Goal: Task Accomplishment & Management: Complete application form

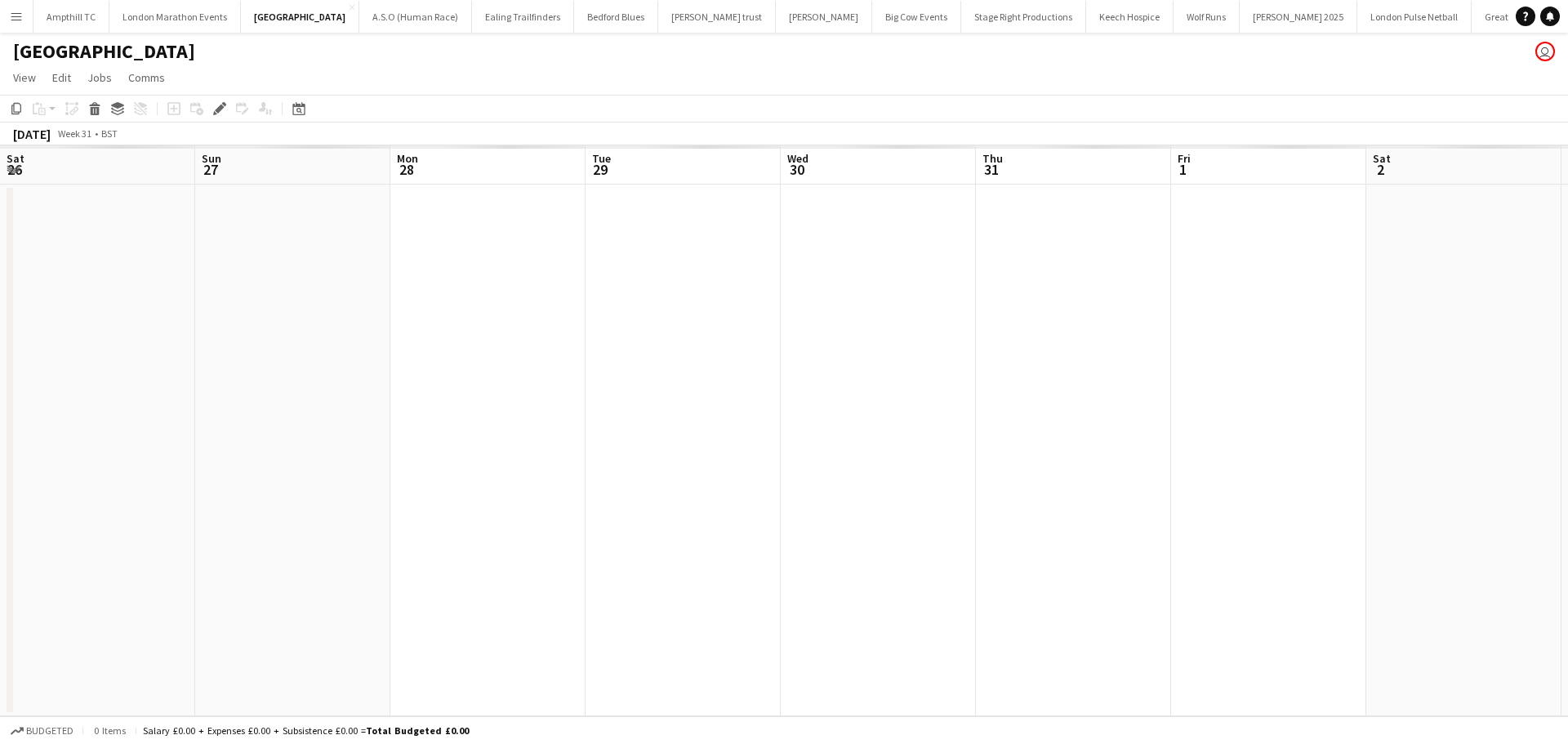
scroll to position [0, 562]
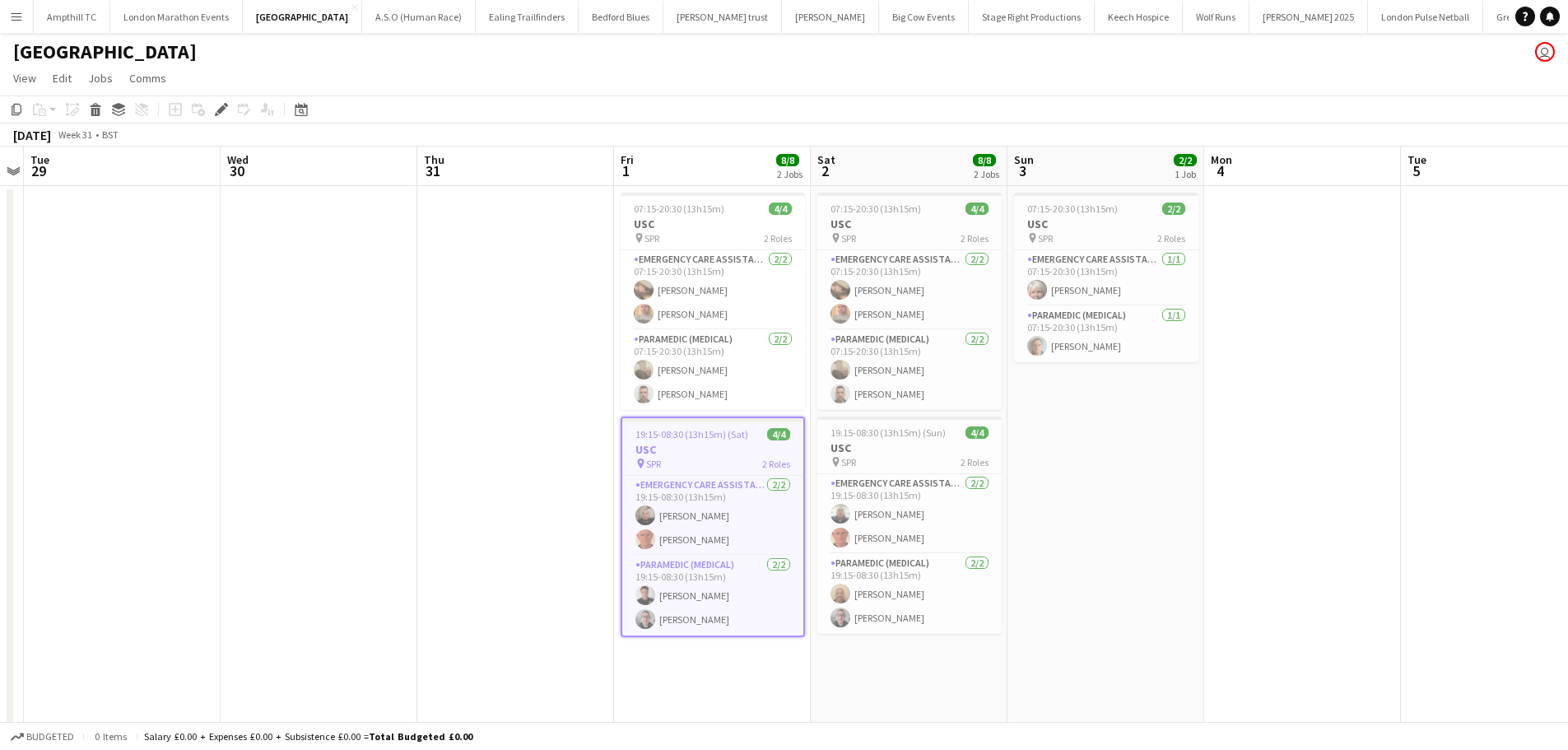
click at [12, 21] on app-icon "Menu" at bounding box center [16, 16] width 13 height 13
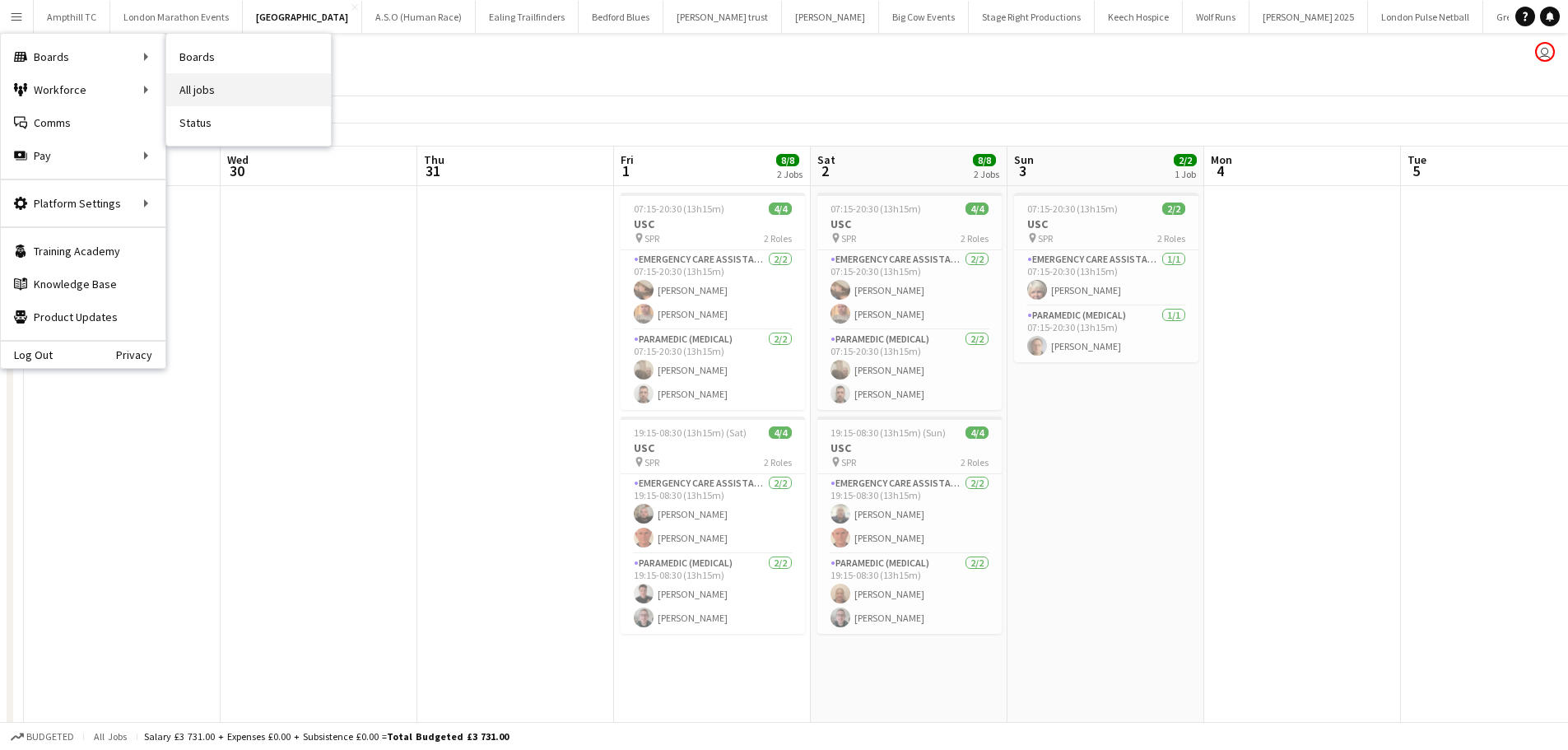
click at [206, 93] on link "All jobs" at bounding box center [249, 89] width 165 height 33
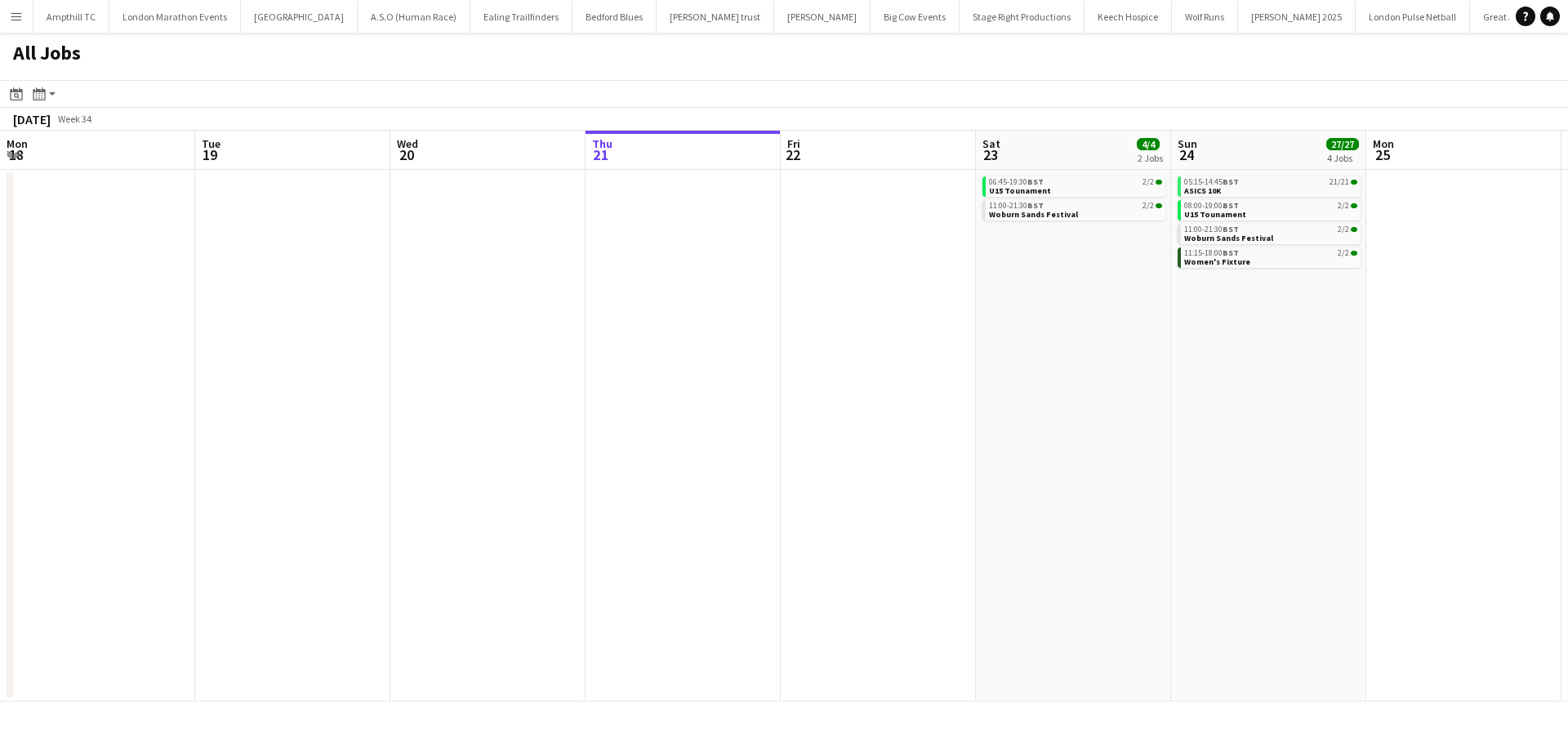
scroll to position [0, 391]
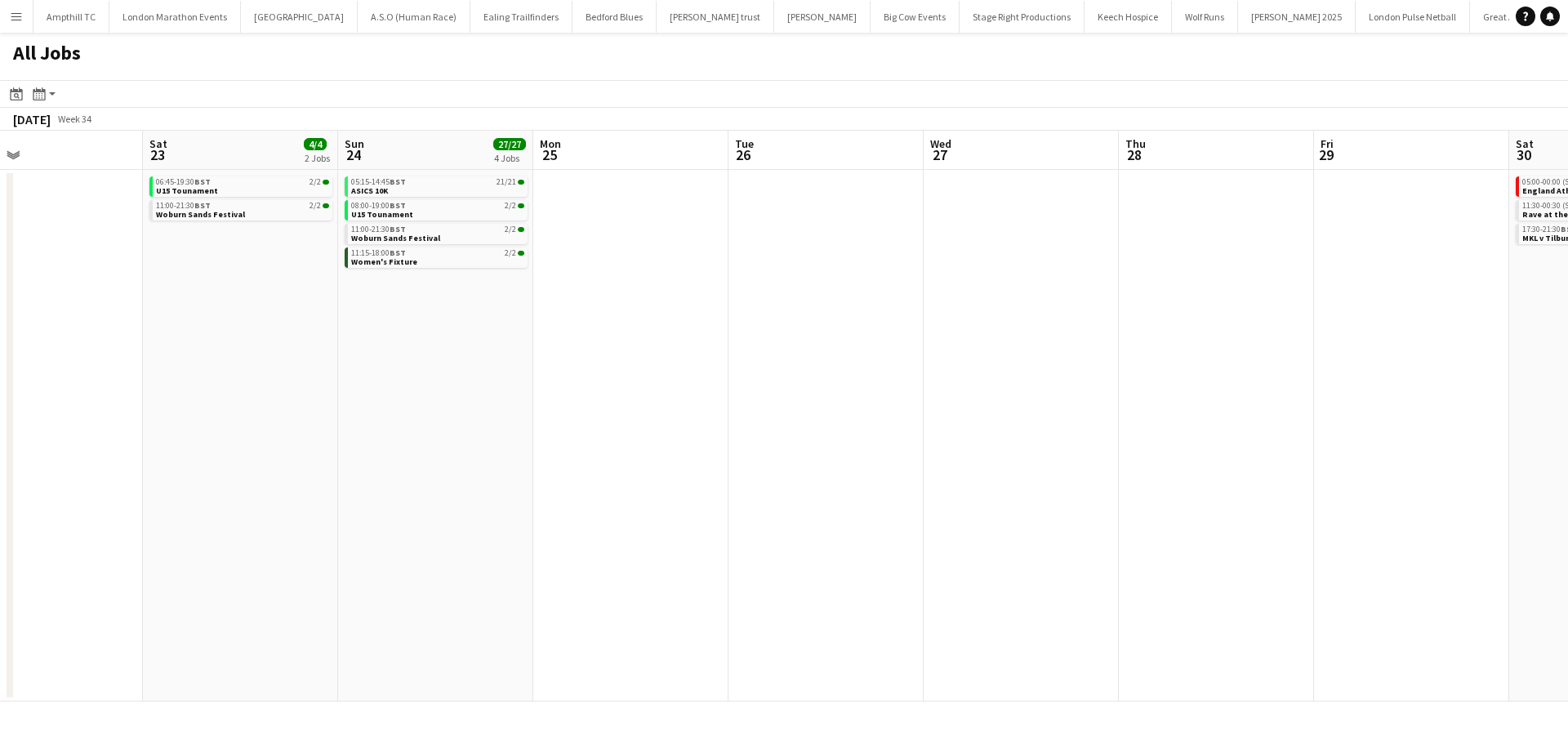
click at [300, 346] on app-all-jobs "All Jobs Date picker [DATE] [DATE] [DATE] M [DATE] T [DATE] W [DATE] T [DATE] F…" at bounding box center [784, 367] width 1568 height 669
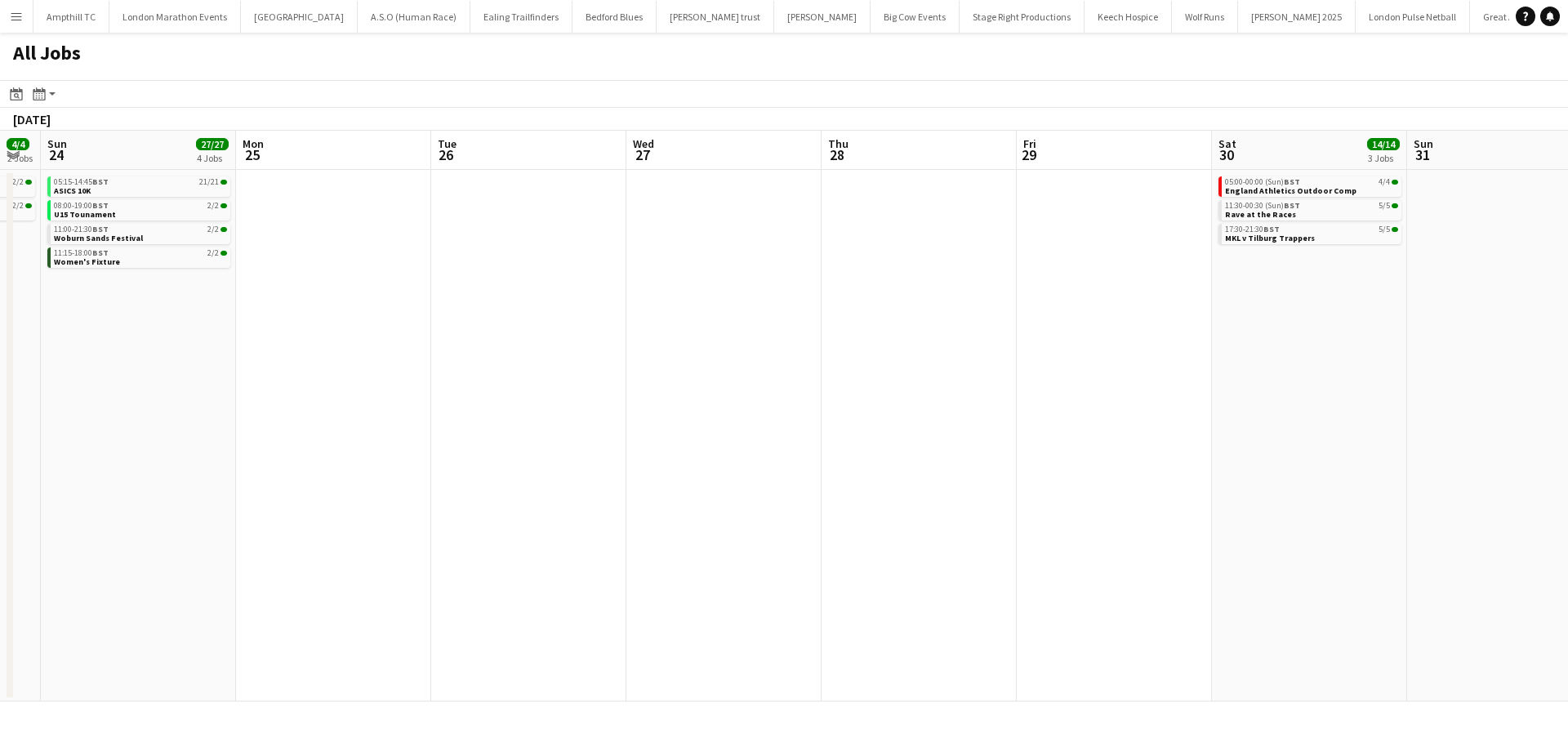
drag, startPoint x: 1055, startPoint y: 322, endPoint x: 456, endPoint y: 339, distance: 599.2
click at [466, 339] on app-calendar-viewport "Thu 21 Fri 22 Sat 23 4/4 2 Jobs Sun 24 27/27 4 Jobs Mon 25 Tue 26 Wed 27 Thu 28…" at bounding box center [784, 416] width 1568 height 571
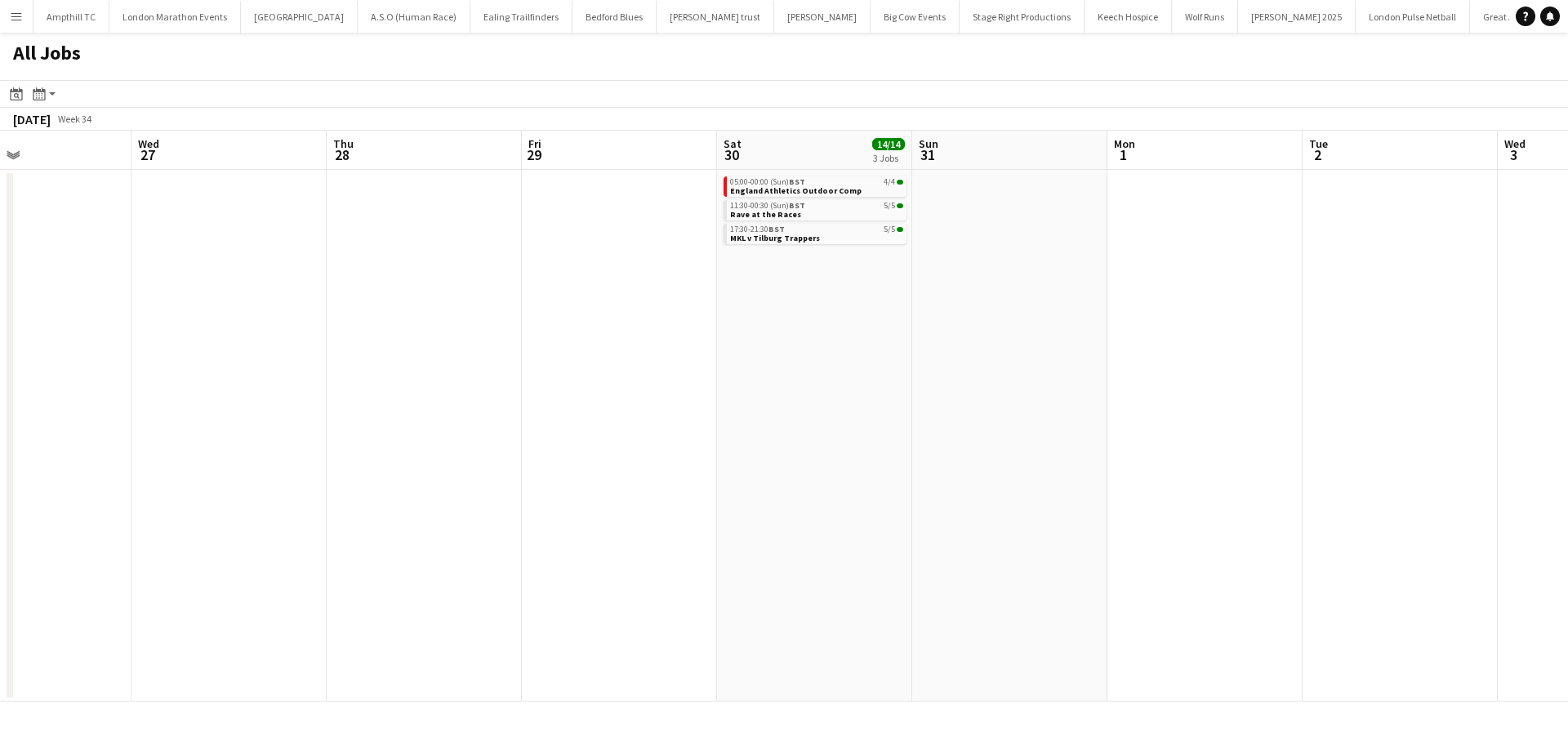
click at [535, 374] on app-calendar-viewport "Sun 24 27/27 4 Jobs Mon 25 Tue 26 Wed 27 Thu 28 Fri 29 Sat 30 14/14 3 Jobs Sun …" at bounding box center [784, 416] width 1568 height 571
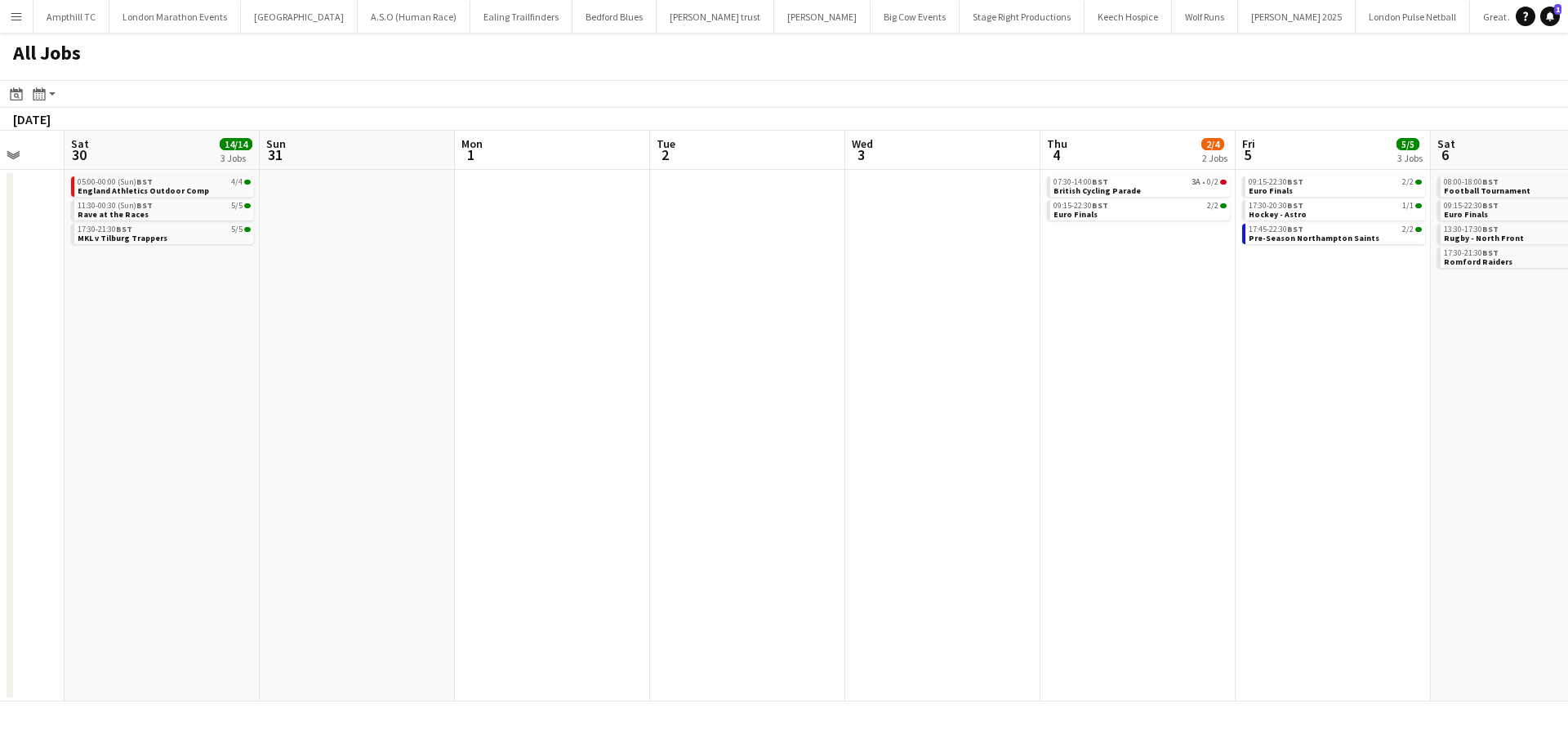
drag, startPoint x: 923, startPoint y: 378, endPoint x: 758, endPoint y: 378, distance: 165.0
click at [471, 381] on app-calendar-viewport "Wed 27 Thu 28 Fri 29 Sat 30 14/14 3 Jobs Sun 31 Mon 1 Tue 2 Wed 3 Thu 4 2/4 2 J…" at bounding box center [784, 416] width 1568 height 571
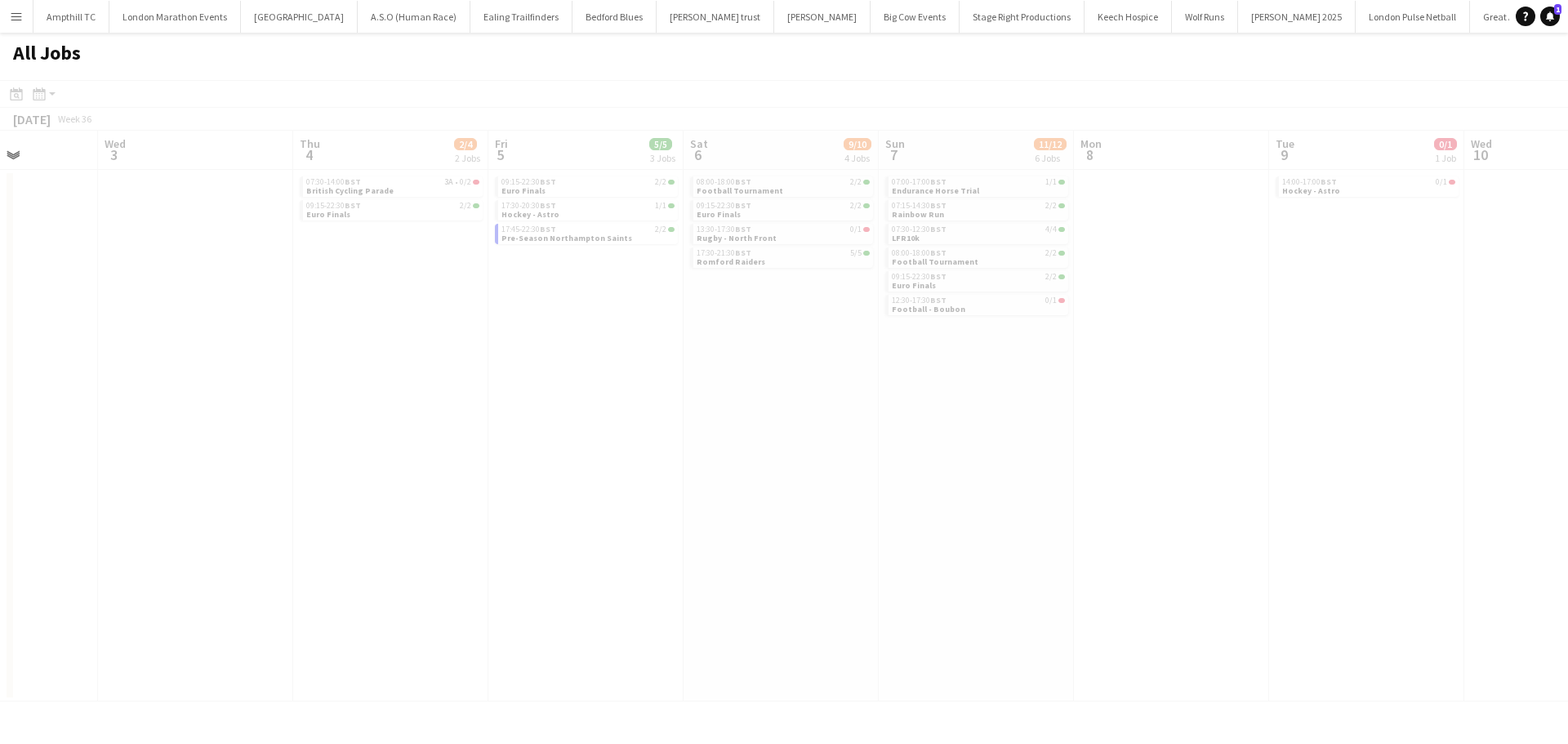
drag, startPoint x: 1161, startPoint y: 398, endPoint x: 549, endPoint y: 400, distance: 612.0
click at [548, 400] on app-all-jobs "All Jobs Date picker [DATE] [DATE] [DATE] M [DATE] T [DATE] W [DATE] T [DATE] F…" at bounding box center [784, 367] width 1568 height 669
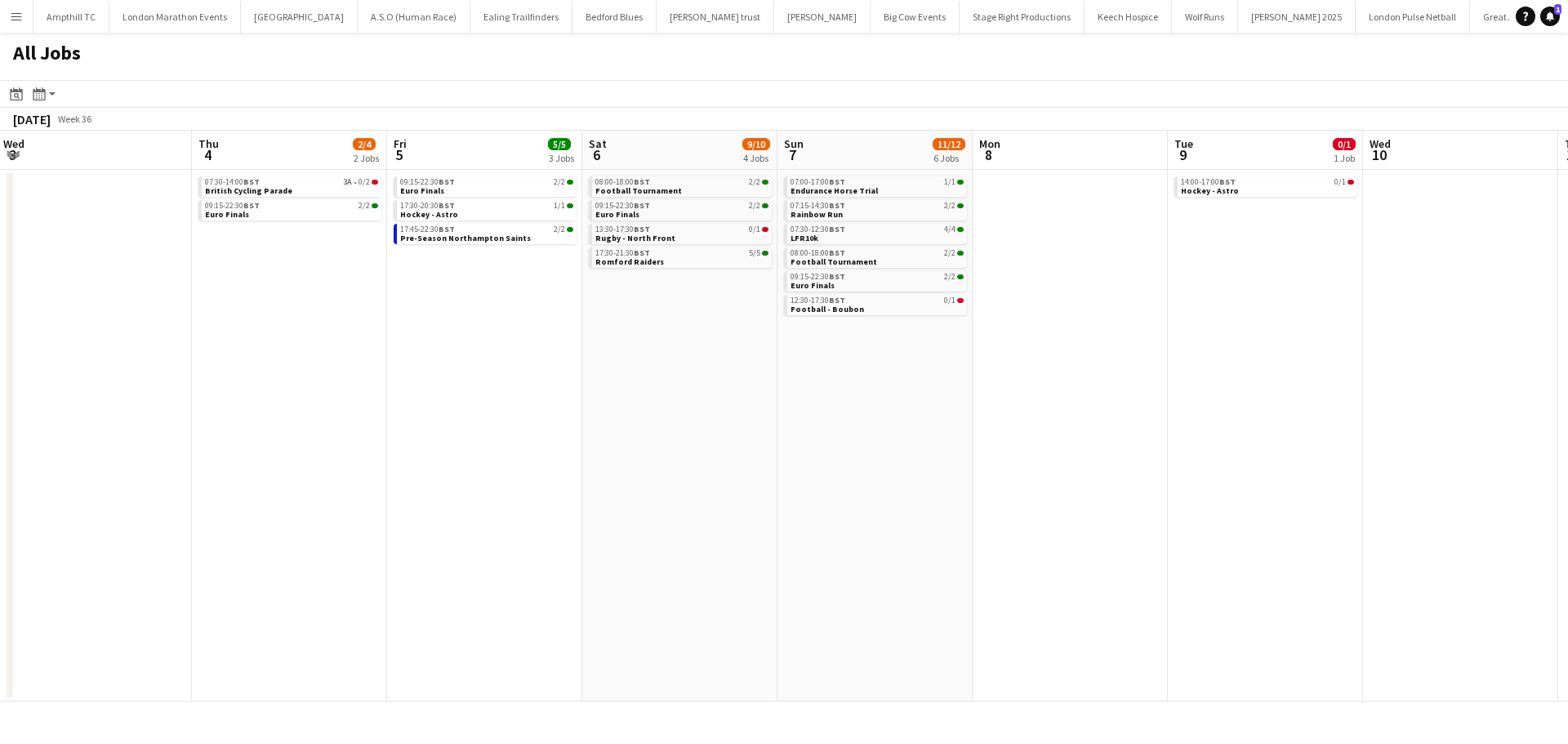
drag, startPoint x: 1440, startPoint y: 388, endPoint x: 827, endPoint y: 387, distance: 613.0
click at [890, 388] on app-calendar-viewport "Sun 31 Mon 1 Tue 2 Wed 3 Thu 4 2/4 2 Jobs Fri 5 5/5 3 Jobs Sat 6 9/10 4 Jobs Su…" at bounding box center [784, 416] width 1568 height 571
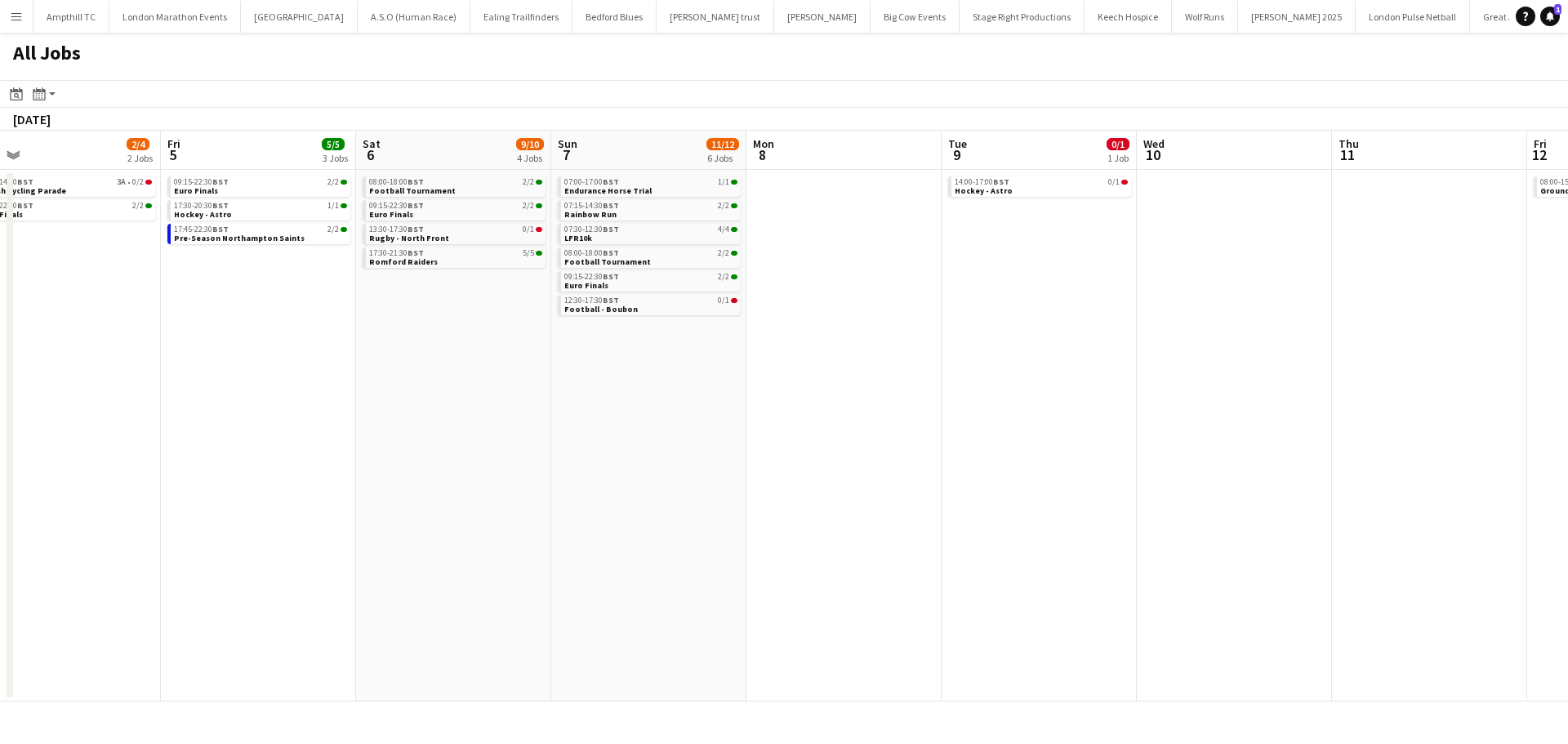
drag, startPoint x: 1218, startPoint y: 371, endPoint x: 1020, endPoint y: 366, distance: 198.1
click at [639, 371] on app-calendar-viewport "Tue 2 Wed 3 Thu 4 2/4 2 Jobs Fri 5 5/5 3 Jobs Sat 6 9/10 4 Jobs Sun 7 11/12 6 J…" at bounding box center [784, 416] width 1568 height 571
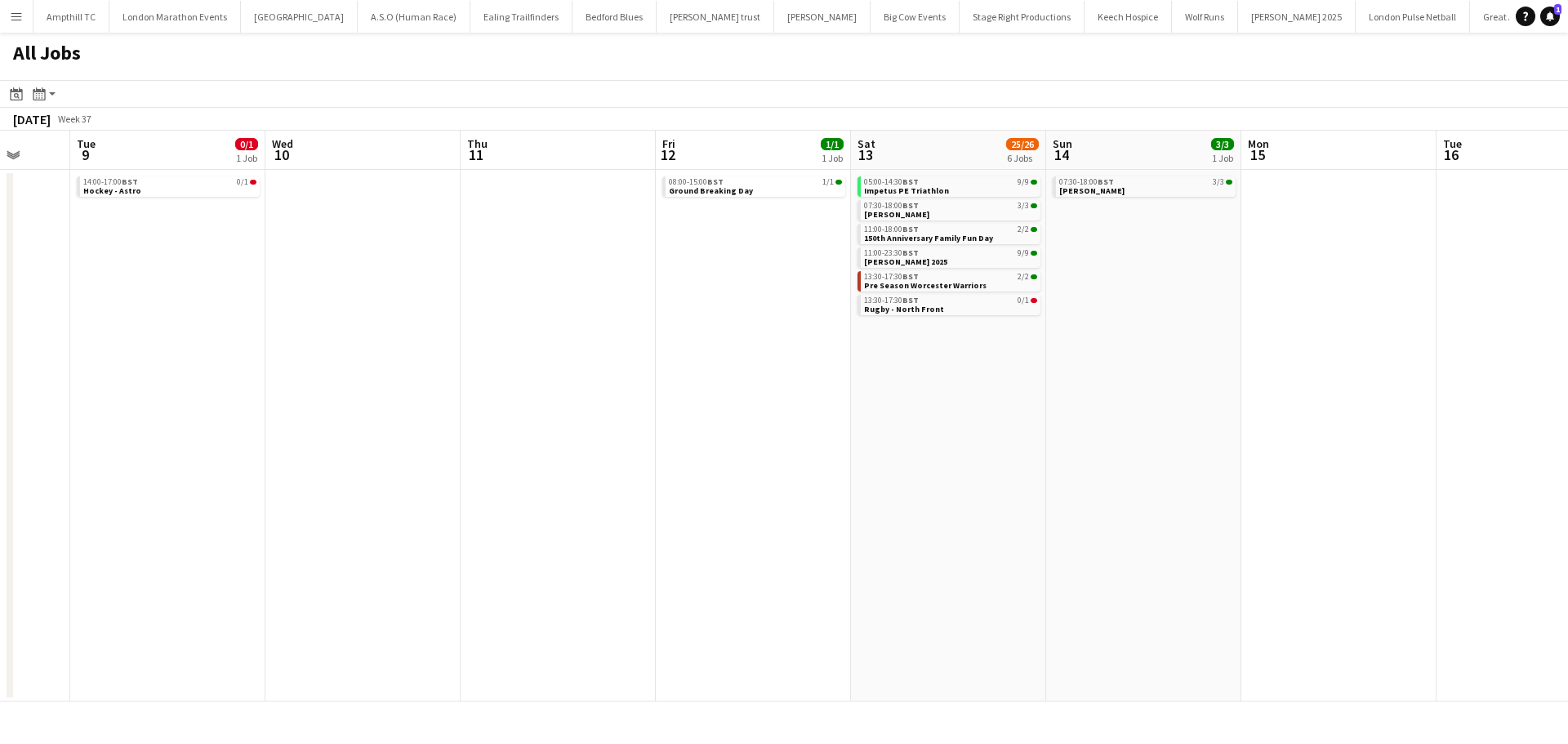
click at [707, 403] on app-all-jobs "All Jobs Date picker [DATE] [DATE] [DATE] M [DATE] T [DATE] W [DATE] T [DATE] F…" at bounding box center [784, 367] width 1568 height 669
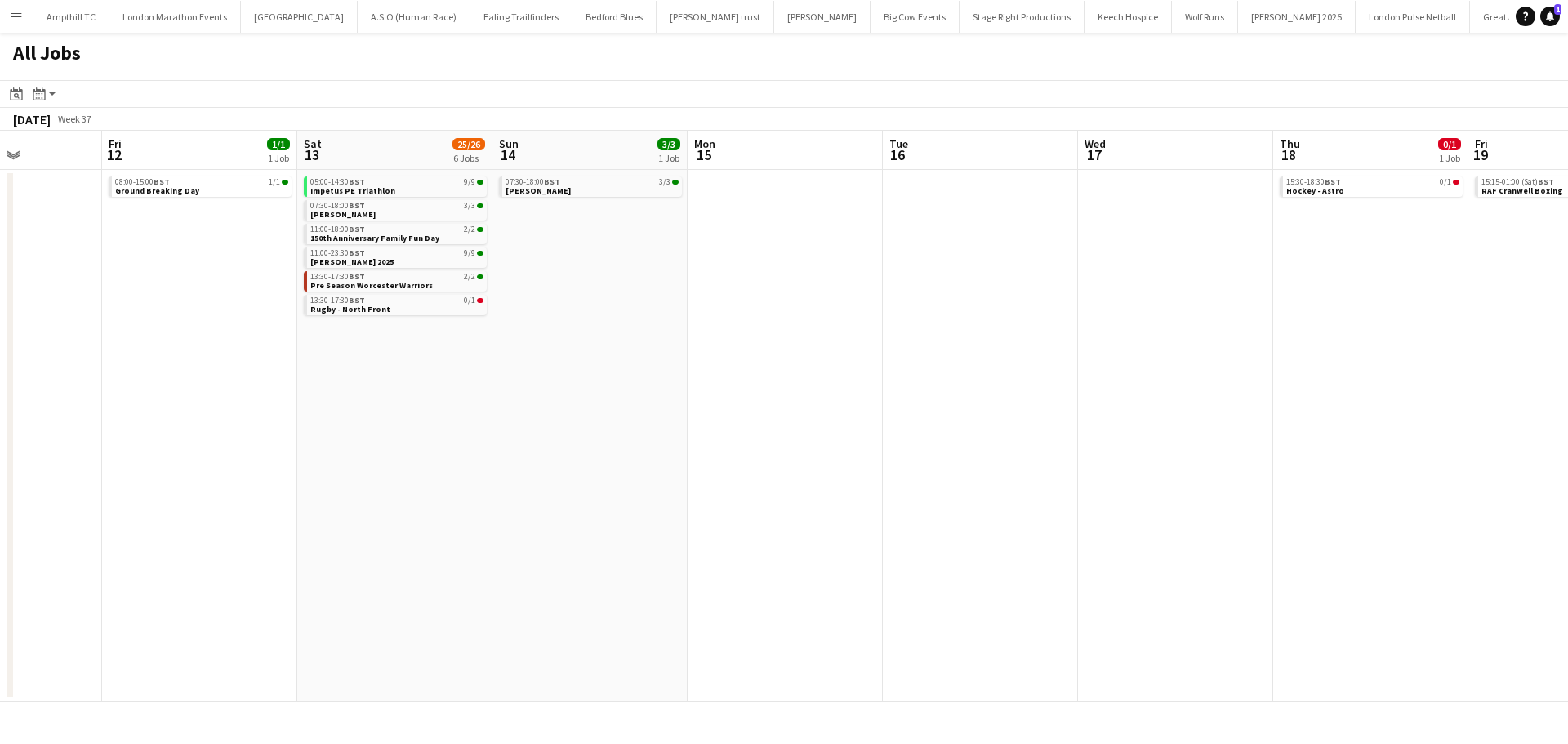
drag, startPoint x: 1015, startPoint y: 419, endPoint x: 693, endPoint y: 419, distance: 322.0
click at [693, 419] on app-calendar-viewport "Tue 9 0/1 1 Job Wed 10 Thu 11 Fri 12 1/1 1 Job Sat 13 25/26 6 Jobs Sun 14 3/3 1…" at bounding box center [784, 416] width 1568 height 571
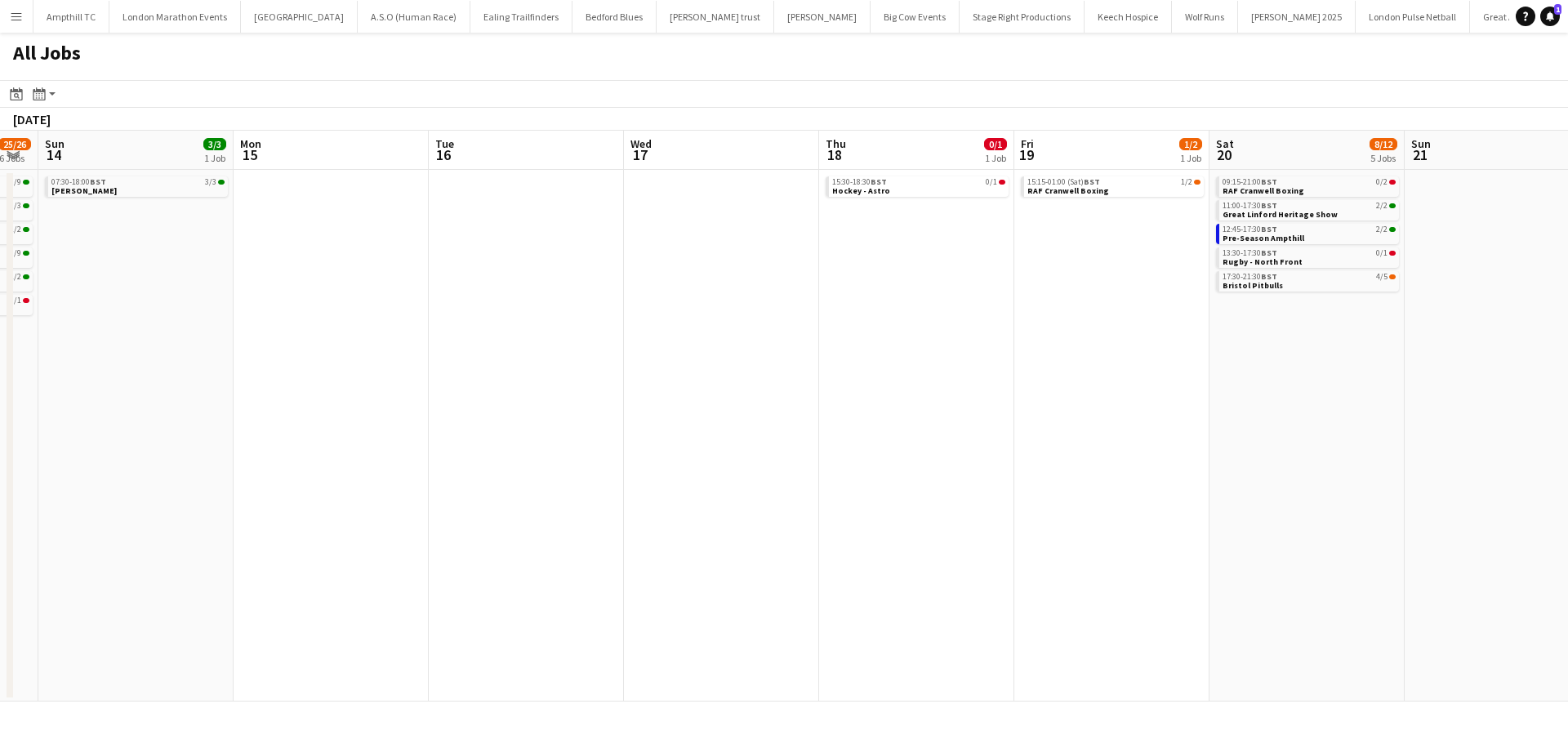
scroll to position [0, 461]
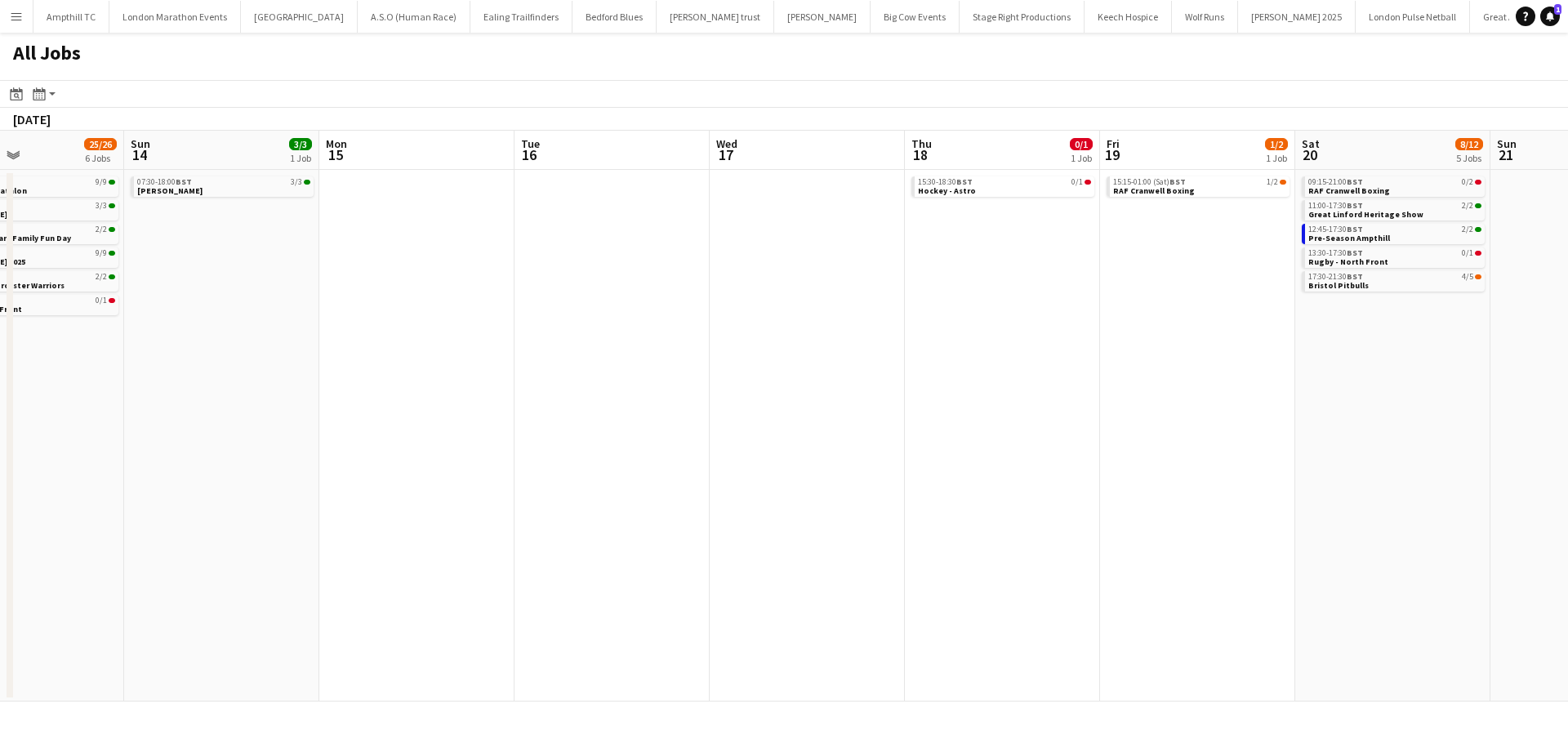
click at [705, 407] on app-all-jobs "All Jobs Date picker [DATE] [DATE] [DATE] M [DATE] T [DATE] W [DATE] T [DATE] F…" at bounding box center [784, 367] width 1568 height 669
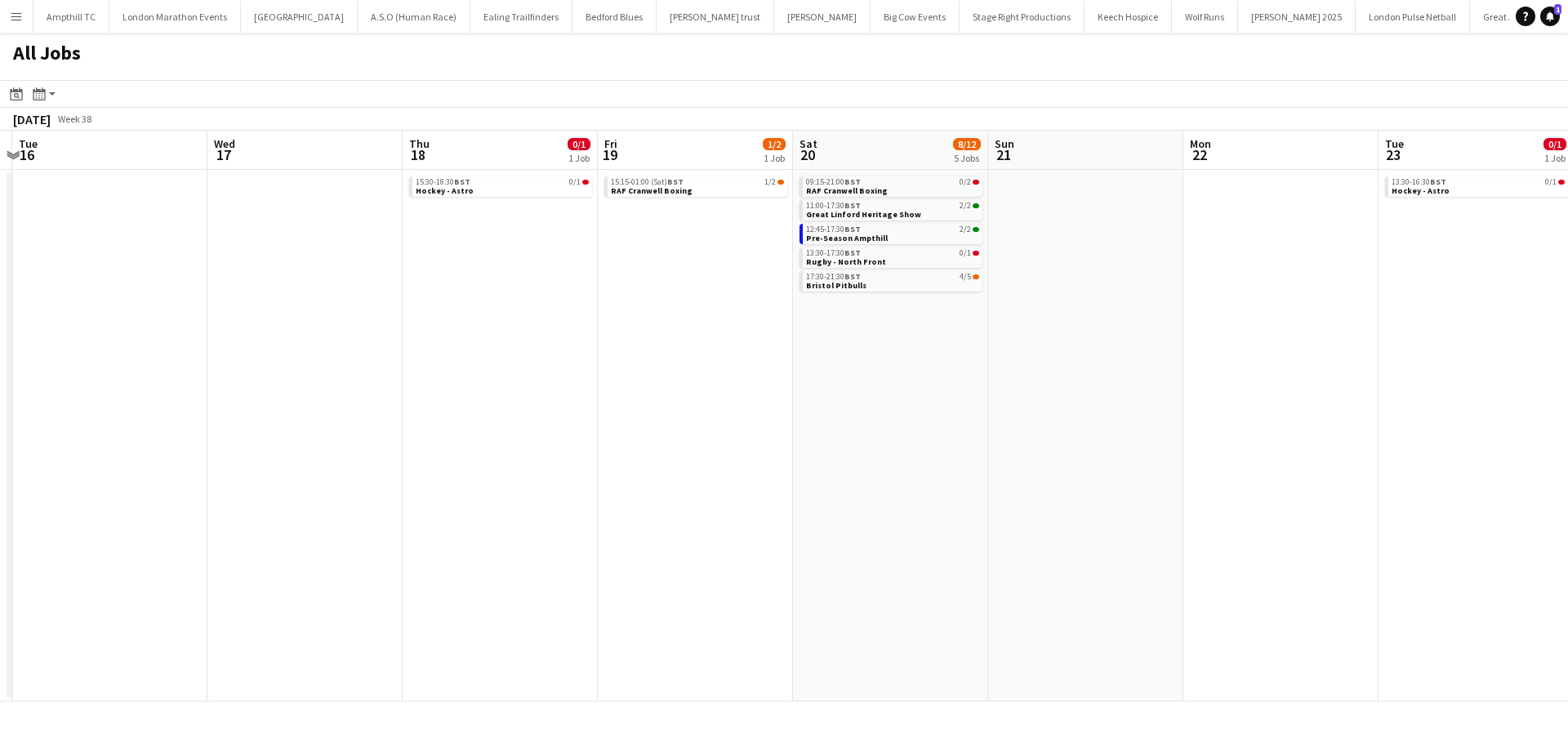
drag, startPoint x: 1117, startPoint y: 360, endPoint x: 690, endPoint y: 360, distance: 427.0
click at [692, 360] on app-calendar-viewport "Sat 13 25/26 6 Jobs Sun 14 3/3 1 Job Mon 15 Tue 16 Wed 17 Thu 18 0/1 1 Job Fri …" at bounding box center [784, 416] width 1568 height 571
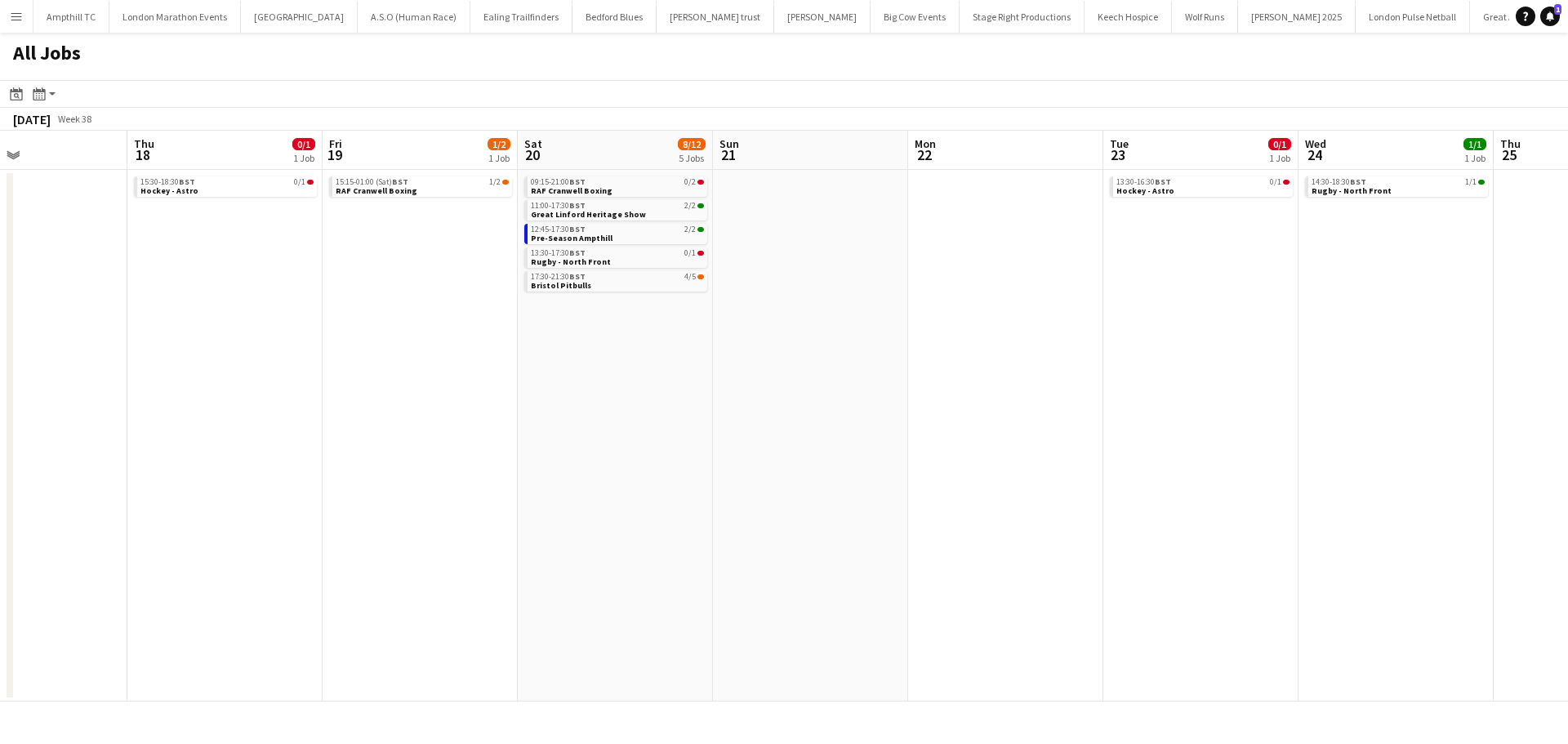
drag, startPoint x: 915, startPoint y: 362, endPoint x: 593, endPoint y: 362, distance: 322.0
click at [594, 362] on app-calendar-viewport "Mon 15 Tue 16 Wed 17 Thu 18 0/1 1 Job Fri 19 1/2 1 Job Sat 20 8/12 5 Jobs Sun 2…" at bounding box center [784, 416] width 1568 height 571
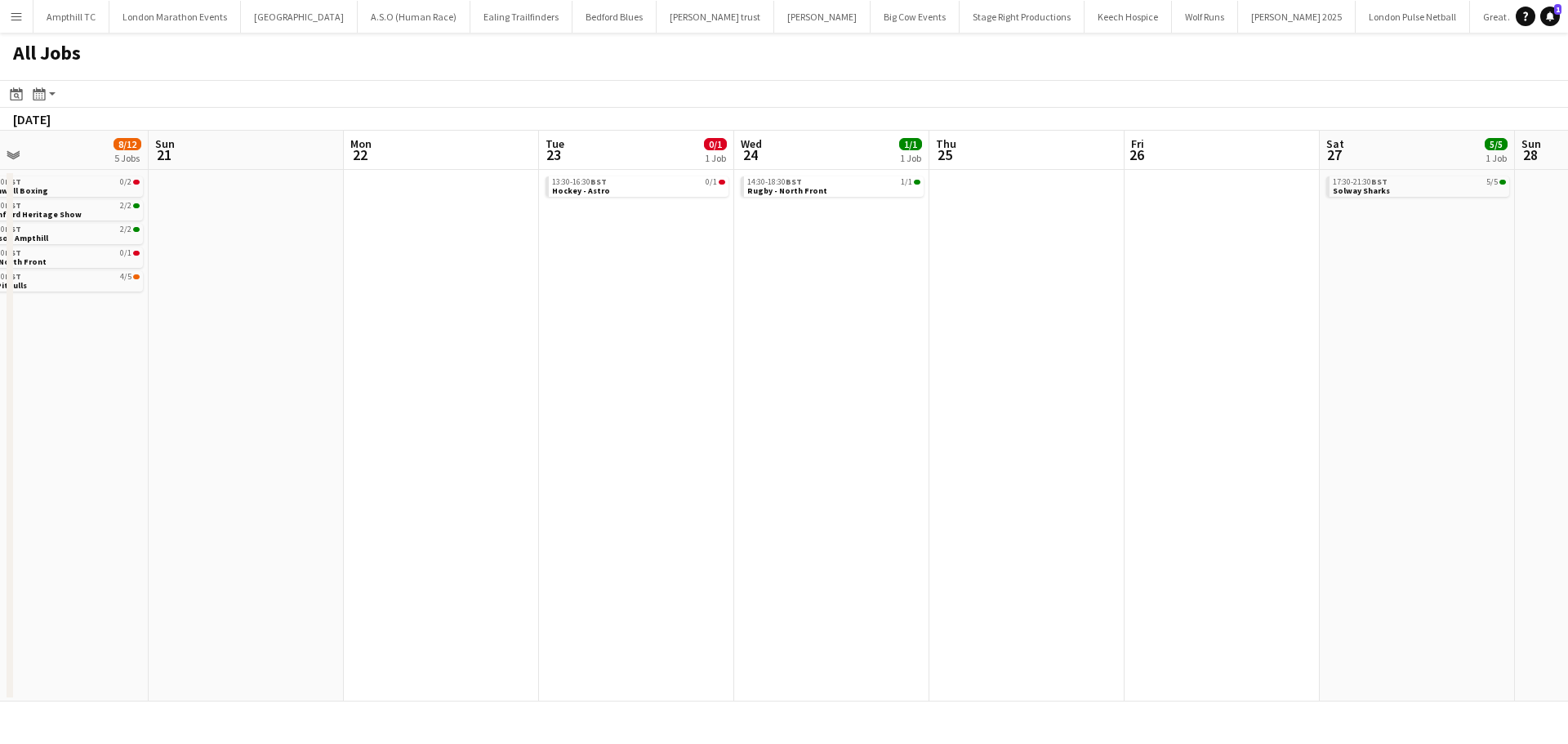
click at [570, 358] on app-all-jobs "All Jobs Date picker [DATE] [DATE] [DATE] M [DATE] T [DATE] W [DATE] T [DATE] F…" at bounding box center [784, 367] width 1568 height 669
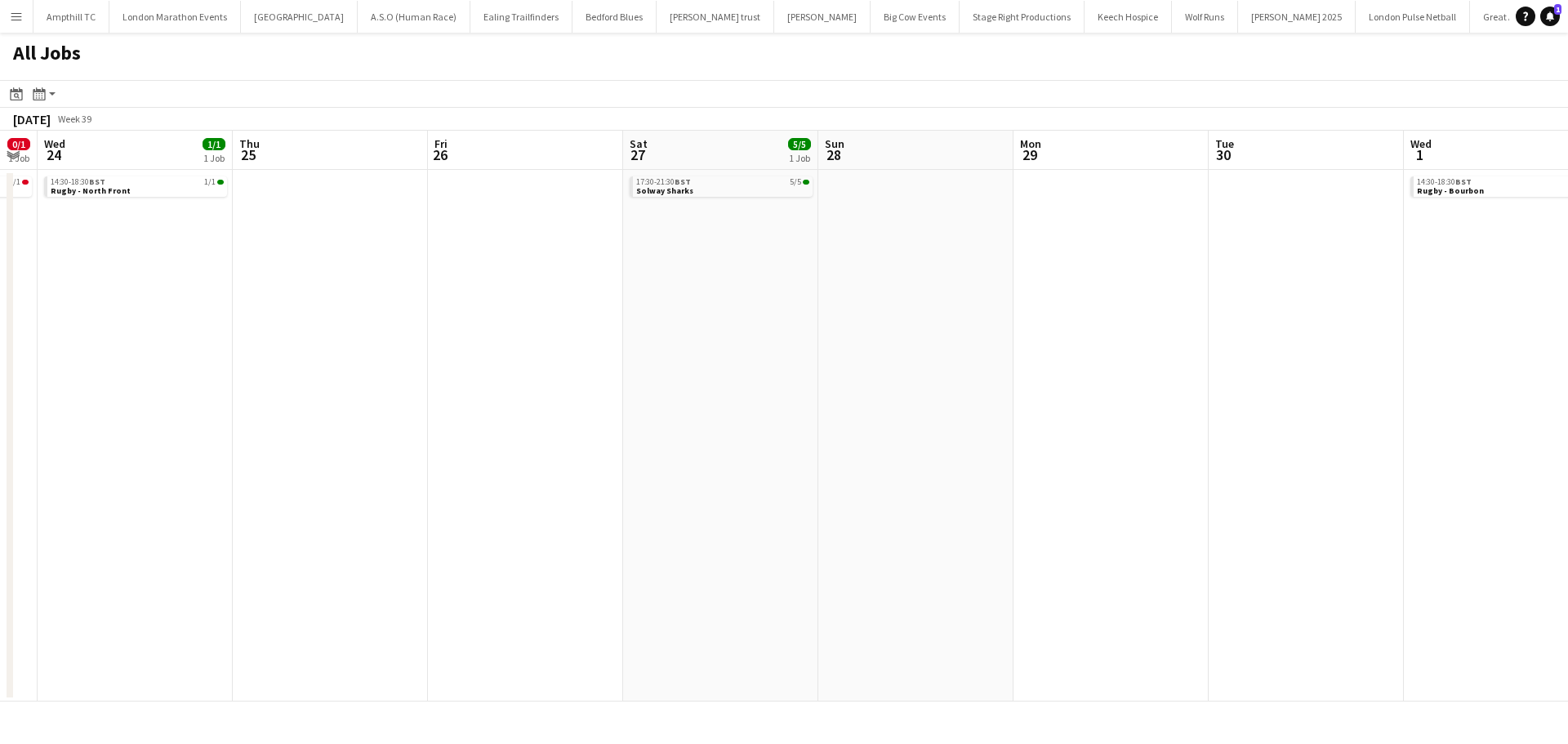
drag, startPoint x: 999, startPoint y: 382, endPoint x: 612, endPoint y: 382, distance: 387.0
click at [615, 382] on app-calendar-viewport "Sun 21 Mon 22 Tue 23 0/1 1 Job Wed 24 1/1 1 Job Thu 25 Fri 26 Sat 27 5/5 1 Job …" at bounding box center [784, 416] width 1568 height 571
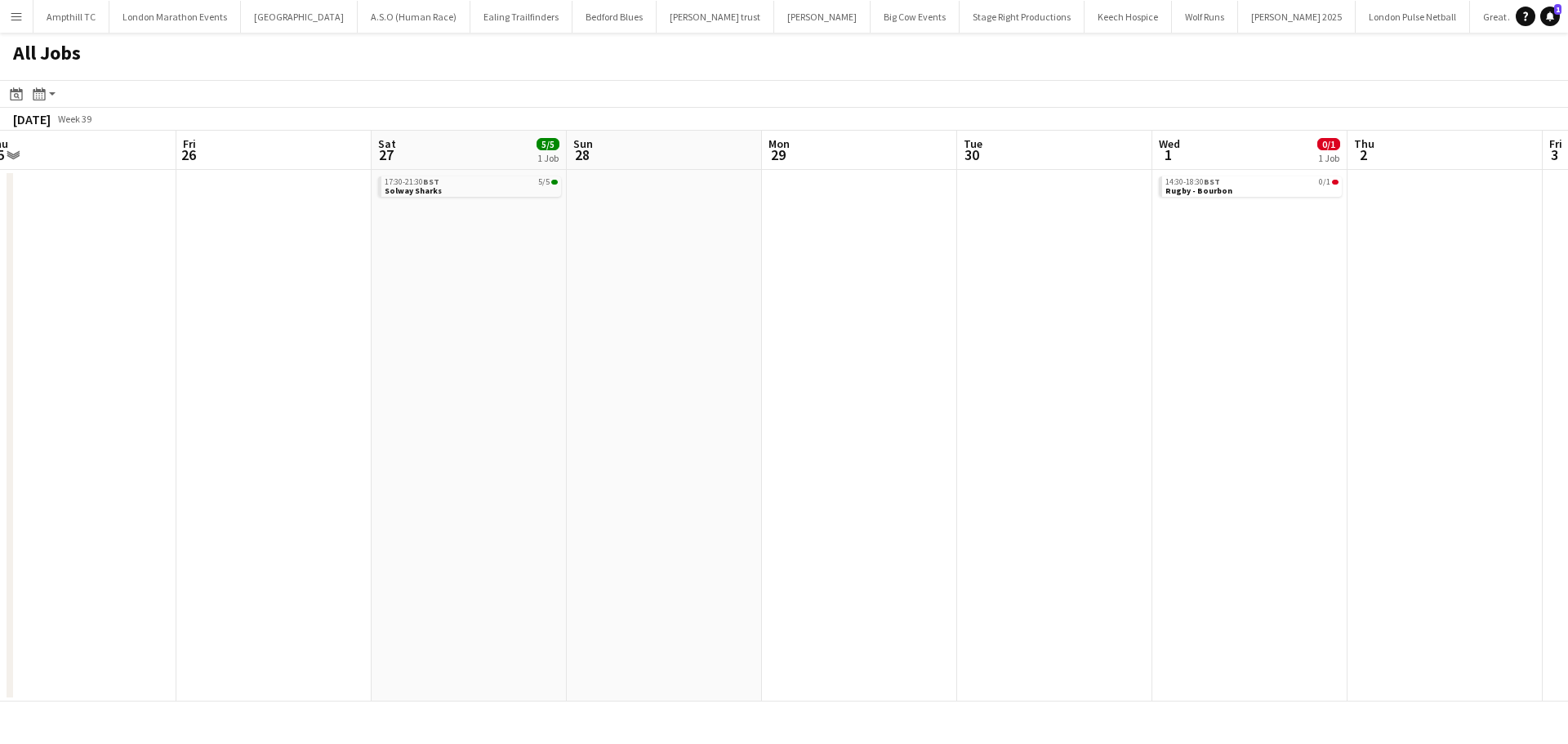
click at [547, 379] on app-all-jobs "All Jobs Date picker [DATE] [DATE] [DATE] M [DATE] T [DATE] W [DATE] T [DATE] F…" at bounding box center [784, 367] width 1568 height 669
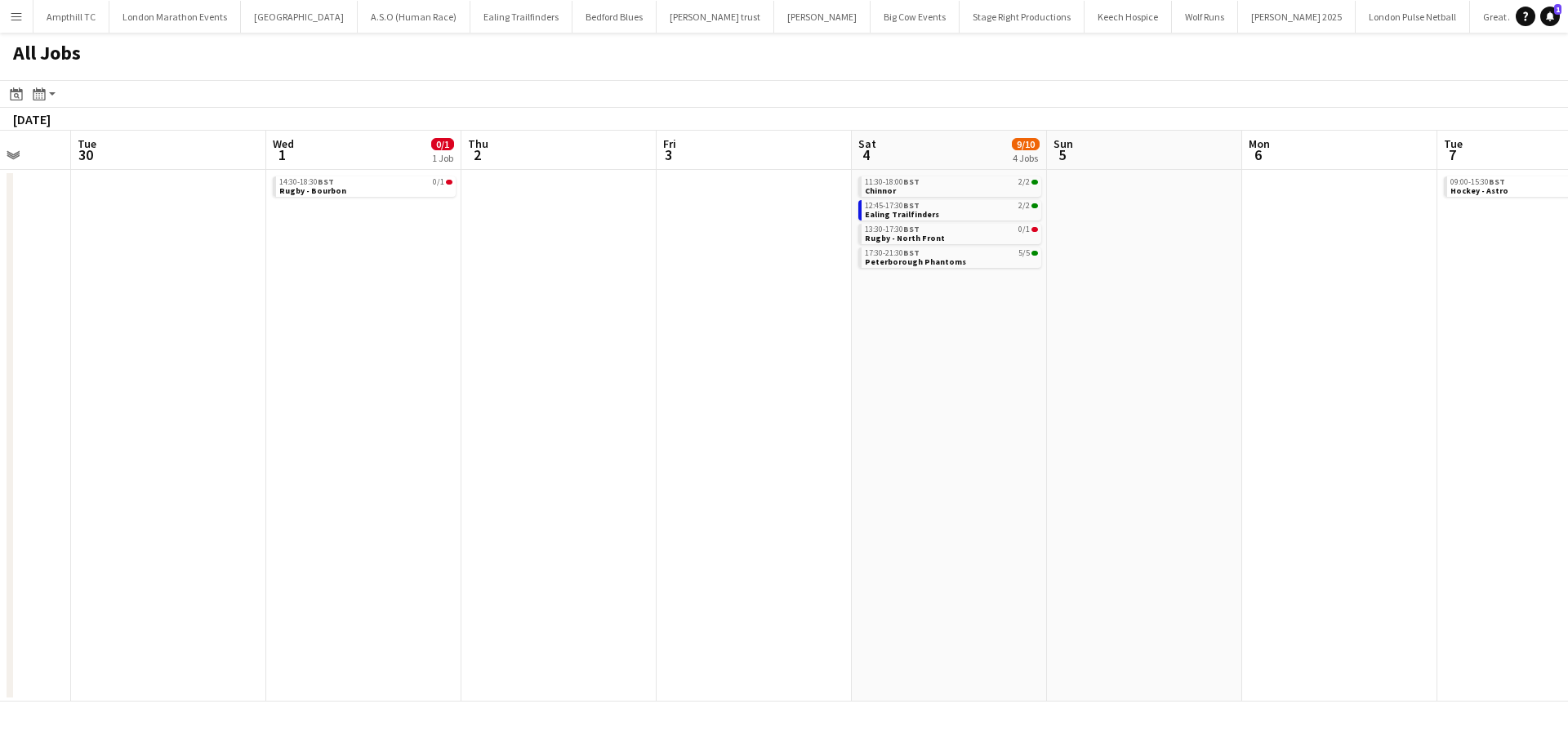
drag, startPoint x: 872, startPoint y: 377, endPoint x: 540, endPoint y: 379, distance: 332.0
click at [540, 379] on app-calendar-viewport "Fri 26 Sat 27 5/5 1 Job Sun 28 Mon 29 Tue 30 Wed 1 0/1 1 Job Thu 2 Fri 3 Sat 4 …" at bounding box center [784, 416] width 1568 height 571
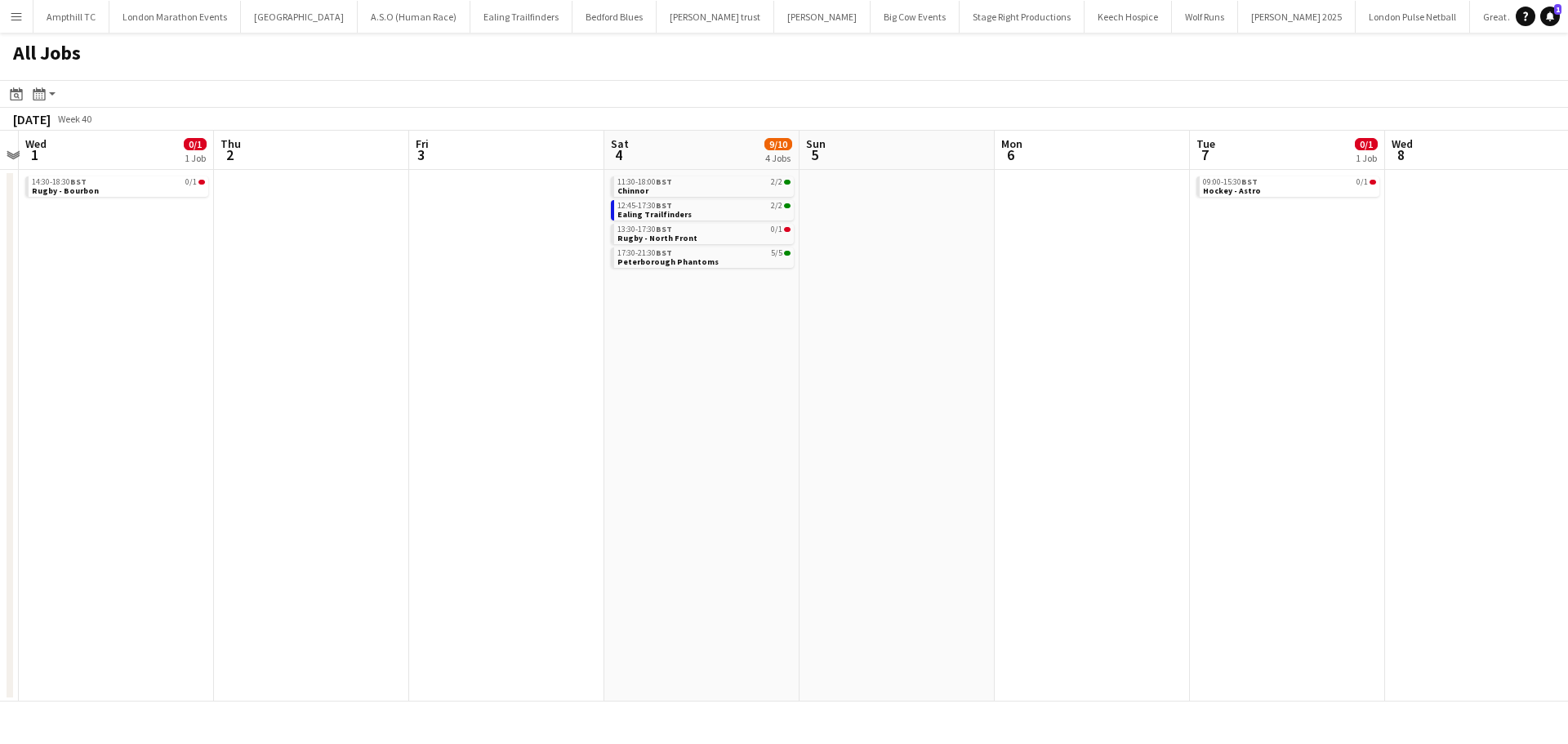
click at [628, 376] on app-all-jobs "All Jobs Date picker [DATE] [DATE] [DATE] M [DATE] T [DATE] W [DATE] T [DATE] F…" at bounding box center [784, 367] width 1568 height 669
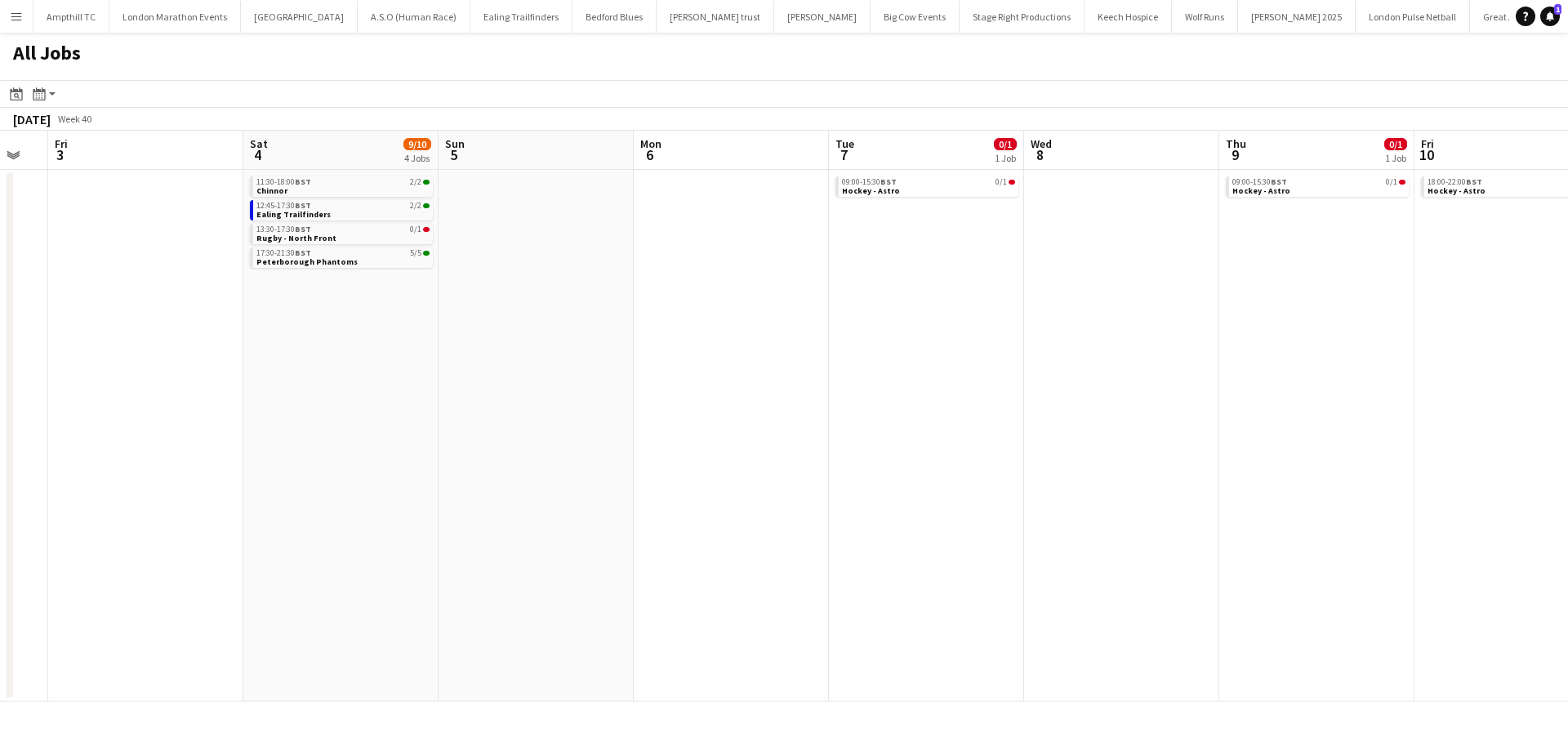
drag, startPoint x: 1079, startPoint y: 365, endPoint x: 803, endPoint y: 383, distance: 276.6
click at [574, 387] on app-calendar-viewport "Tue 30 Wed 1 0/1 1 Job Thu 2 Fri 3 Sat 4 9/10 4 Jobs Sun 5 Mon 6 Tue 7 0/1 1 Jo…" at bounding box center [784, 416] width 1568 height 571
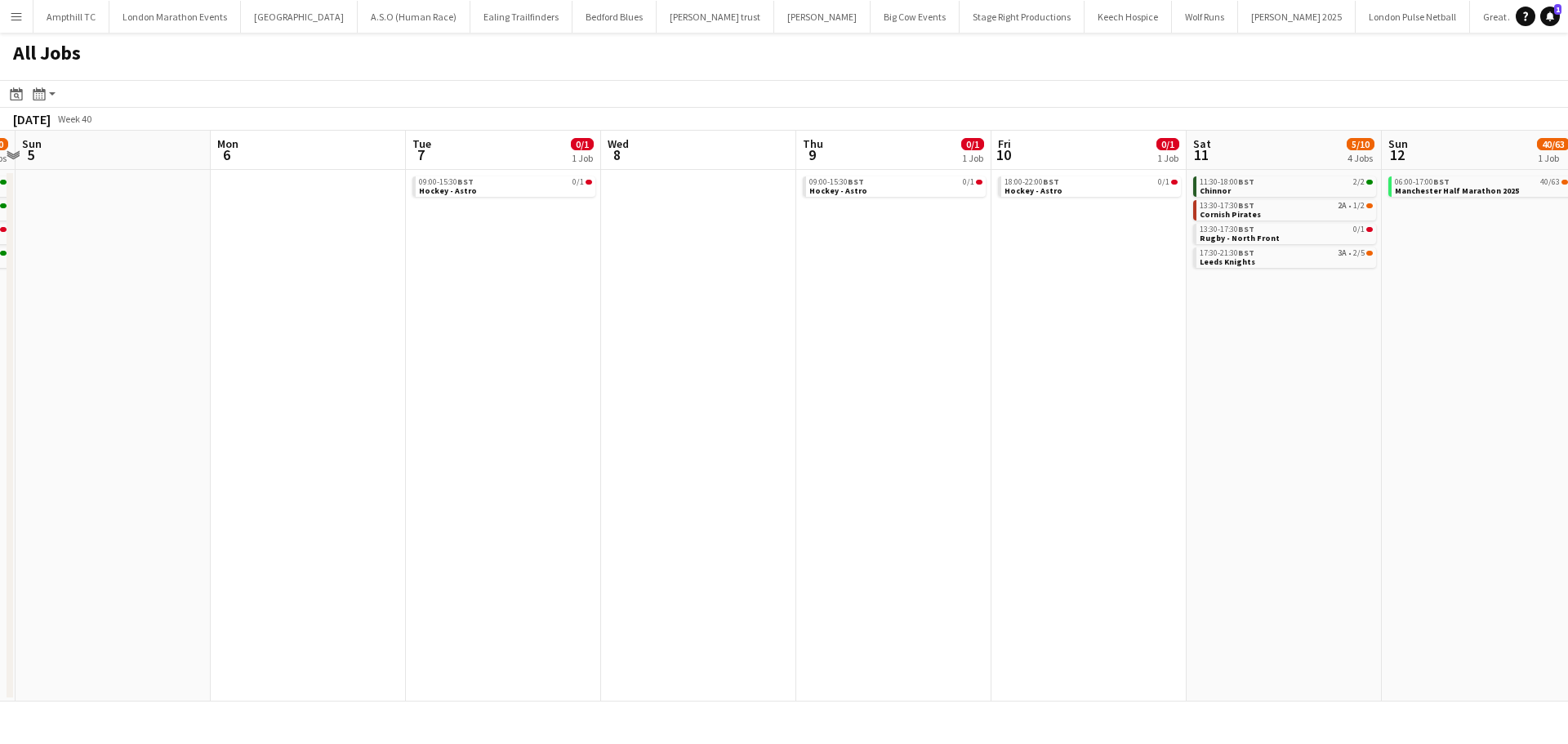
scroll to position [0, 750]
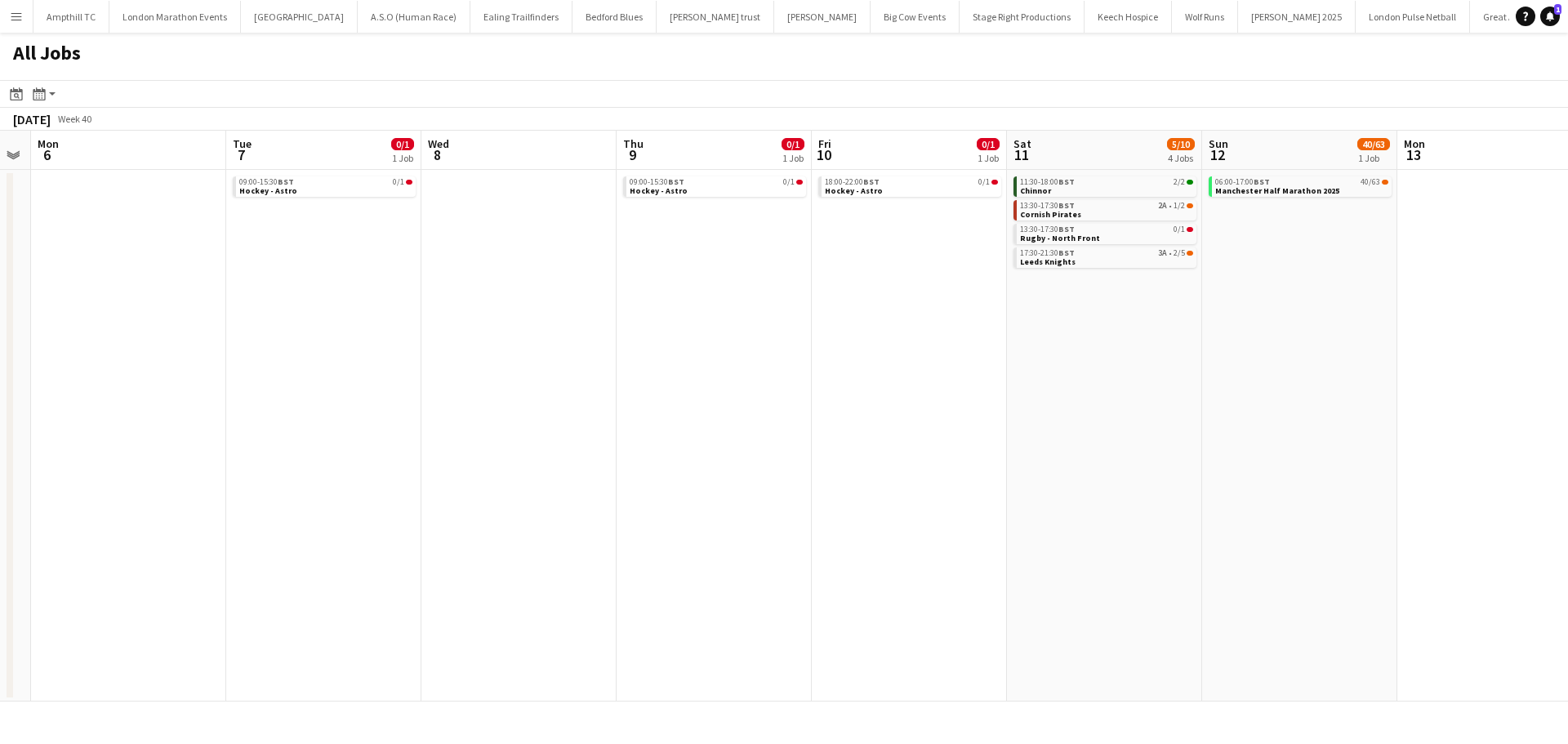
drag, startPoint x: 882, startPoint y: 387, endPoint x: 935, endPoint y: 387, distance: 53.0
click at [859, 387] on app-calendar-viewport "Thu 2 Fri 3 Sat 4 9/10 4 Jobs Sun 5 Mon 6 Tue 7 0/1 1 Job Wed 8 Thu 9 0/1 1 Job…" at bounding box center [784, 416] width 1568 height 571
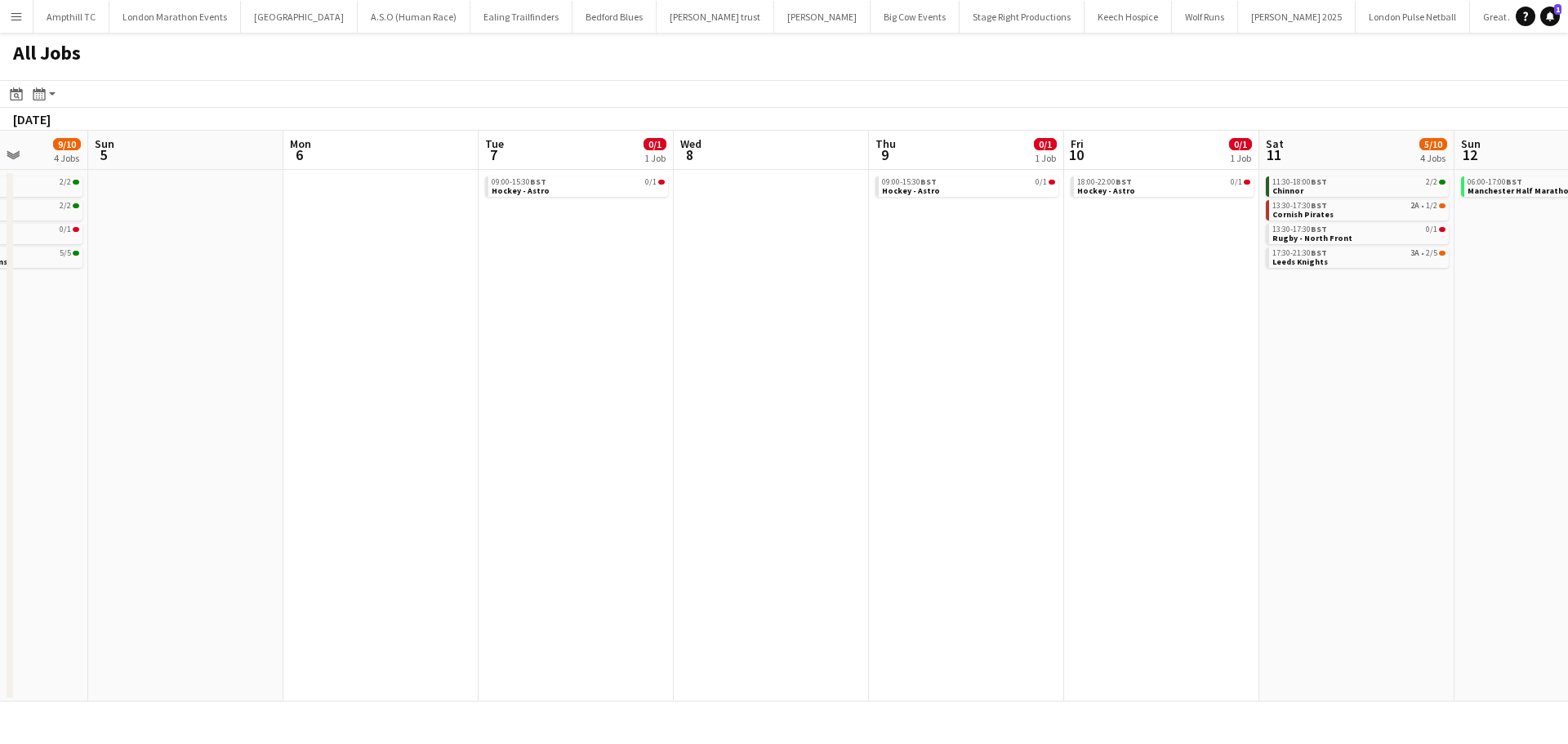
drag, startPoint x: 1269, startPoint y: 295, endPoint x: 702, endPoint y: 319, distance: 567.5
click at [728, 319] on app-calendar-viewport "Thu 2 Fri 3 Sat 4 9/10 4 Jobs Sun 5 Mon 6 Tue 7 0/1 1 Job Wed 8 Thu 9 0/1 1 Job…" at bounding box center [784, 416] width 1568 height 571
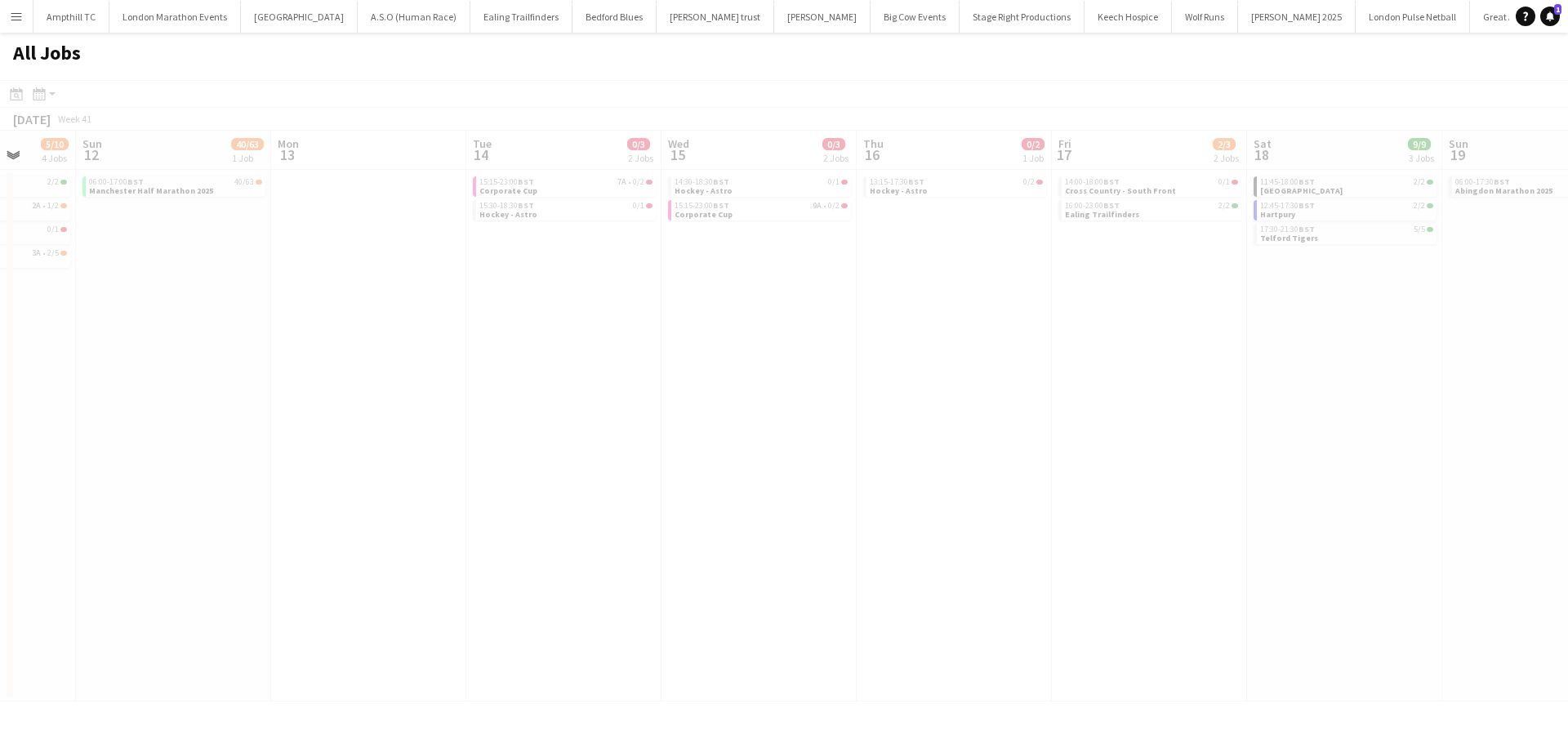
drag, startPoint x: 867, startPoint y: 350, endPoint x: 916, endPoint y: 335, distance: 51.2
click at [780, 350] on app-all-jobs "All Jobs Date picker [DATE] [DATE] [DATE] M [DATE] T [DATE] W [DATE] T [DATE] F…" at bounding box center [784, 367] width 1568 height 669
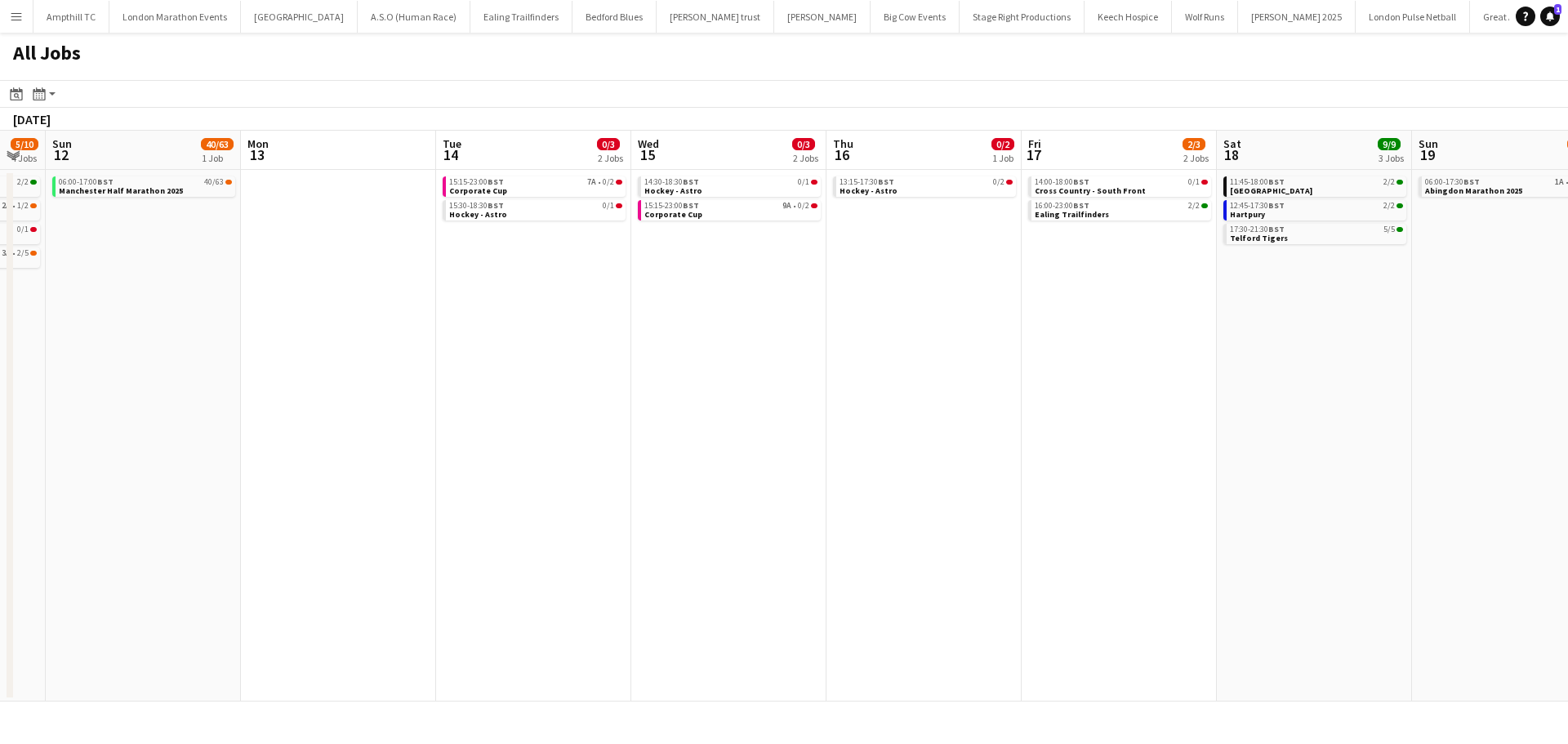
drag, startPoint x: 1268, startPoint y: 335, endPoint x: 694, endPoint y: 339, distance: 574.0
click at [694, 339] on app-calendar-viewport "Wed 8 Thu 9 0/1 1 Job Fri 10 0/1 1 Job Sat 11 5/10 4 Jobs Sun 12 40/63 1 Job Mo…" at bounding box center [784, 416] width 1568 height 571
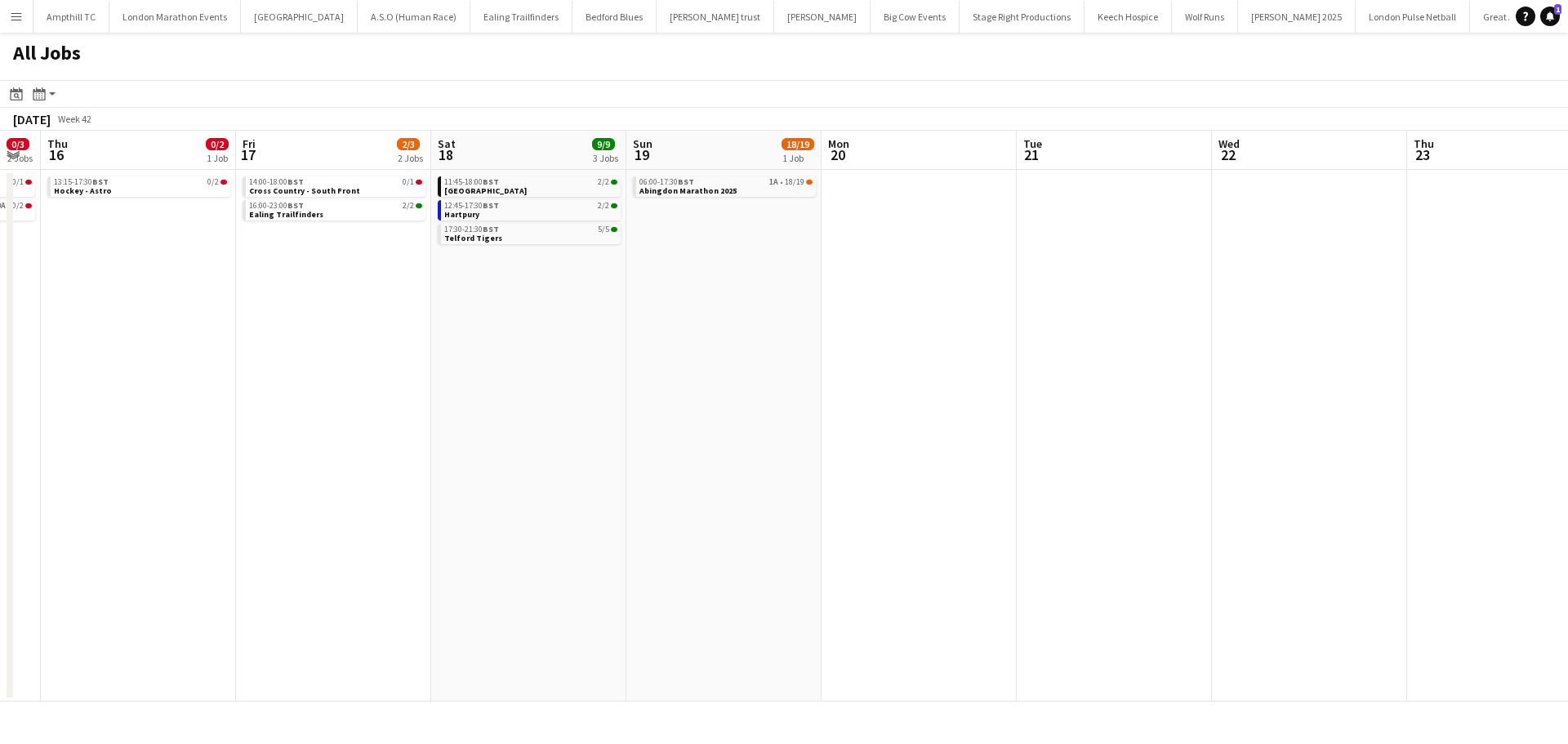
click at [90, 334] on app-all-jobs "All Jobs Date picker [DATE] [DATE] [DATE] M [DATE] T [DATE] W [DATE] T [DATE] F…" at bounding box center [784, 367] width 1568 height 669
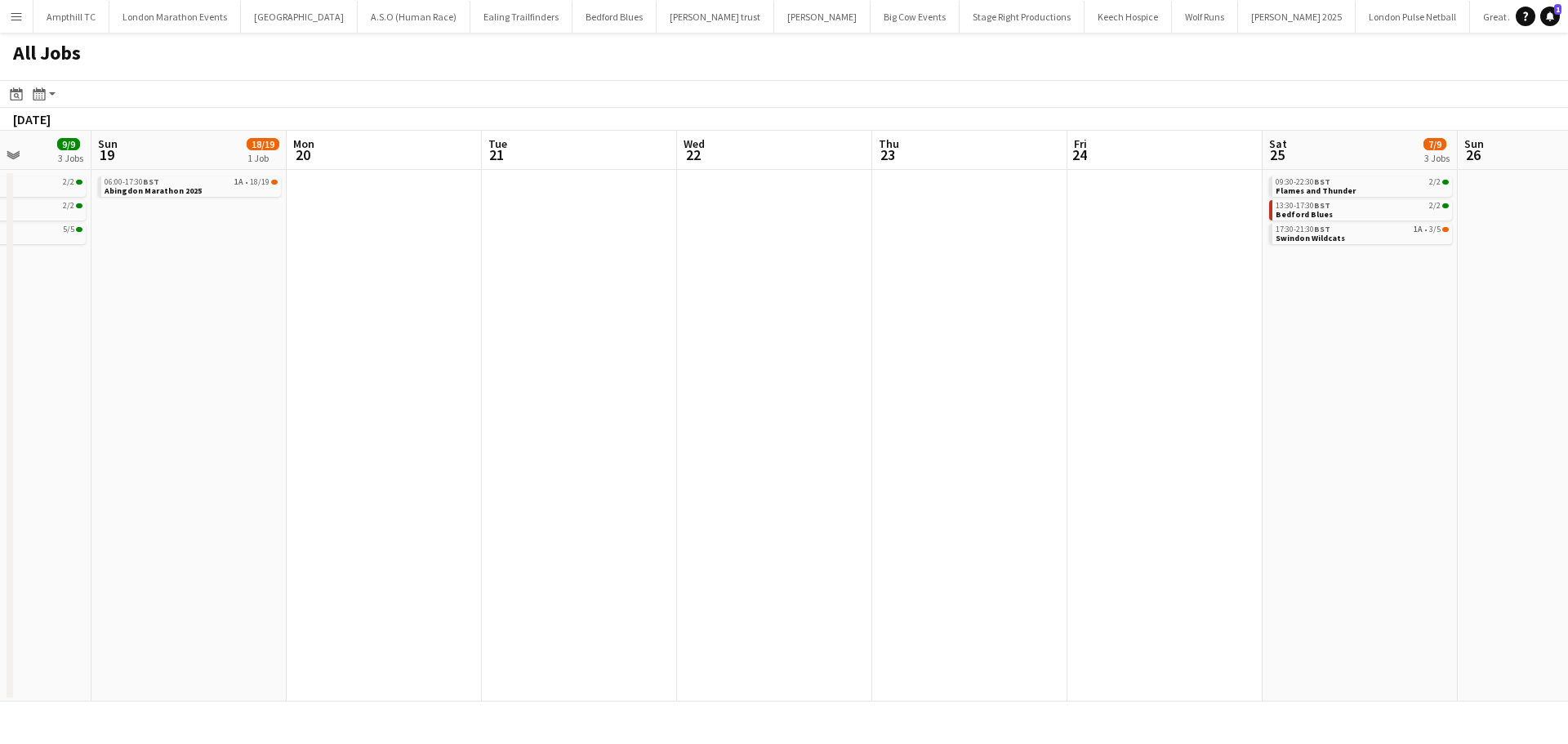
drag, startPoint x: 704, startPoint y: 354, endPoint x: 598, endPoint y: 354, distance: 106.0
click at [598, 354] on app-calendar-viewport "Thu 16 0/2 1 Job Fri 17 2/3 2 Jobs Sat 18 9/9 3 Jobs Sun 19 18/19 1 Job Mon 20 …" at bounding box center [784, 416] width 1568 height 571
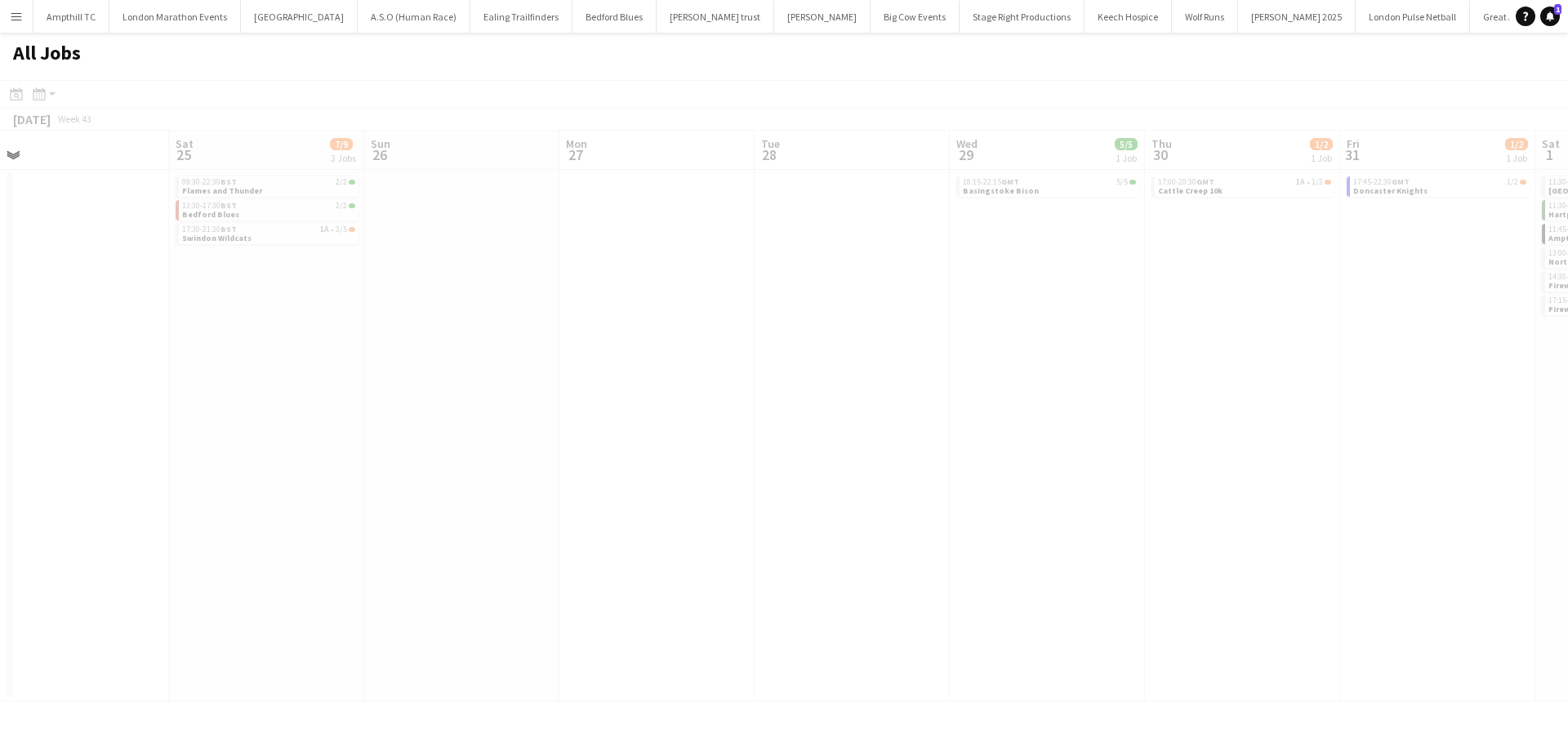
scroll to position [0, 563]
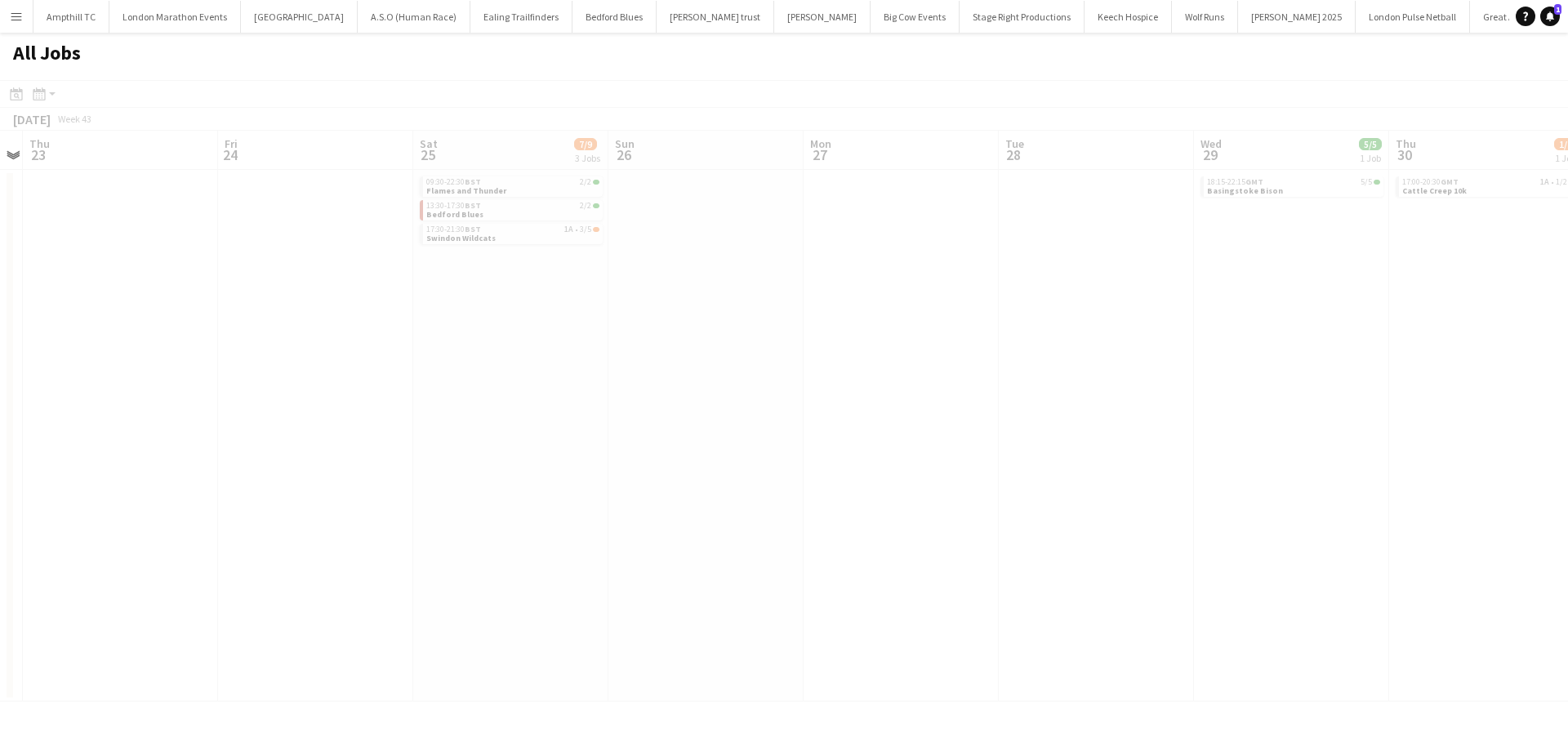
drag, startPoint x: 924, startPoint y: 386, endPoint x: 631, endPoint y: 386, distance: 293.0
click at [628, 386] on app-all-jobs "All Jobs Date picker [DATE] [DATE] [DATE] M [DATE] T [DATE] W [DATE] T [DATE] F…" at bounding box center [784, 367] width 1568 height 669
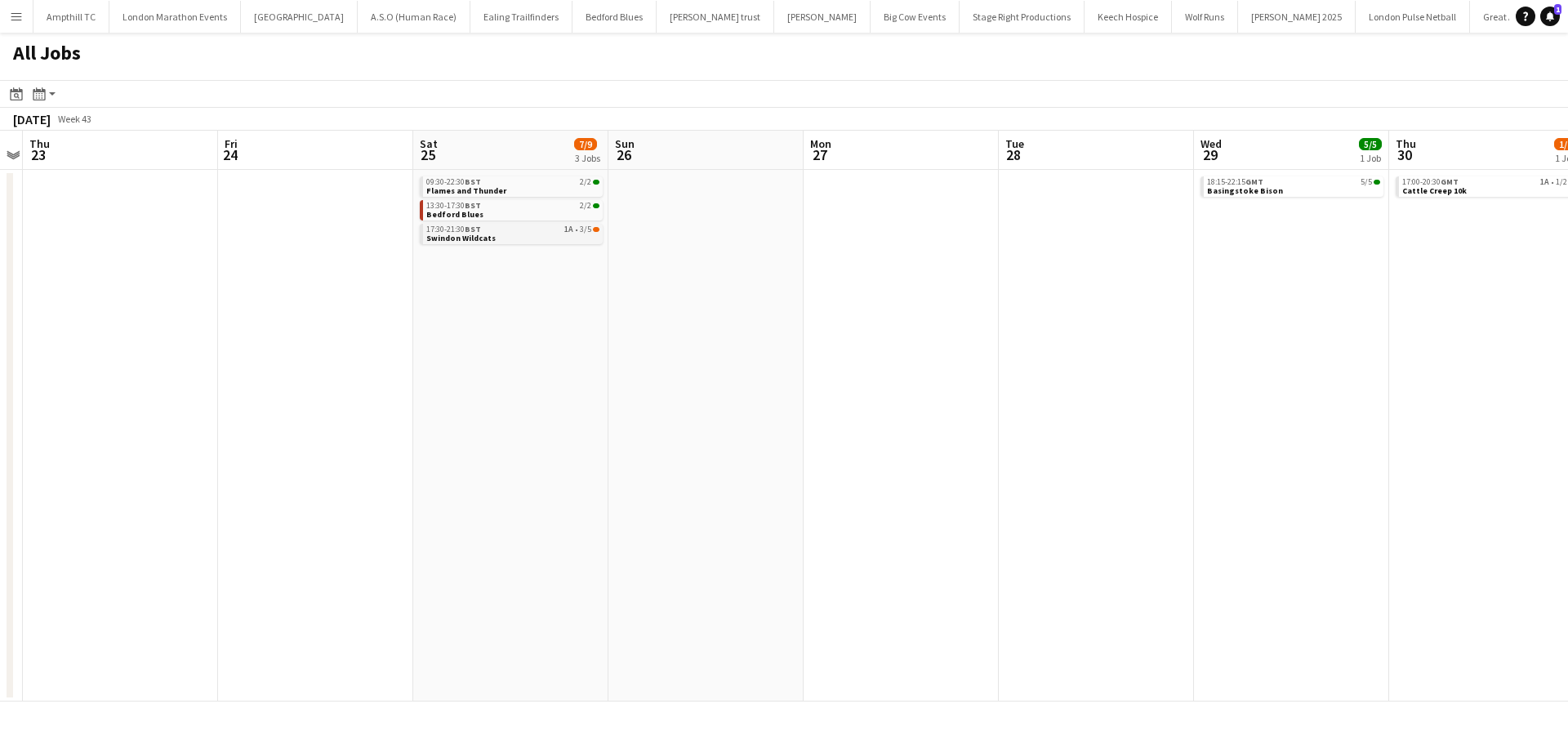
click at [552, 232] on div "17:30-21:30 BST 1A • 3/5" at bounding box center [513, 229] width 173 height 8
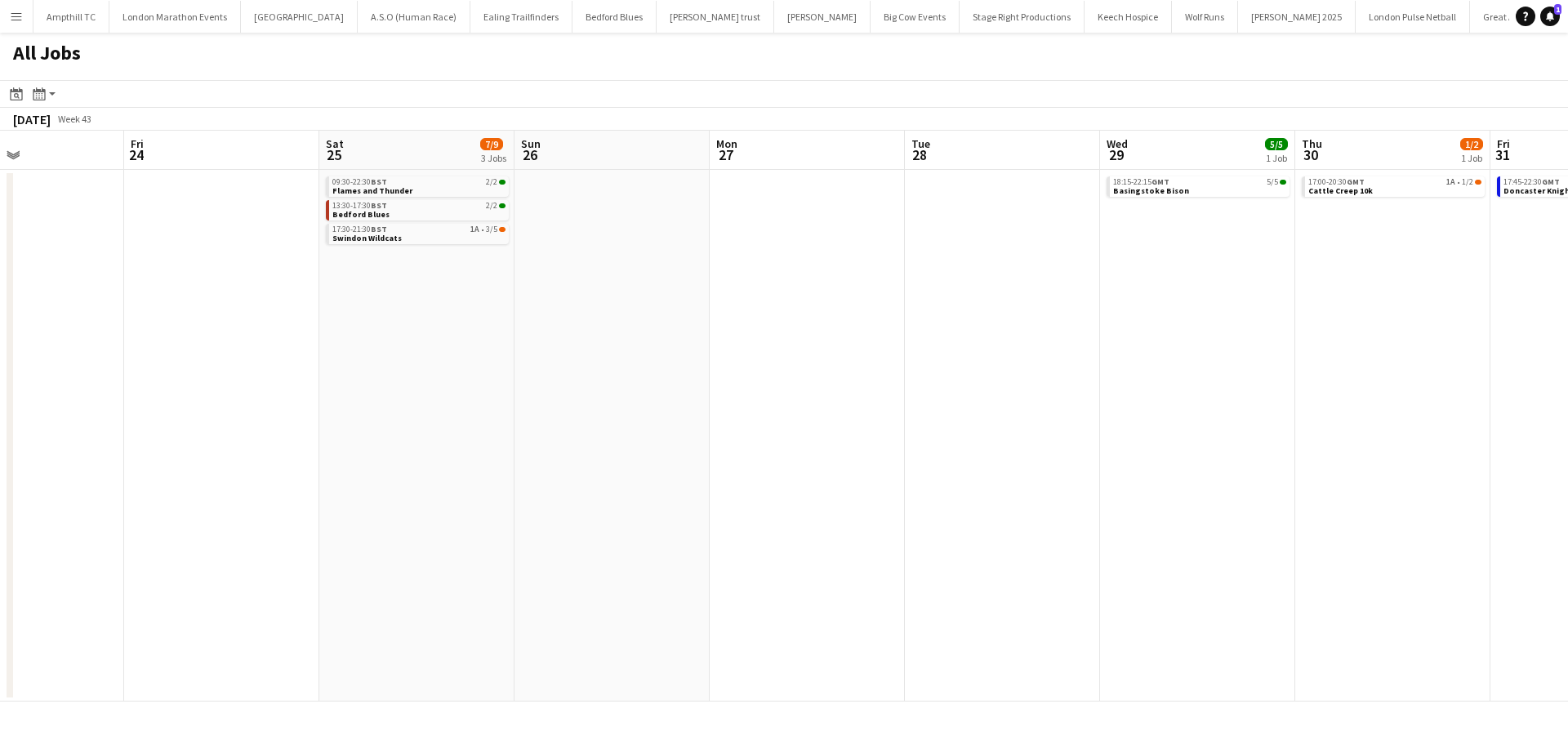
drag, startPoint x: 975, startPoint y: 299, endPoint x: 560, endPoint y: 309, distance: 415.1
click at [561, 309] on app-calendar-viewport "Mon 20 Tue 21 Wed 22 Thu 23 Fri 24 Sat 25 7/9 3 Jobs Sun 26 Mon 27 Tue 28 Wed 2…" at bounding box center [784, 416] width 1568 height 571
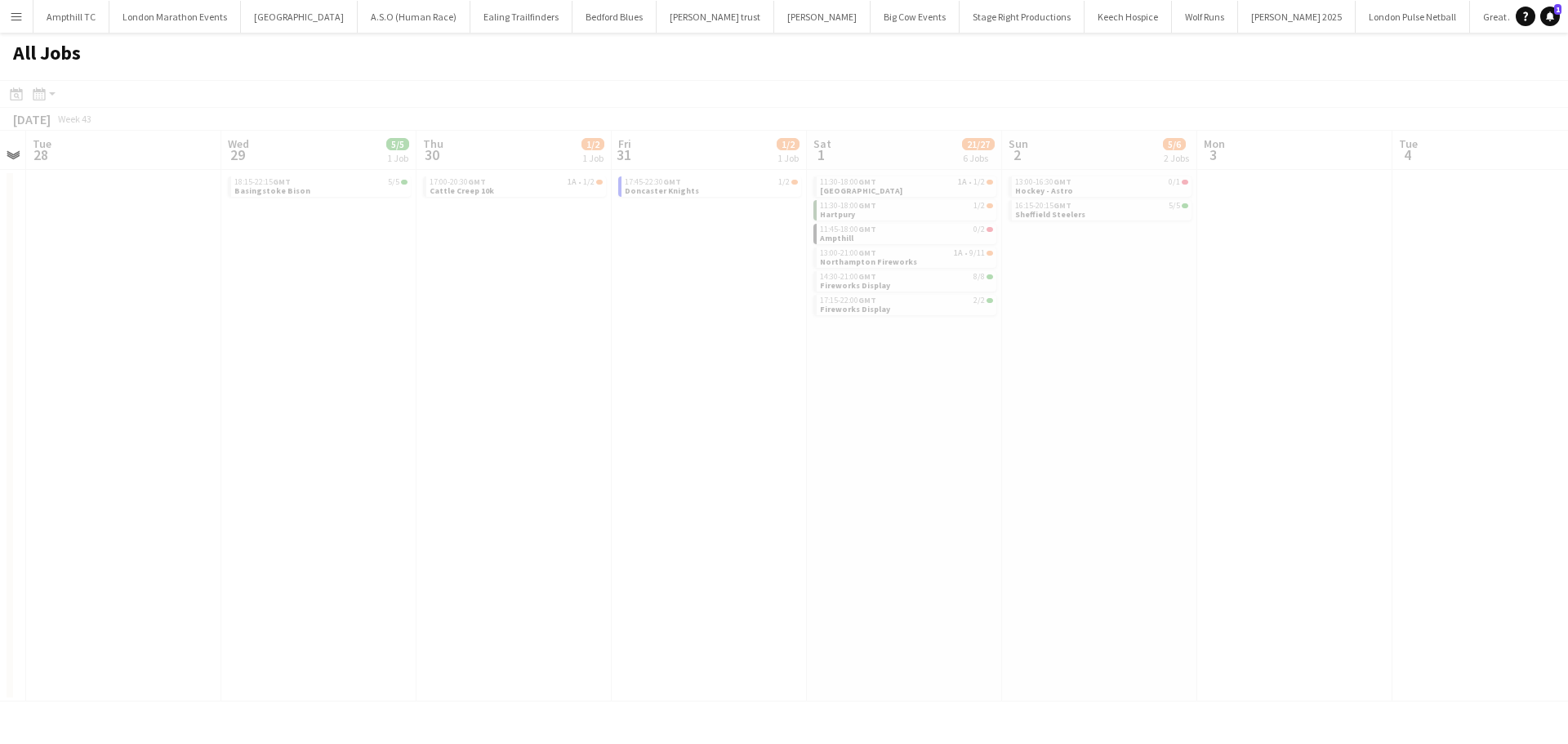
drag, startPoint x: 819, startPoint y: 300, endPoint x: 736, endPoint y: 300, distance: 83.0
click at [725, 300] on app-all-jobs "All Jobs Date picker [DATE] [DATE] [DATE] M [DATE] T [DATE] W [DATE] T [DATE] F…" at bounding box center [784, 367] width 1568 height 669
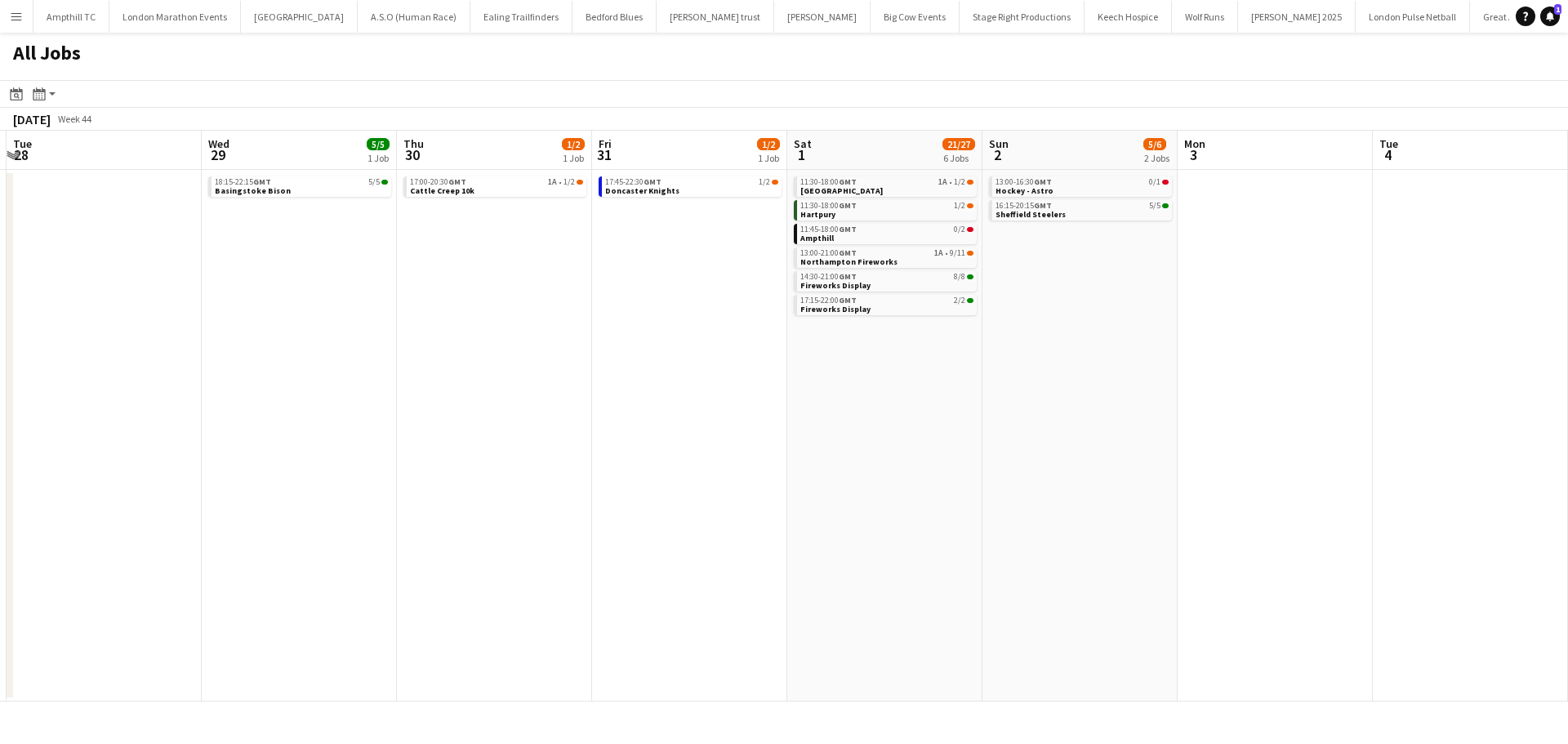
scroll to position [0, 791]
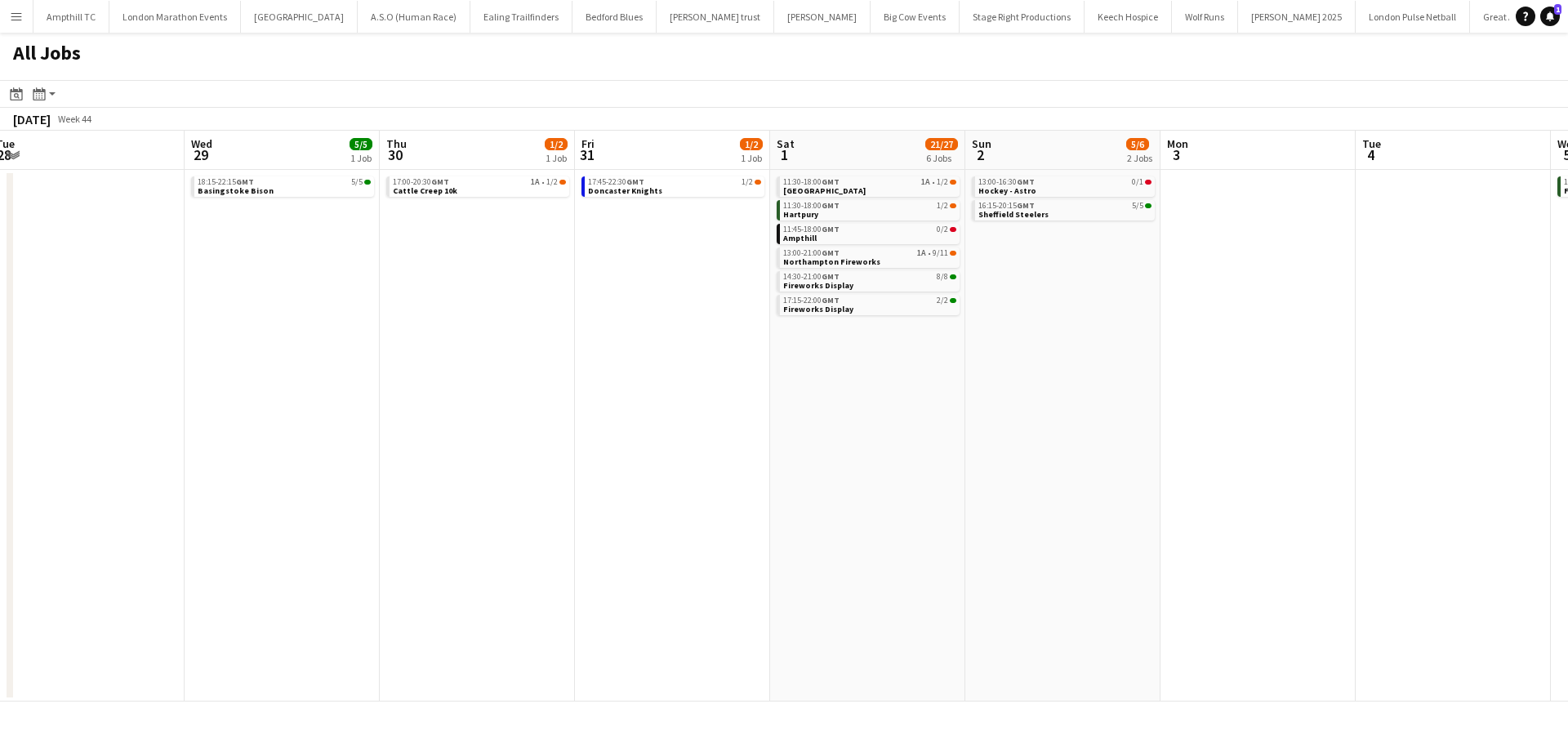
drag, startPoint x: 1373, startPoint y: 292, endPoint x: 1055, endPoint y: 293, distance: 318.0
click at [1055, 293] on app-calendar-viewport "Fri 24 Sat 25 7/9 3 Jobs Sun 26 Mon 27 Tue 28 Wed 29 5/5 1 Job Thu 30 1/2 1 Job…" at bounding box center [784, 416] width 1568 height 571
drag, startPoint x: 1554, startPoint y: 8, endPoint x: 1535, endPoint y: 18, distance: 21.5
click at [1554, 9] on span "1" at bounding box center [1557, 9] width 7 height 11
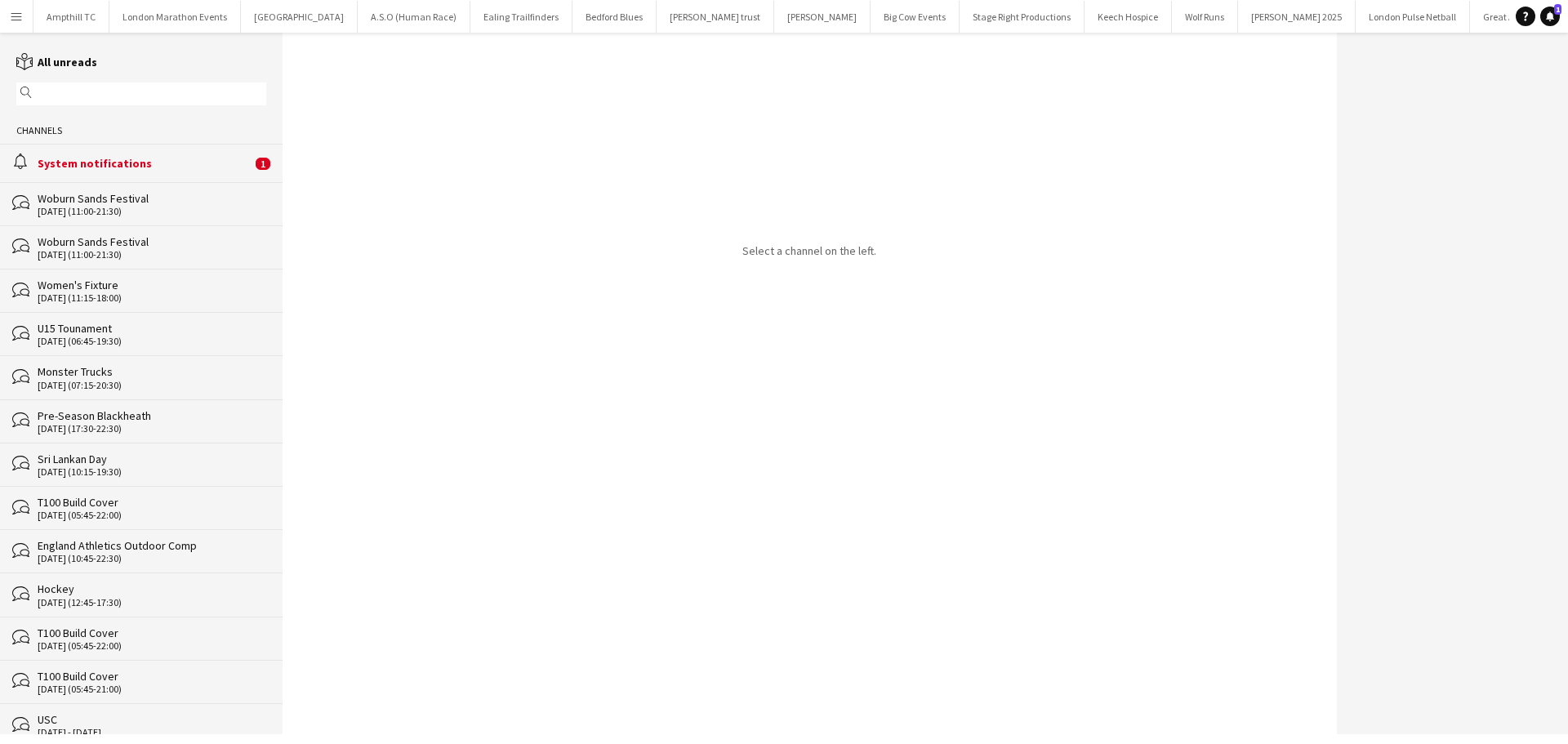
click at [191, 152] on div "alarm System notifications 1" at bounding box center [141, 162] width 282 height 37
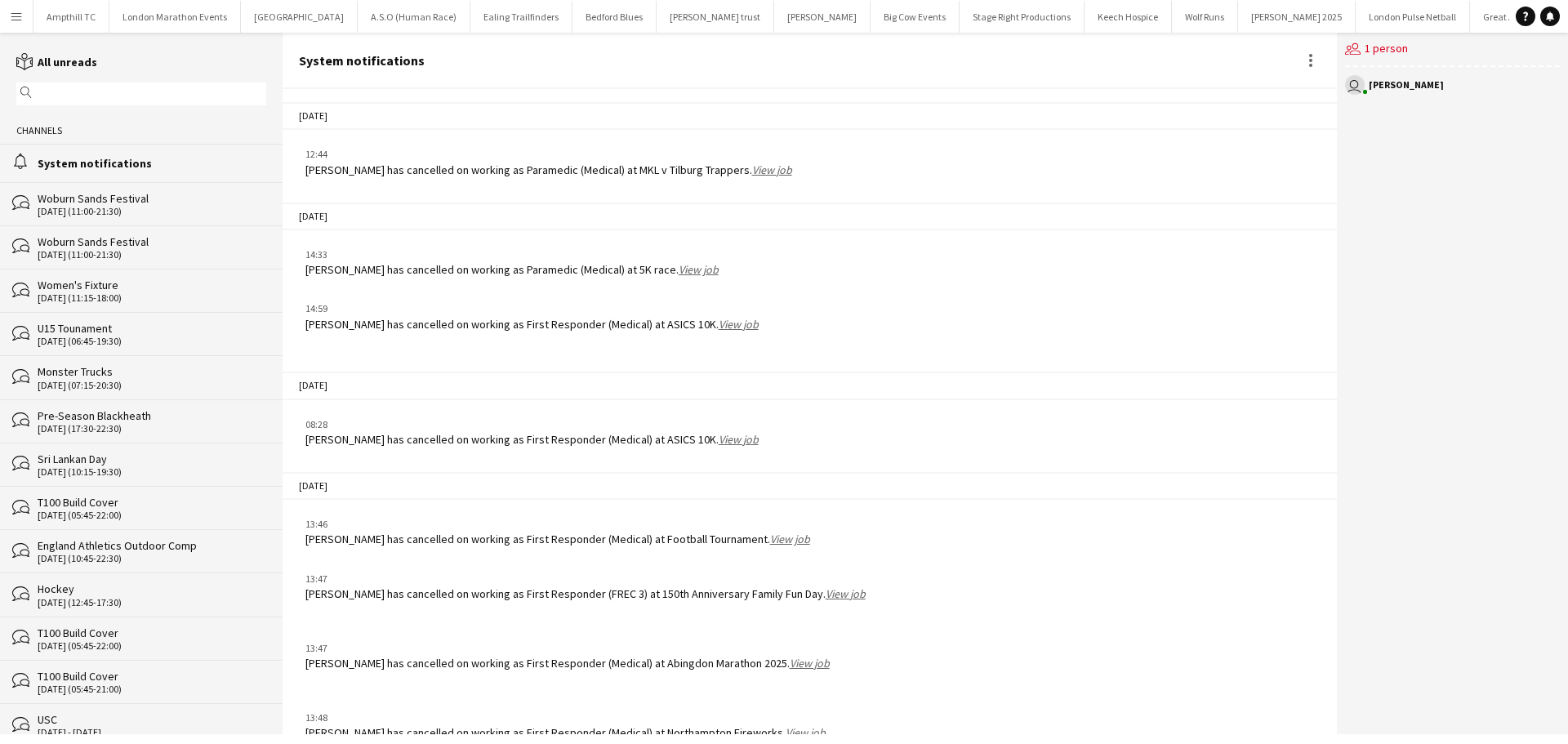
scroll to position [1921, 0]
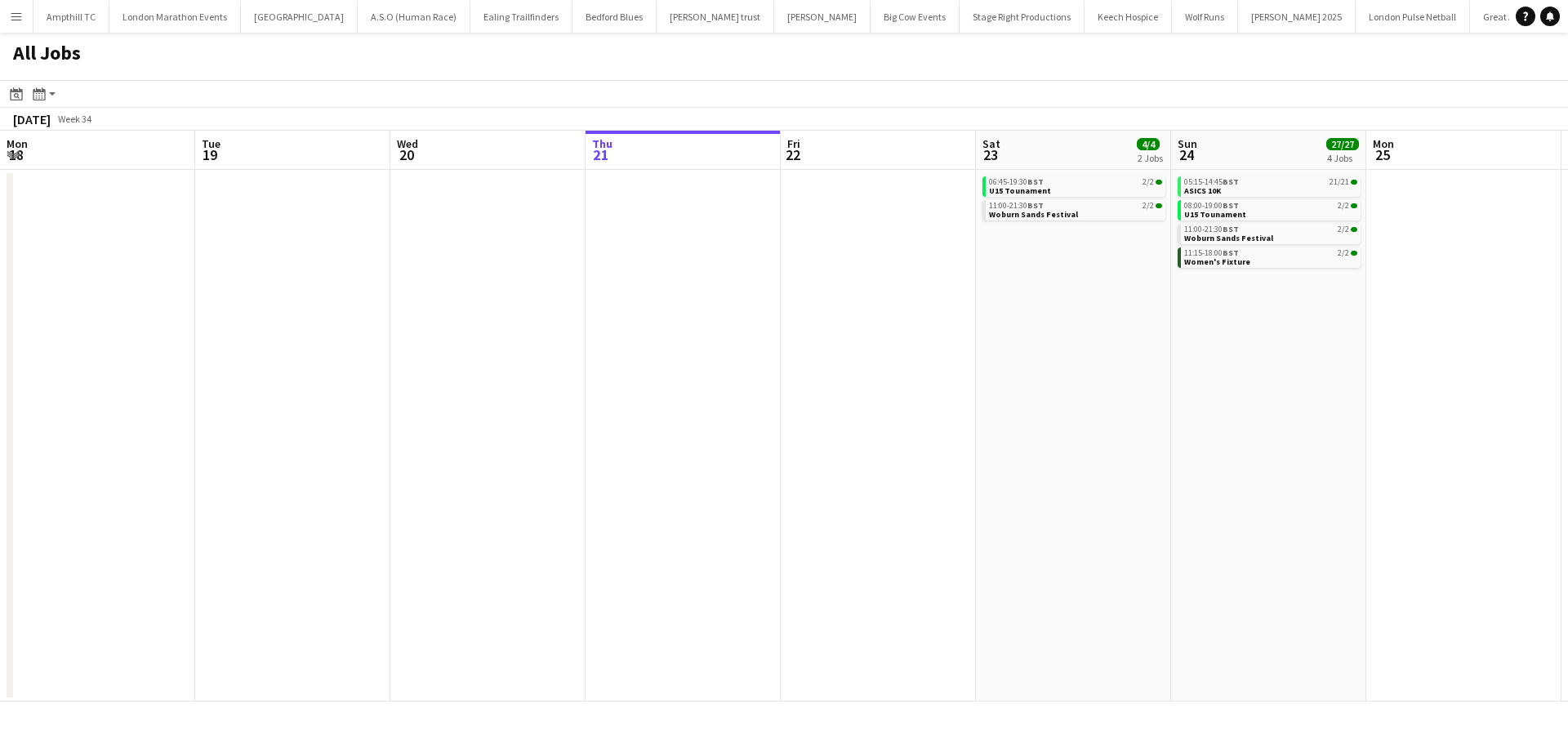
scroll to position [0, 391]
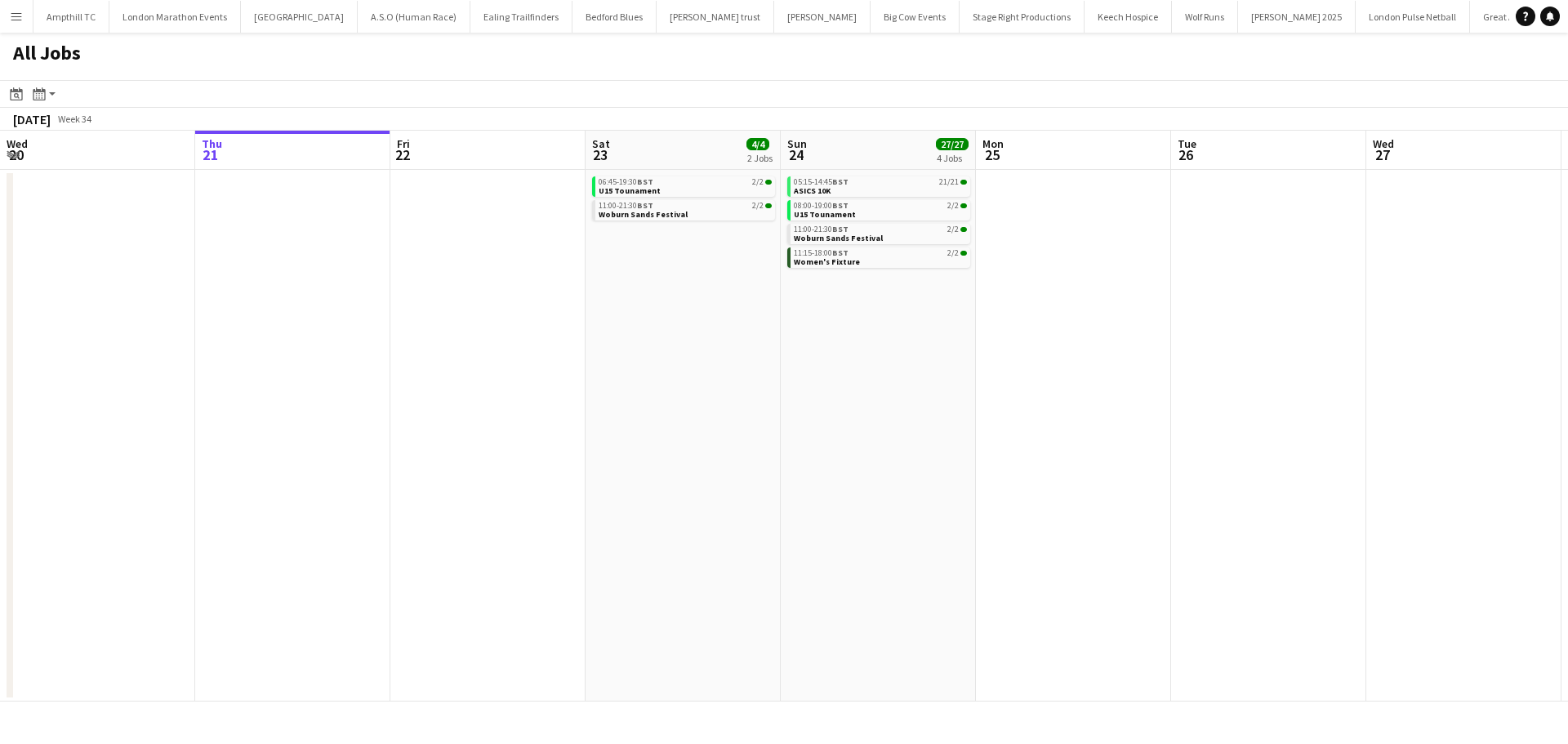
click at [21, 22] on app-icon "Menu" at bounding box center [16, 16] width 13 height 13
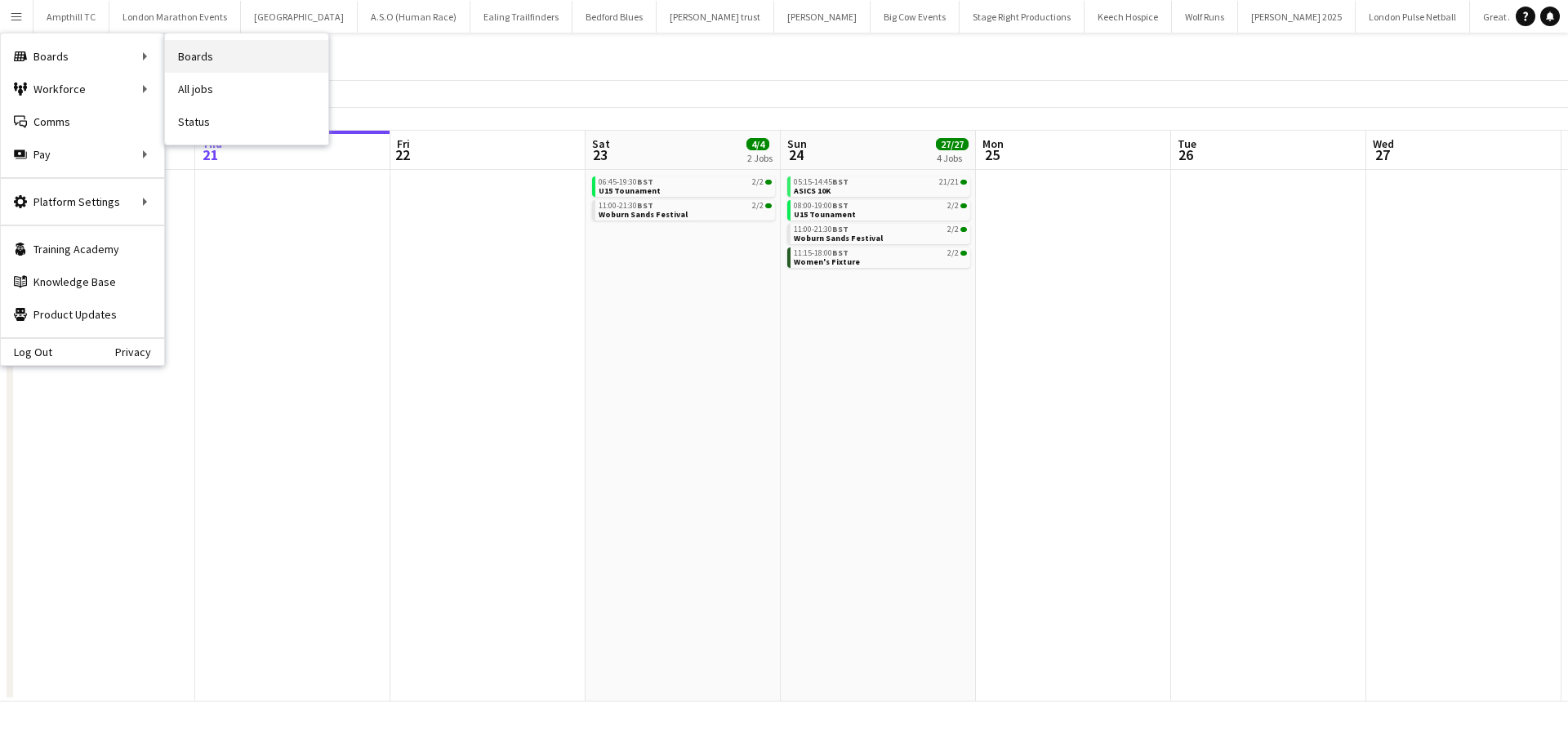
click at [222, 60] on link "Boards" at bounding box center [247, 56] width 163 height 32
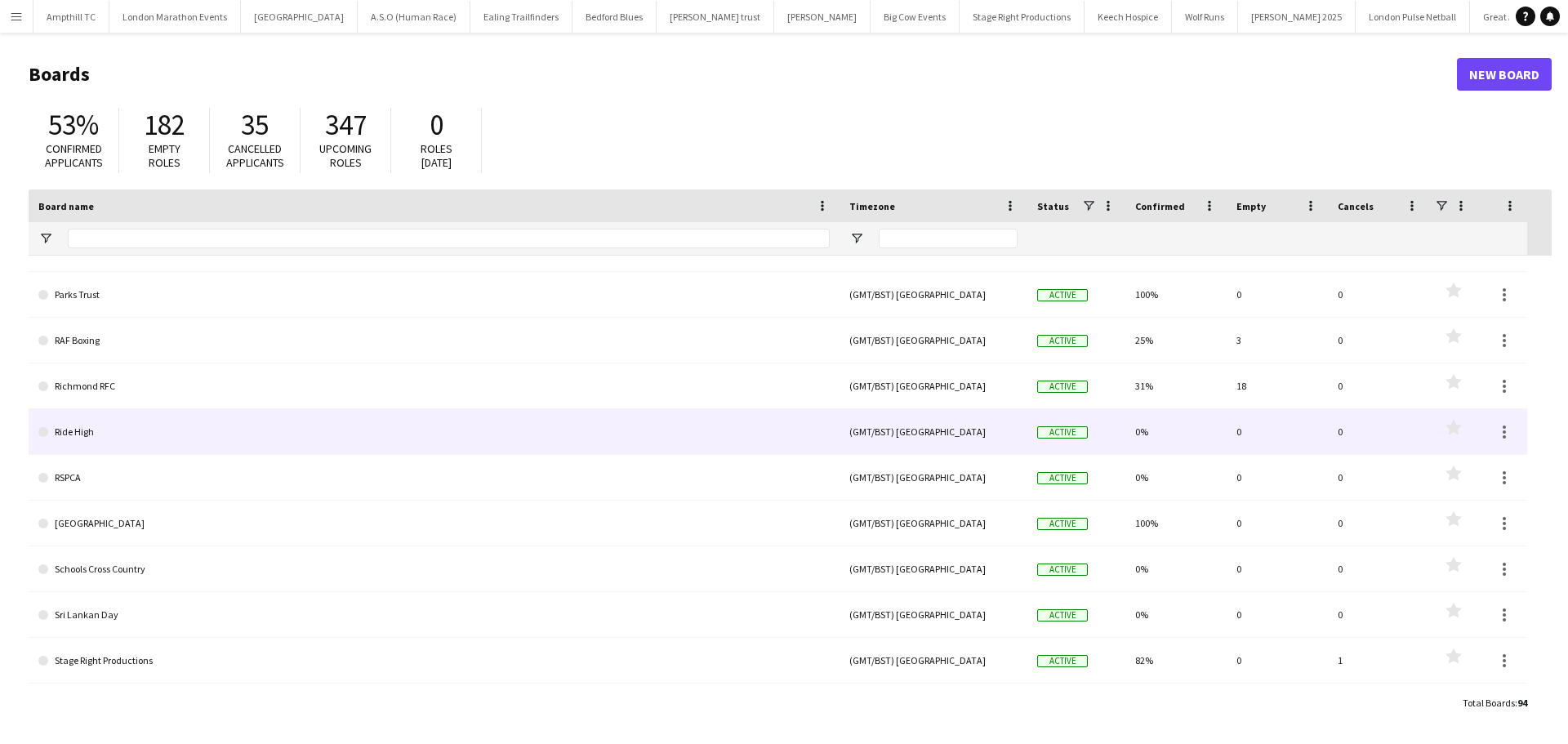
scroll to position [3102, 0]
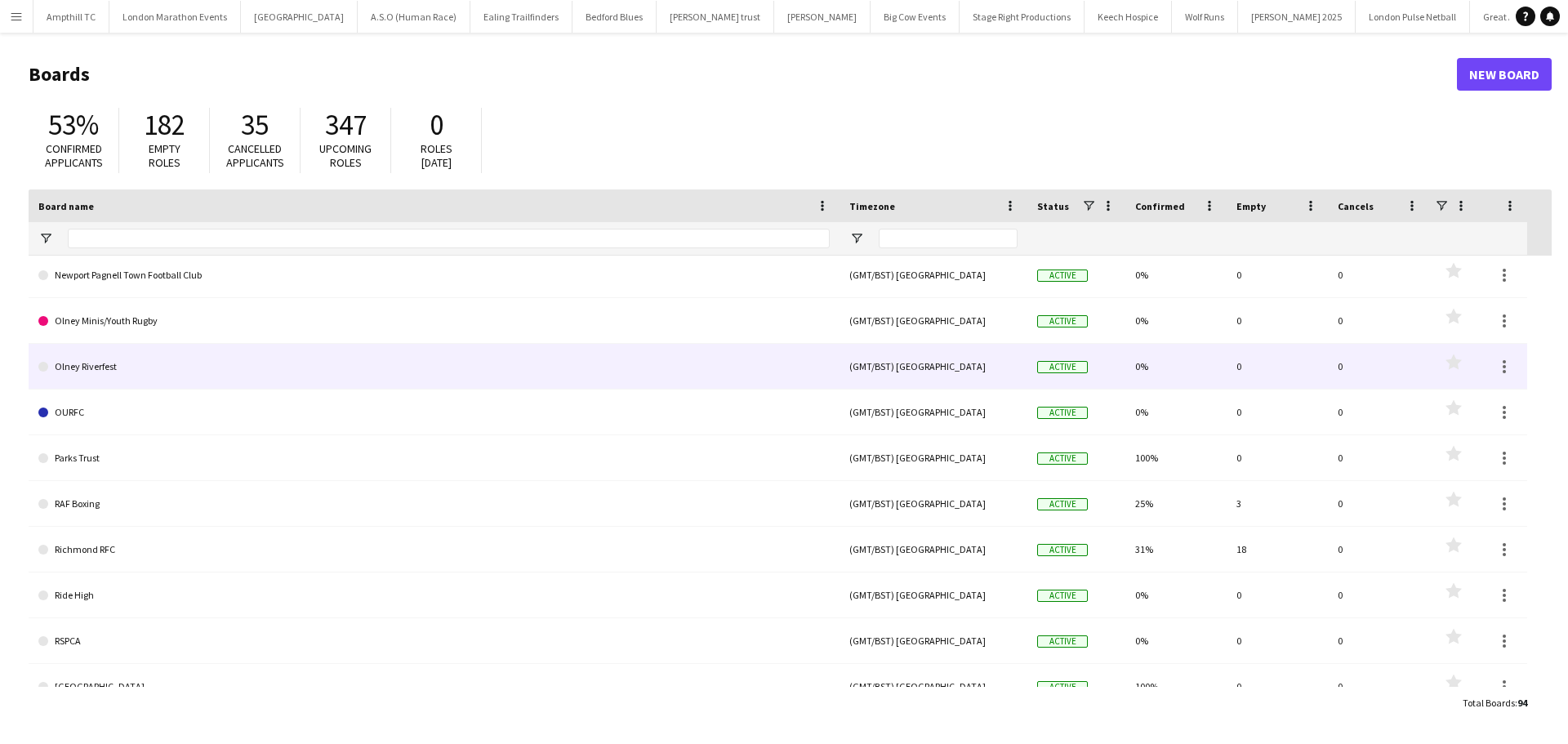
click at [90, 365] on link "Olney Riverfest" at bounding box center [434, 366] width 791 height 45
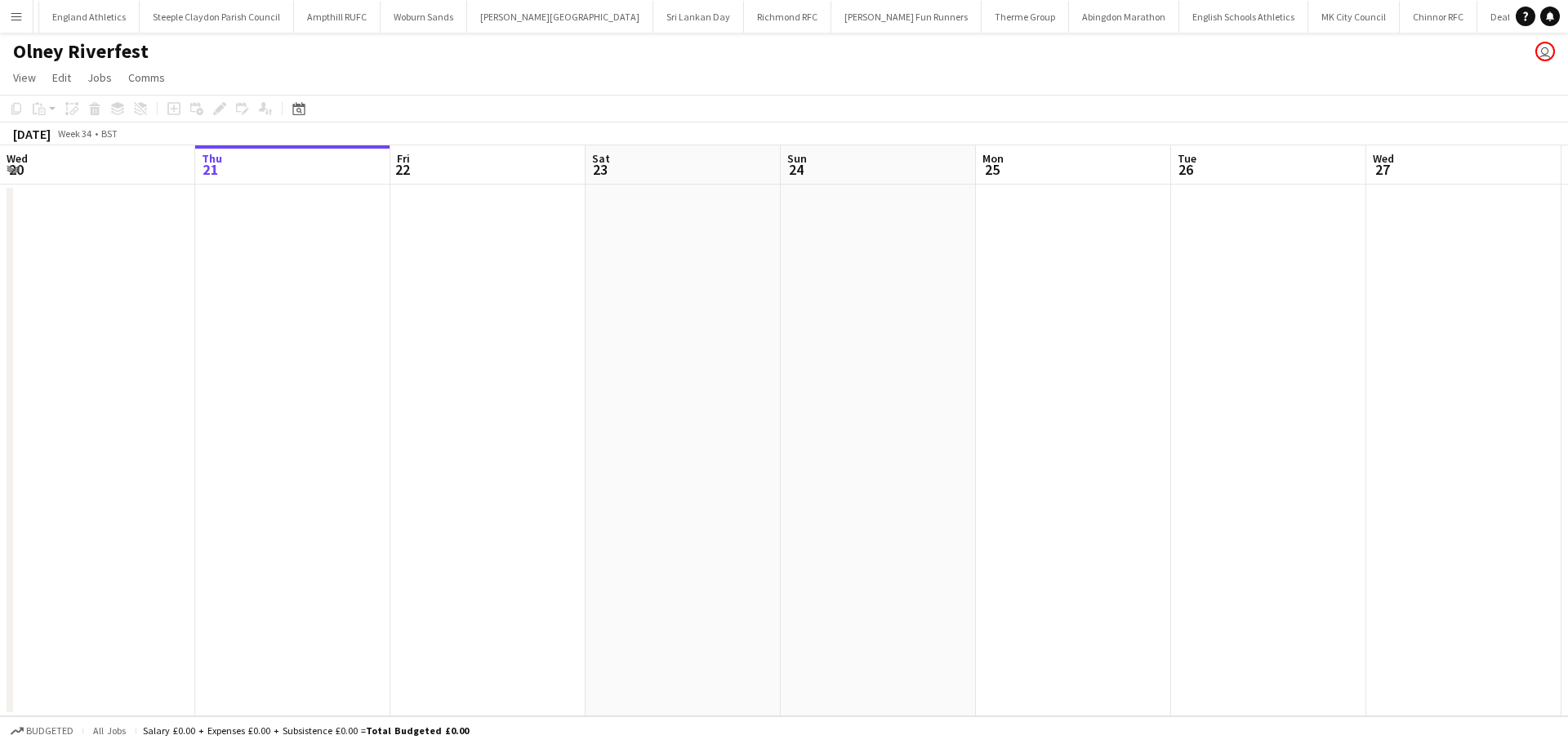
click at [131, 50] on h1 "Olney Riverfest" at bounding box center [81, 51] width 136 height 25
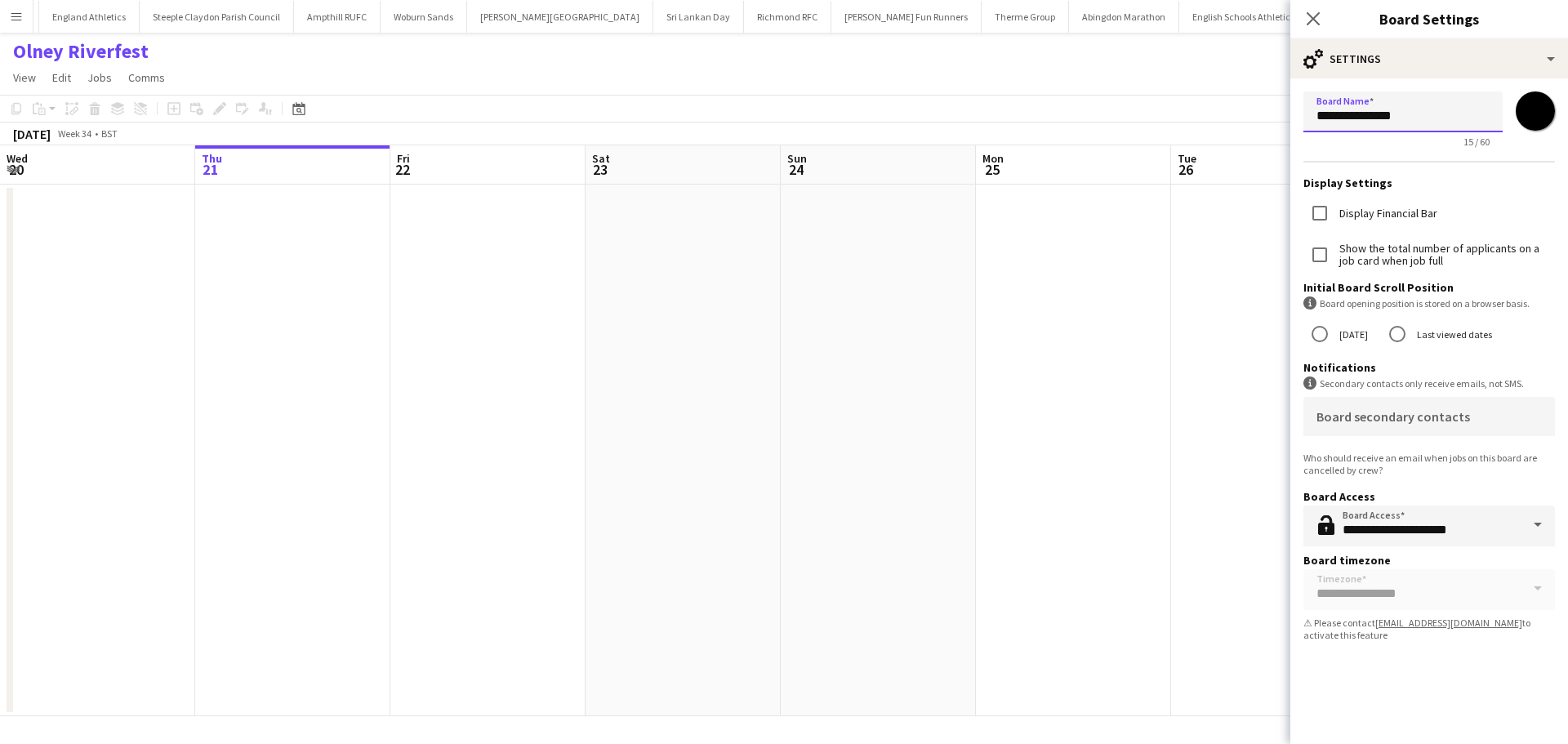
drag, startPoint x: 1417, startPoint y: 114, endPoint x: 1271, endPoint y: 116, distance: 146.0
click at [1271, 116] on body "Menu Boards Boards Boards All jobs Status Workforce Workforce My Workforce Recr…" at bounding box center [784, 372] width 1568 height 744
type input "**********"
click at [1311, 13] on icon "Close pop-in" at bounding box center [1312, 19] width 16 height 16
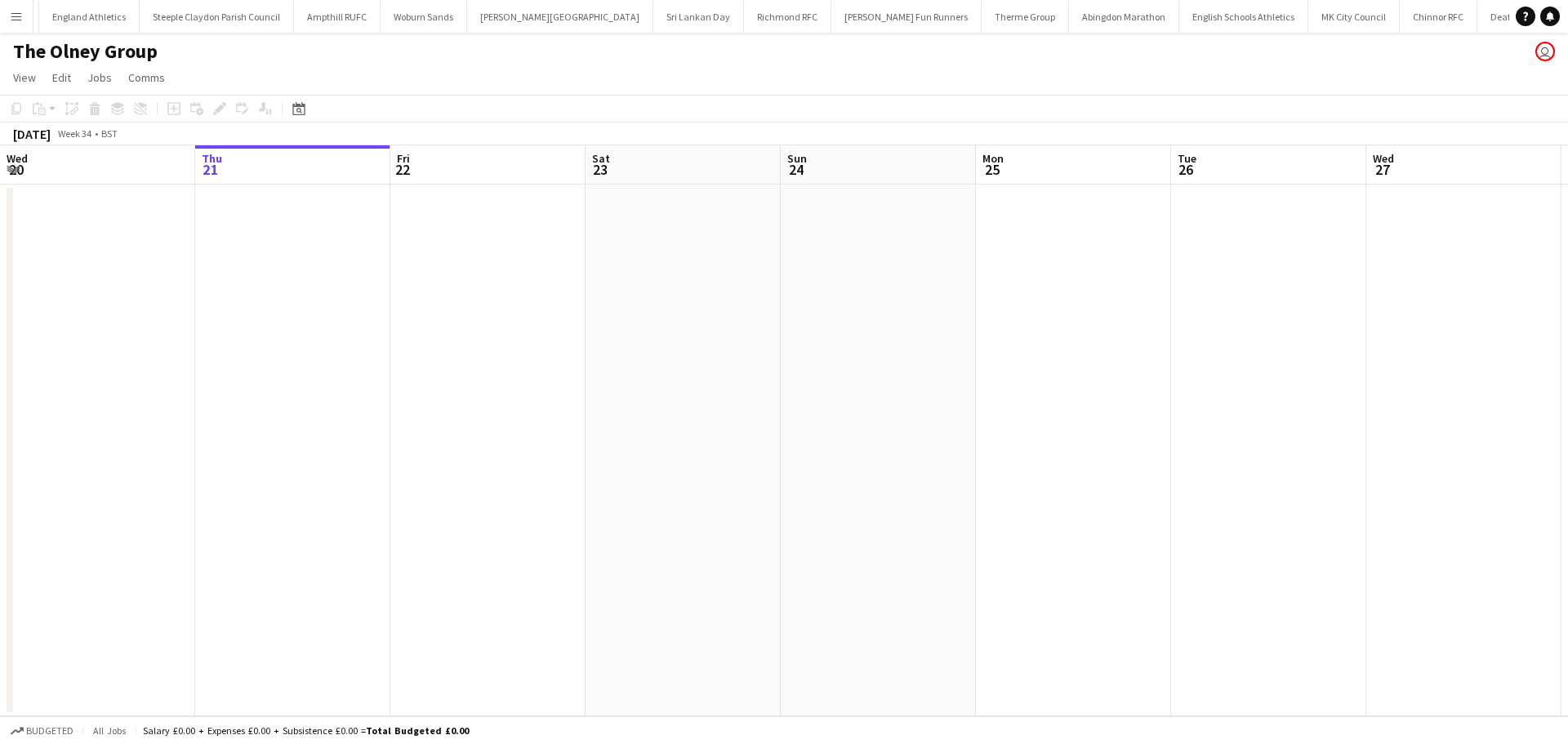
click at [844, 275] on app-date-cell at bounding box center [877, 451] width 195 height 531
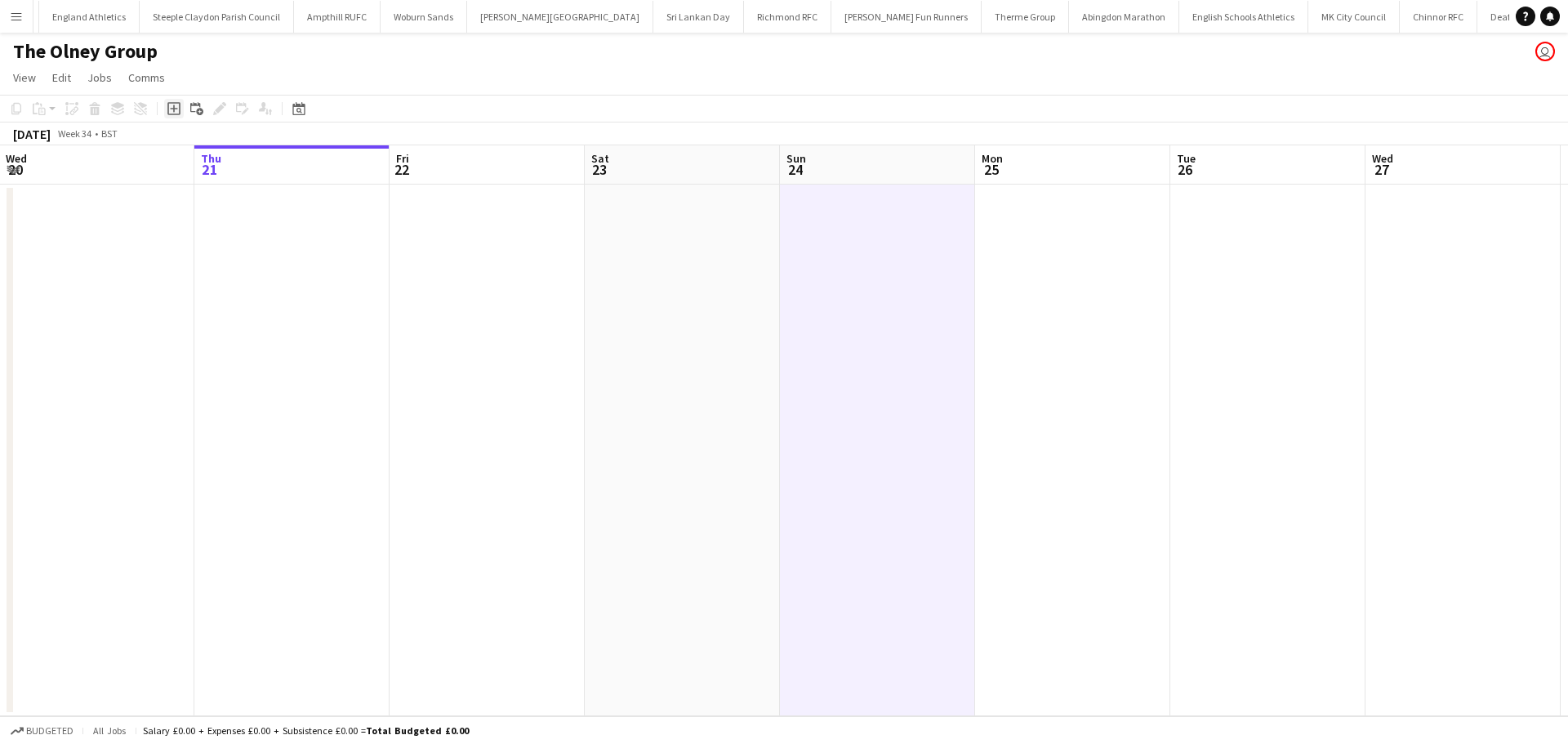
click at [170, 110] on icon "Add job" at bounding box center [173, 108] width 13 height 13
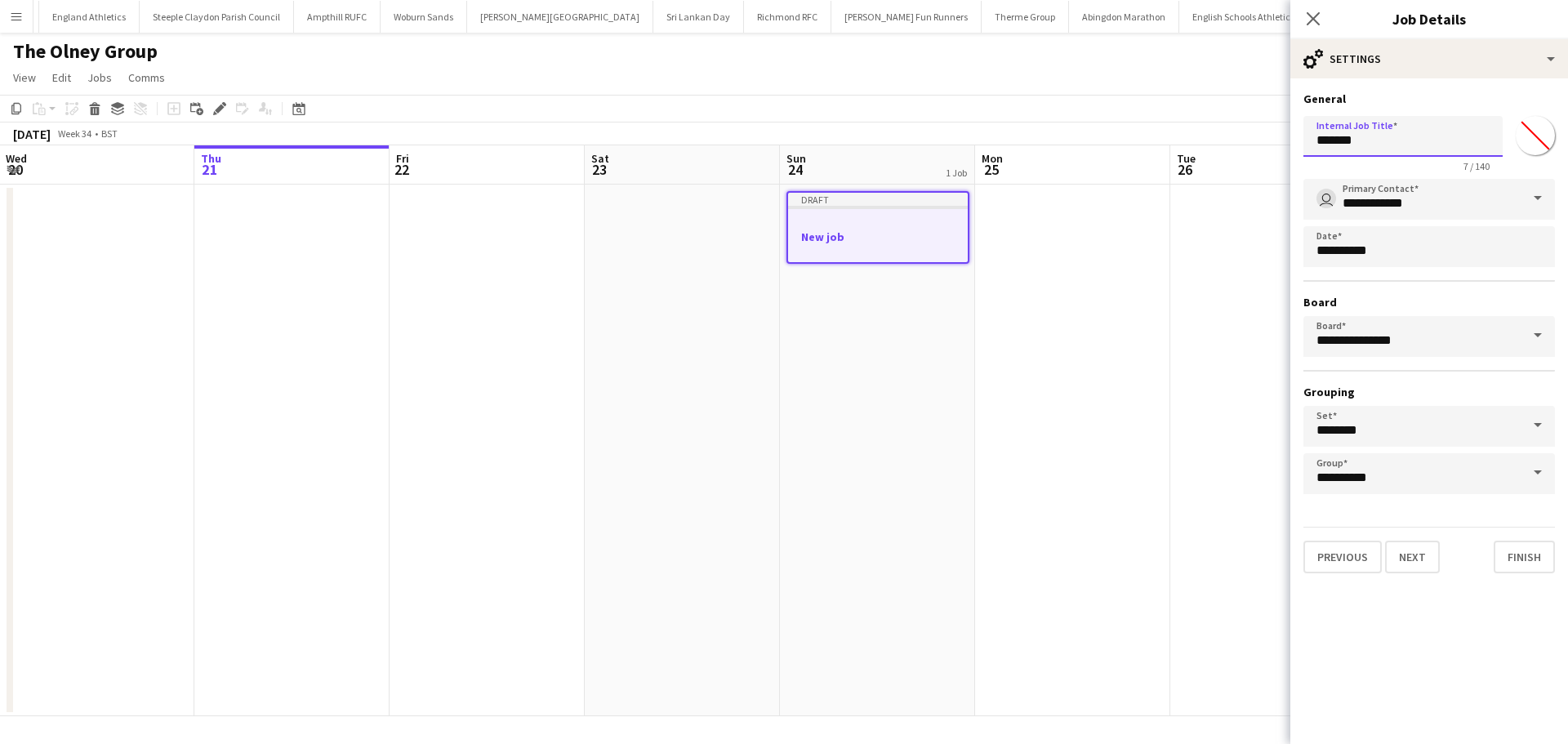
drag, startPoint x: 1376, startPoint y: 143, endPoint x: 1257, endPoint y: 144, distance: 119.0
click at [1257, 144] on body "Menu Boards Boards Boards All jobs Status Workforce Workforce My Workforce Recr…" at bounding box center [784, 372] width 1568 height 744
click at [1343, 141] on input "**********" at bounding box center [1403, 137] width 200 height 41
click at [1393, 147] on input "**********" at bounding box center [1403, 137] width 200 height 41
type input "**********"
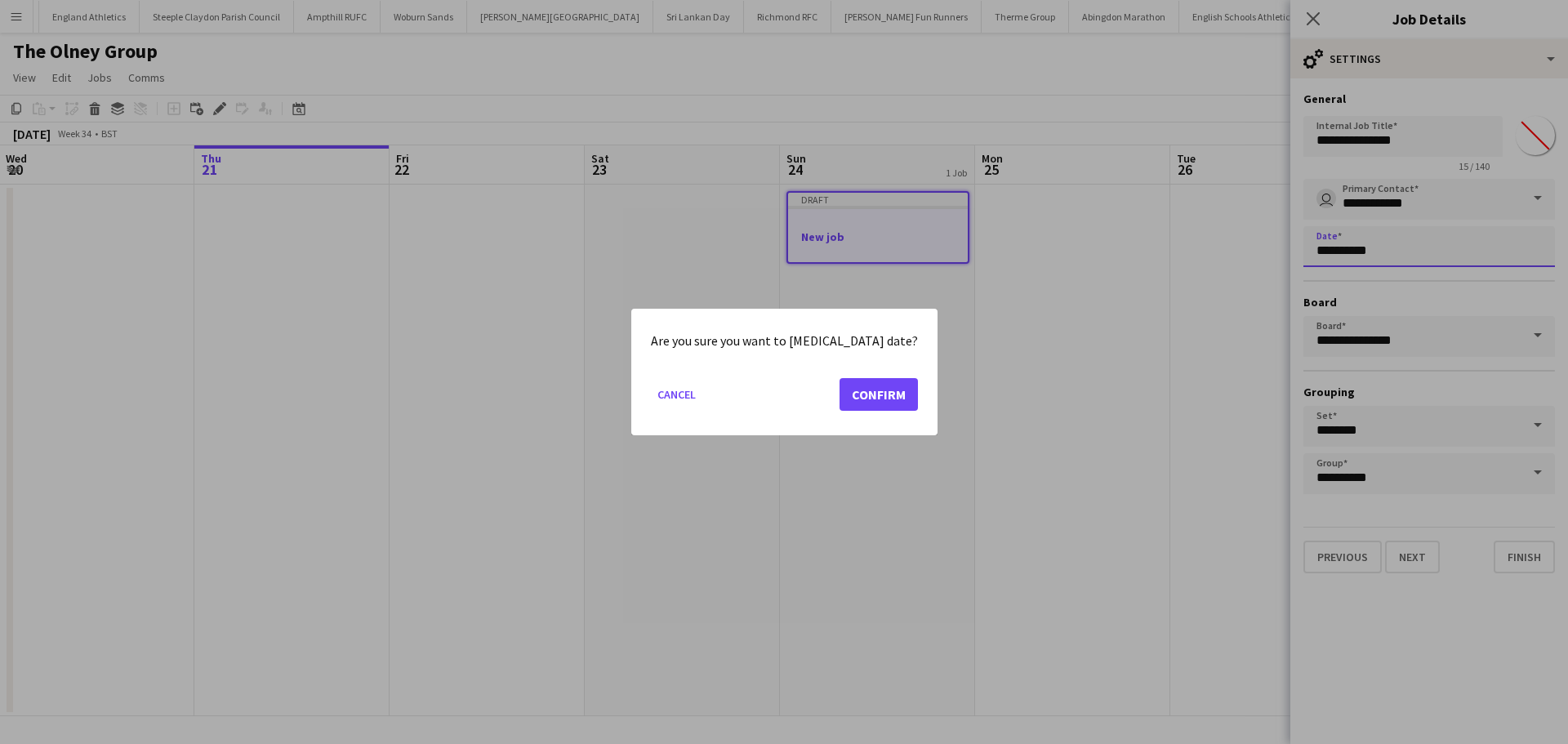
click at [1407, 247] on body "Menu Boards Boards Boards All jobs Status Workforce Workforce My Workforce Recr…" at bounding box center [784, 372] width 1568 height 744
click at [839, 397] on button "Confirm" at bounding box center [878, 394] width 79 height 32
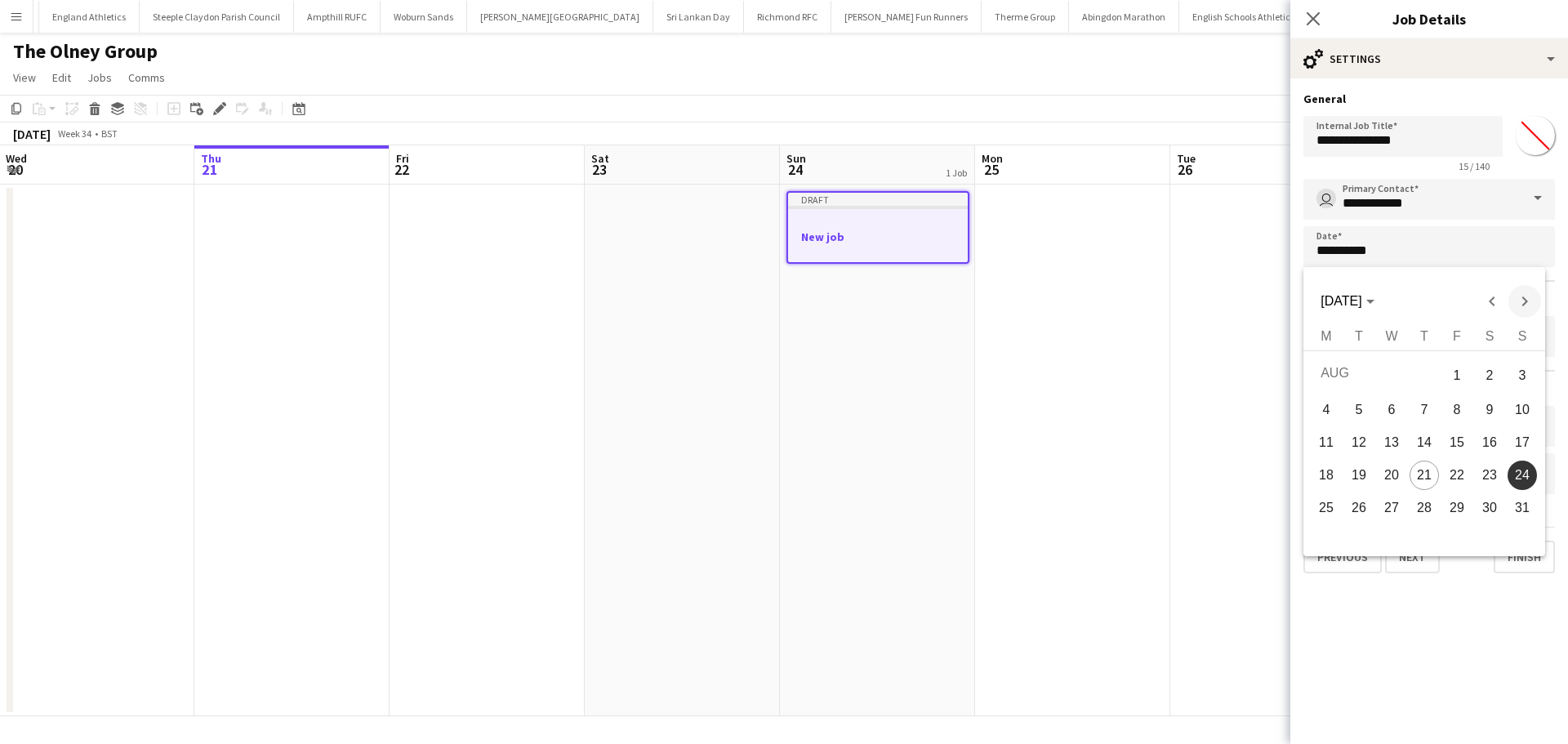
click at [1520, 301] on span "Next month" at bounding box center [1524, 301] width 32 height 32
click at [1517, 382] on span "2" at bounding box center [1522, 375] width 30 height 33
type input "**********"
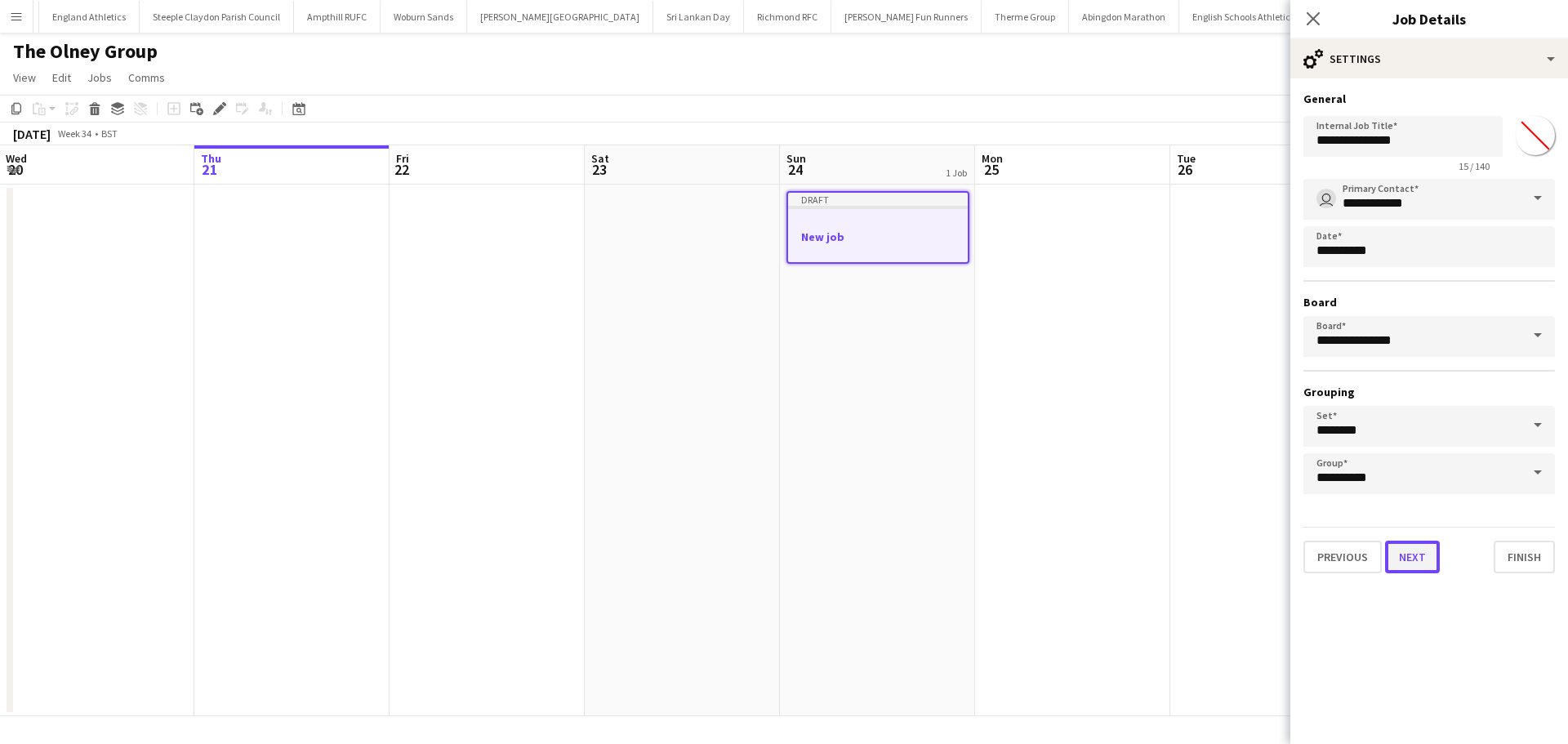
click at [1419, 565] on button "Next" at bounding box center [1413, 556] width 55 height 32
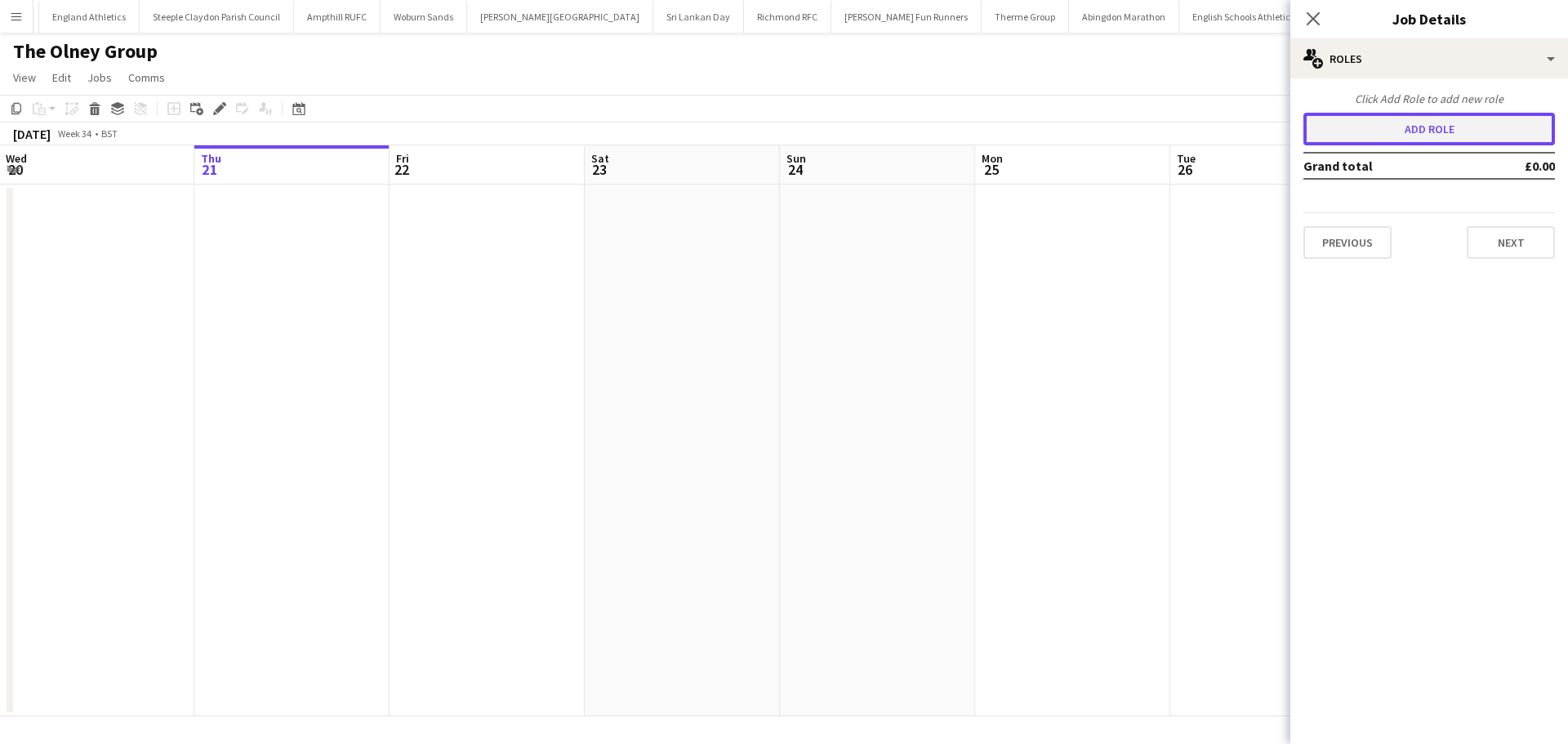
click at [1455, 127] on button "Add role" at bounding box center [1429, 129] width 252 height 32
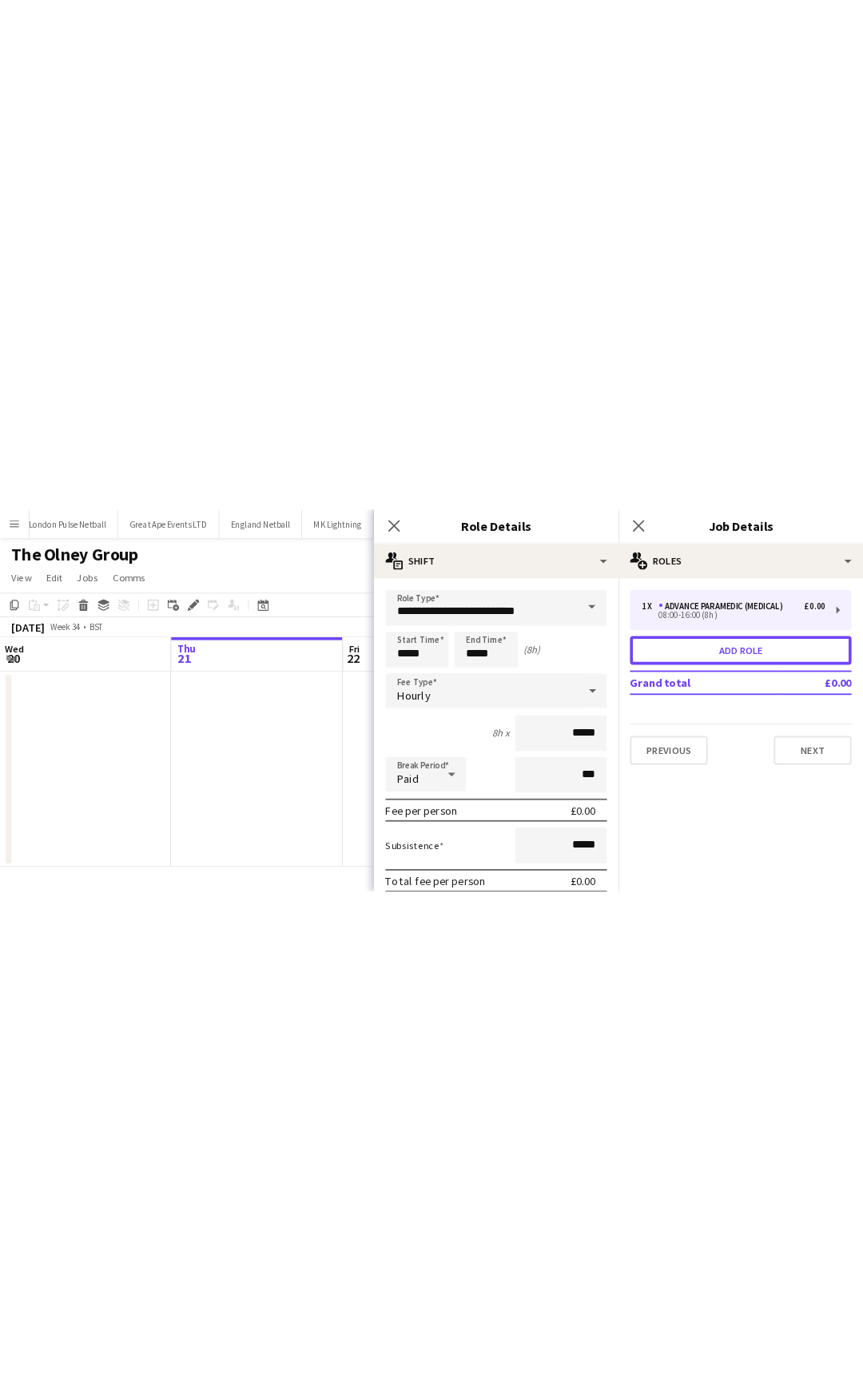
scroll to position [0, 383]
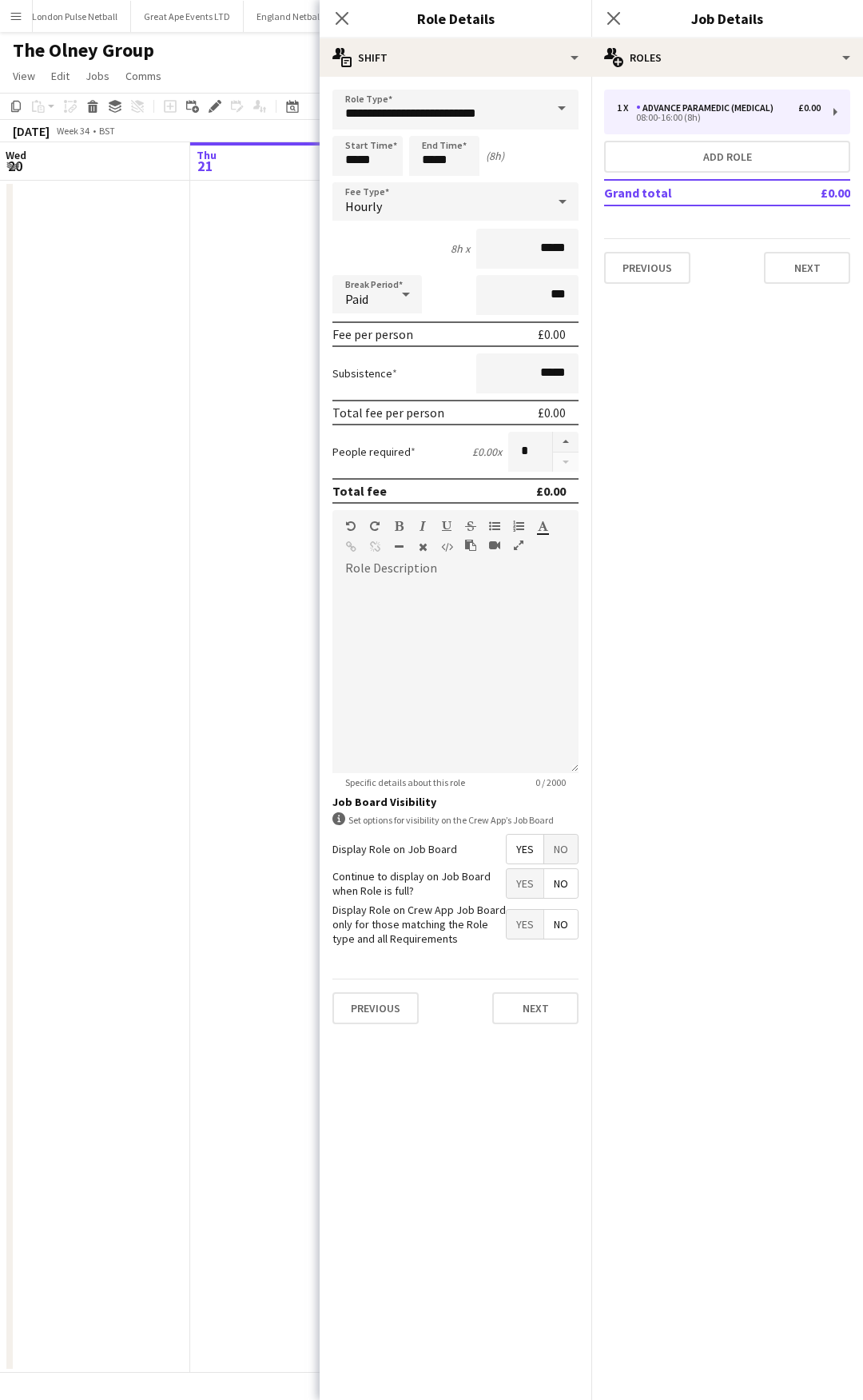
click at [553, 100] on span at bounding box center [562, 109] width 34 height 39
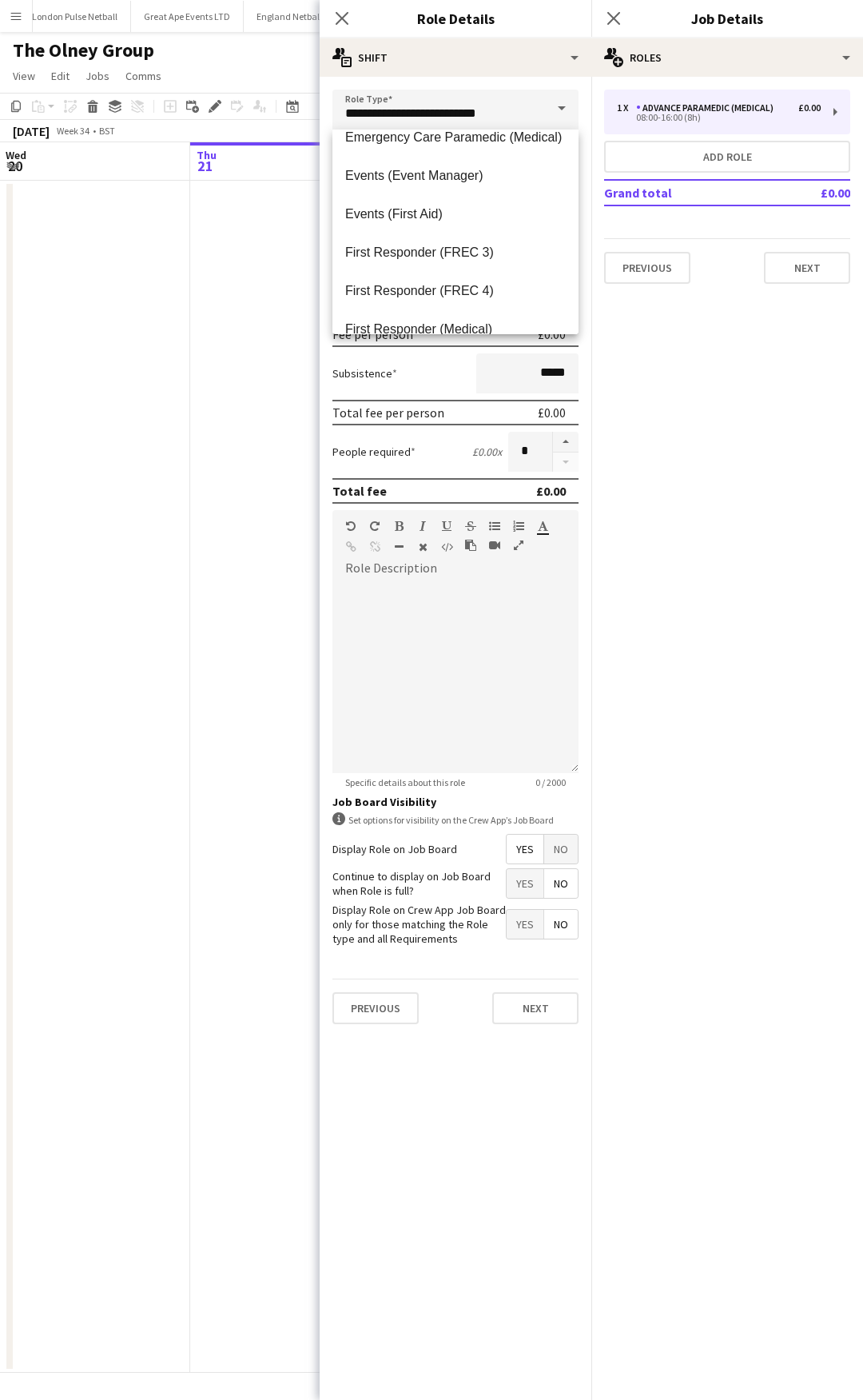
scroll to position [538, 0]
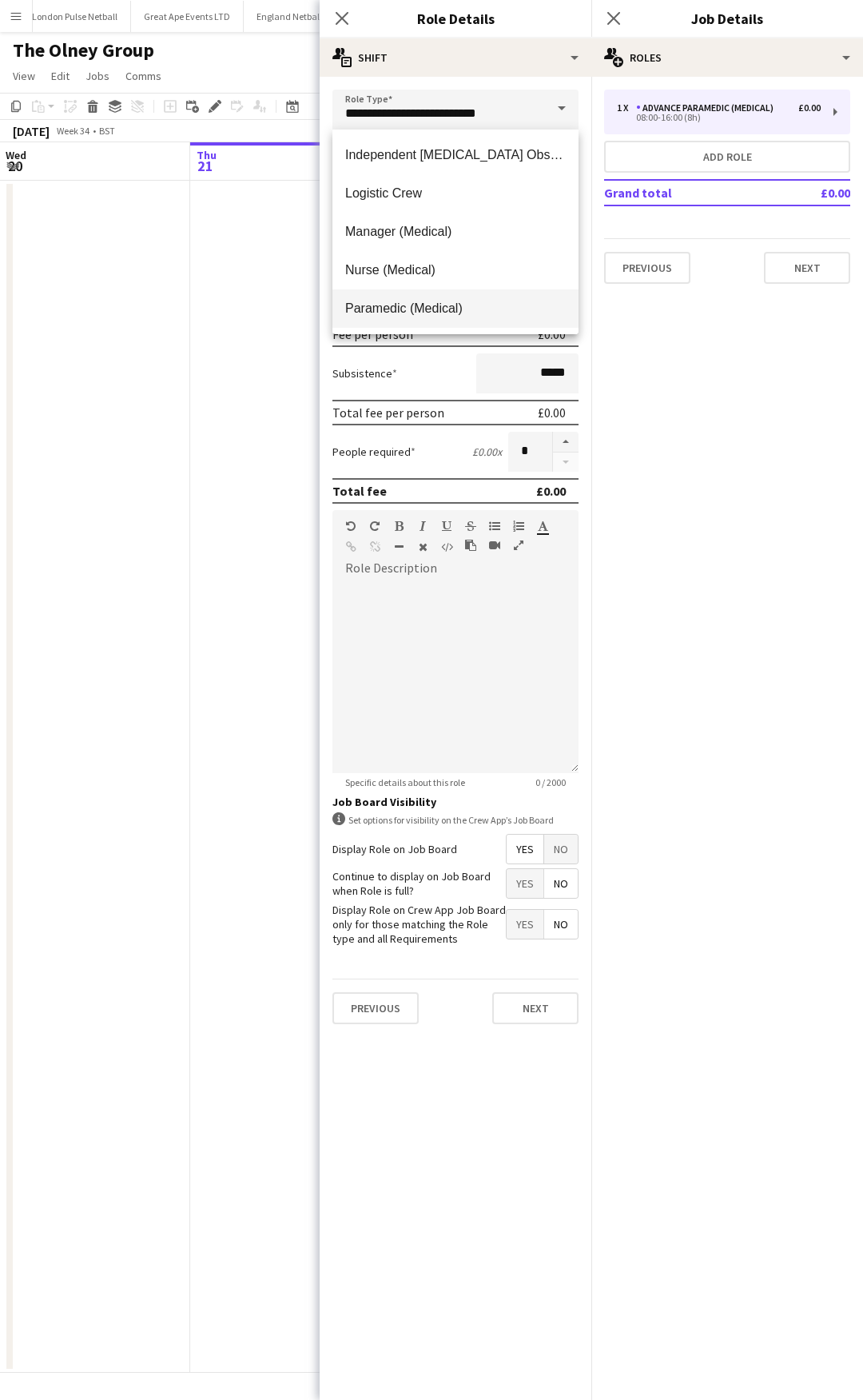
click at [471, 308] on span "Paramedic (Medical)" at bounding box center [456, 308] width 221 height 15
type input "**********"
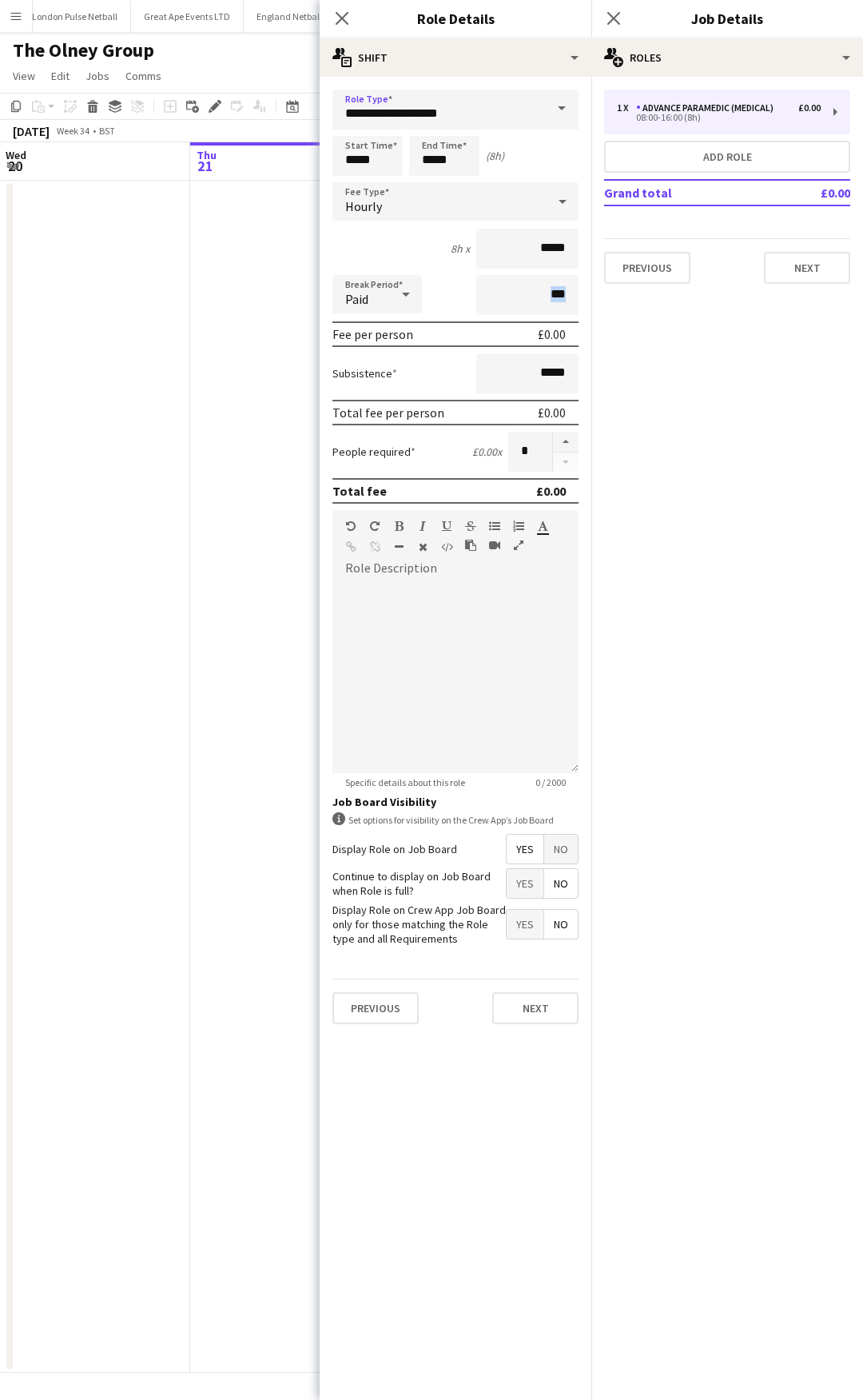
click at [473, 308] on div "Break Period Paid ***" at bounding box center [456, 296] width 247 height 40
click at [565, 433] on button "button" at bounding box center [565, 442] width 26 height 21
type input "*"
click at [402, 298] on icon at bounding box center [406, 294] width 19 height 32
click at [400, 377] on span "Unpaid" at bounding box center [378, 380] width 64 height 15
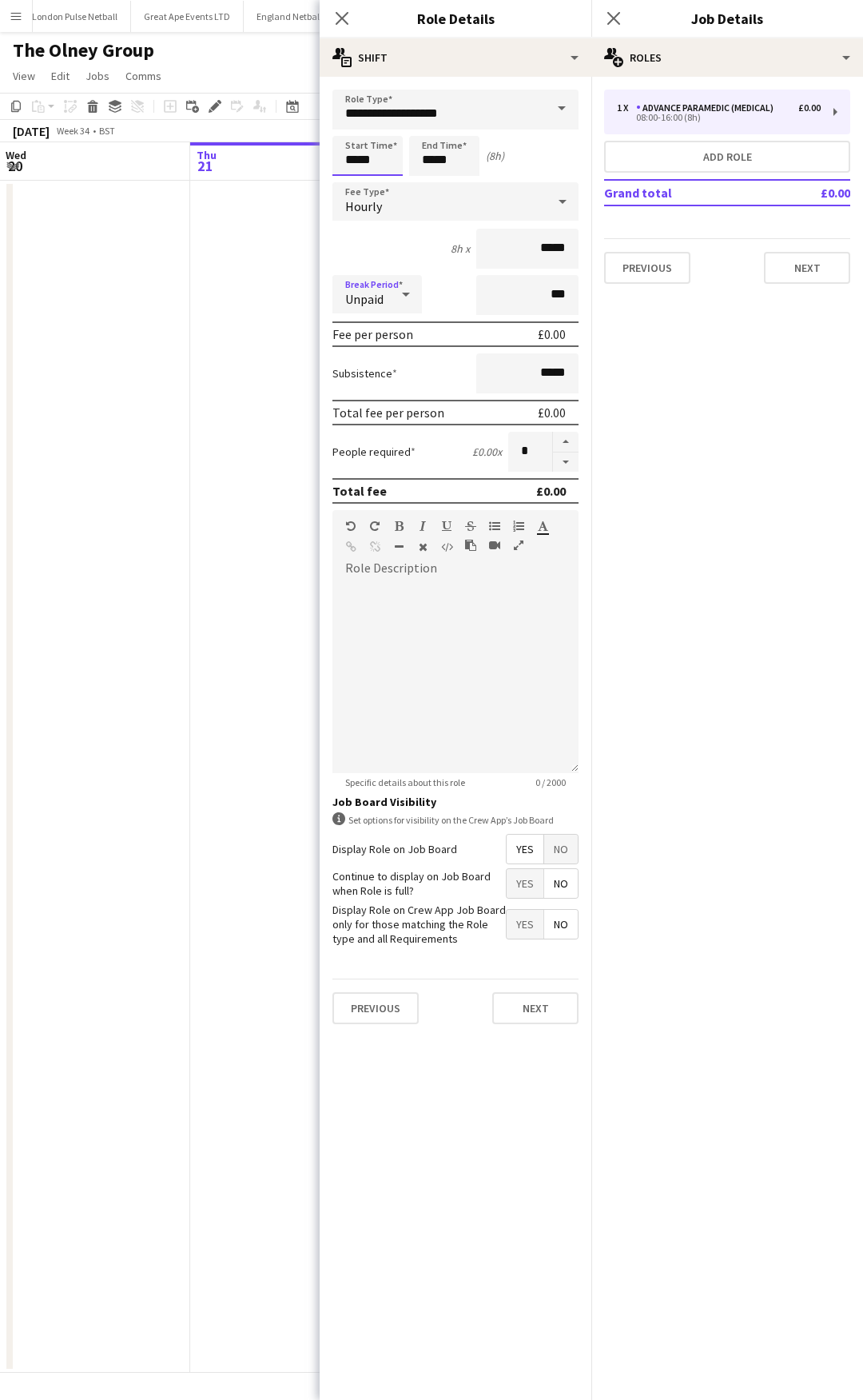
click at [399, 162] on input "*****" at bounding box center [367, 156] width 70 height 40
click at [356, 183] on div at bounding box center [352, 184] width 32 height 16
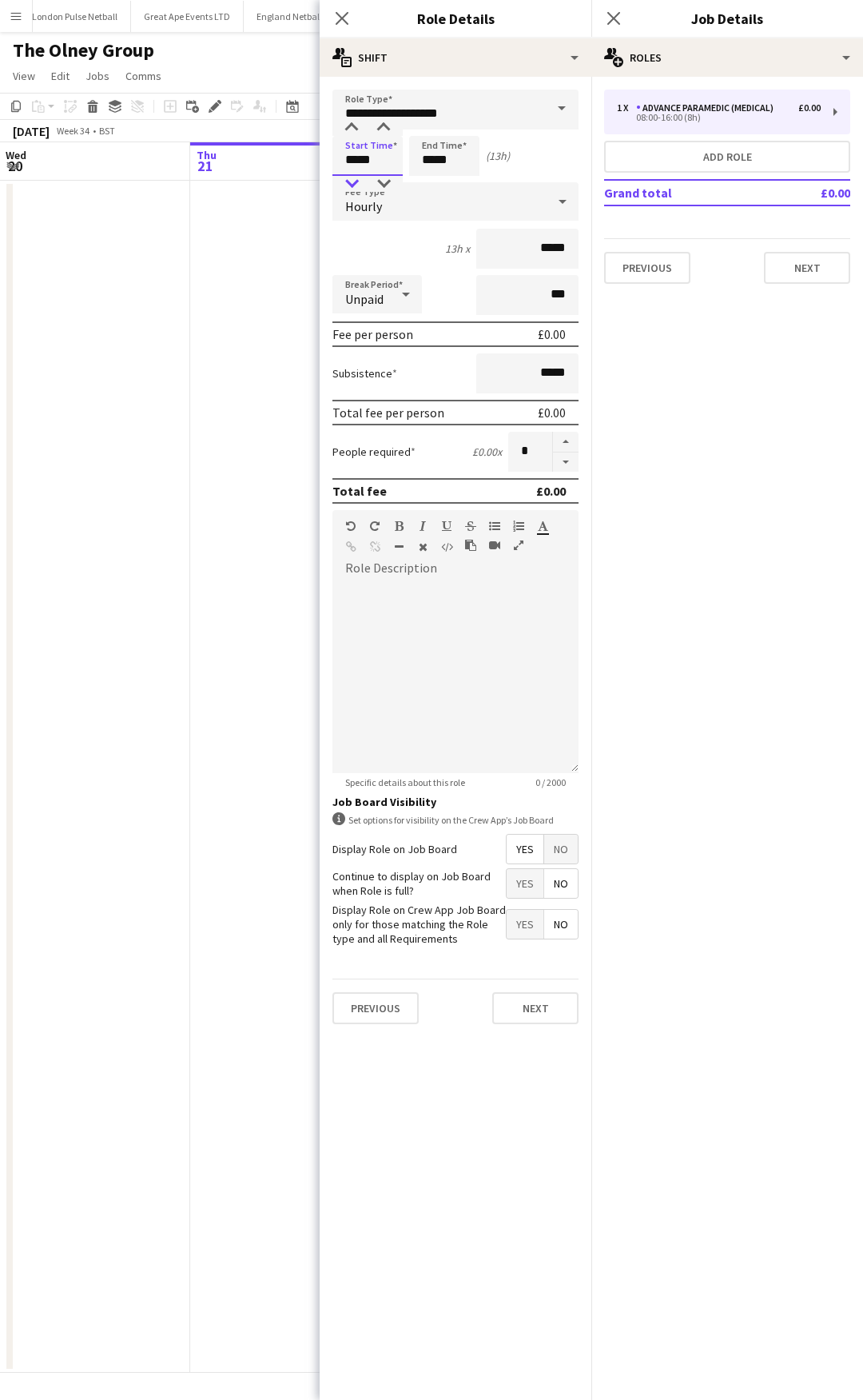
click at [353, 182] on div at bounding box center [352, 184] width 32 height 16
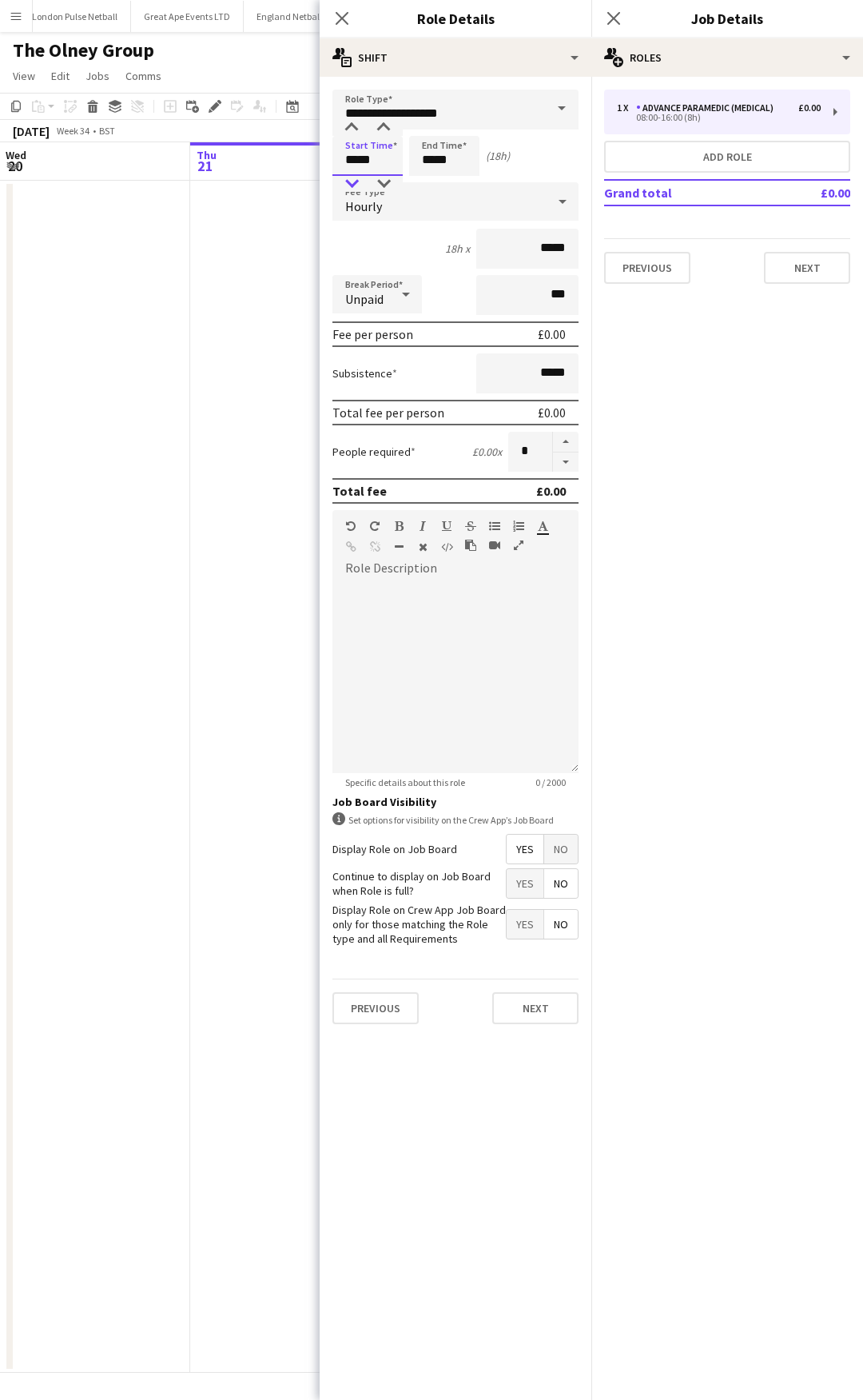
click at [353, 182] on div at bounding box center [352, 184] width 32 height 16
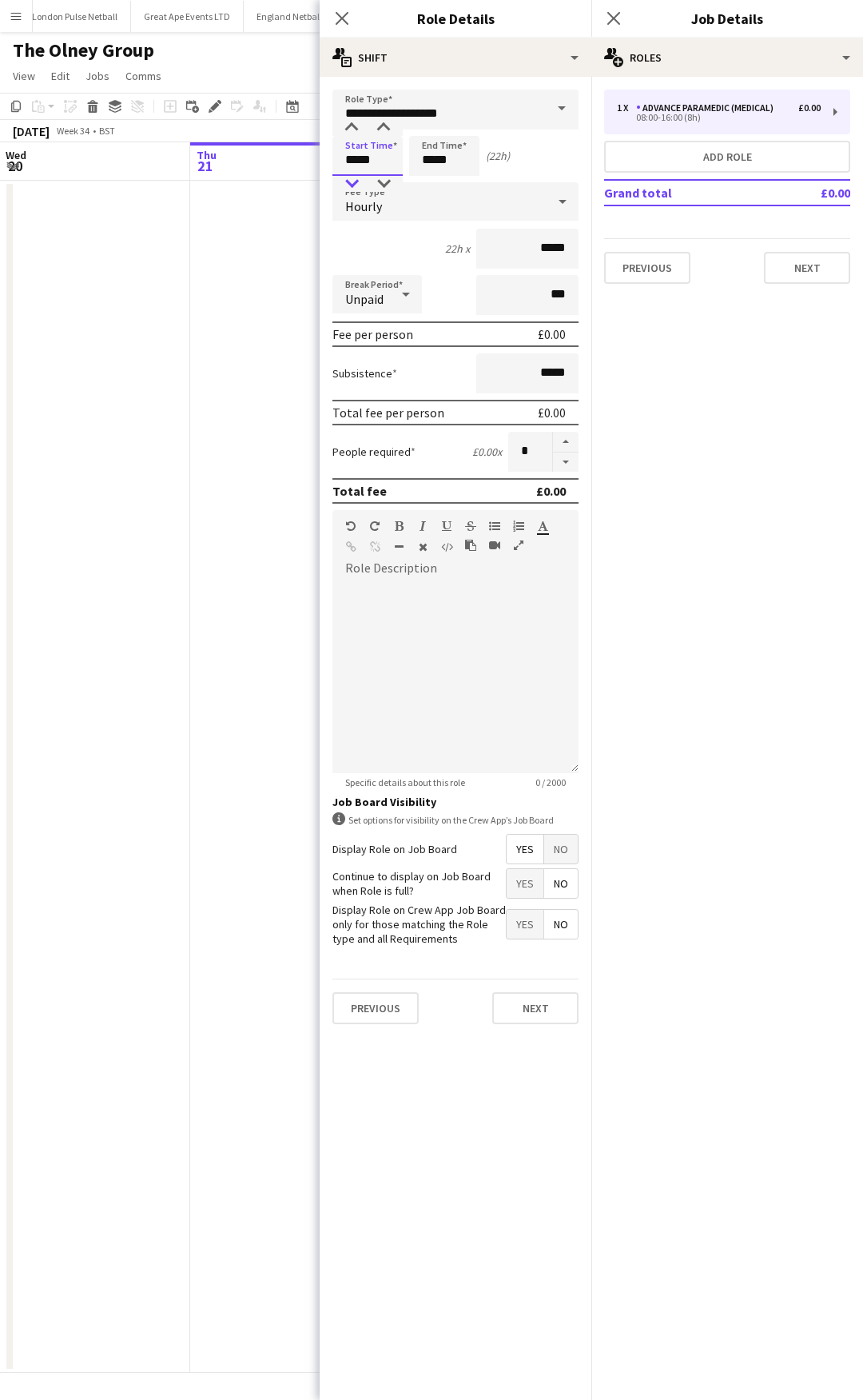
click at [353, 182] on div at bounding box center [352, 184] width 32 height 16
click at [478, 165] on input "*****" at bounding box center [444, 156] width 70 height 40
click at [366, 169] on input "*****" at bounding box center [367, 156] width 70 height 40
click at [346, 182] on div at bounding box center [352, 184] width 32 height 16
click at [369, 180] on div at bounding box center [383, 184] width 32 height 16
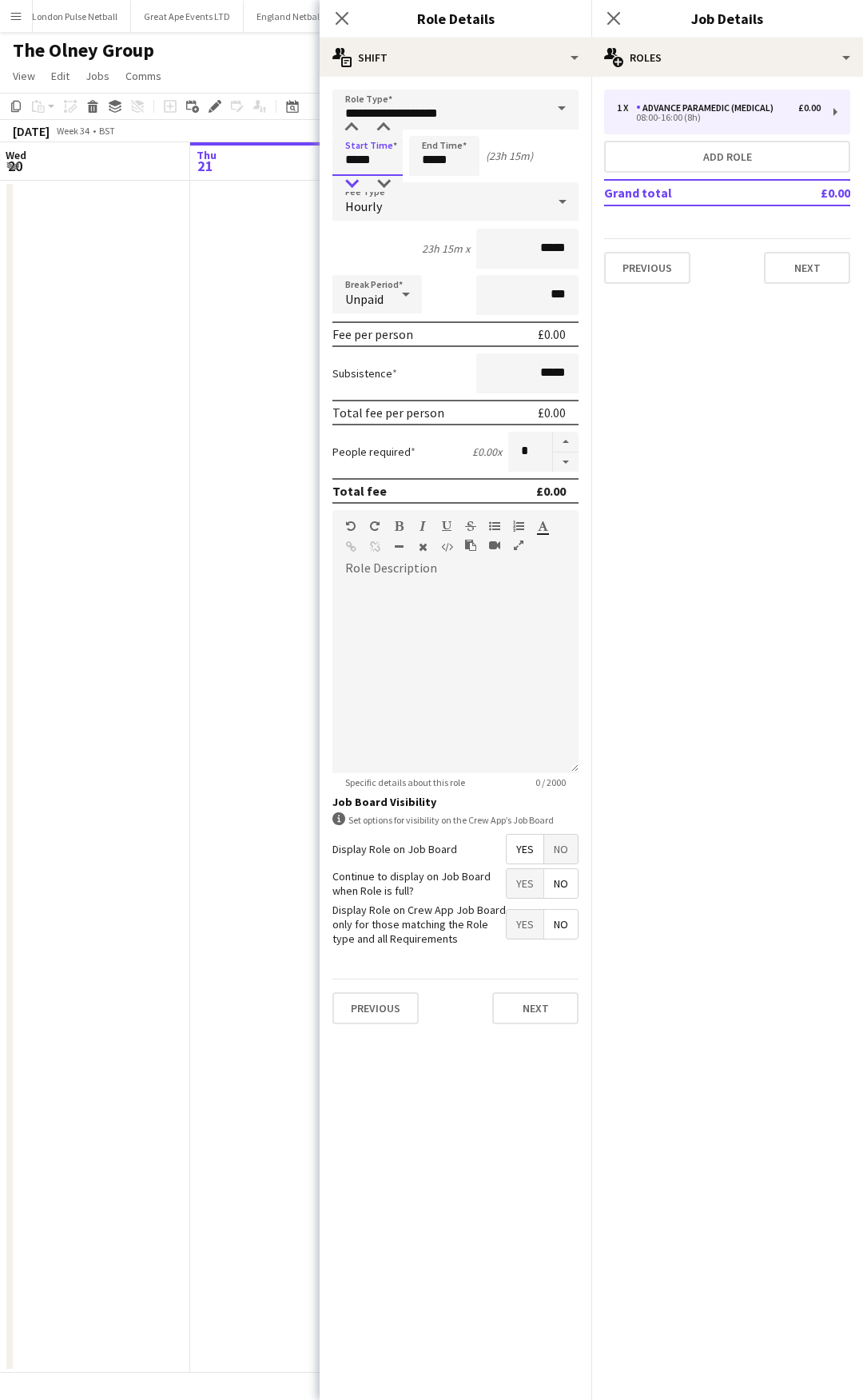
click at [351, 179] on div at bounding box center [352, 184] width 32 height 16
type input "*****"
click at [389, 128] on div at bounding box center [383, 128] width 32 height 16
click at [438, 156] on input "*****" at bounding box center [444, 156] width 70 height 40
click at [430, 127] on div at bounding box center [428, 128] width 32 height 16
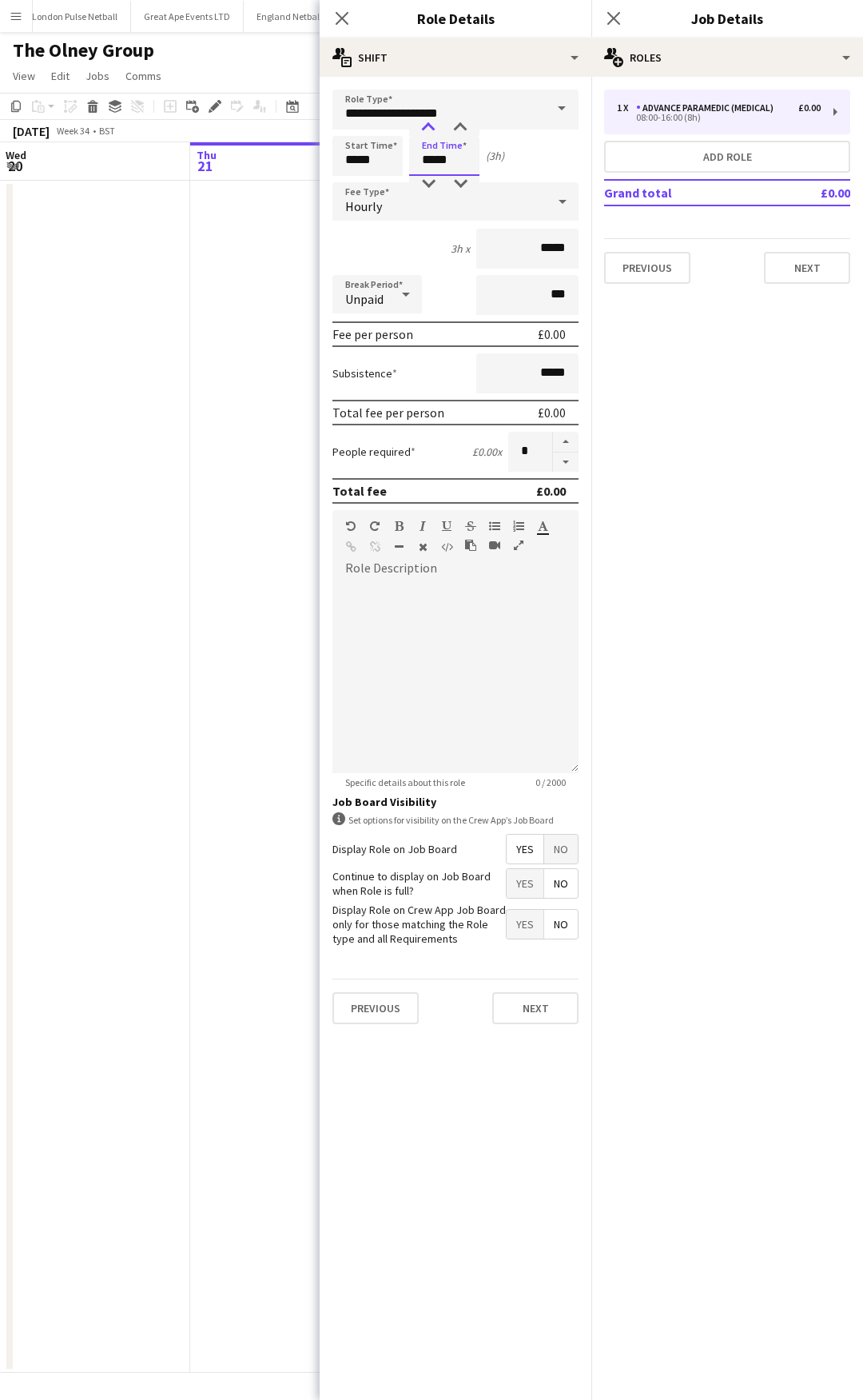
click at [430, 127] on div at bounding box center [428, 128] width 32 height 16
type input "*****"
click at [458, 127] on div at bounding box center [459, 128] width 32 height 16
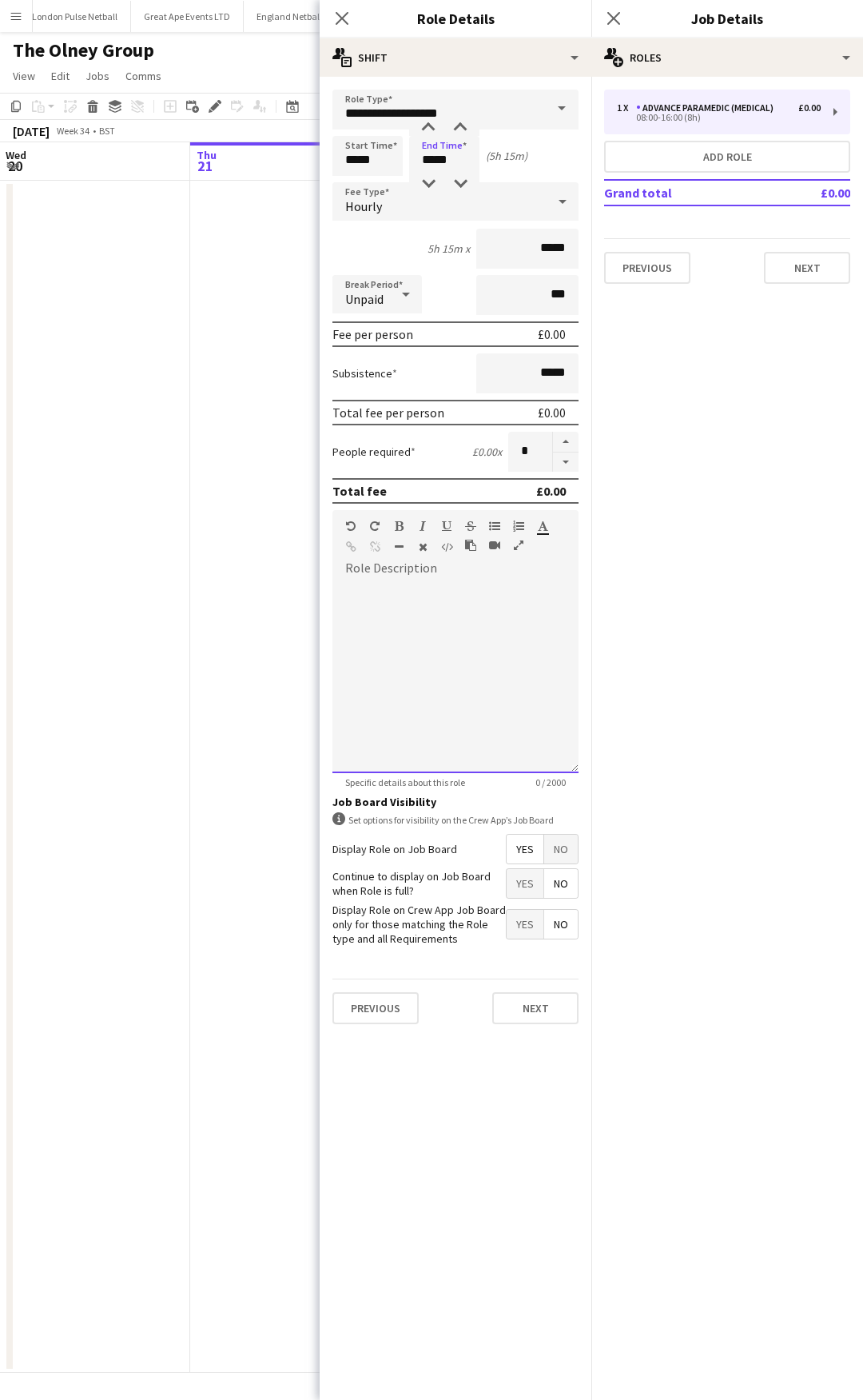
click at [421, 605] on div at bounding box center [456, 676] width 247 height 192
click at [391, 623] on div at bounding box center [456, 676] width 247 height 192
paste div
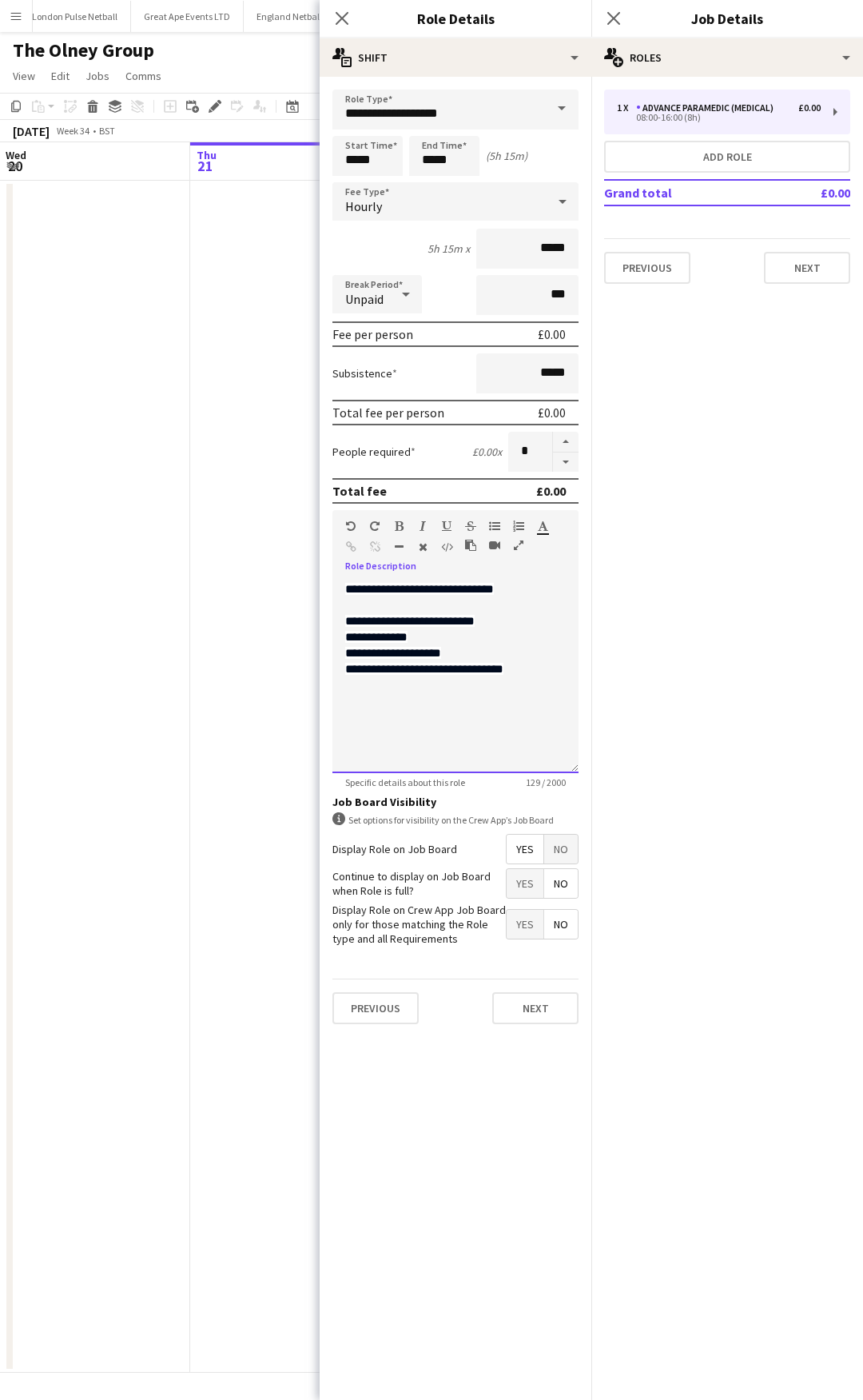
click at [420, 604] on div "**********" at bounding box center [456, 676] width 247 height 192
click at [487, 727] on div "**********" at bounding box center [456, 676] width 247 height 192
drag, startPoint x: 534, startPoint y: 677, endPoint x: 340, endPoint y: 589, distance: 213.0
click at [340, 589] on div "**********" at bounding box center [456, 676] width 247 height 192
copy span "**********"
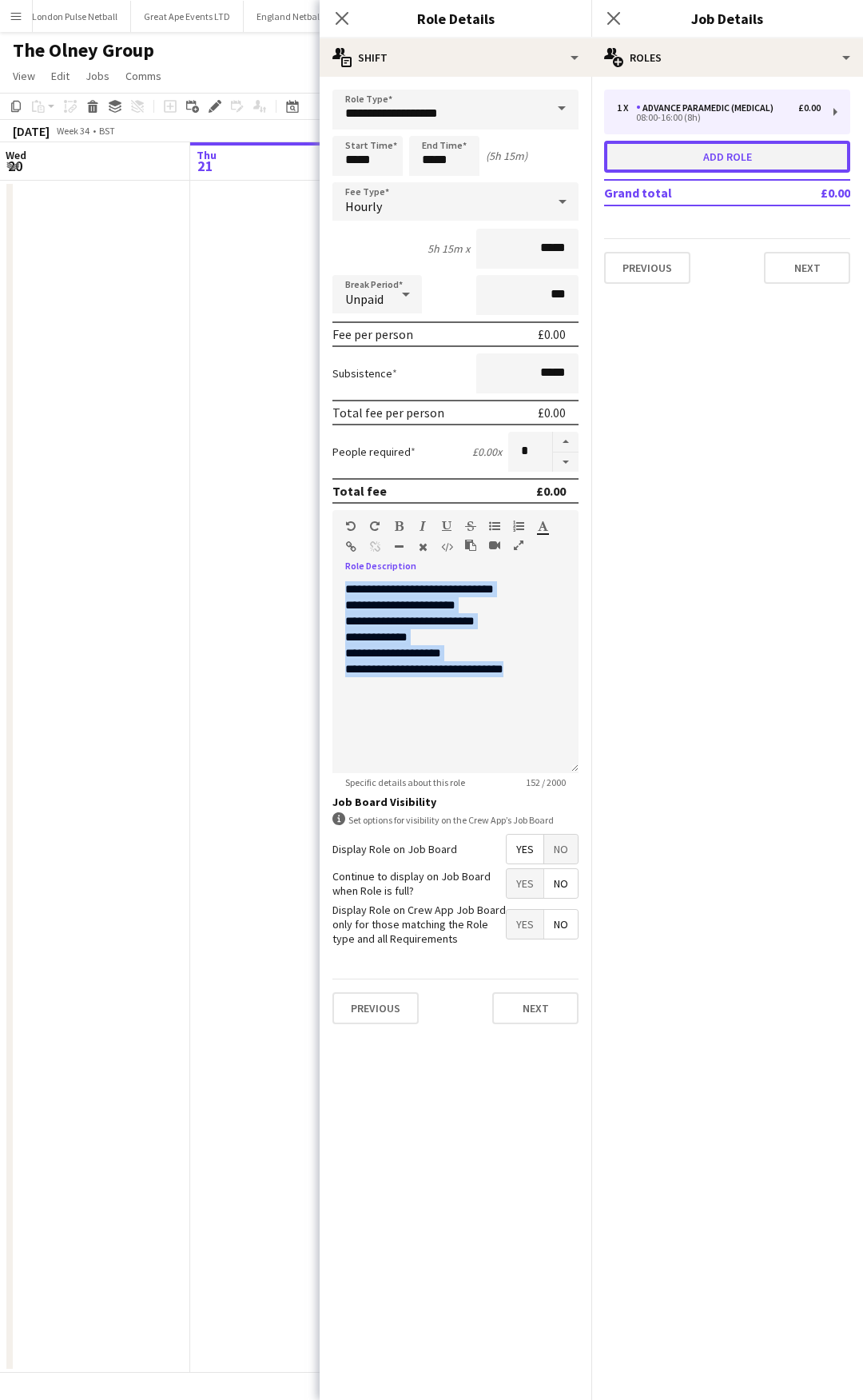
click at [708, 153] on button "Add role" at bounding box center [727, 156] width 247 height 32
type input "**********"
type input "*****"
type input "*"
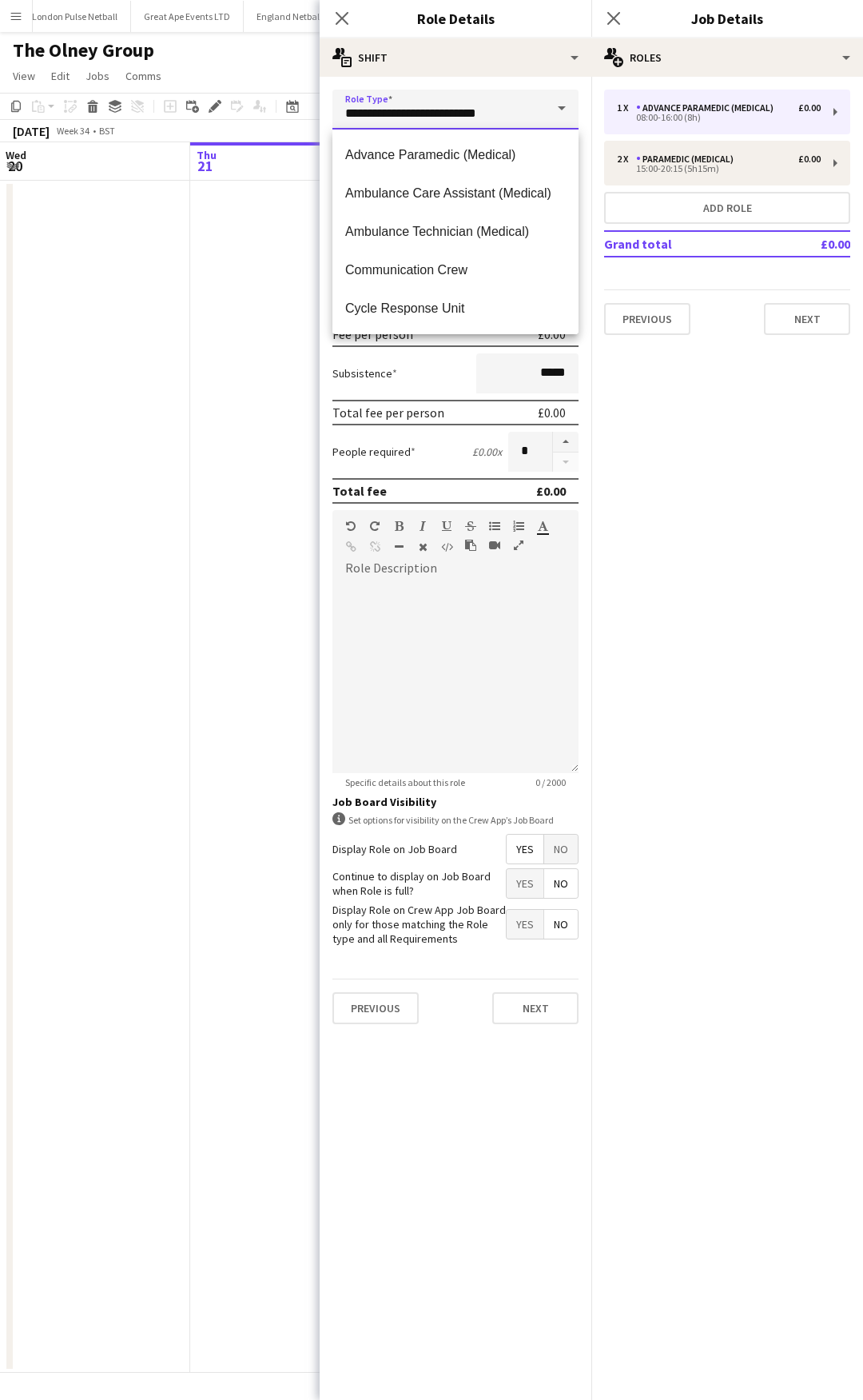
click at [529, 128] on input "**********" at bounding box center [456, 110] width 247 height 40
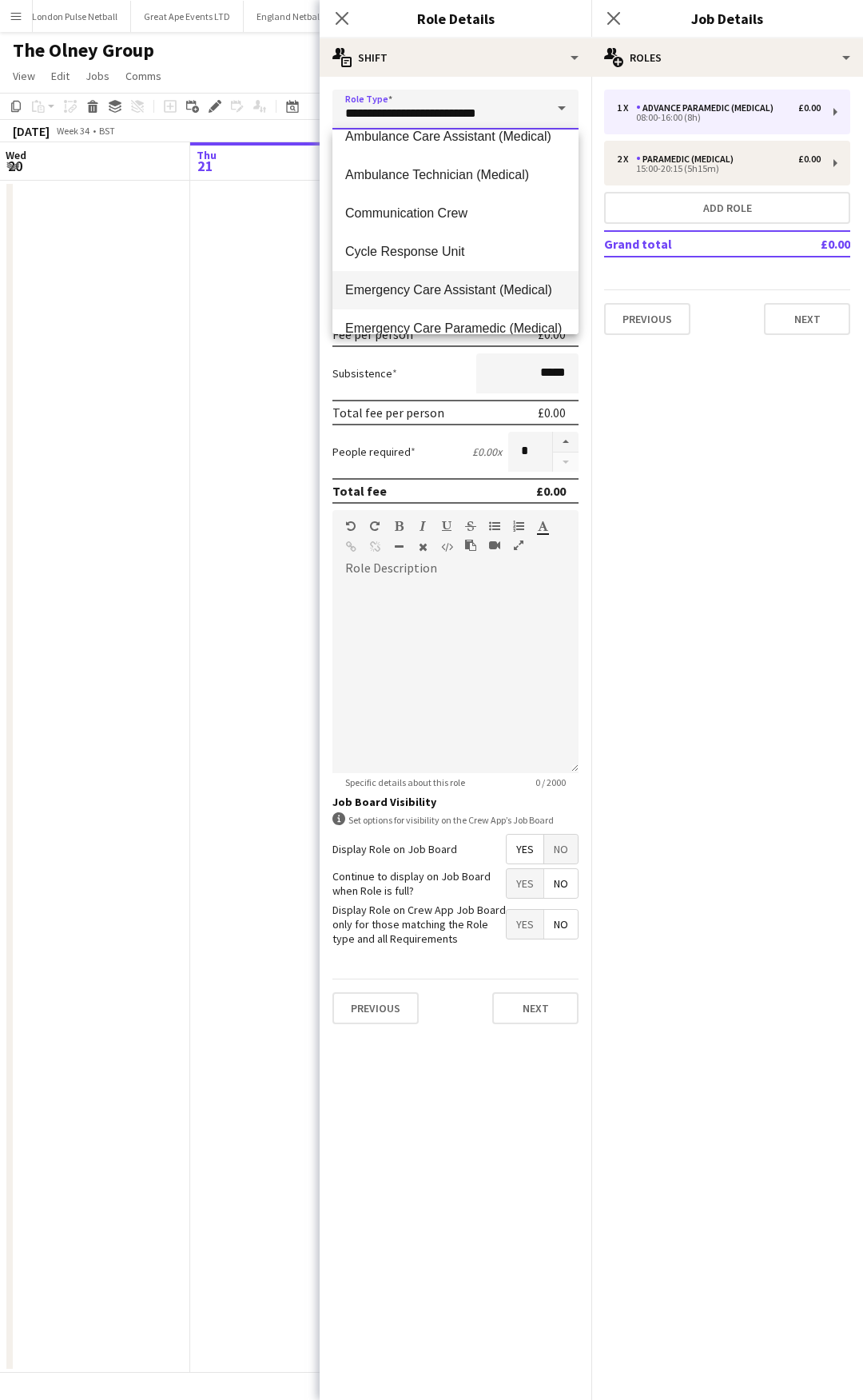
scroll to position [80, 0]
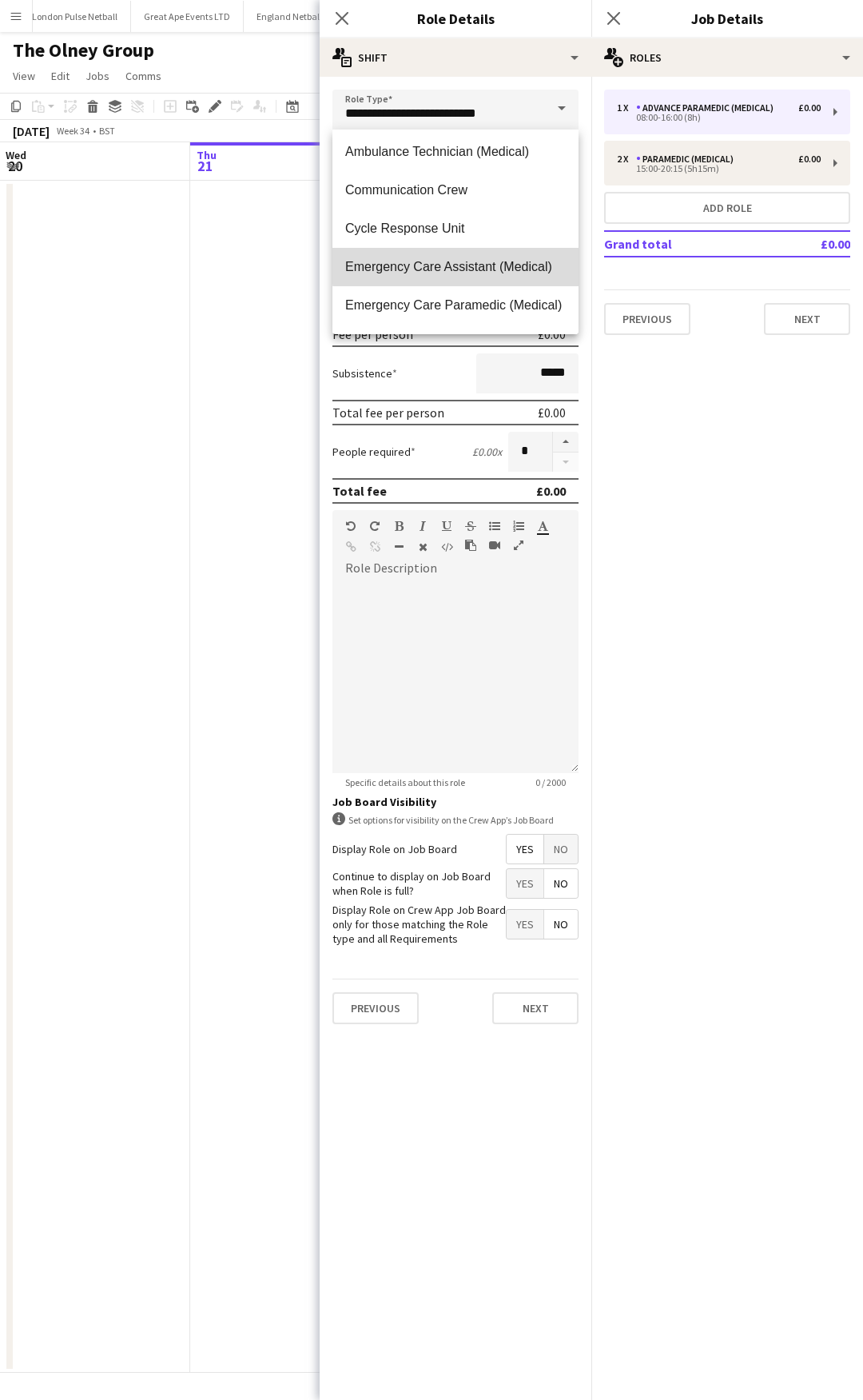
click at [502, 261] on span "Emergency Care Assistant (Medical)" at bounding box center [456, 267] width 221 height 15
type input "**********"
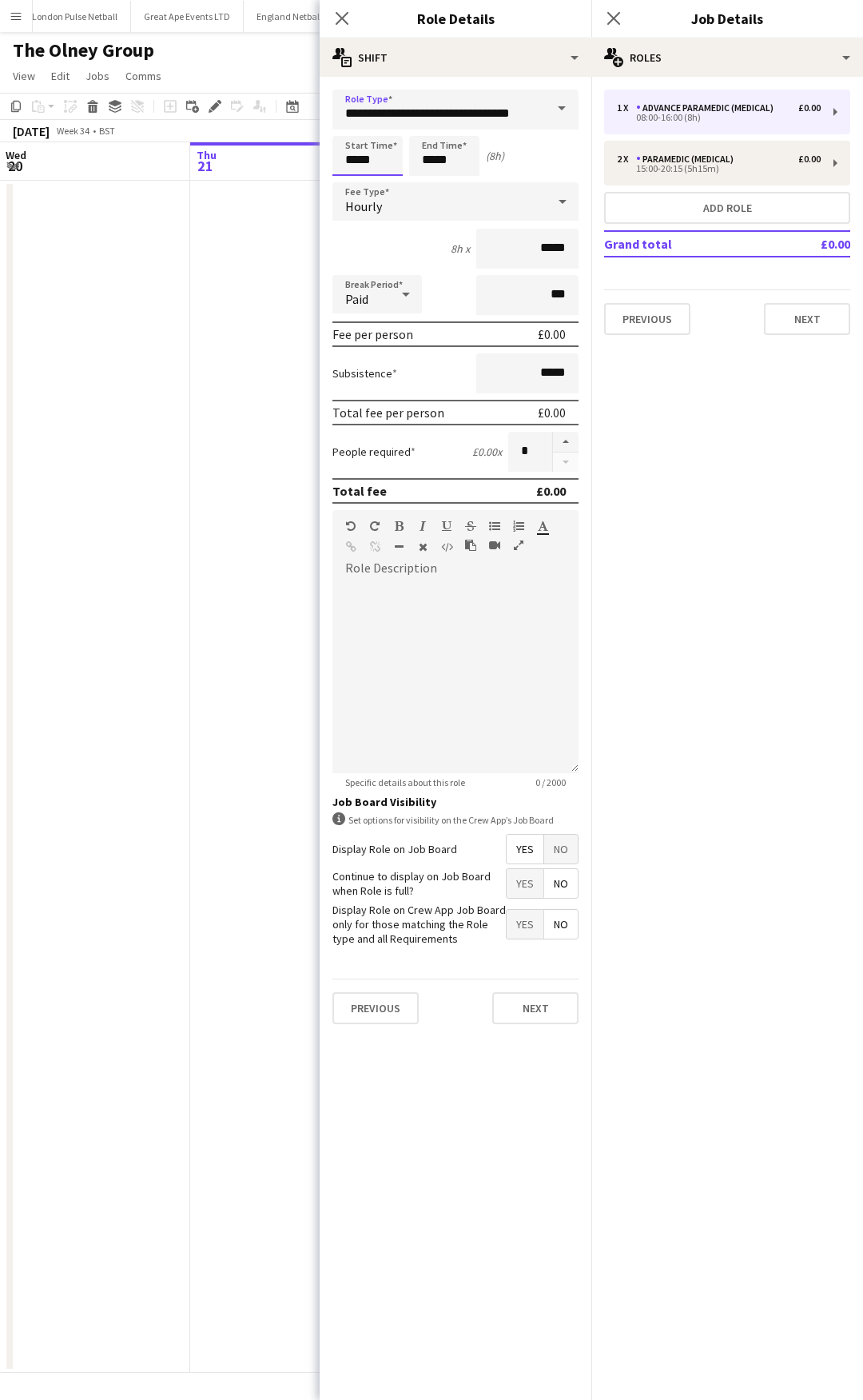
click at [396, 168] on input "*****" at bounding box center [367, 156] width 70 height 40
click at [354, 127] on div at bounding box center [352, 128] width 32 height 16
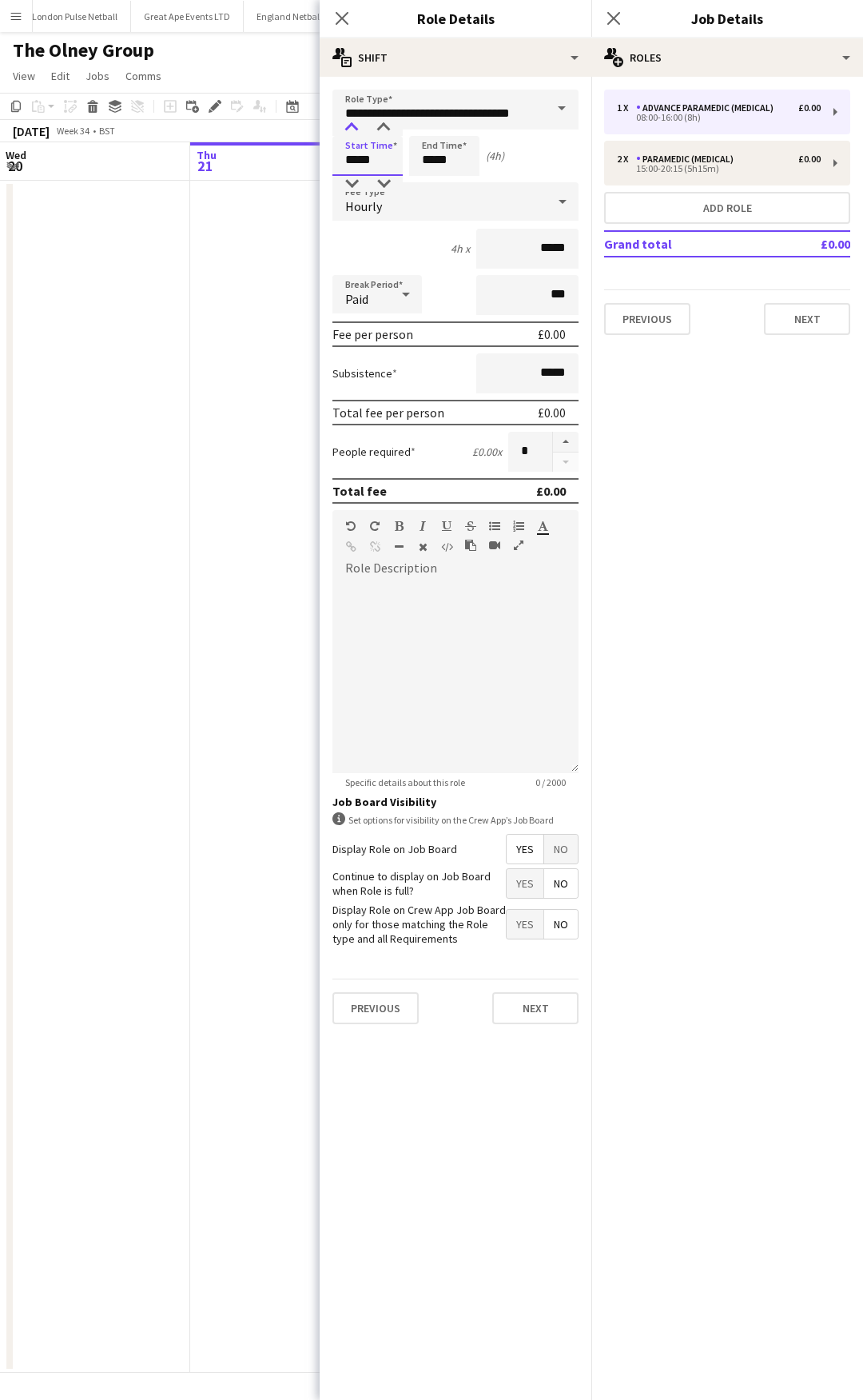
click at [354, 127] on div at bounding box center [352, 128] width 32 height 16
type input "*****"
click at [354, 127] on div at bounding box center [352, 128] width 32 height 16
click at [449, 142] on input "*****" at bounding box center [444, 156] width 70 height 40
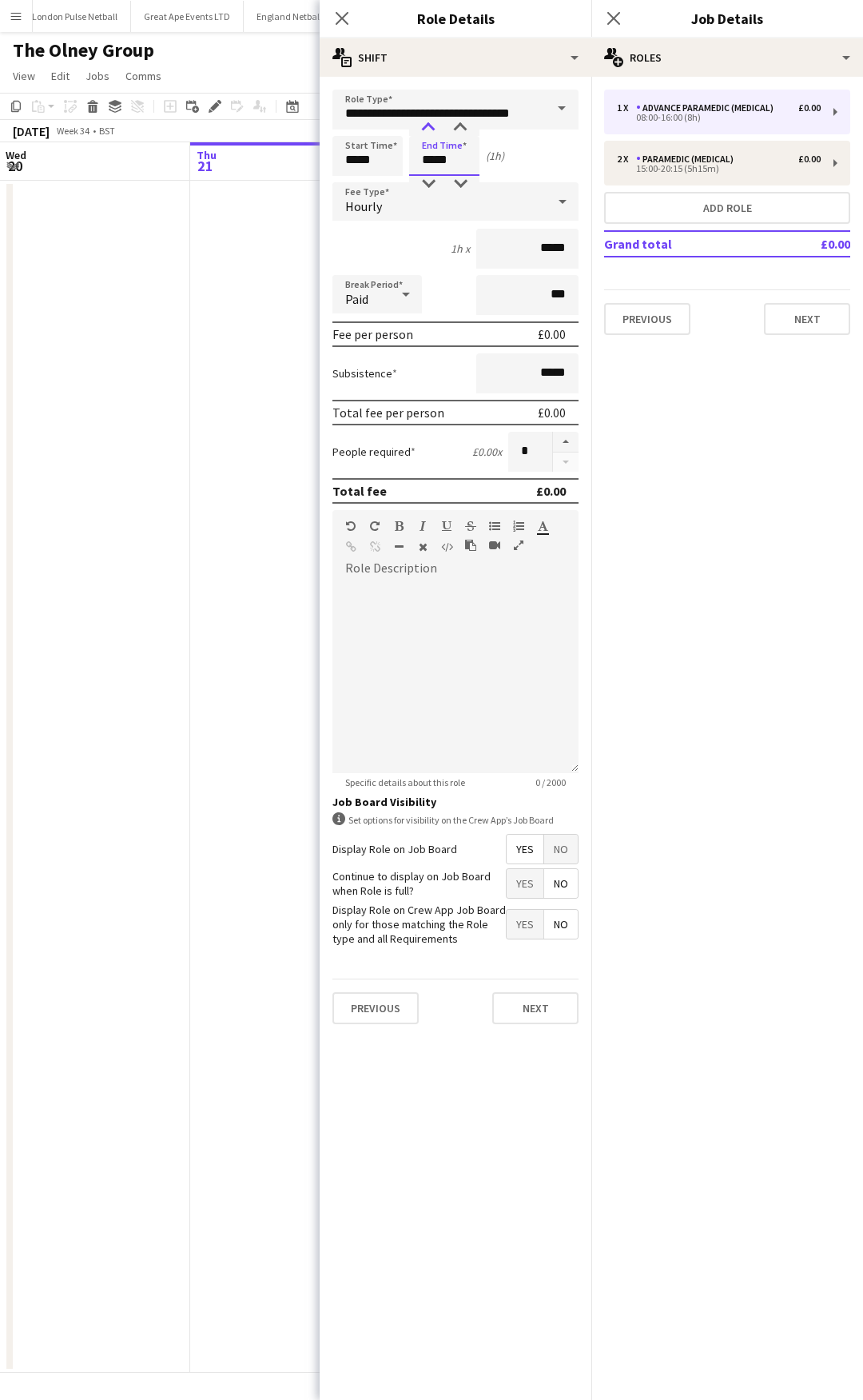
click at [432, 127] on div at bounding box center [428, 128] width 32 height 16
type input "*****"
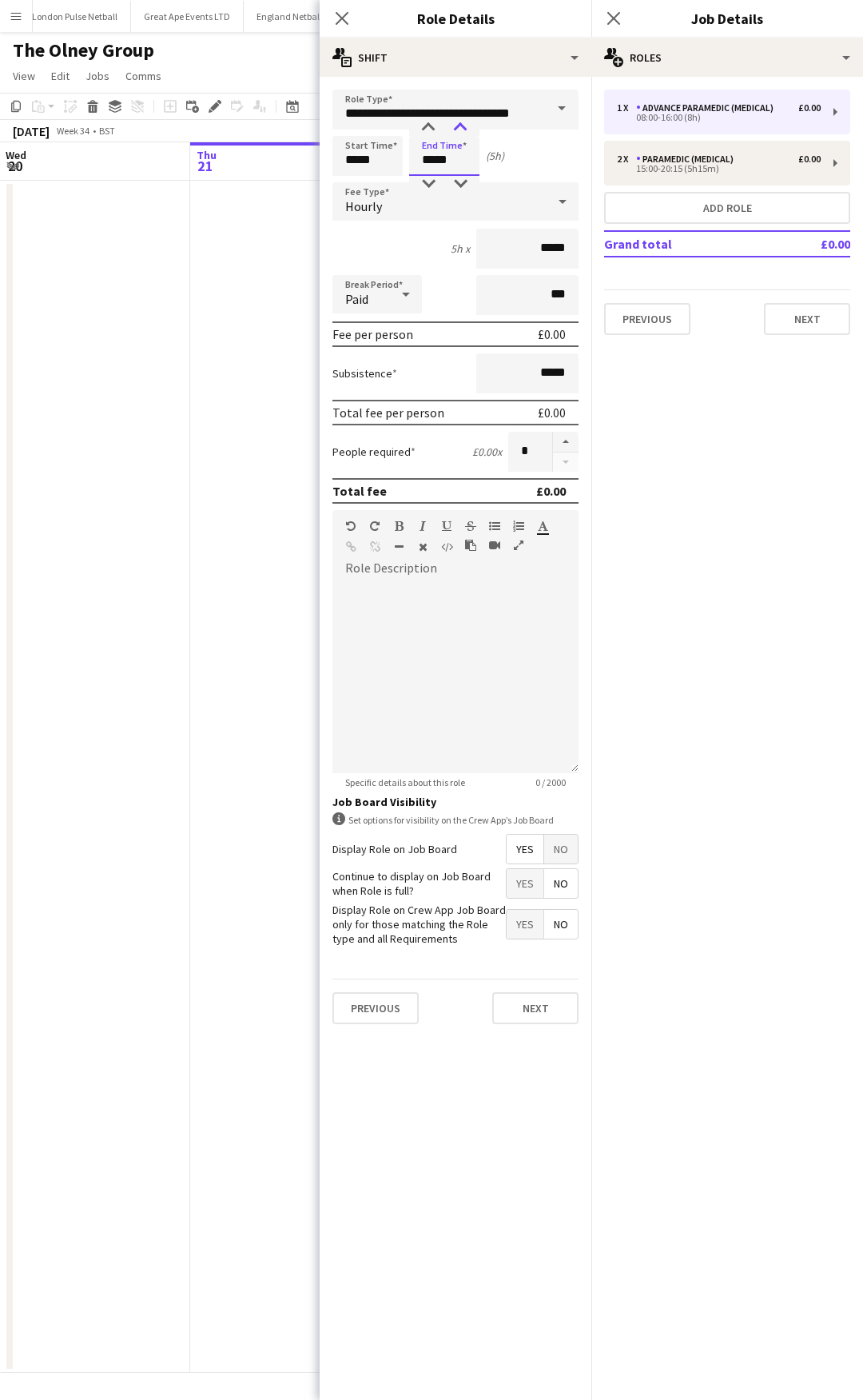
click at [455, 126] on div at bounding box center [459, 128] width 32 height 16
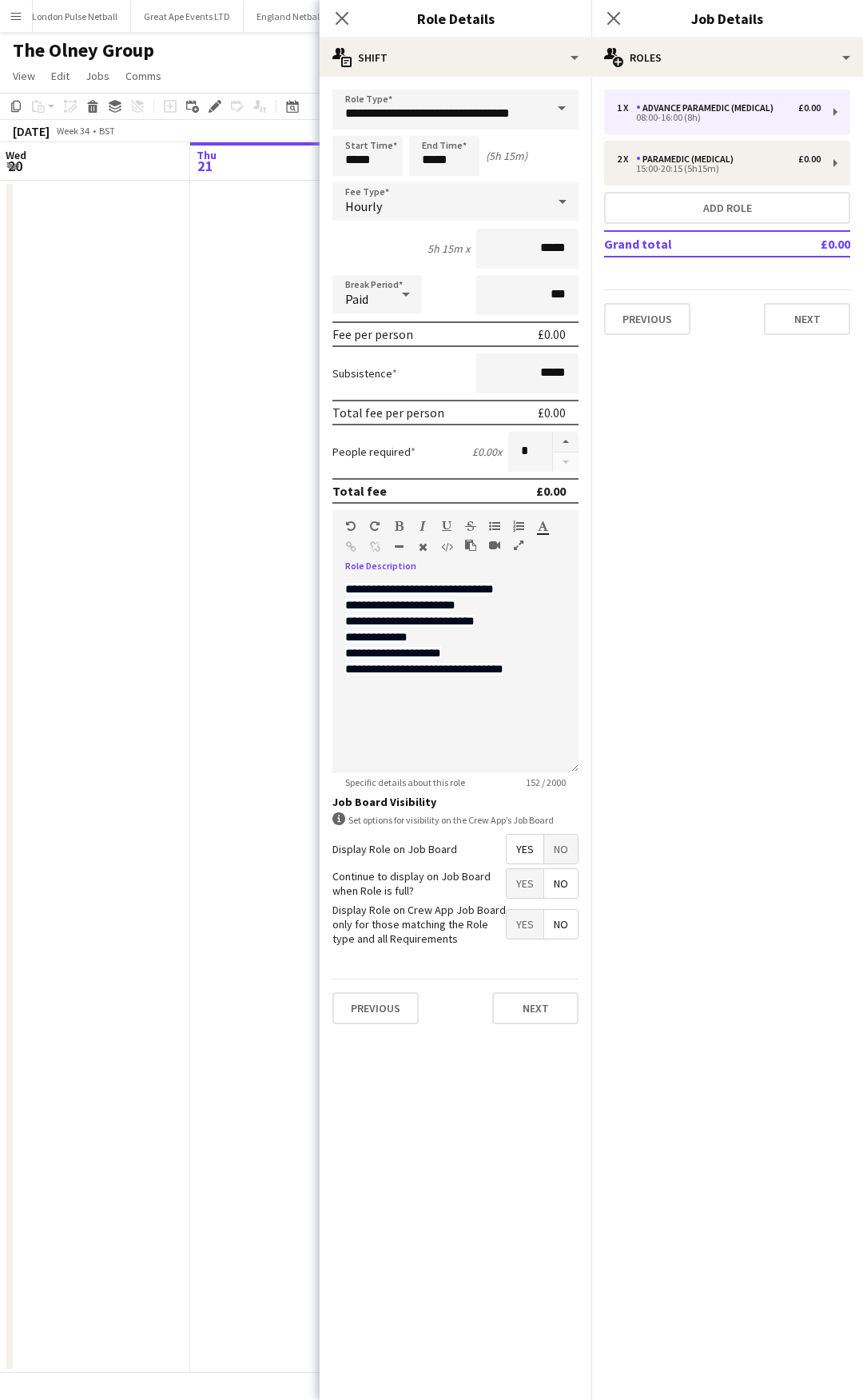
click at [353, 307] on div "Paid" at bounding box center [361, 295] width 58 height 39
click at [396, 376] on span "Unpaid" at bounding box center [378, 380] width 64 height 15
click at [745, 207] on button "Add role" at bounding box center [727, 207] width 247 height 32
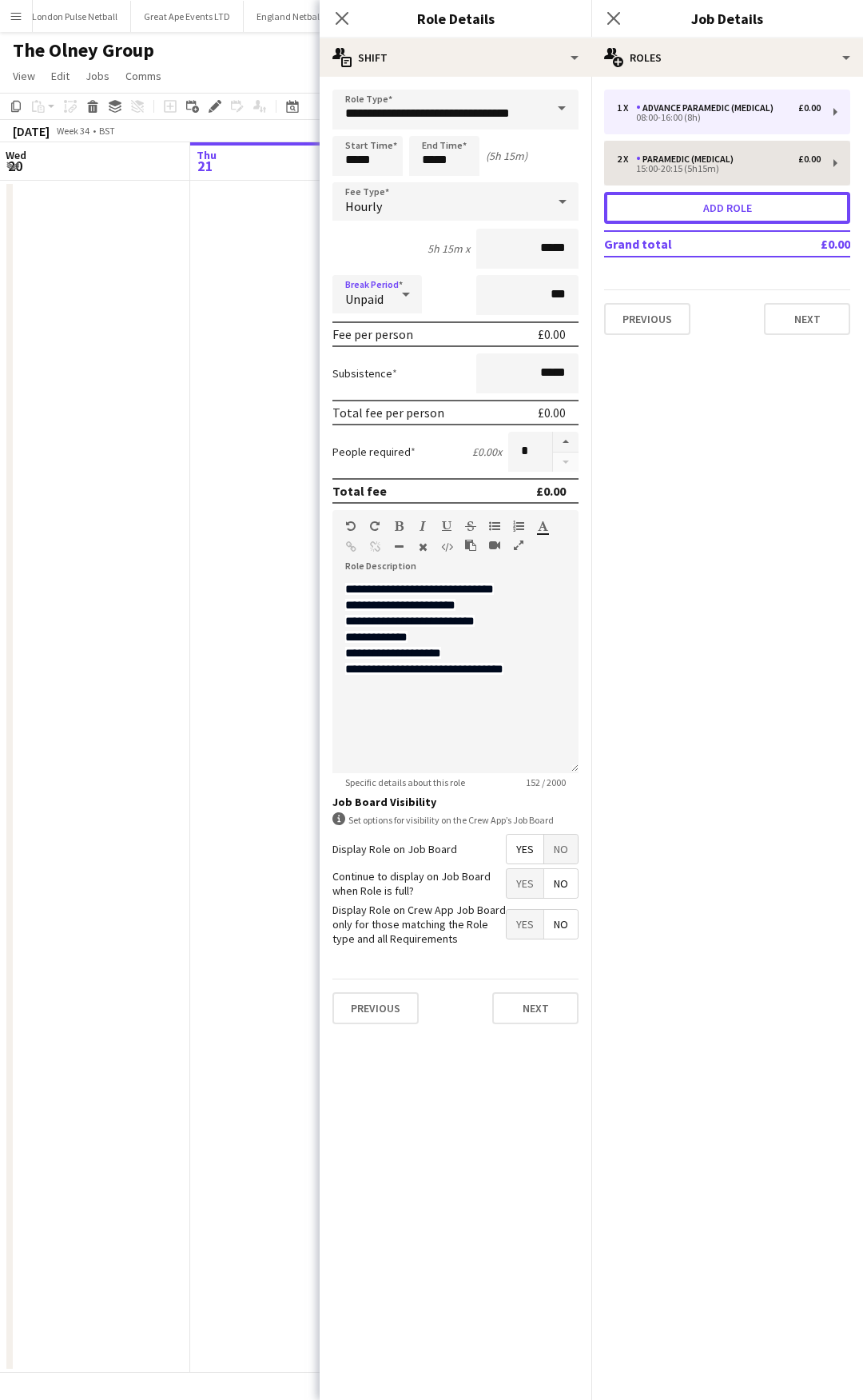
type input "**********"
type input "*****"
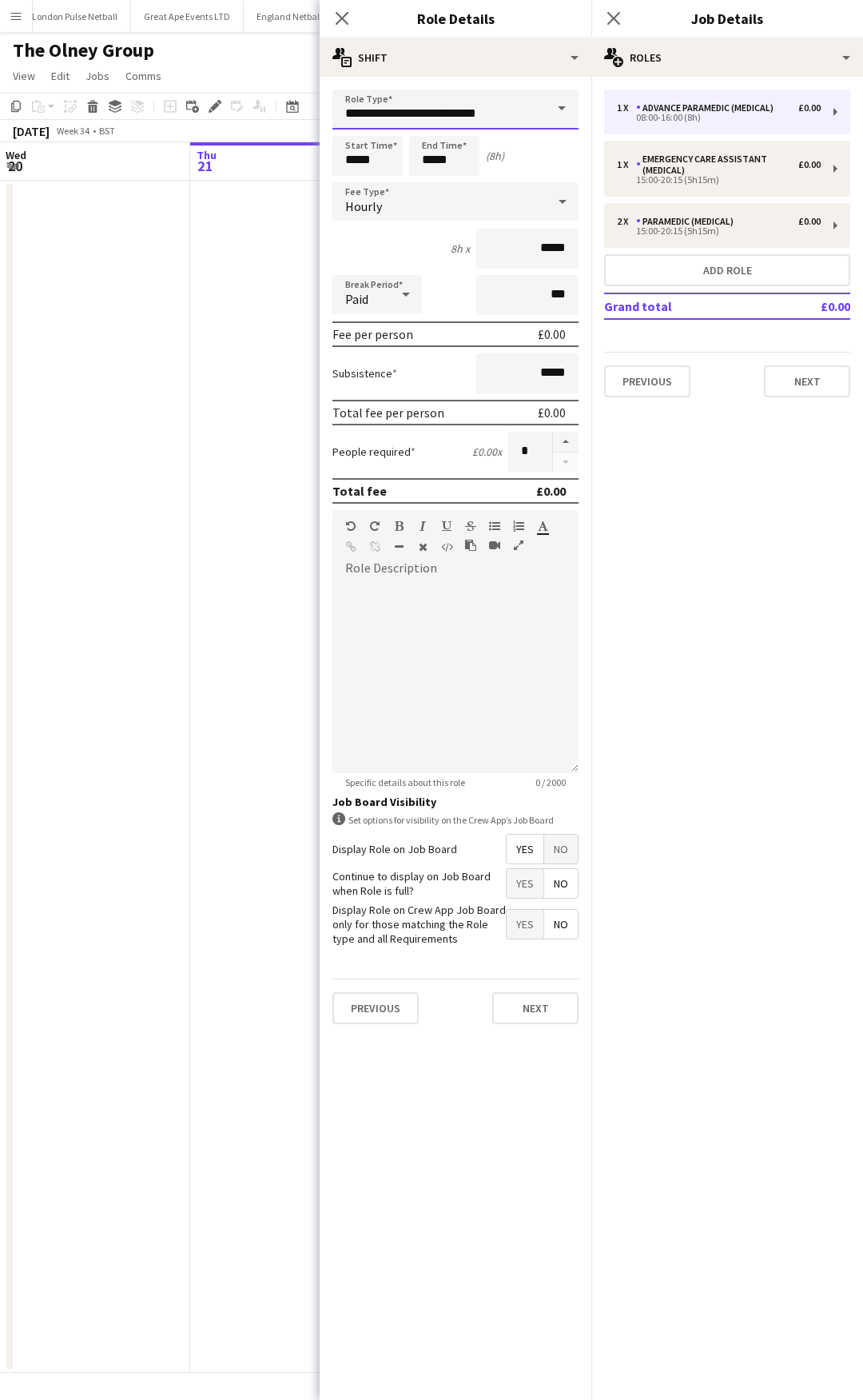
click at [445, 103] on input "**********" at bounding box center [456, 110] width 247 height 40
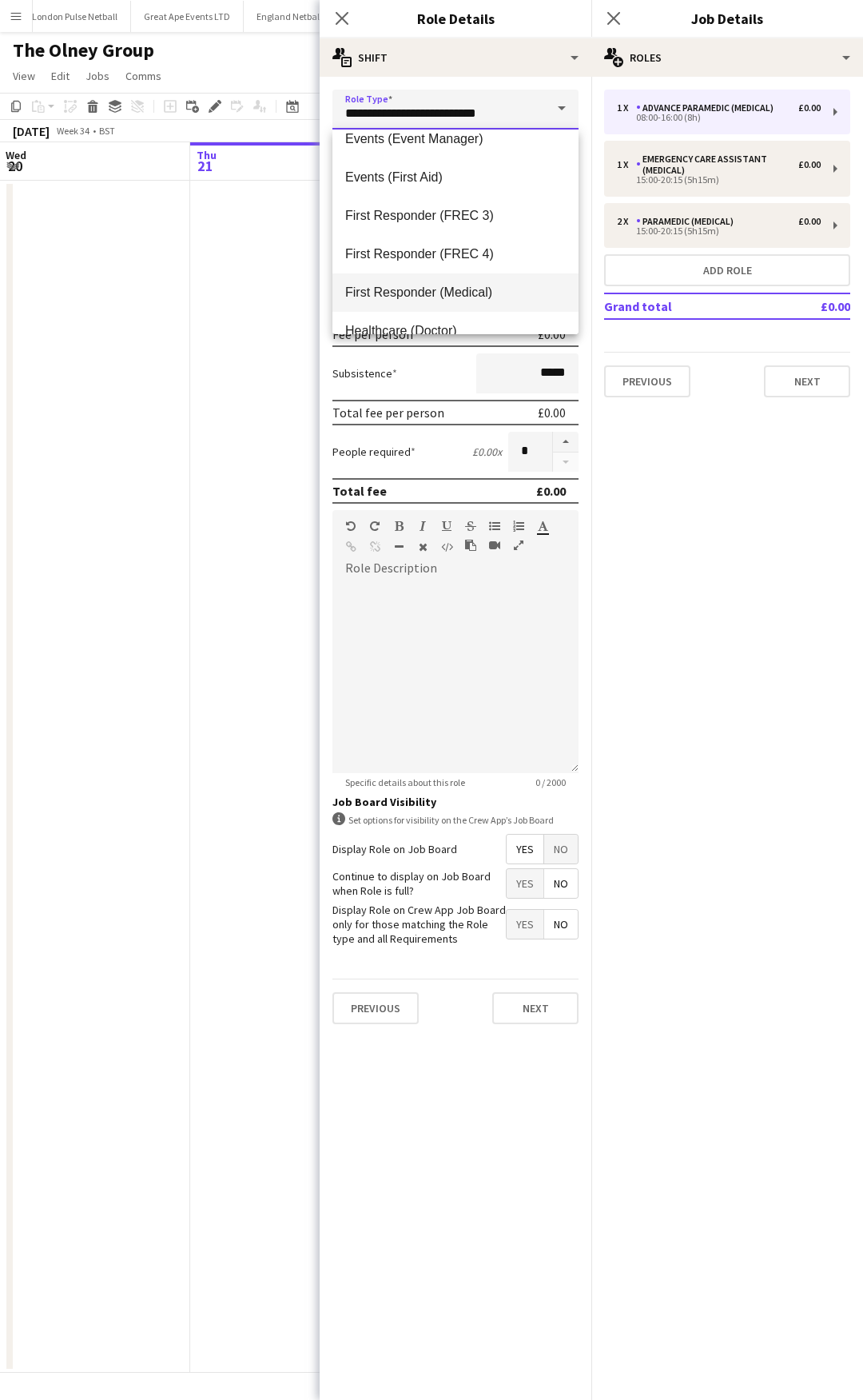
scroll to position [320, 0]
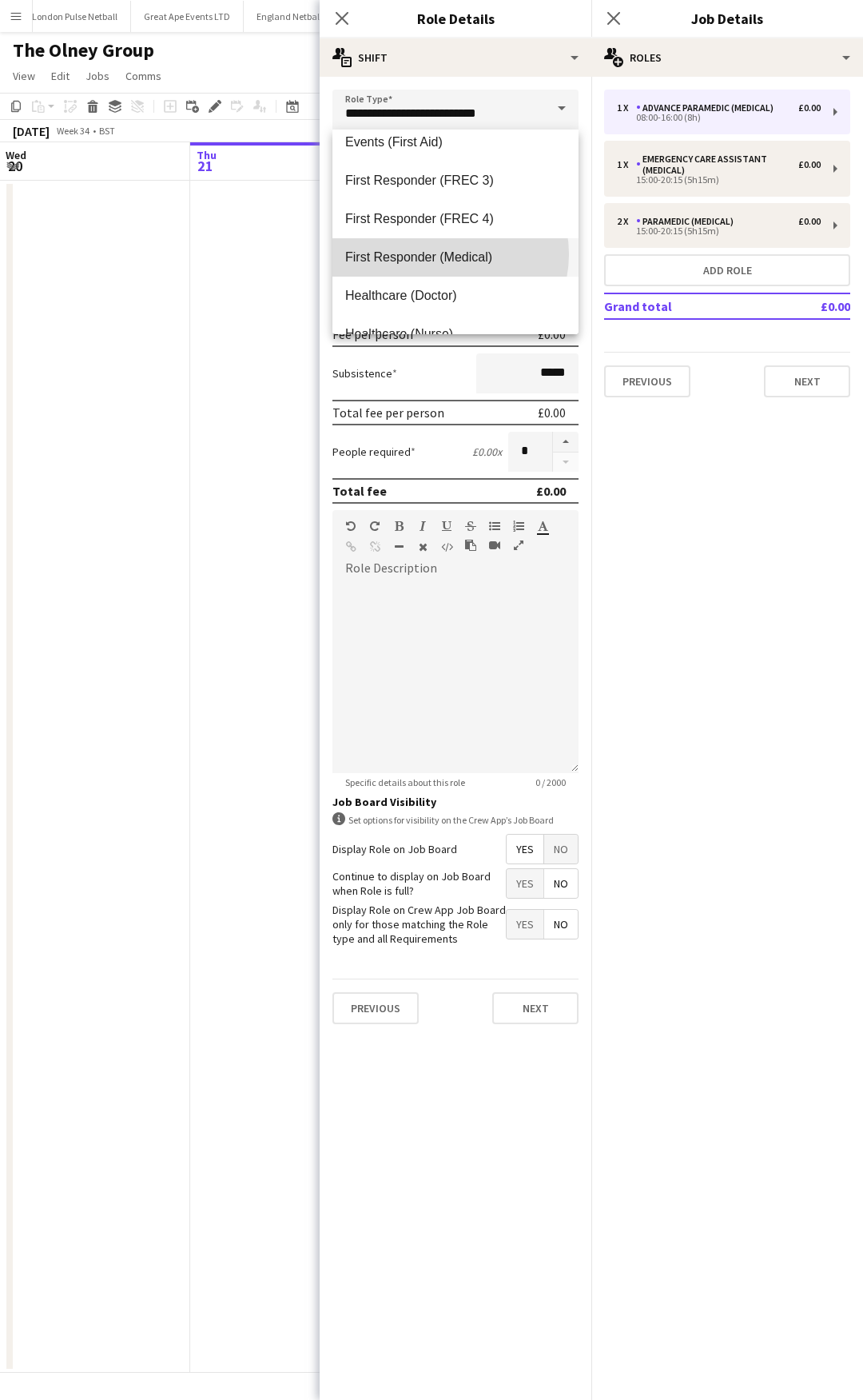
click at [449, 254] on span "First Responder (Medical)" at bounding box center [456, 257] width 221 height 15
type input "**********"
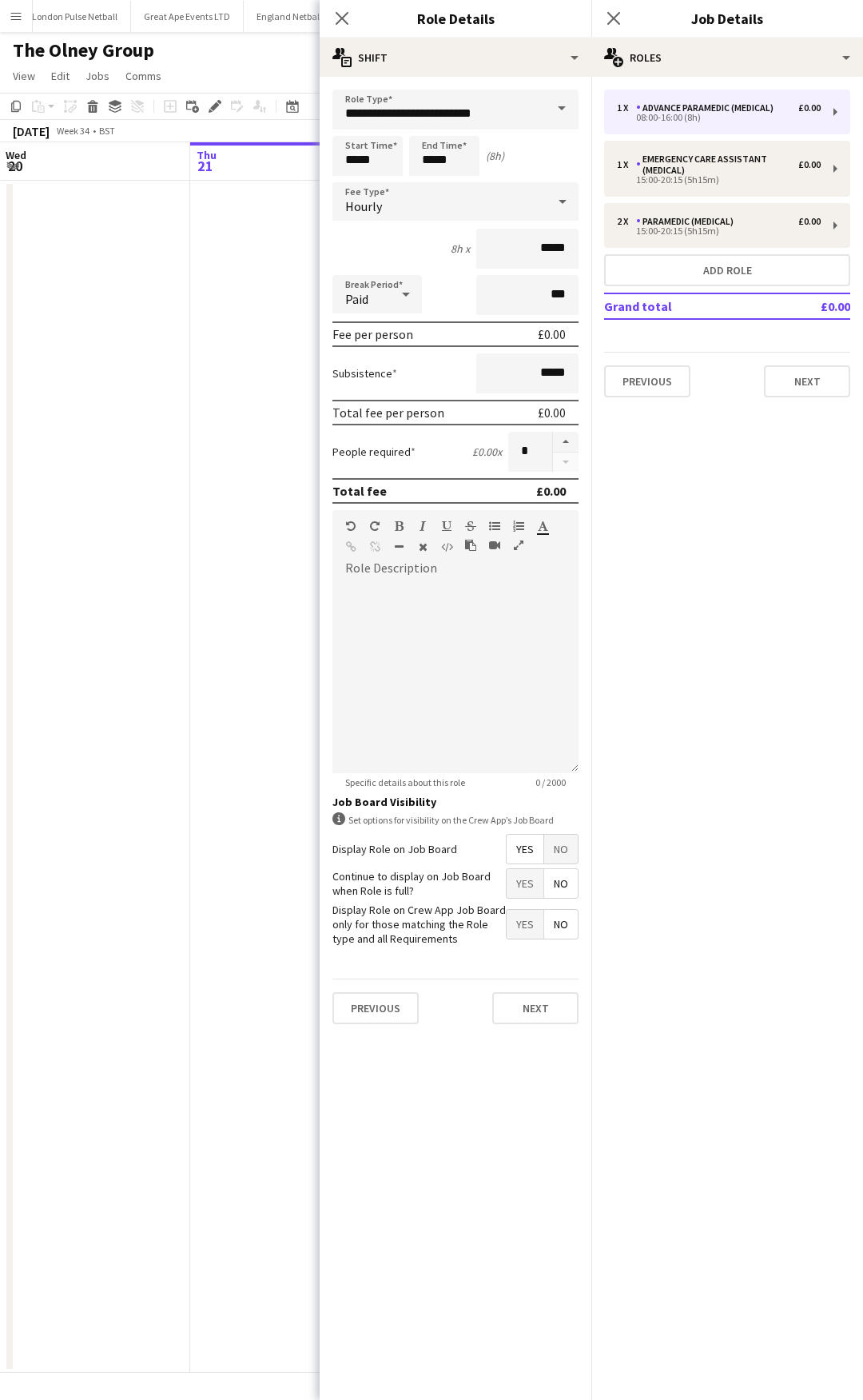
click at [403, 162] on div "Start Time ***** End Time ***** (8h)" at bounding box center [456, 156] width 247 height 40
click at [372, 148] on input "*****" at bounding box center [367, 156] width 70 height 40
click at [356, 134] on div at bounding box center [352, 128] width 32 height 16
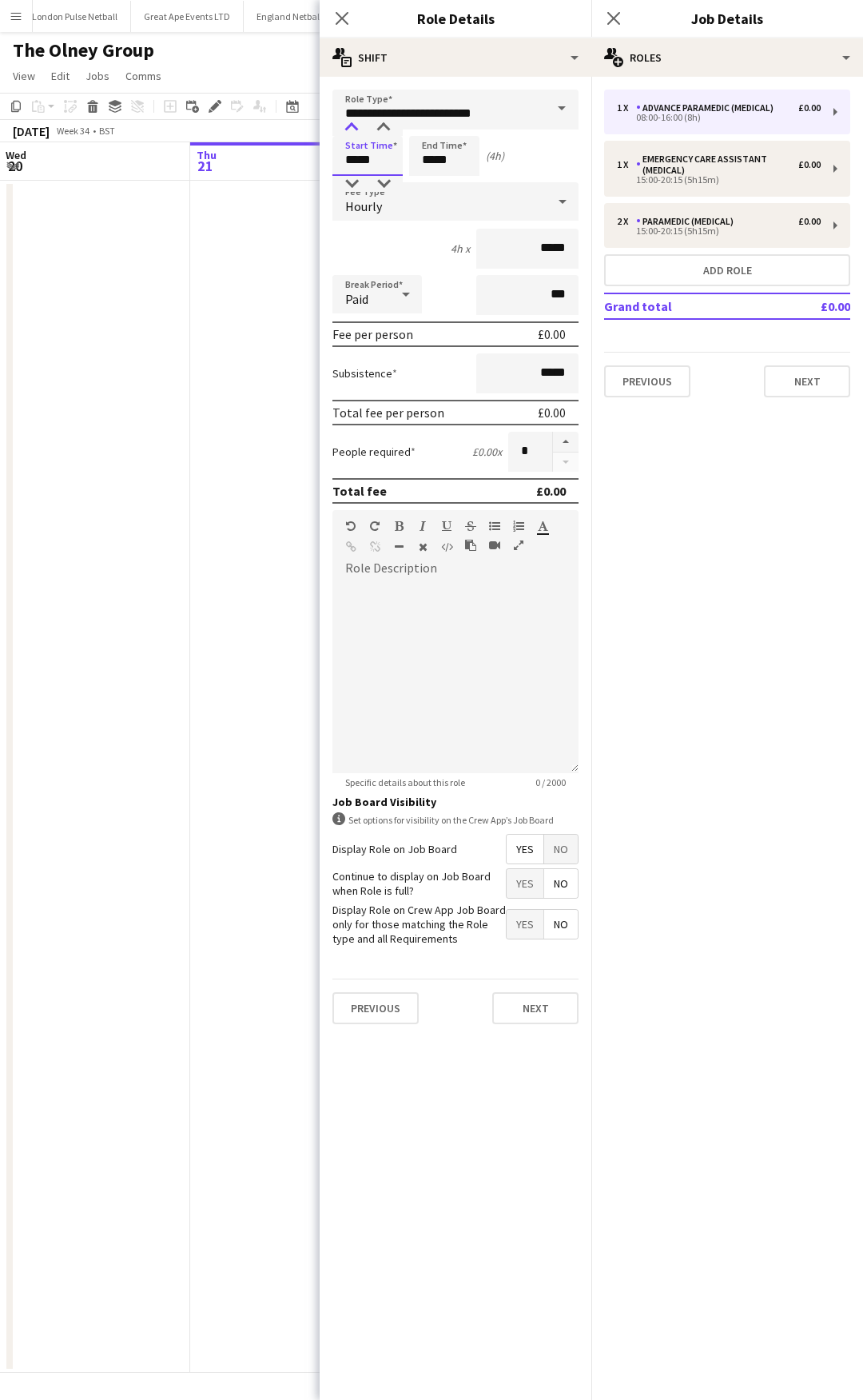
click at [356, 134] on div at bounding box center [352, 128] width 32 height 16
click at [356, 130] on div at bounding box center [352, 128] width 32 height 16
type input "*****"
click at [356, 130] on div at bounding box center [352, 128] width 32 height 16
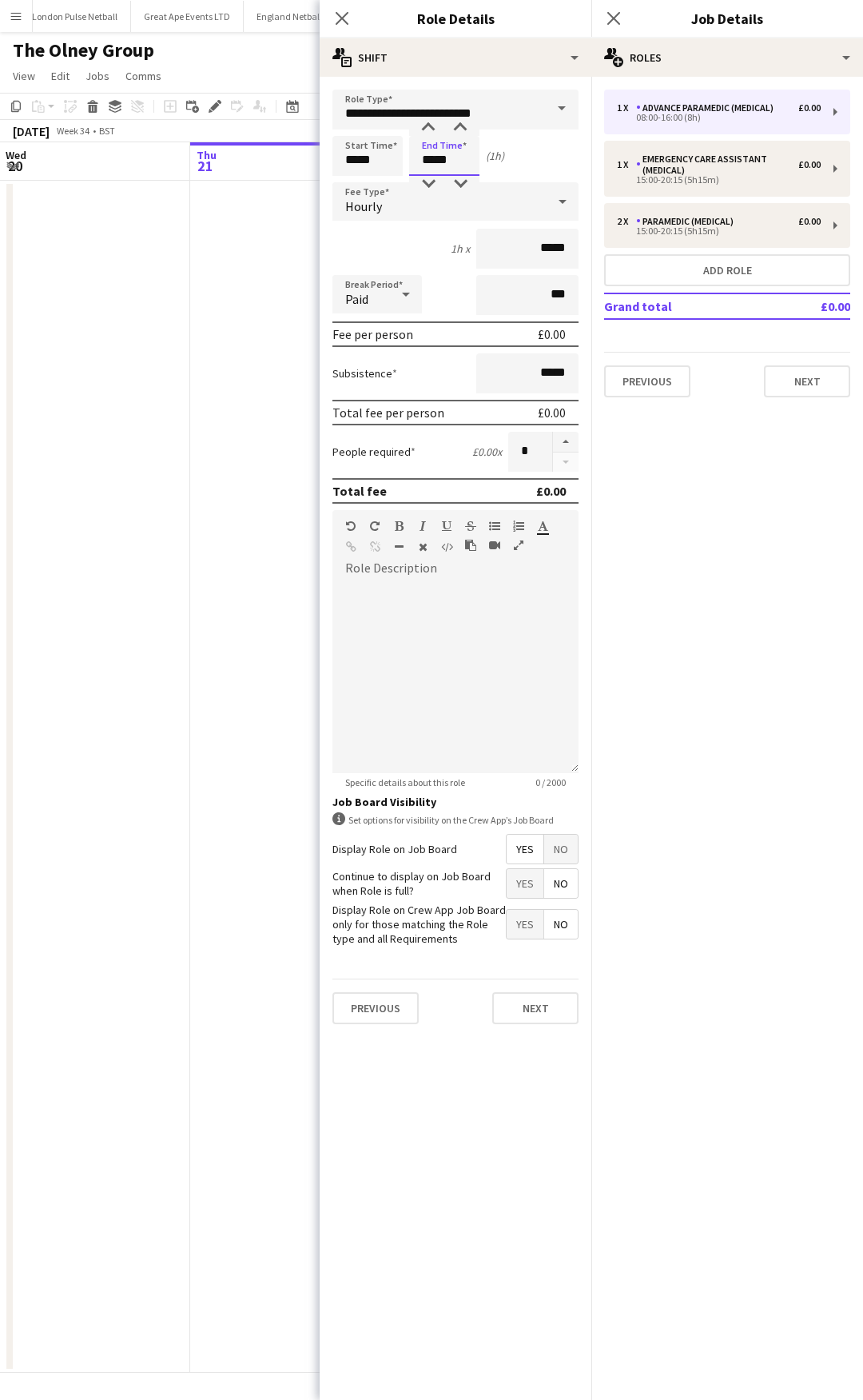
click at [430, 162] on input "*****" at bounding box center [444, 156] width 70 height 40
click at [431, 129] on div at bounding box center [428, 128] width 32 height 16
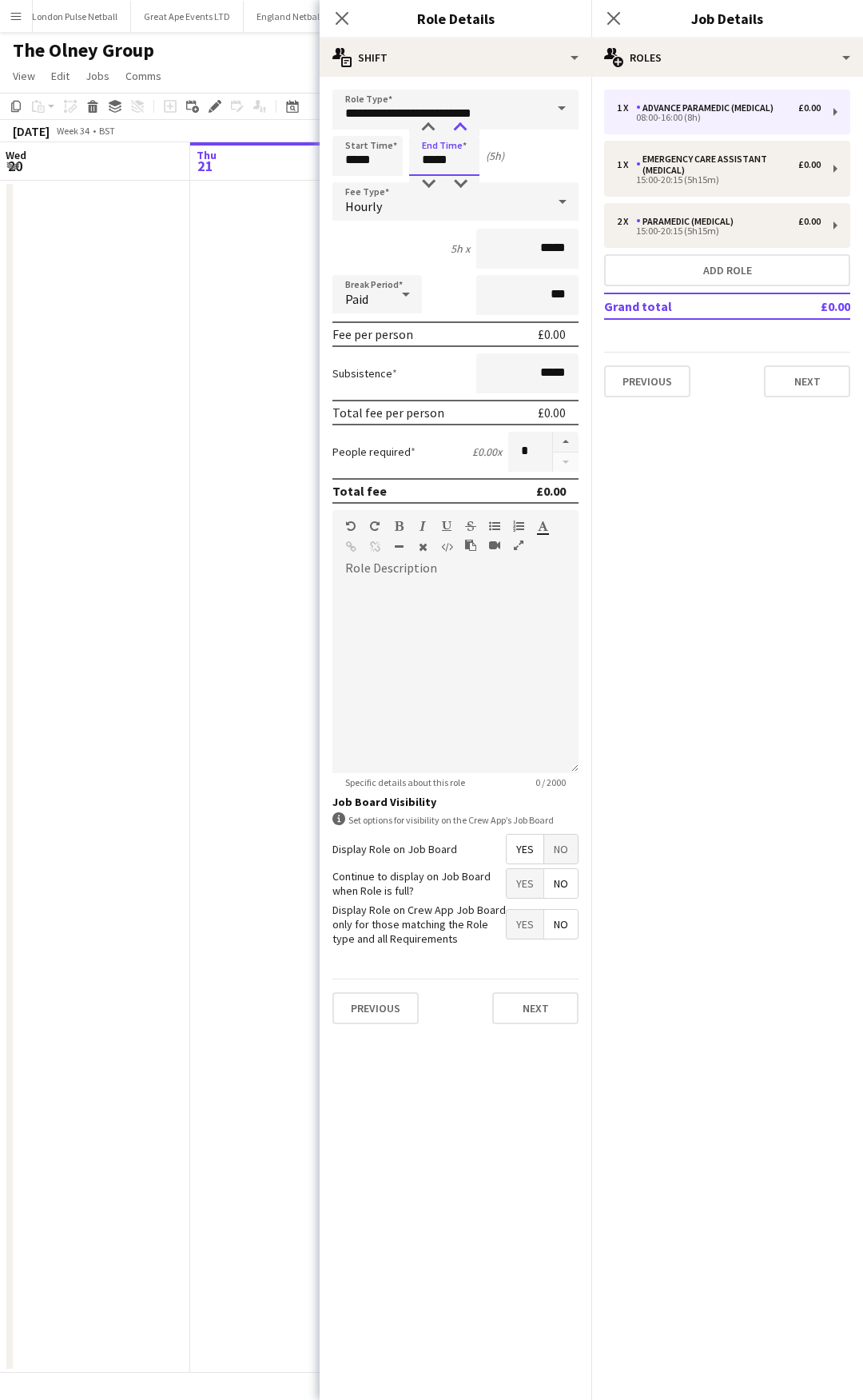
type input "*****"
click at [461, 128] on div at bounding box center [459, 128] width 32 height 16
click at [409, 613] on div at bounding box center [456, 676] width 247 height 192
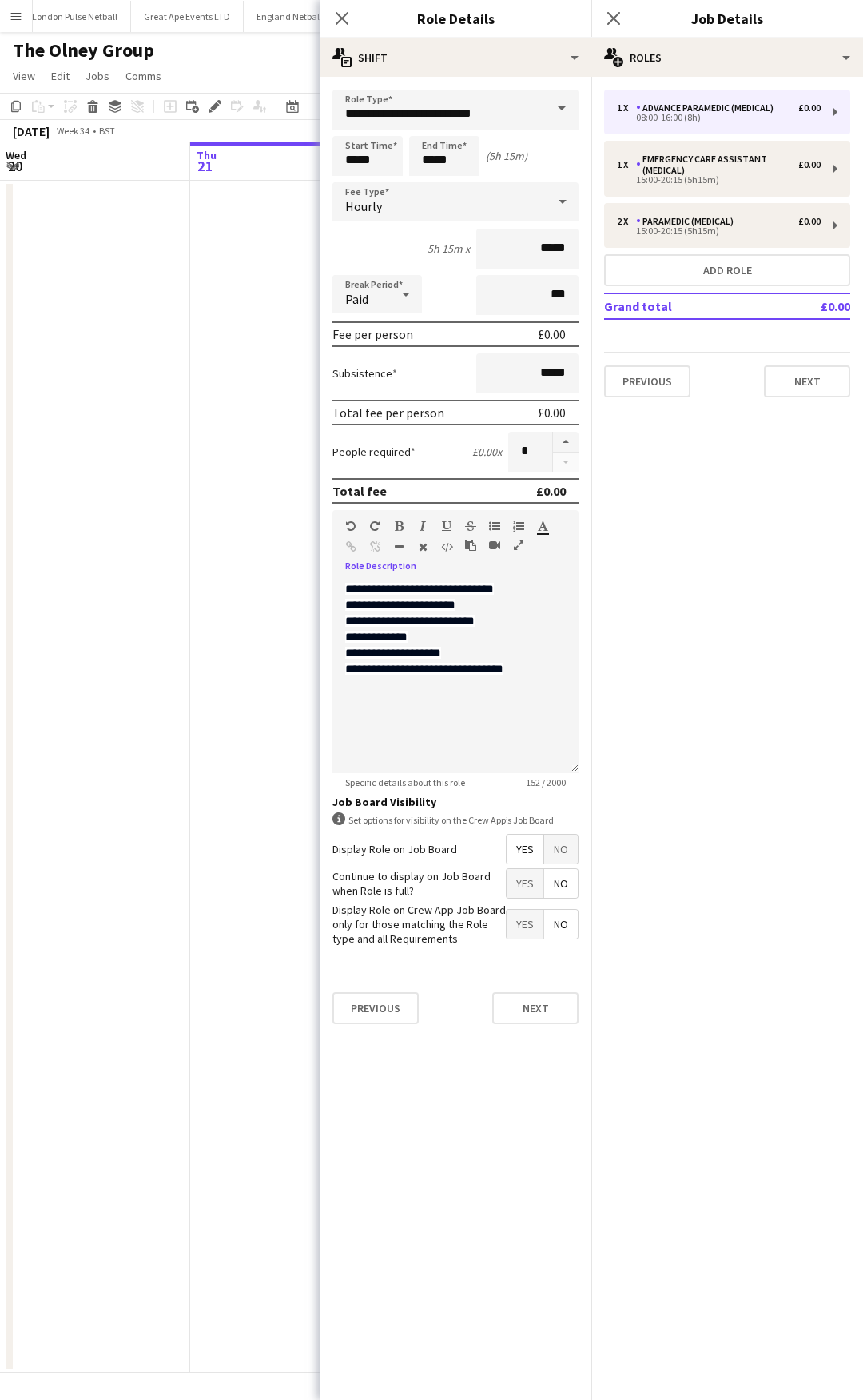
click at [390, 308] on div at bounding box center [405, 294] width 32 height 32
click at [399, 374] on span "Unpaid" at bounding box center [378, 380] width 64 height 15
click at [614, 16] on icon "Close pop-in" at bounding box center [614, 18] width 15 height 15
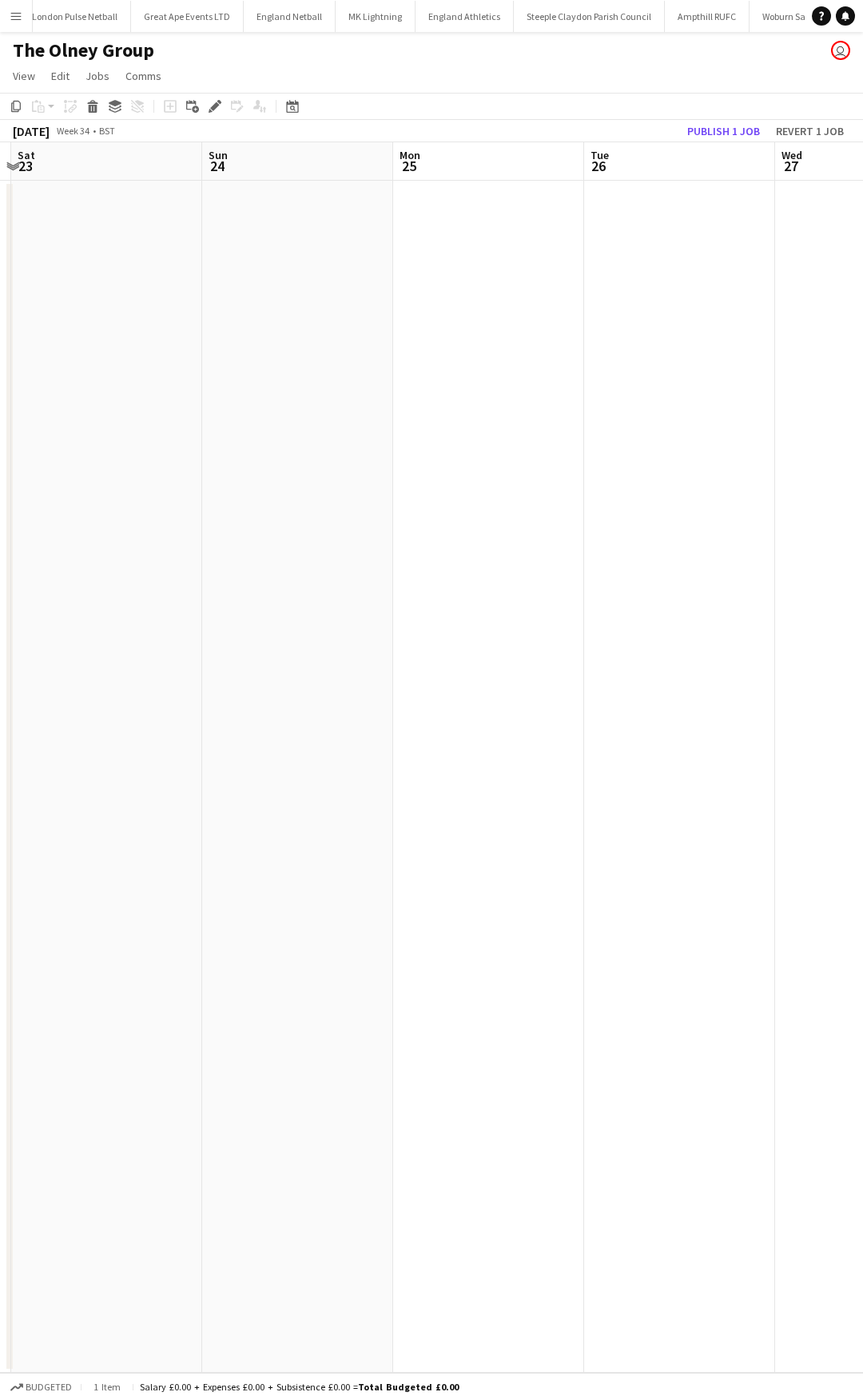
drag, startPoint x: 717, startPoint y: 280, endPoint x: 12, endPoint y: 310, distance: 705.6
click at [11, 311] on div "Wed 20 Thu 21 Fri 22 Sat 23 Sun 24 Mon 25 Tue 26 Wed 27 Thu 28 Fri 29" at bounding box center [432, 757] width 863 height 1230
drag, startPoint x: 391, startPoint y: 245, endPoint x: -31, endPoint y: 259, distance: 422.2
click at [0, 259] on html "Menu Boards Boards Boards All jobs Status Workforce Workforce My Workforce Recr…" at bounding box center [432, 700] width 863 height 1400
drag, startPoint x: 732, startPoint y: 288, endPoint x: 115, endPoint y: 288, distance: 617.0
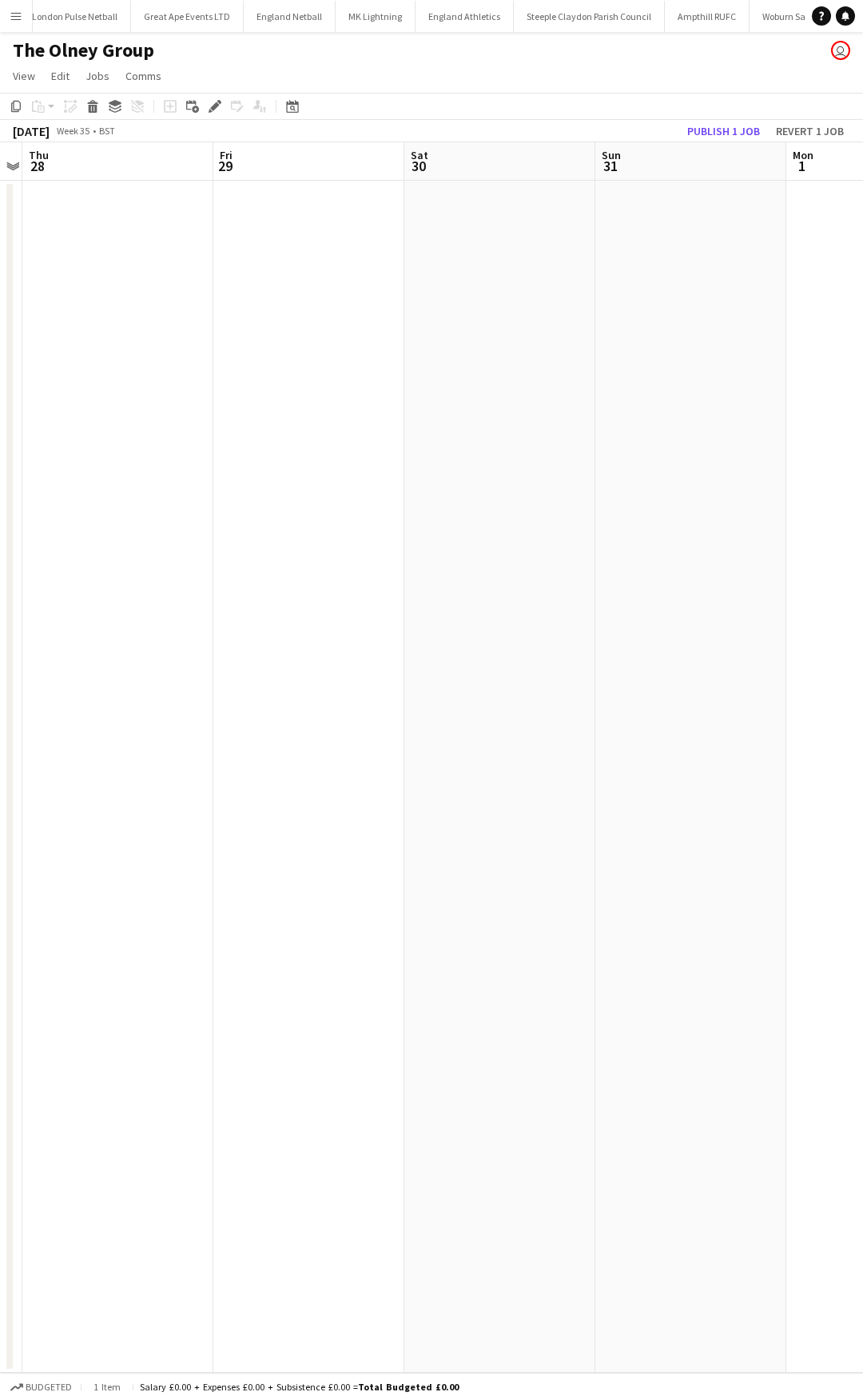
click at [126, 290] on app-calendar-viewport "Mon 25 Tue 26 Wed 27 Thu 28 Fri 29 Sat 30 Sun 31 Mon 1 Tue 2 Wed 3" at bounding box center [432, 757] width 863 height 1230
drag, startPoint x: 543, startPoint y: 287, endPoint x: 204, endPoint y: 320, distance: 340.6
click at [204, 320] on app-calendar-viewport "Tue 26 Wed 27 Thu 28 Fri 29 Sat 30 Sun 31 Mon 1 Tue 2 Wed 3 Thu 4" at bounding box center [432, 757] width 863 height 1230
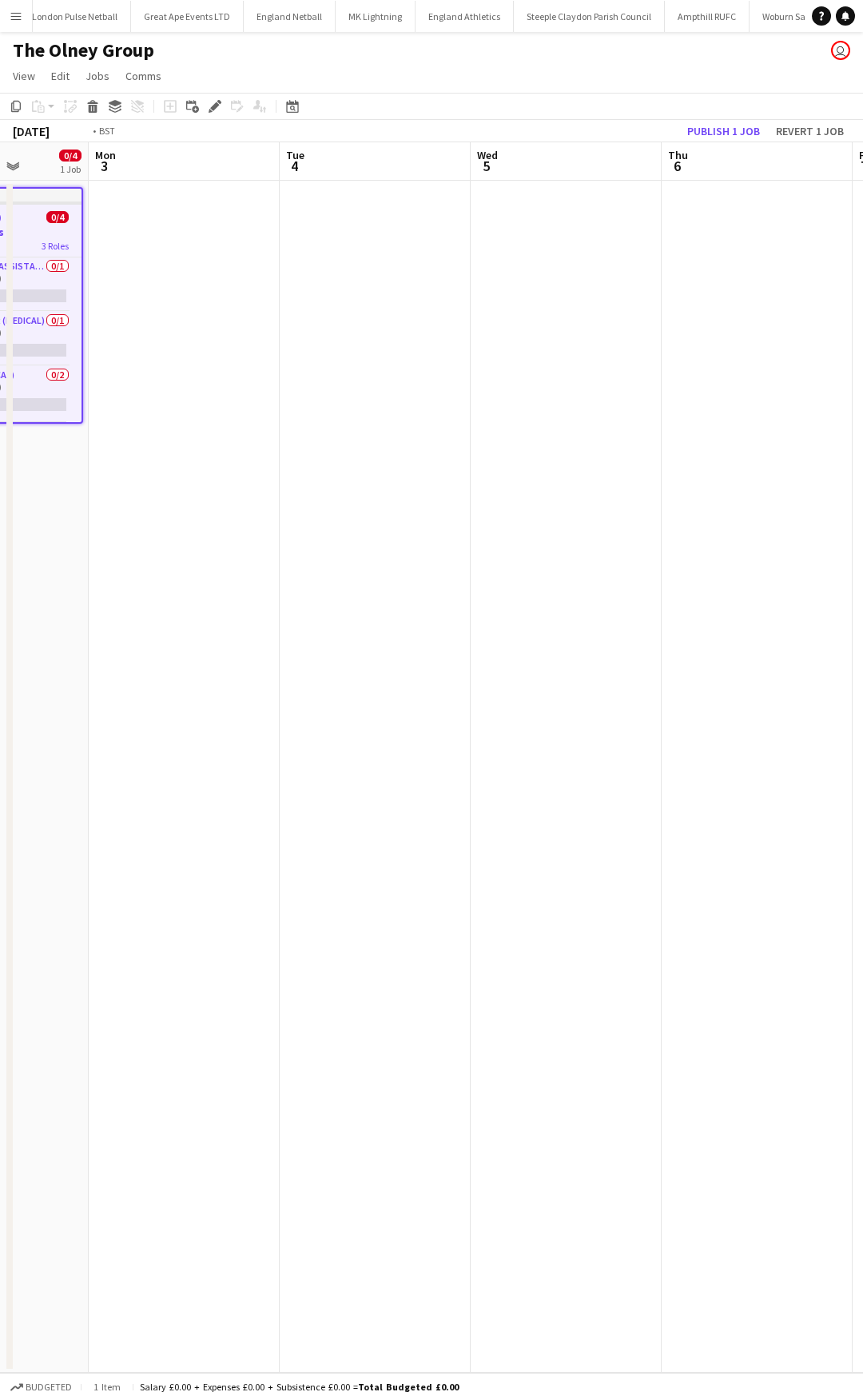
scroll to position [0, 444]
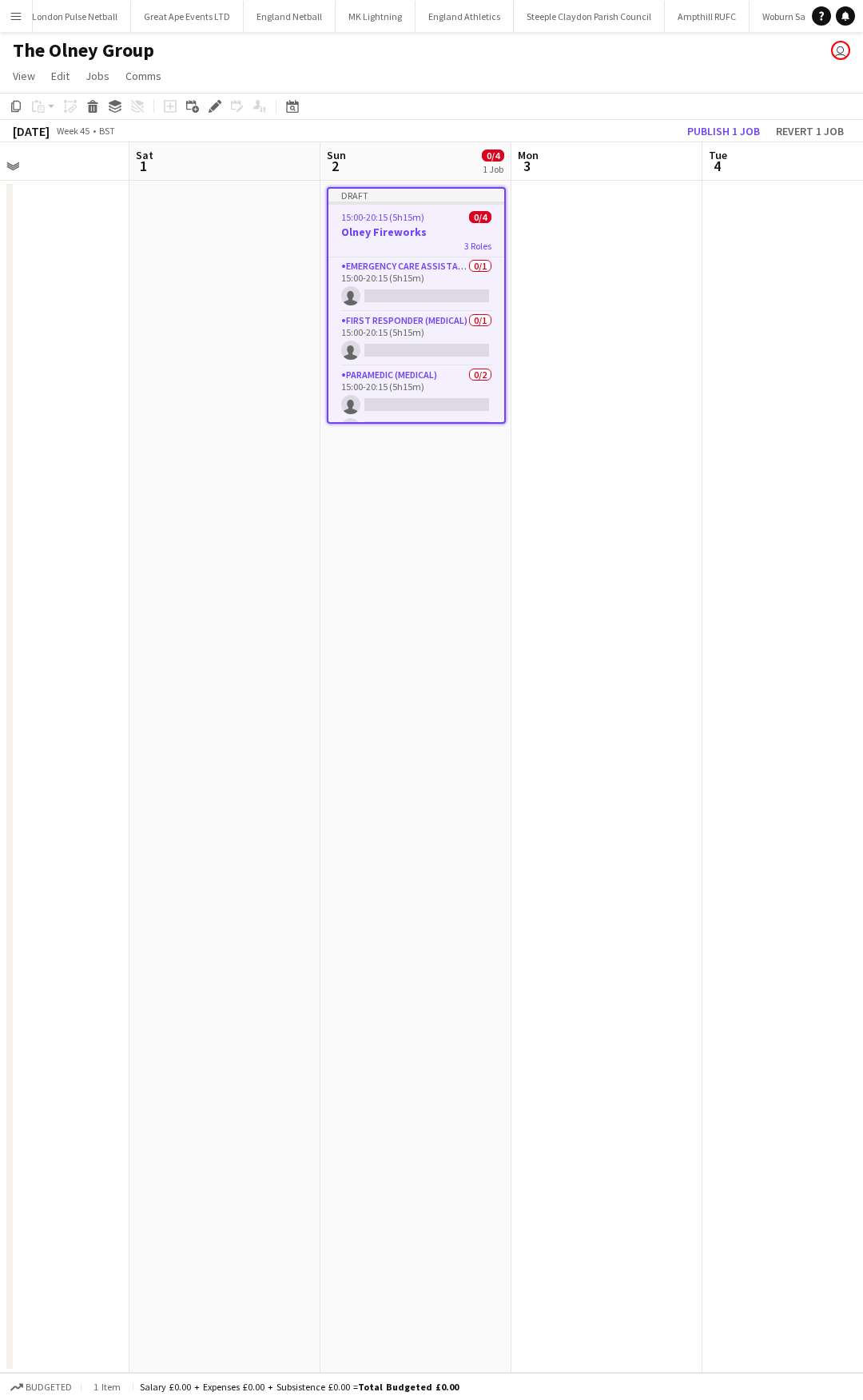
drag, startPoint x: 260, startPoint y: 344, endPoint x: 863, endPoint y: 420, distance: 607.8
click at [863, 420] on app-calendar-viewport "Wed 29 Thu 30 Fri 31 Sat 1 Sun 2 0/4 1 Job Mon 3 Tue 4 Wed 5 Thu 6 Fri 7 Draft …" at bounding box center [432, 757] width 863 height 1230
click at [431, 238] on h3 "Olney Fireworks" at bounding box center [416, 231] width 176 height 14
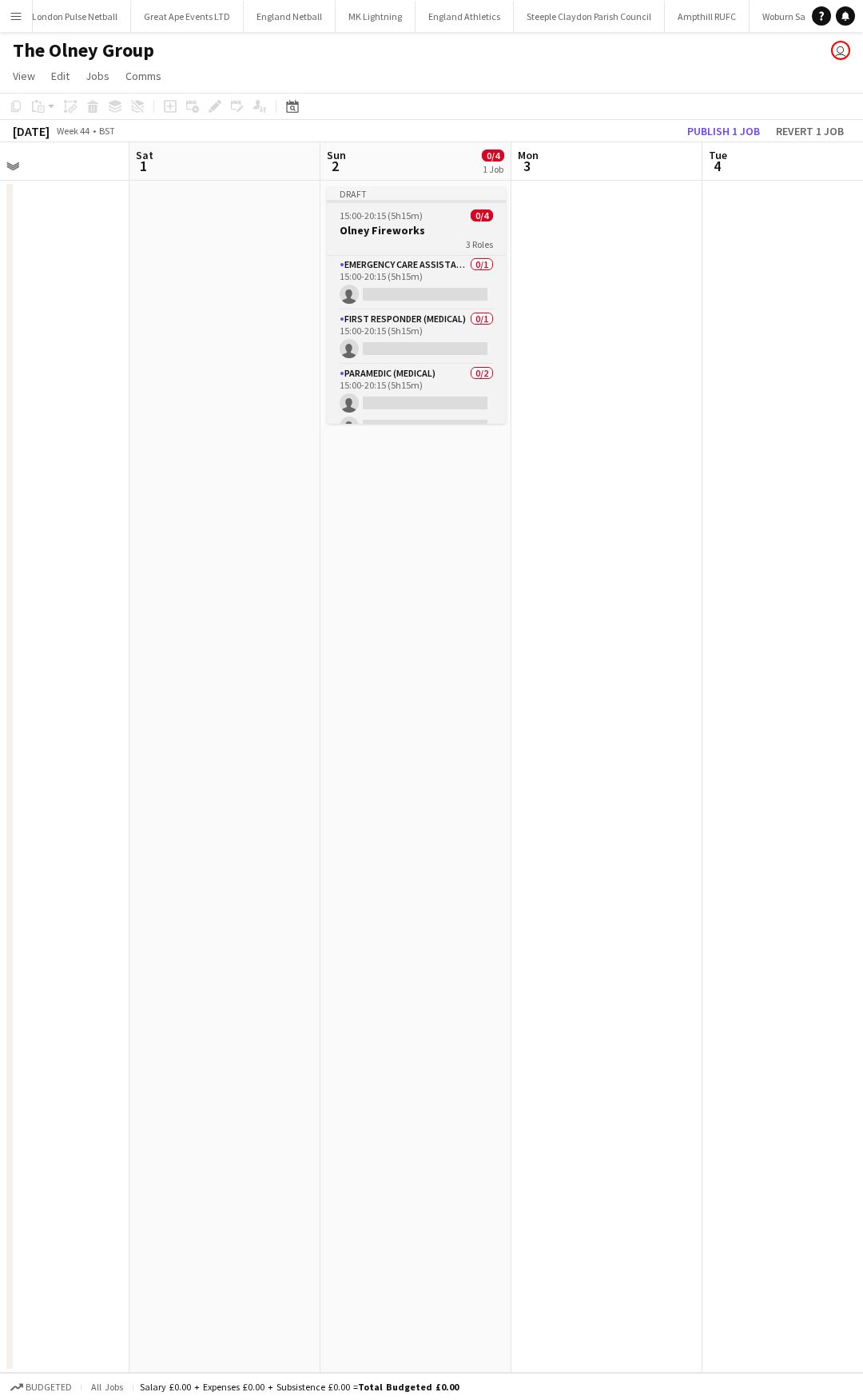
click at [367, 225] on h3 "Olney Fireworks" at bounding box center [416, 230] width 179 height 14
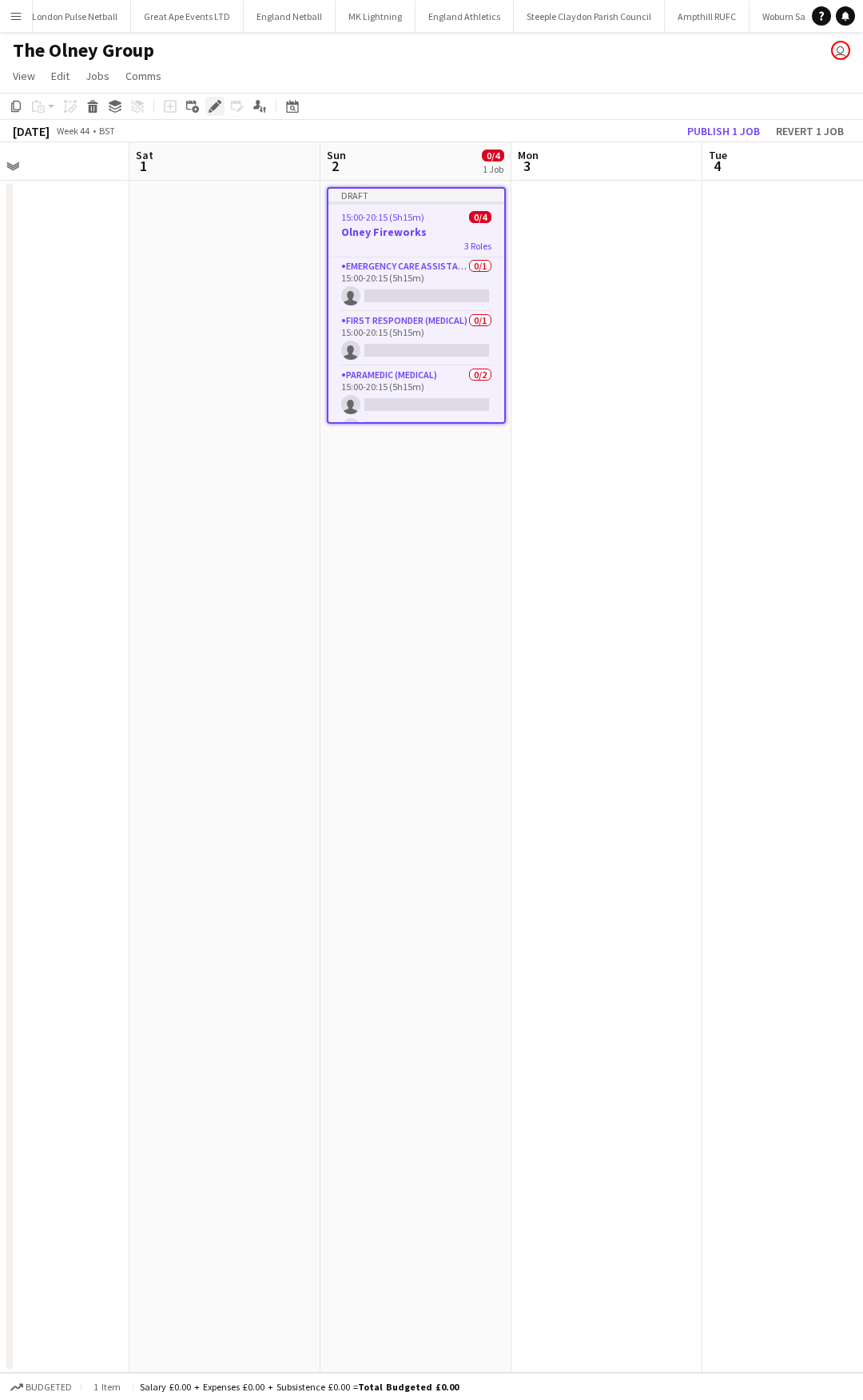
click at [213, 106] on icon "Edit" at bounding box center [215, 106] width 13 height 13
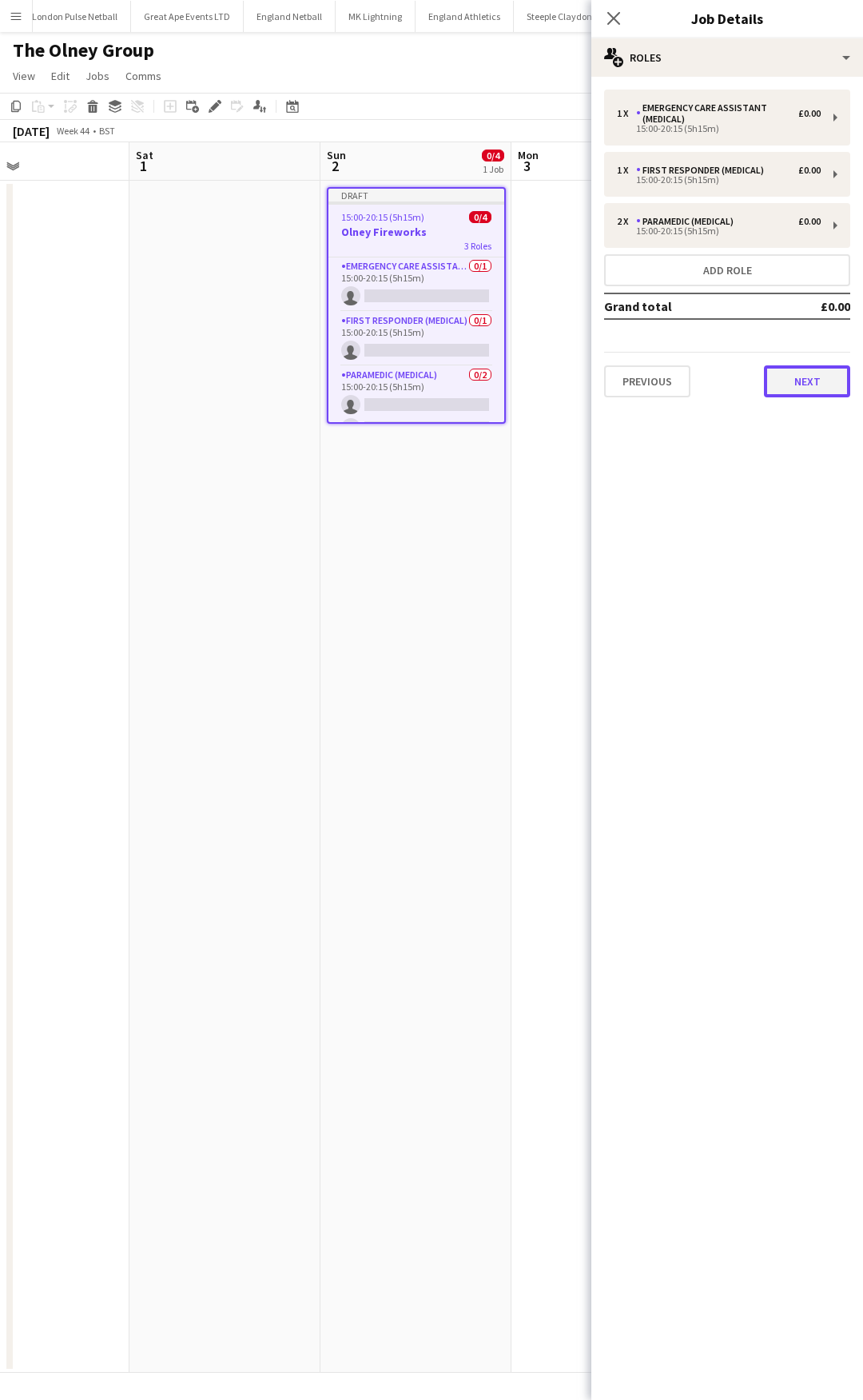
click at [781, 383] on button "Next" at bounding box center [807, 381] width 87 height 32
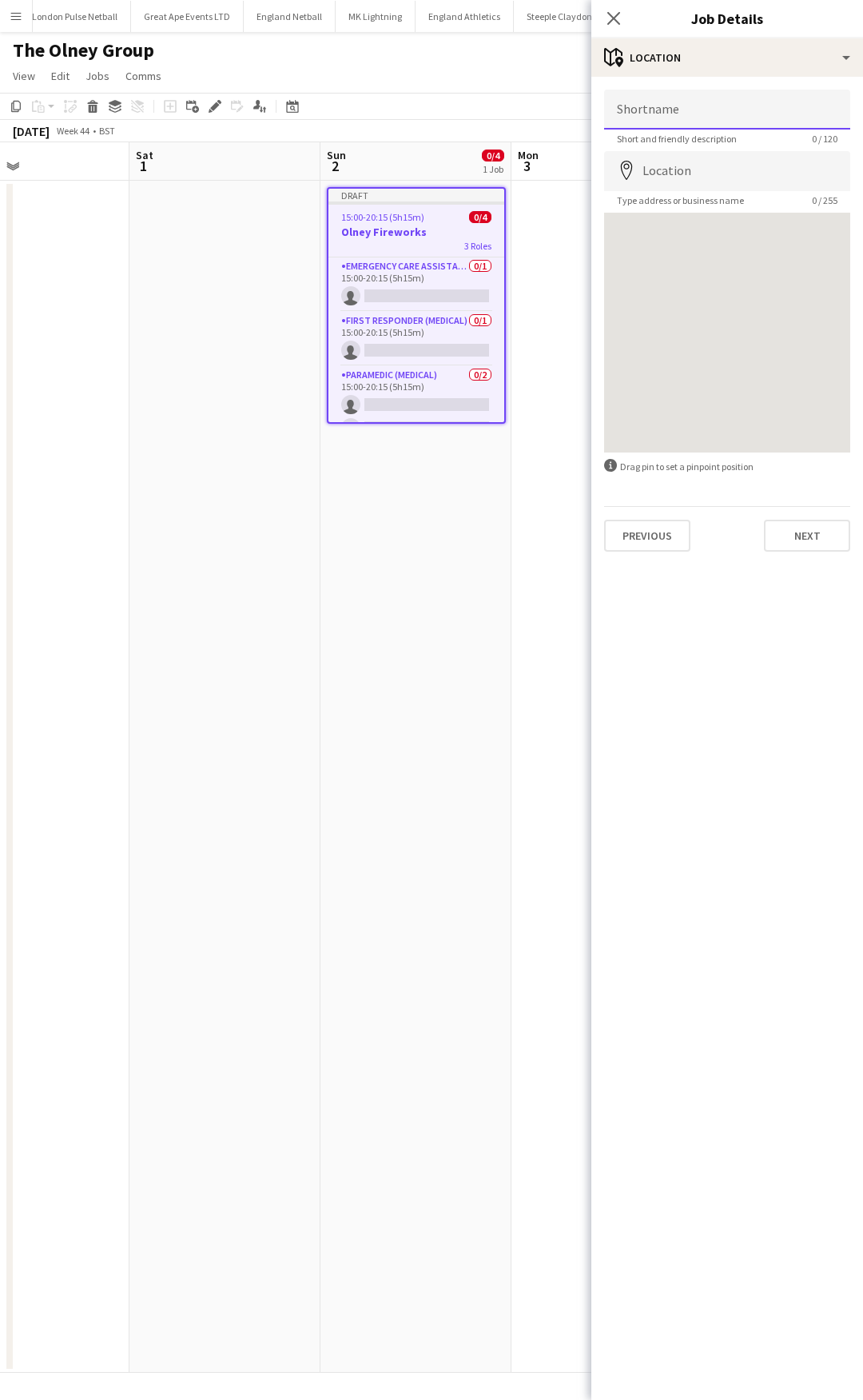
click at [742, 107] on input "Shortname" at bounding box center [727, 110] width 247 height 40
type input "***"
click at [699, 159] on input "Location" at bounding box center [727, 172] width 247 height 40
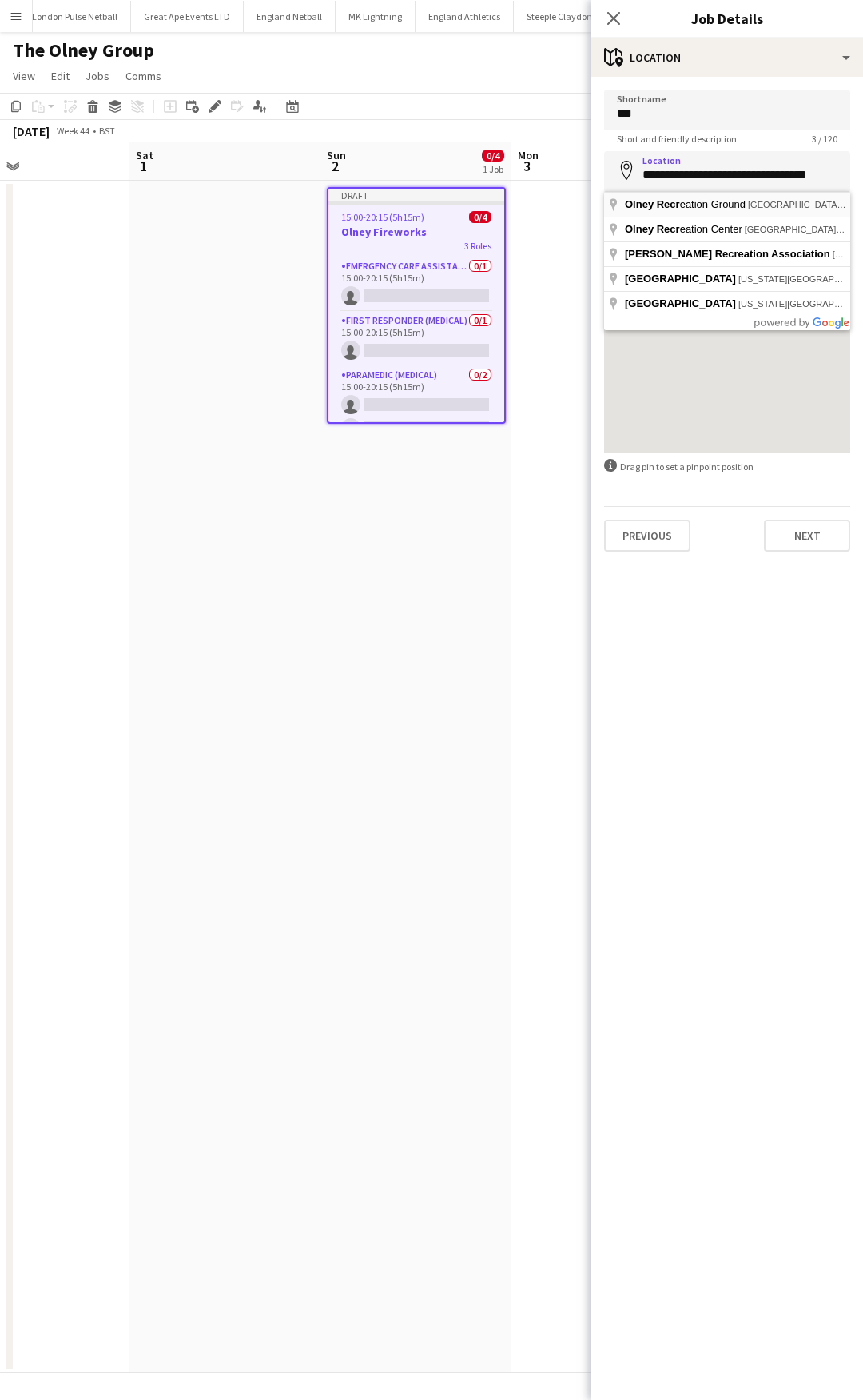
type input "**********"
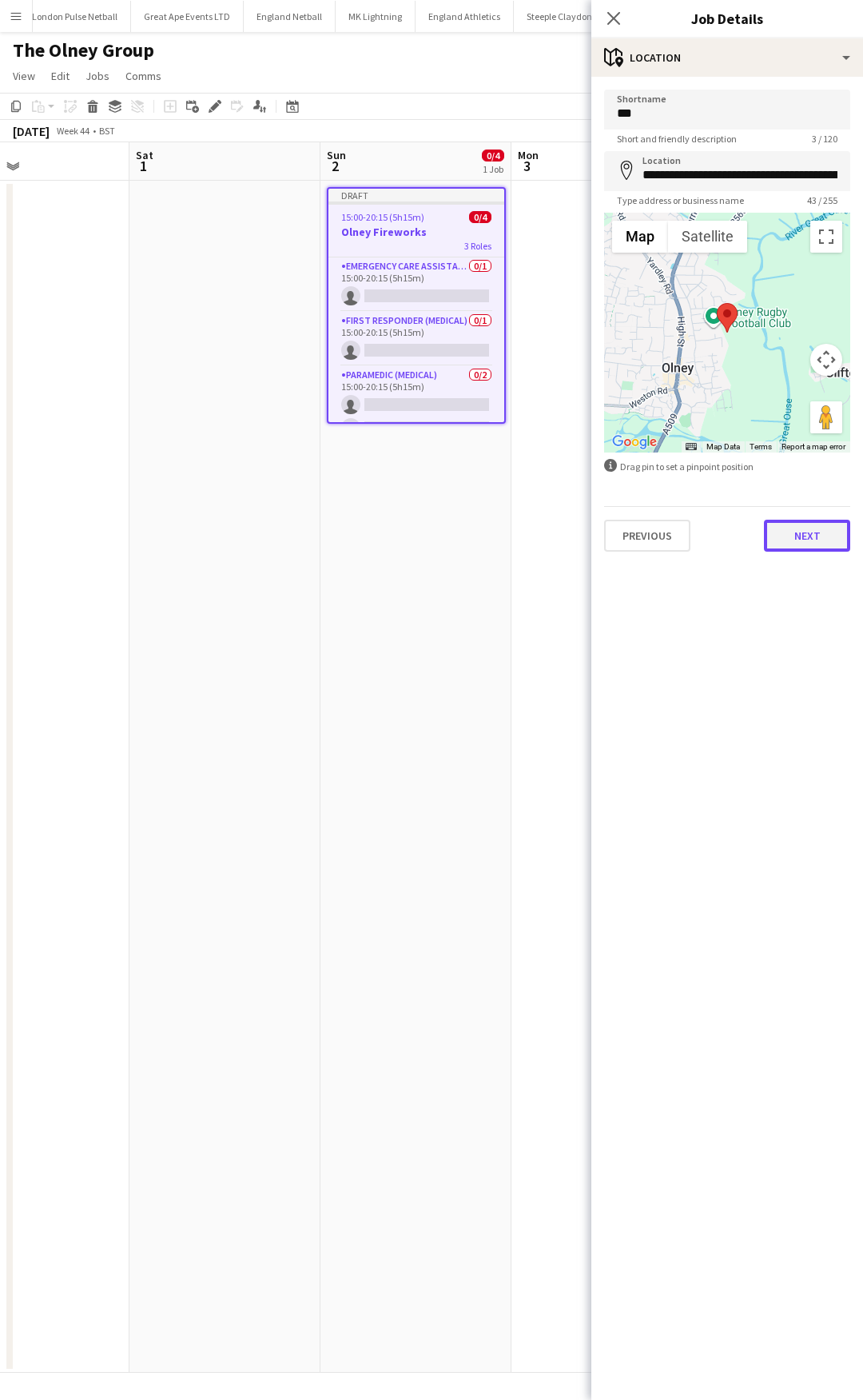
click at [795, 534] on button "Next" at bounding box center [807, 536] width 87 height 32
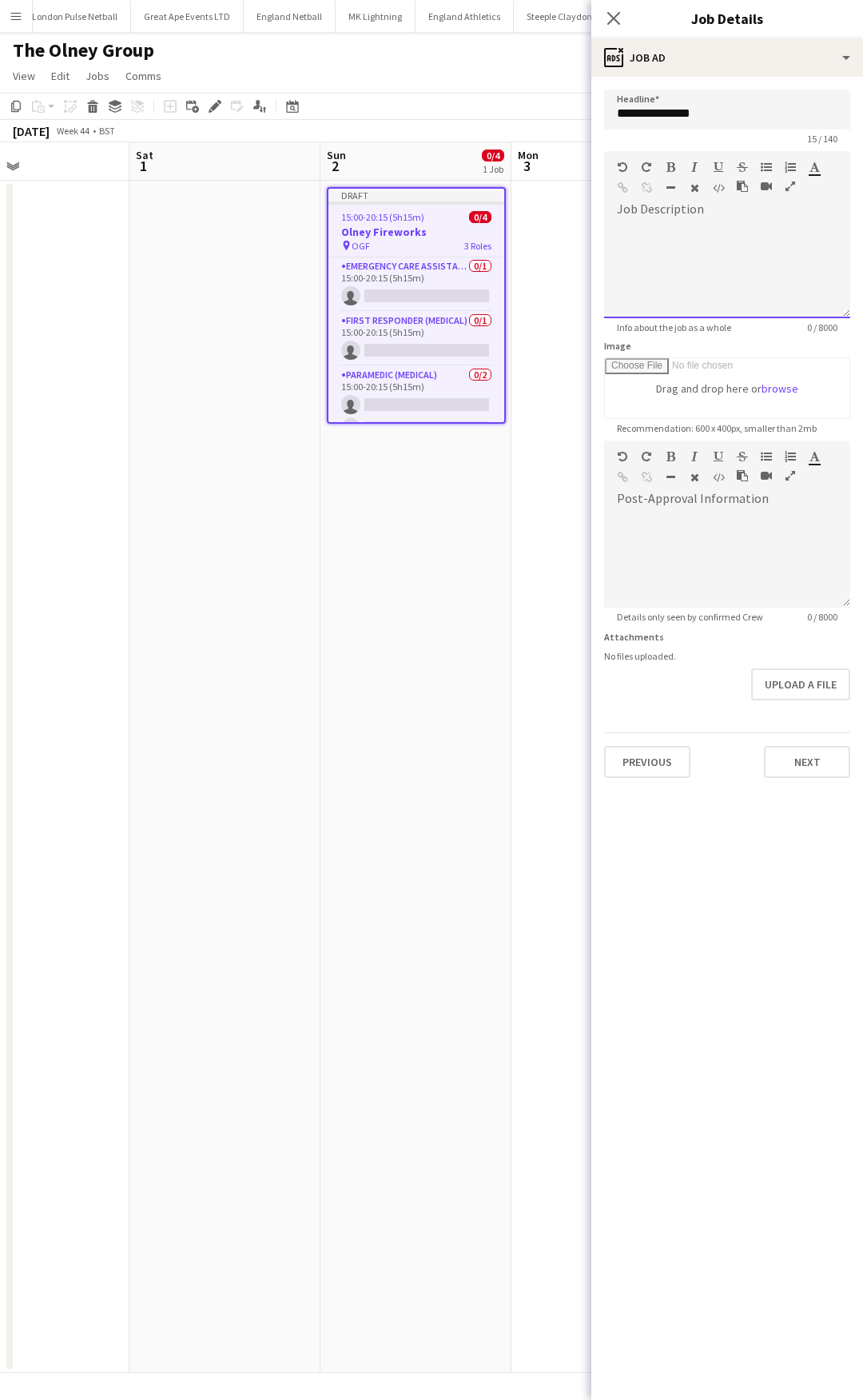
click at [741, 257] on div at bounding box center [727, 271] width 247 height 96
paste div
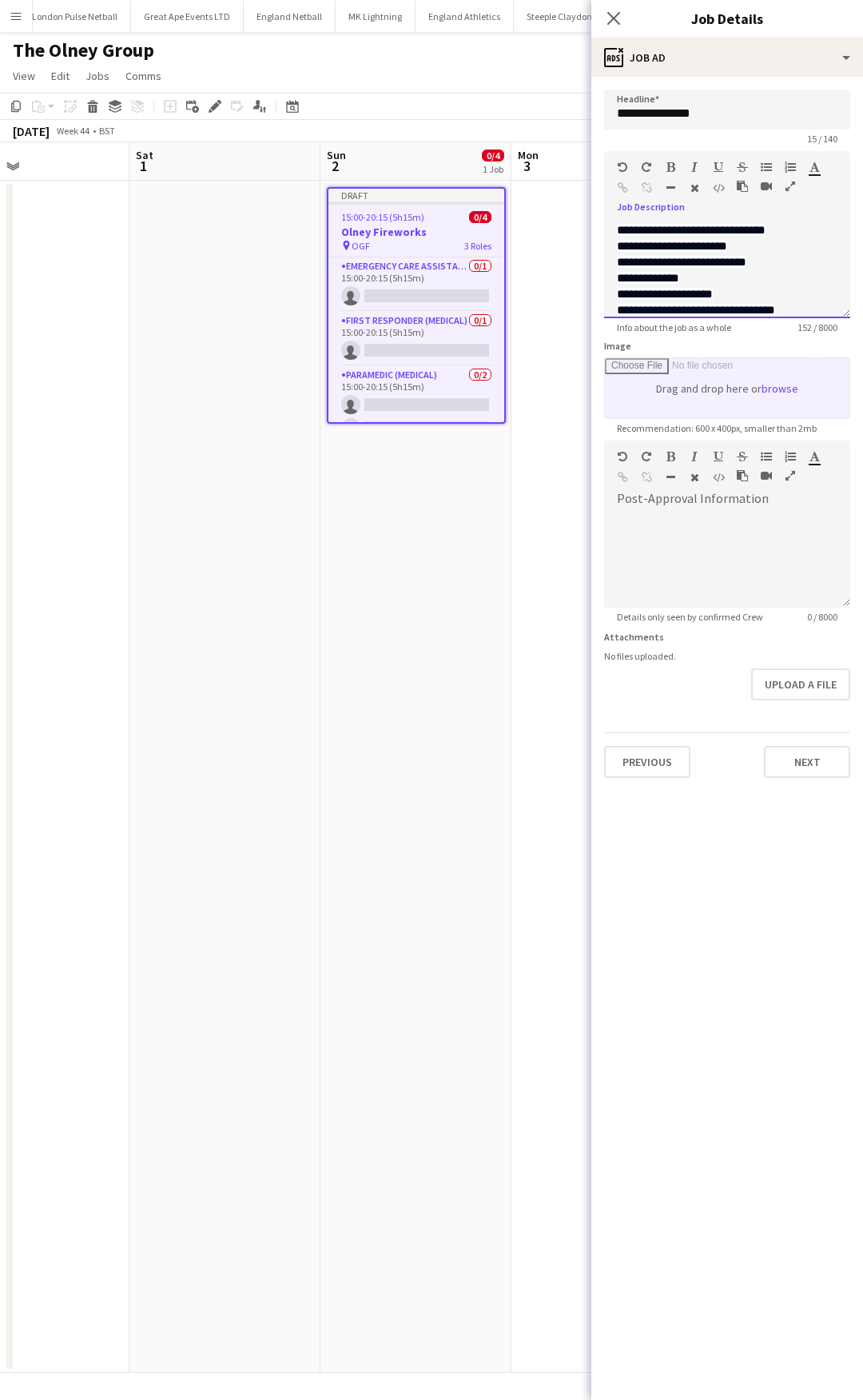
scroll to position [5, 0]
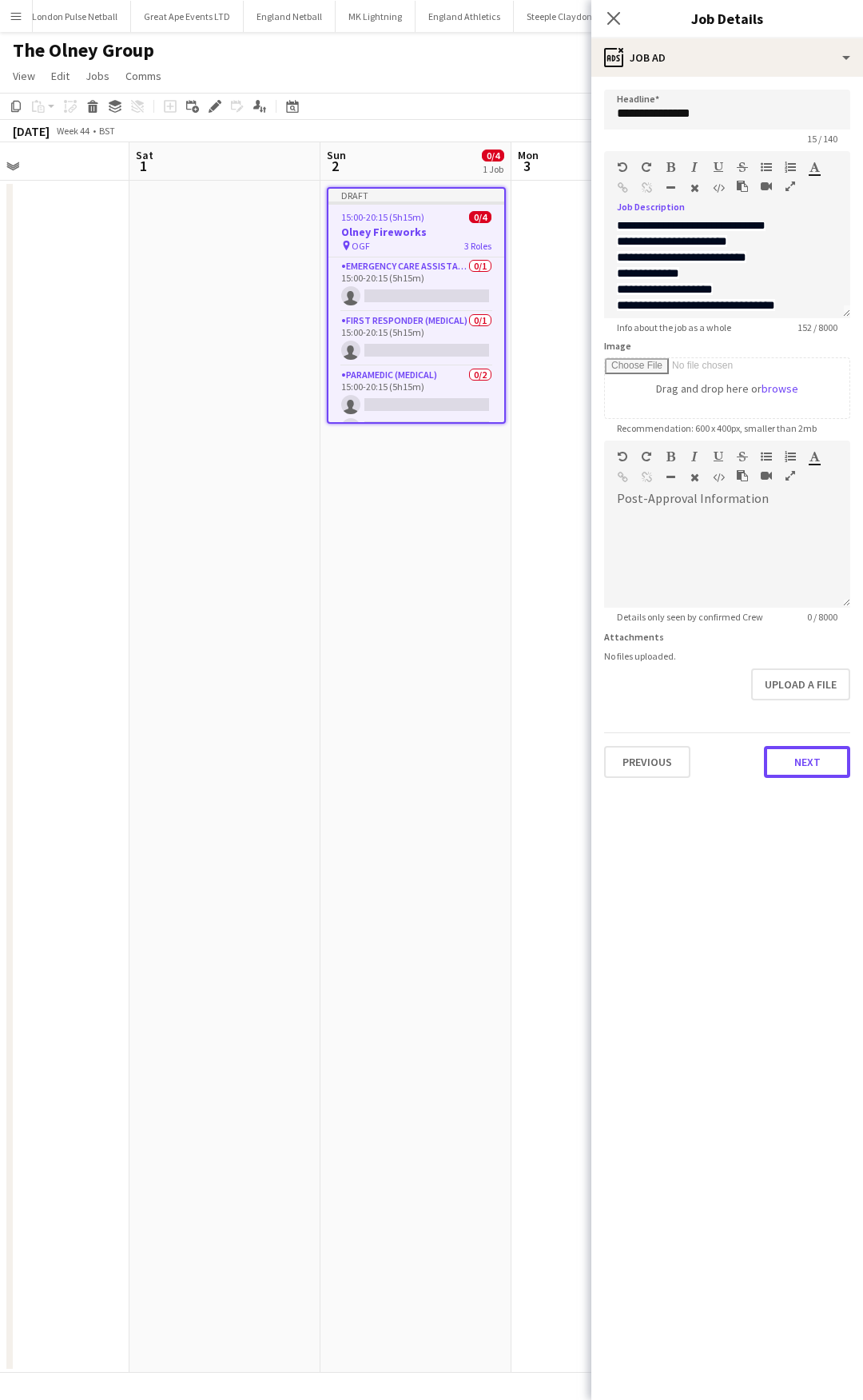
click at [798, 727] on button "Next" at bounding box center [807, 761] width 87 height 32
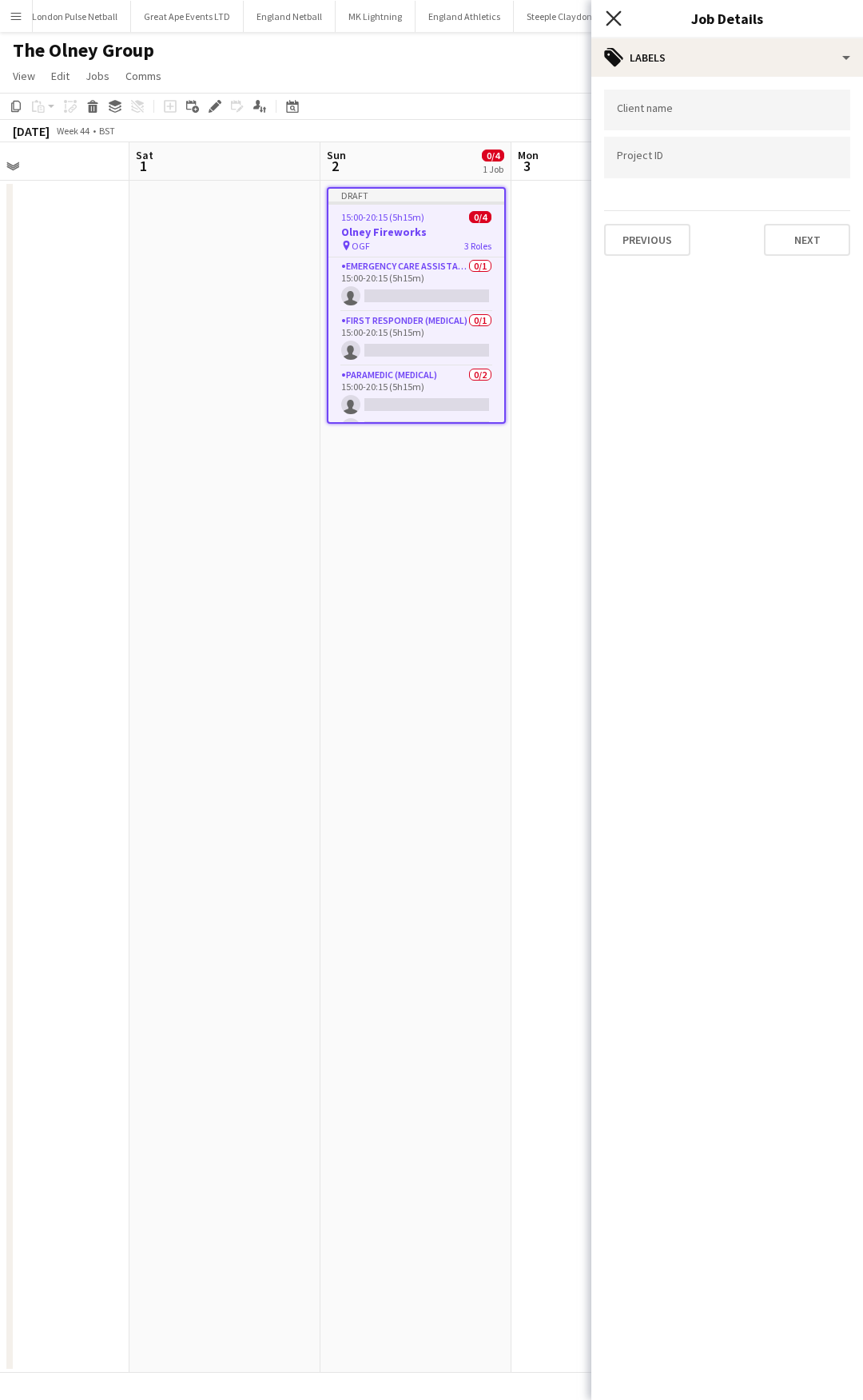
click at [617, 14] on icon at bounding box center [614, 18] width 15 height 15
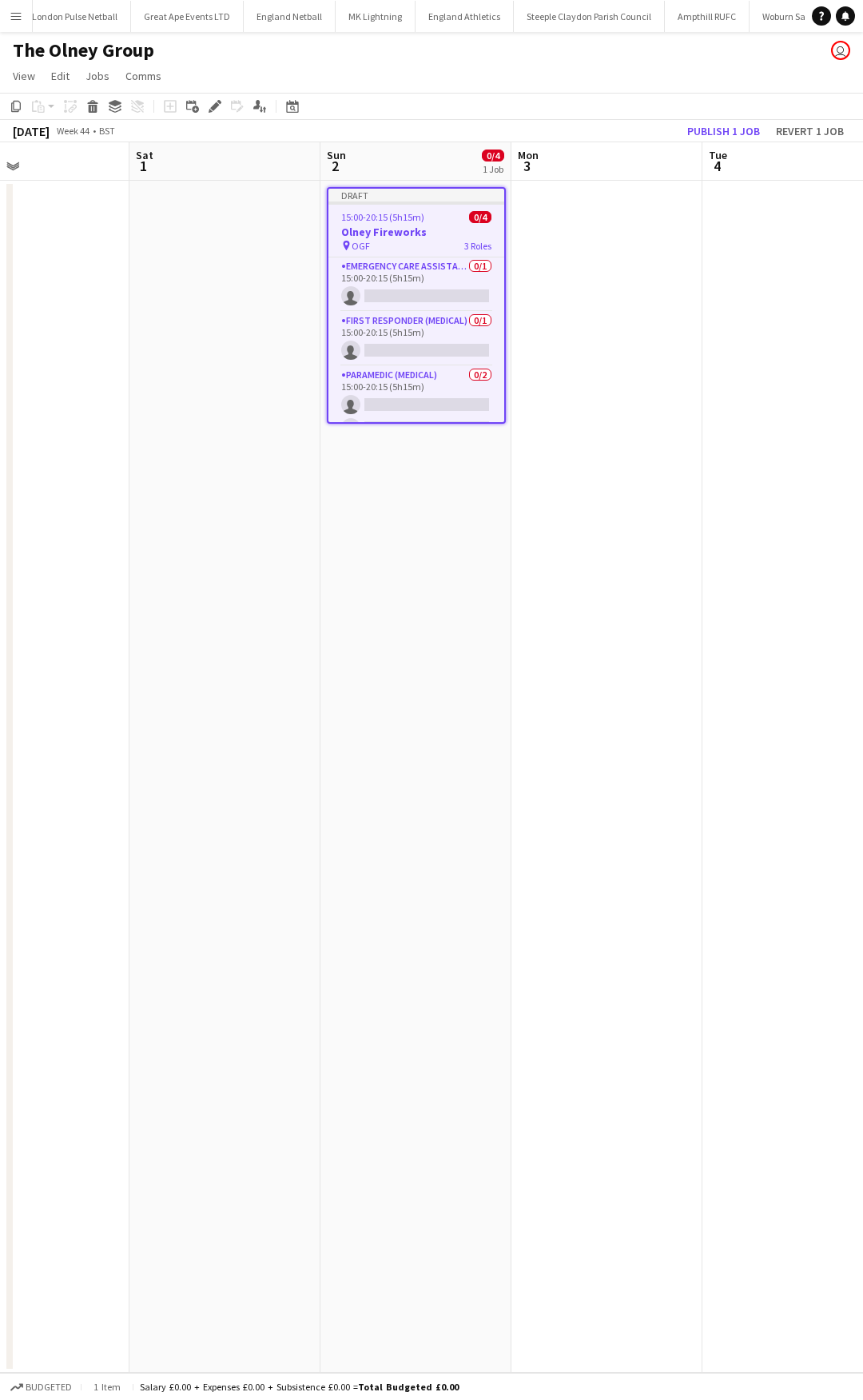
click at [434, 228] on h3 "Olney Fireworks" at bounding box center [416, 231] width 176 height 14
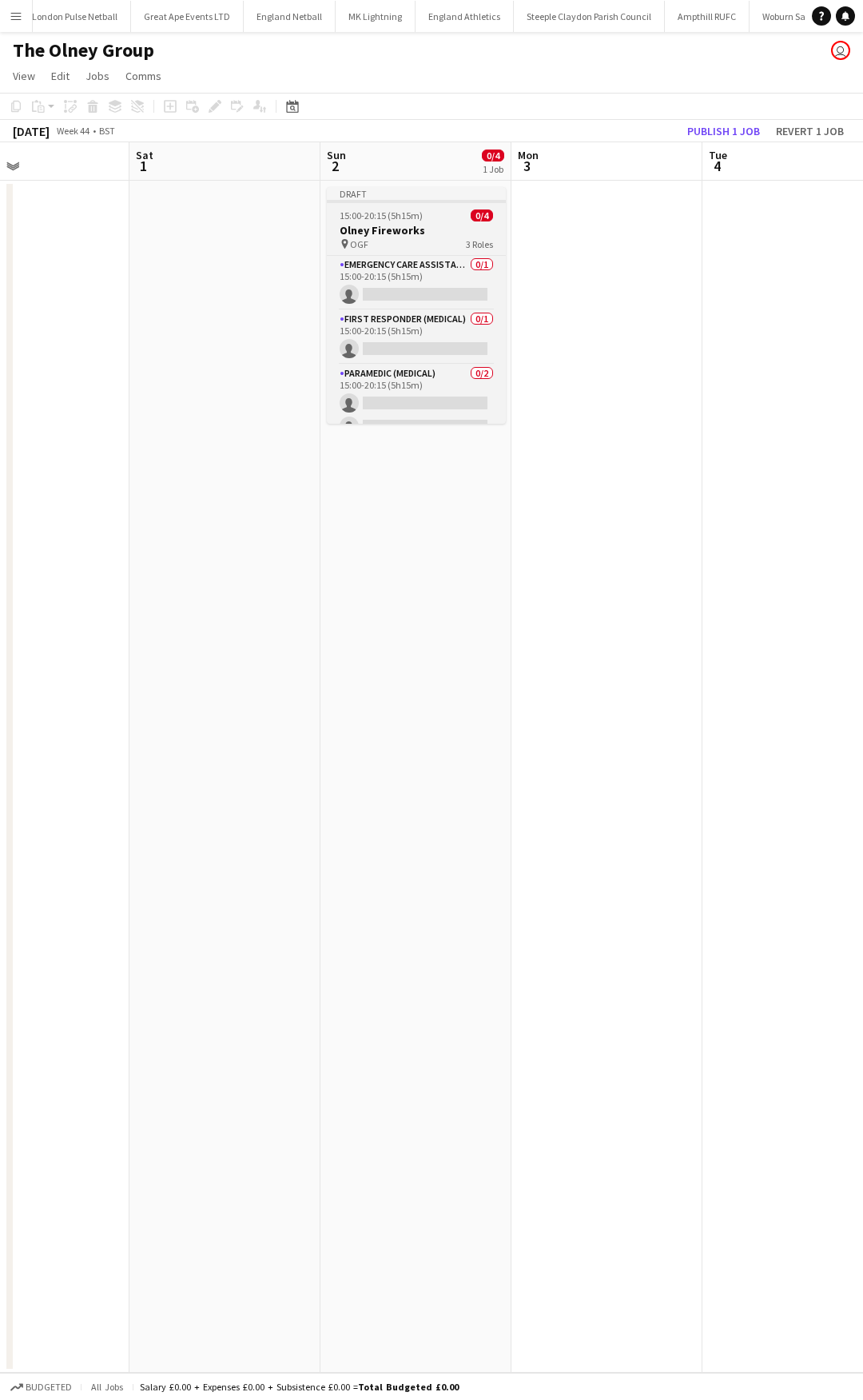
click at [408, 232] on h3 "Olney Fireworks" at bounding box center [416, 230] width 179 height 14
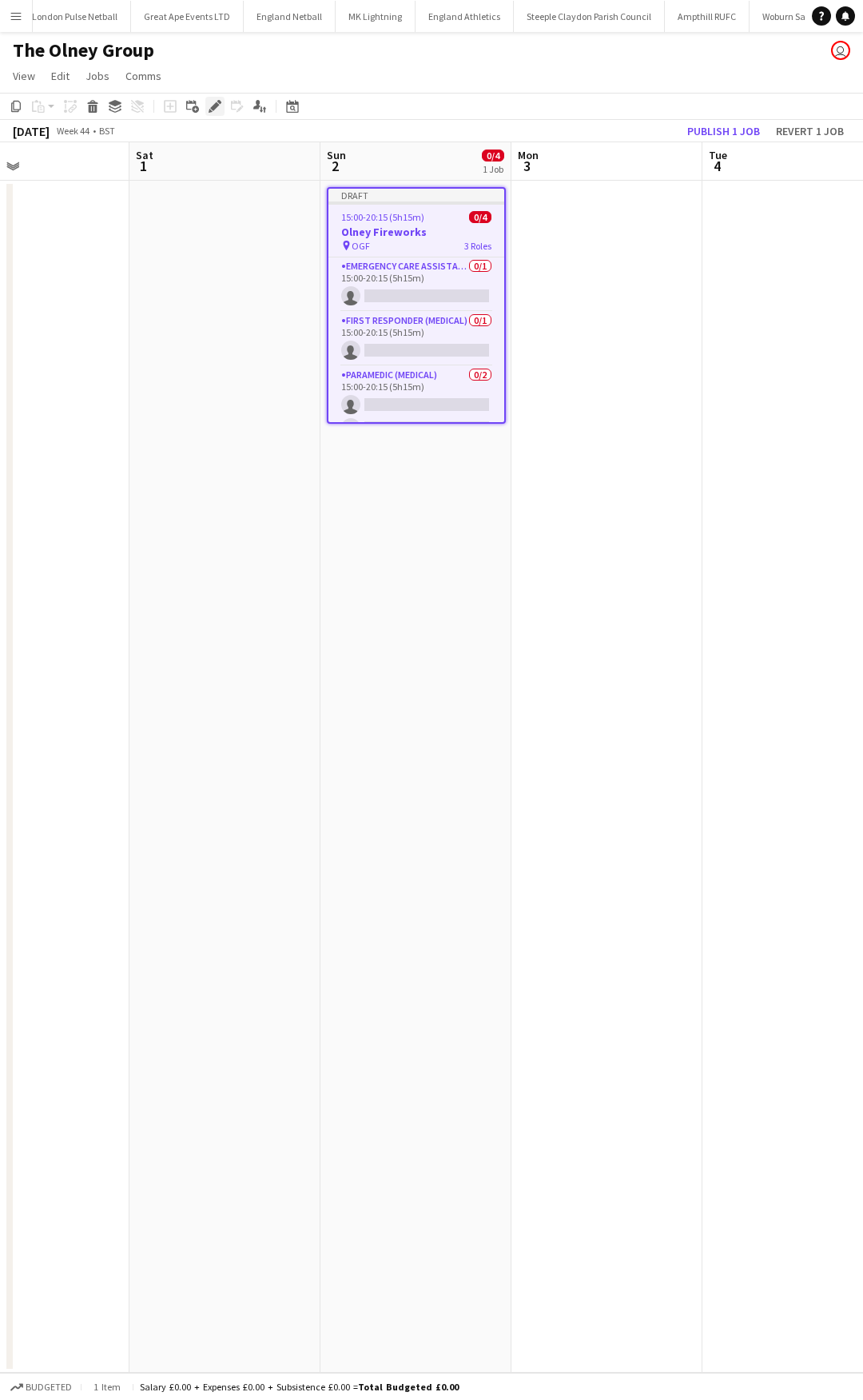
click at [221, 110] on icon "Edit" at bounding box center [215, 106] width 13 height 13
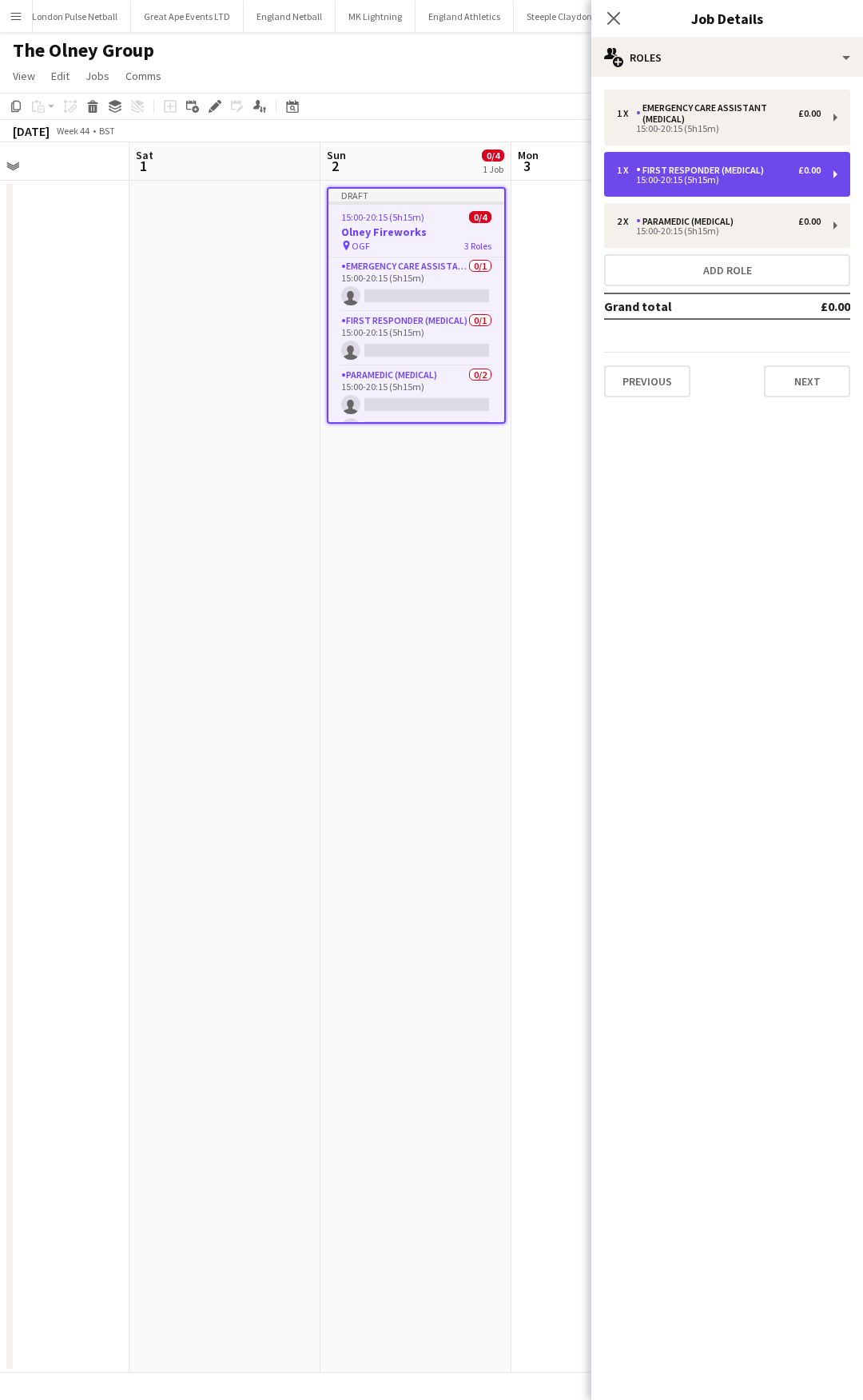
click at [712, 181] on div "15:00-20:15 (5h15m)" at bounding box center [719, 180] width 204 height 8
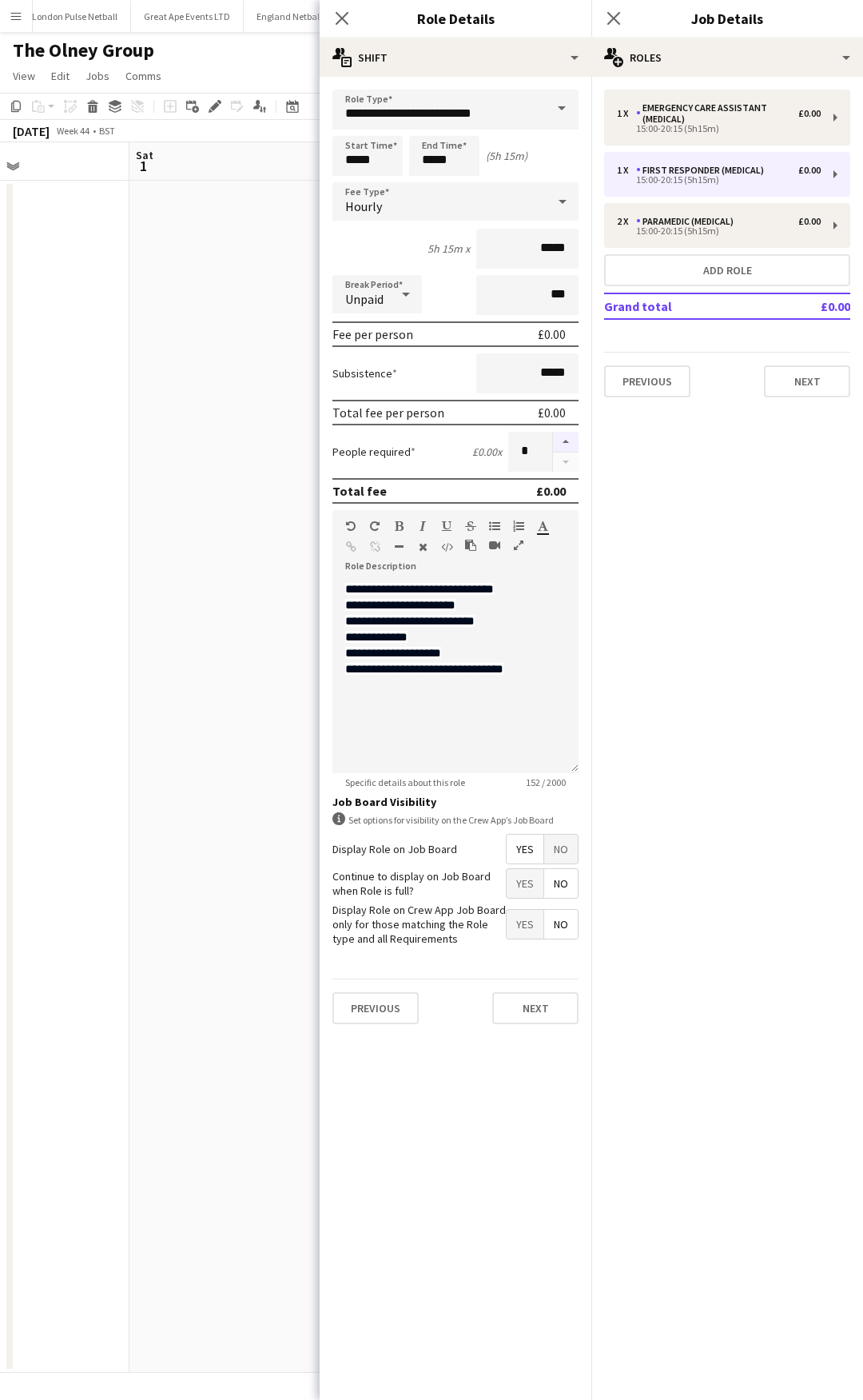
click at [558, 445] on button "button" at bounding box center [565, 442] width 26 height 21
type input "*"
click at [614, 13] on icon "Close pop-in" at bounding box center [614, 18] width 15 height 15
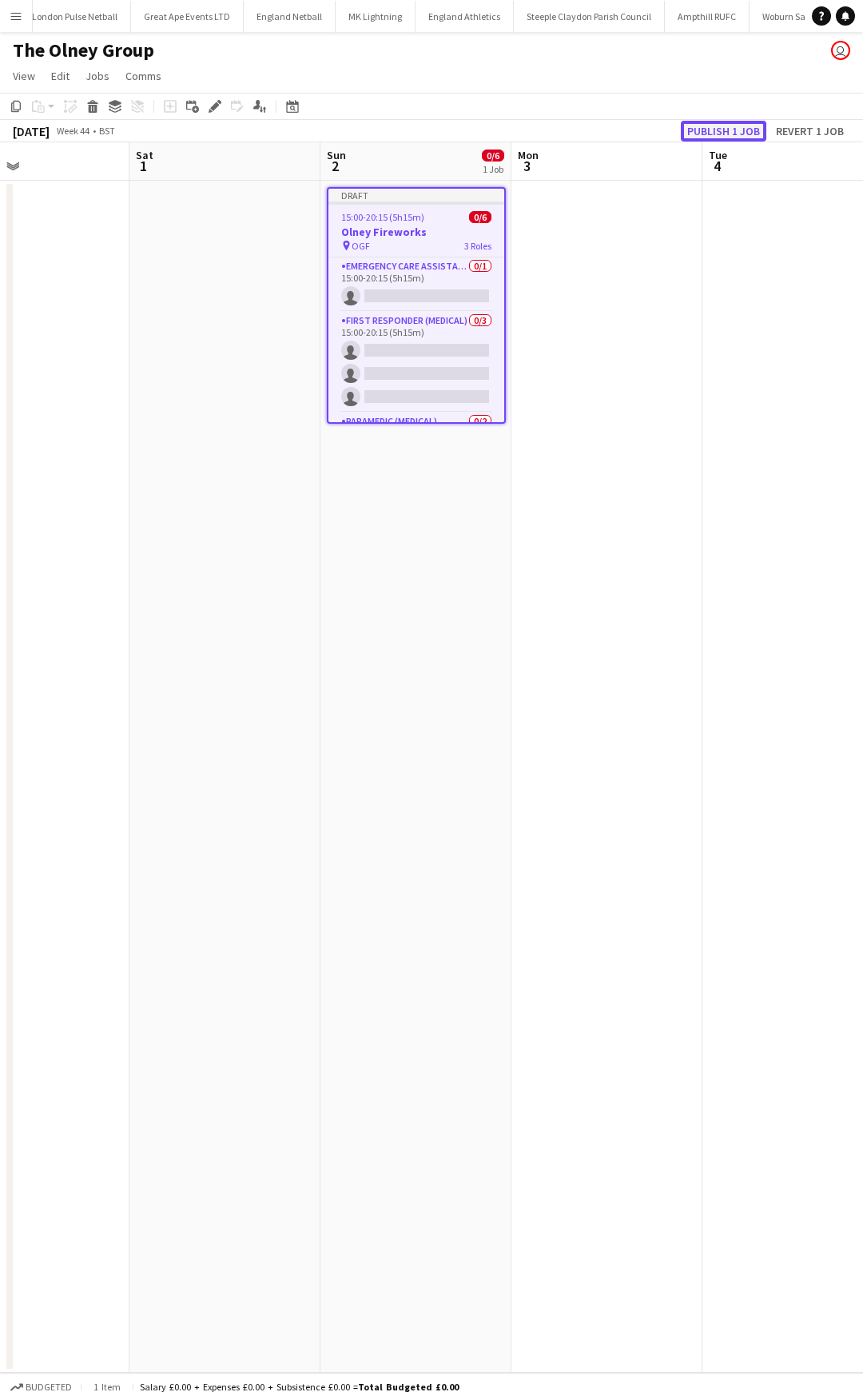
click at [725, 121] on button "Publish 1 job" at bounding box center [723, 131] width 86 height 21
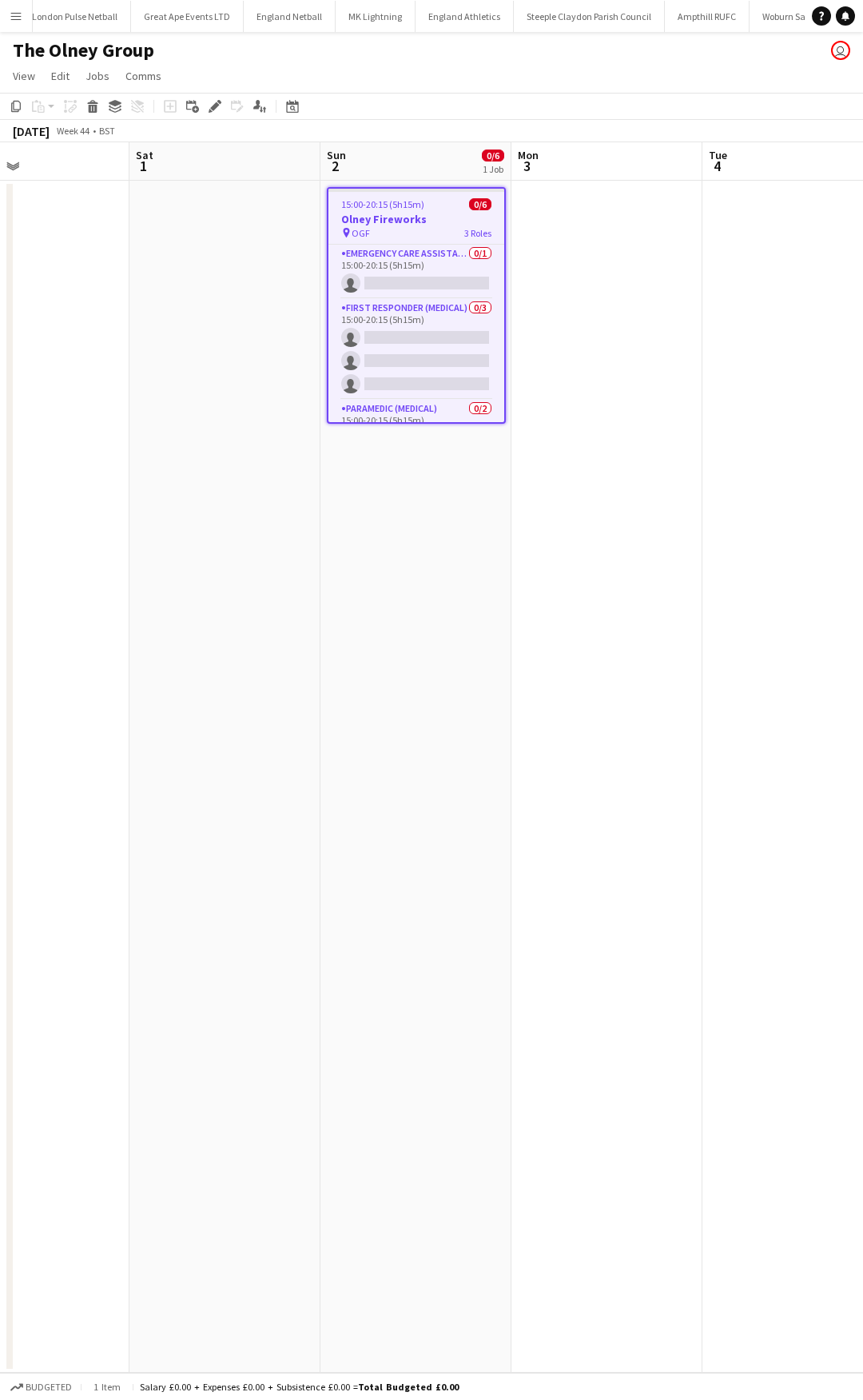
click at [12, 12] on app-icon "Menu" at bounding box center [15, 15] width 13 height 13
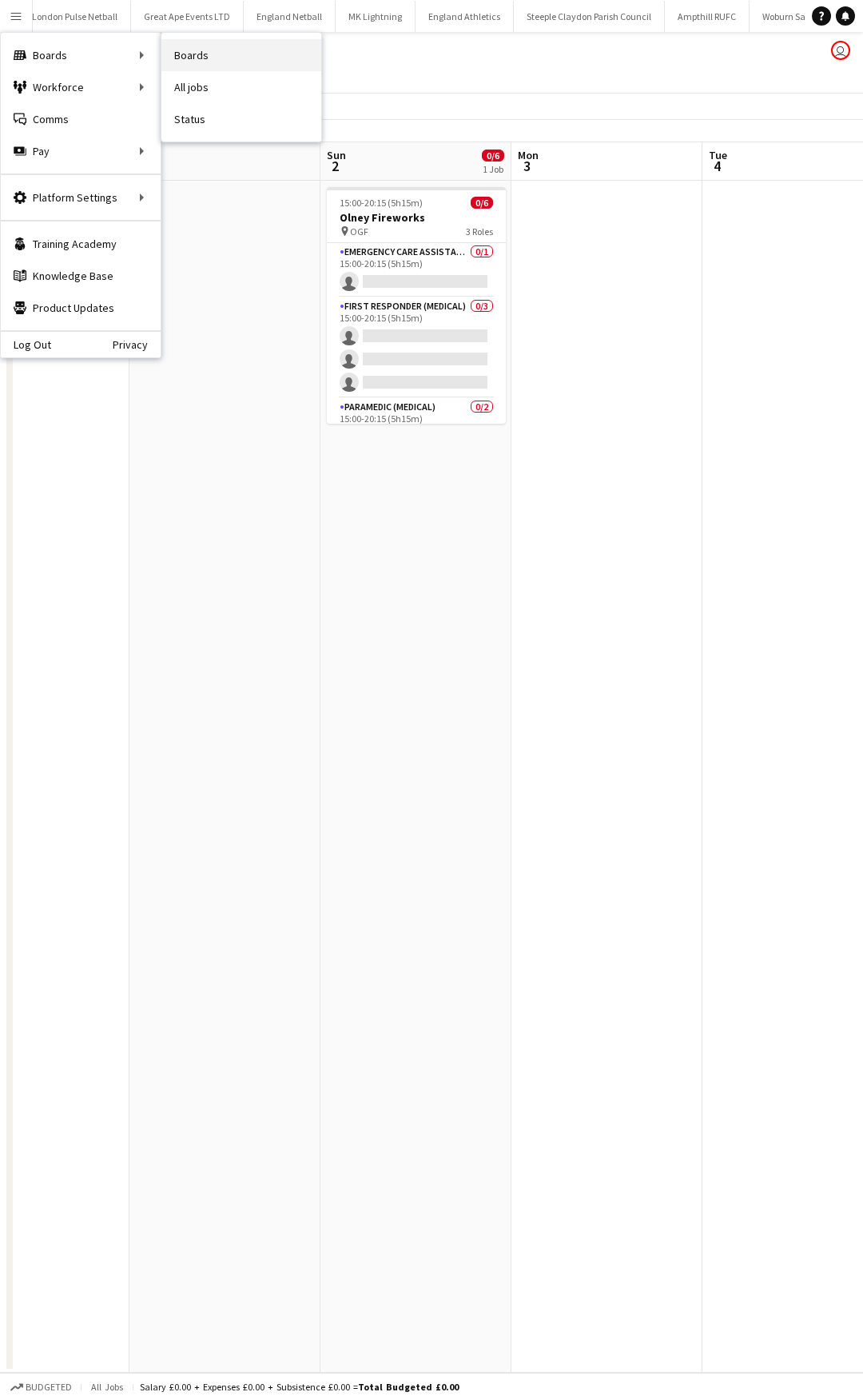
click at [237, 49] on link "Boards" at bounding box center [242, 55] width 160 height 32
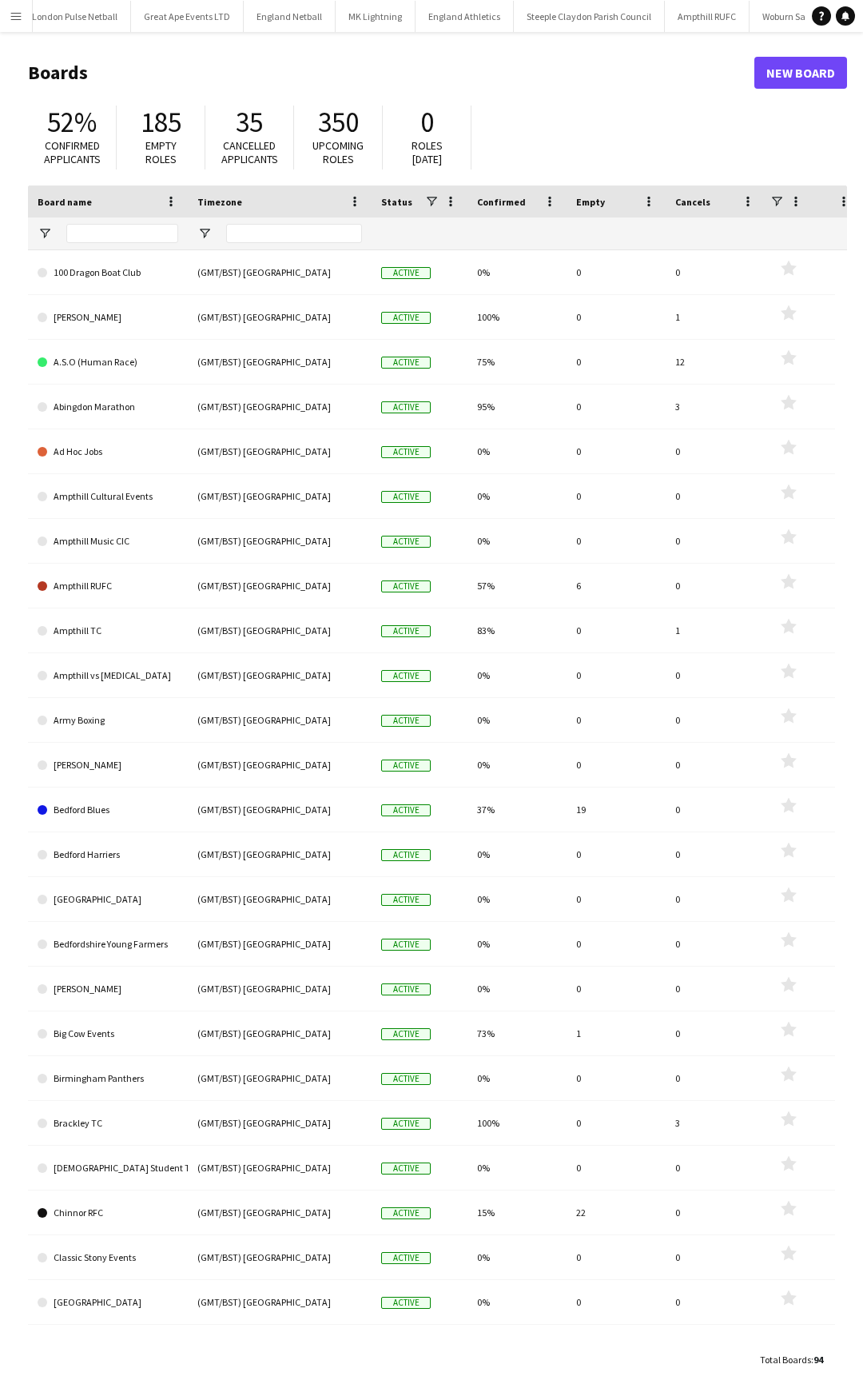
drag, startPoint x: 535, startPoint y: 298, endPoint x: 27, endPoint y: 283, distance: 508.2
click at [18, 289] on main "Boards New Board 52% Confirmed applicants 185 Empty roles 35 Cancelled applican…" at bounding box center [432, 715] width 863 height 1367
click at [12, 18] on app-icon "Menu" at bounding box center [15, 15] width 13 height 13
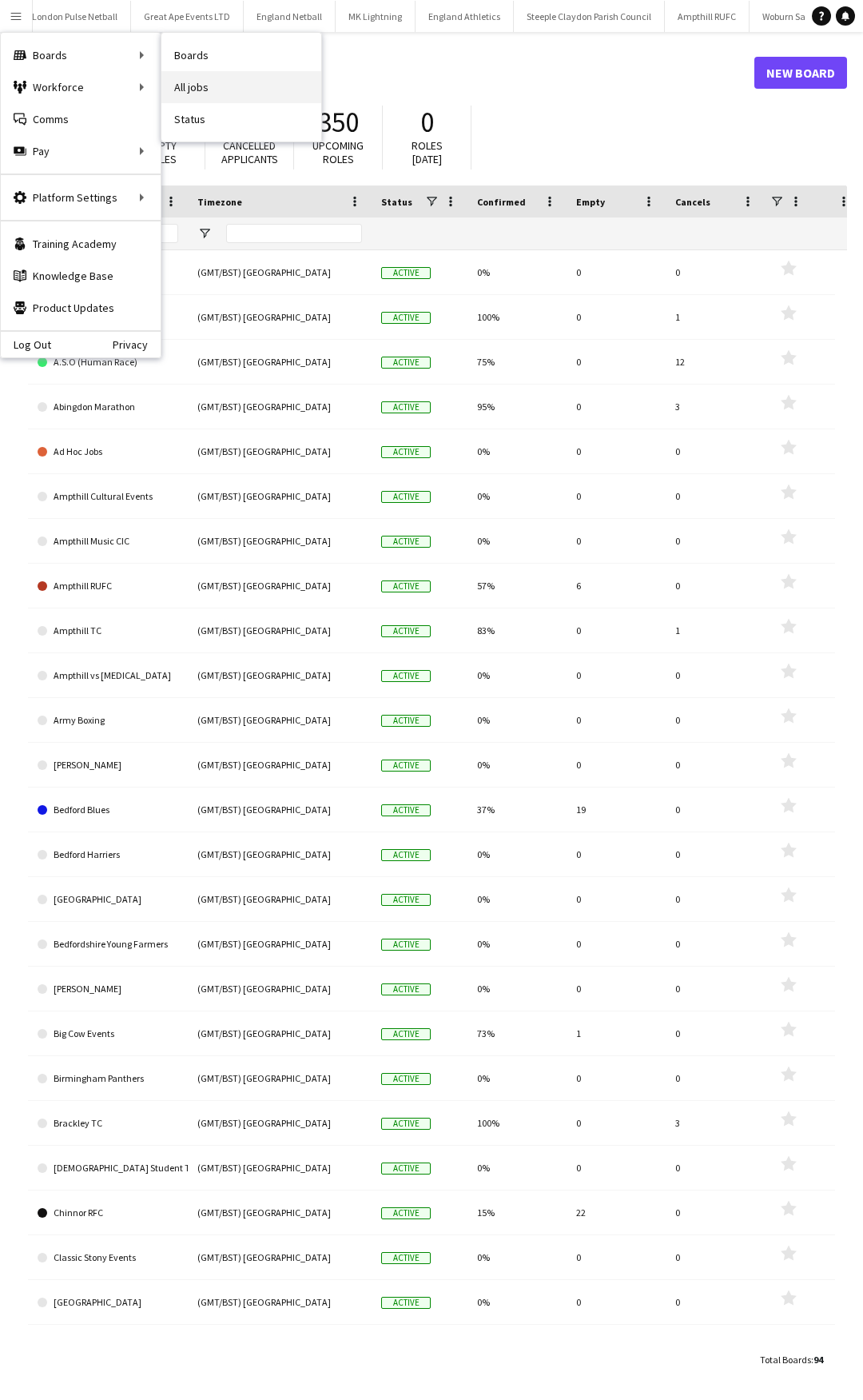
click at [247, 83] on link "All jobs" at bounding box center [242, 87] width 160 height 32
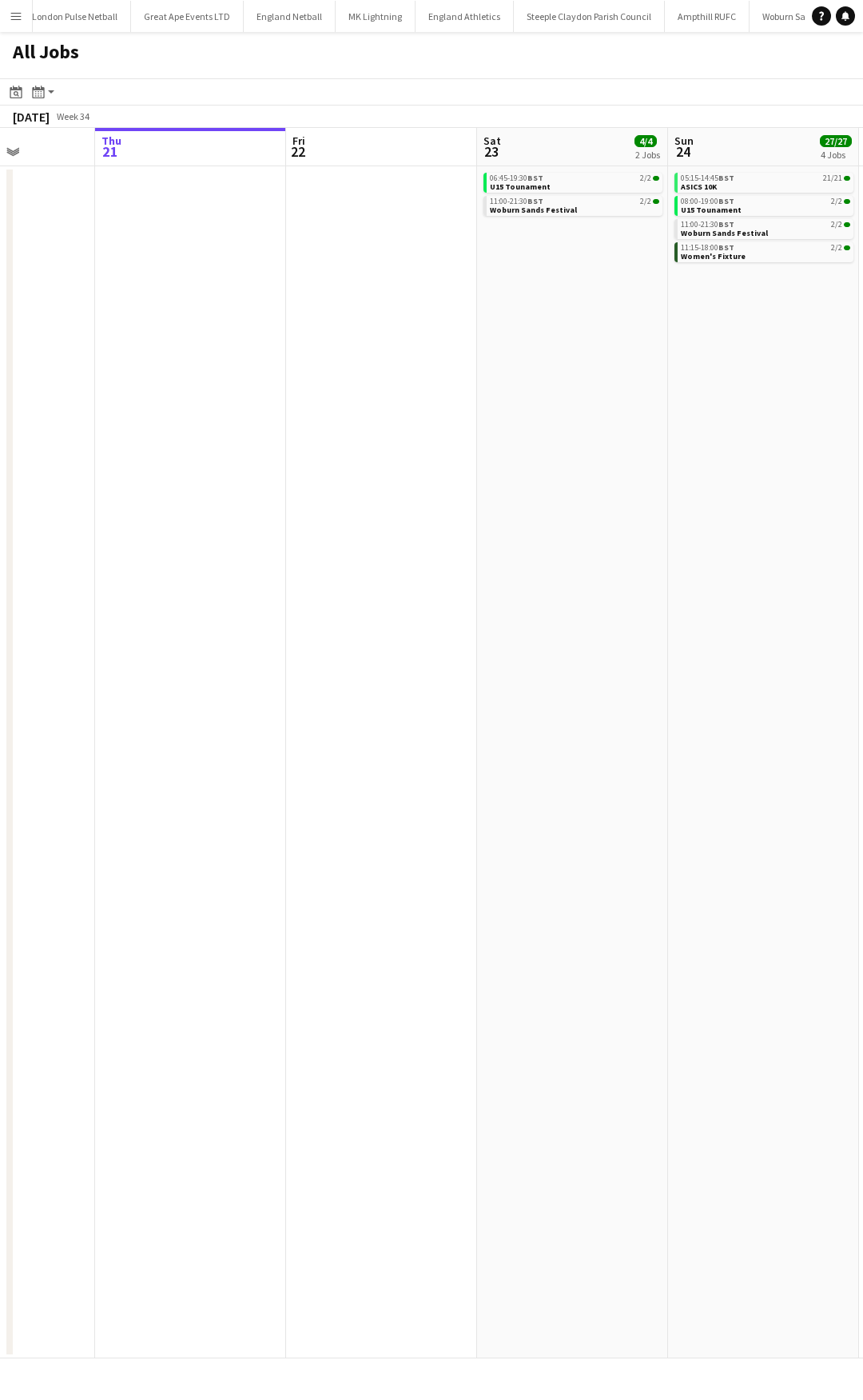
click at [0, 277] on html "Menu Boards Boards Boards All jobs Status Workforce Workforce My Workforce Recr…" at bounding box center [432, 700] width 863 height 1400
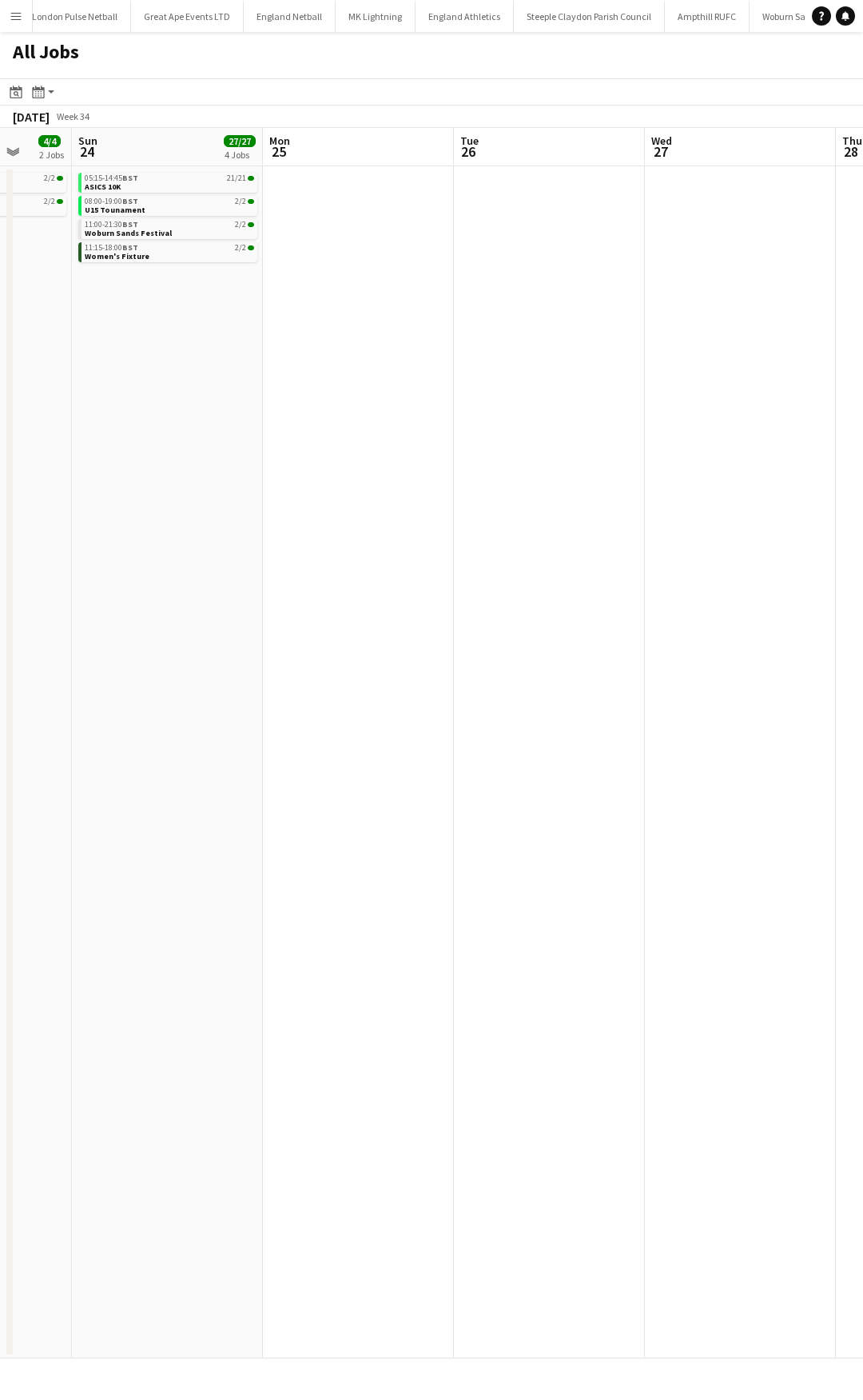
click at [150, 285] on app-all-jobs "All Jobs Date picker [DATE] [DATE] [DATE] M [DATE] T [DATE] W [DATE] T [DATE] F…" at bounding box center [432, 695] width 863 height 1327
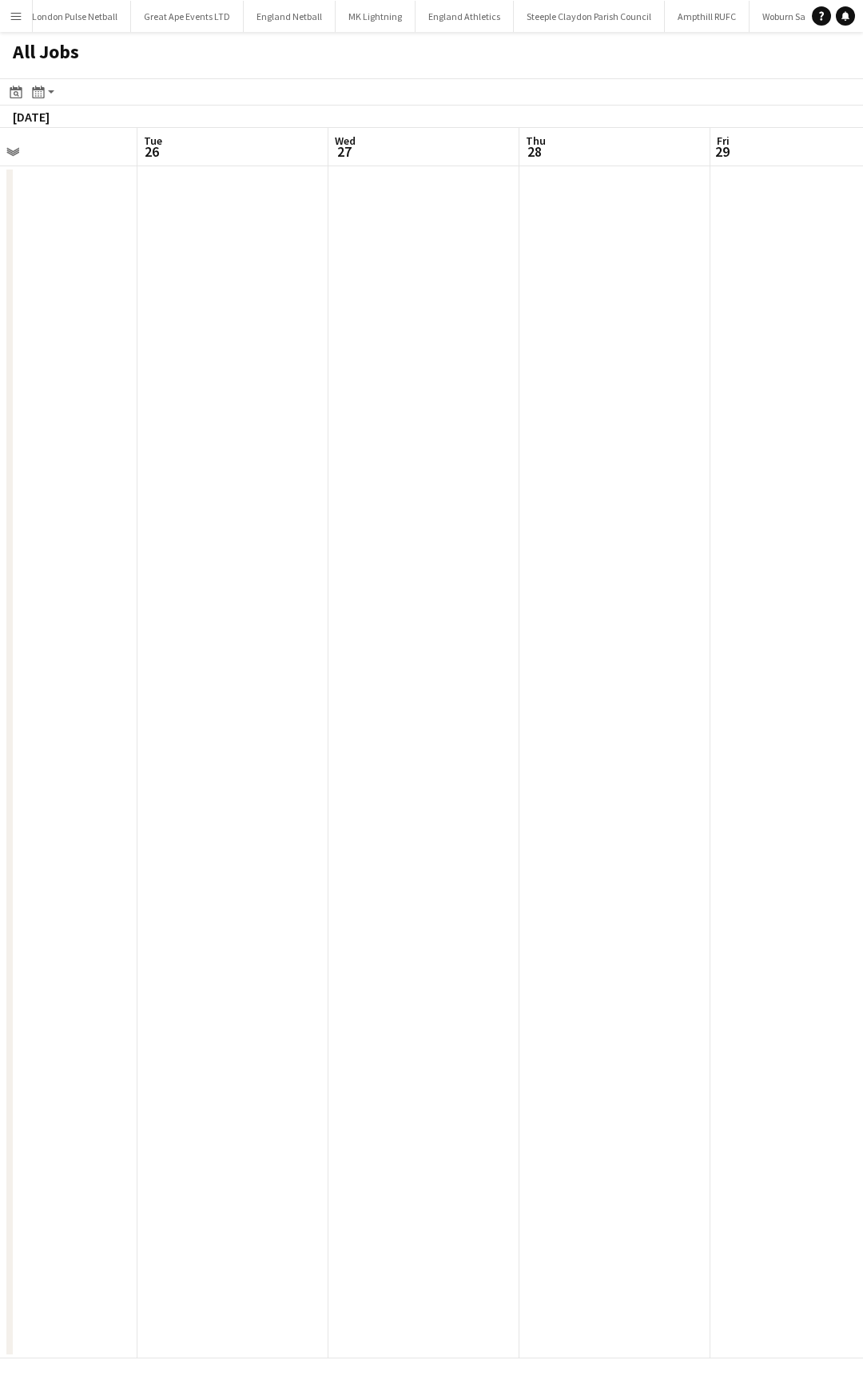
drag, startPoint x: 65, startPoint y: 276, endPoint x: -3, endPoint y: 276, distance: 68.0
click at [0, 276] on html "Menu Boards Boards Boards All jobs Status Workforce Workforce My Workforce Recr…" at bounding box center [432, 700] width 863 height 1400
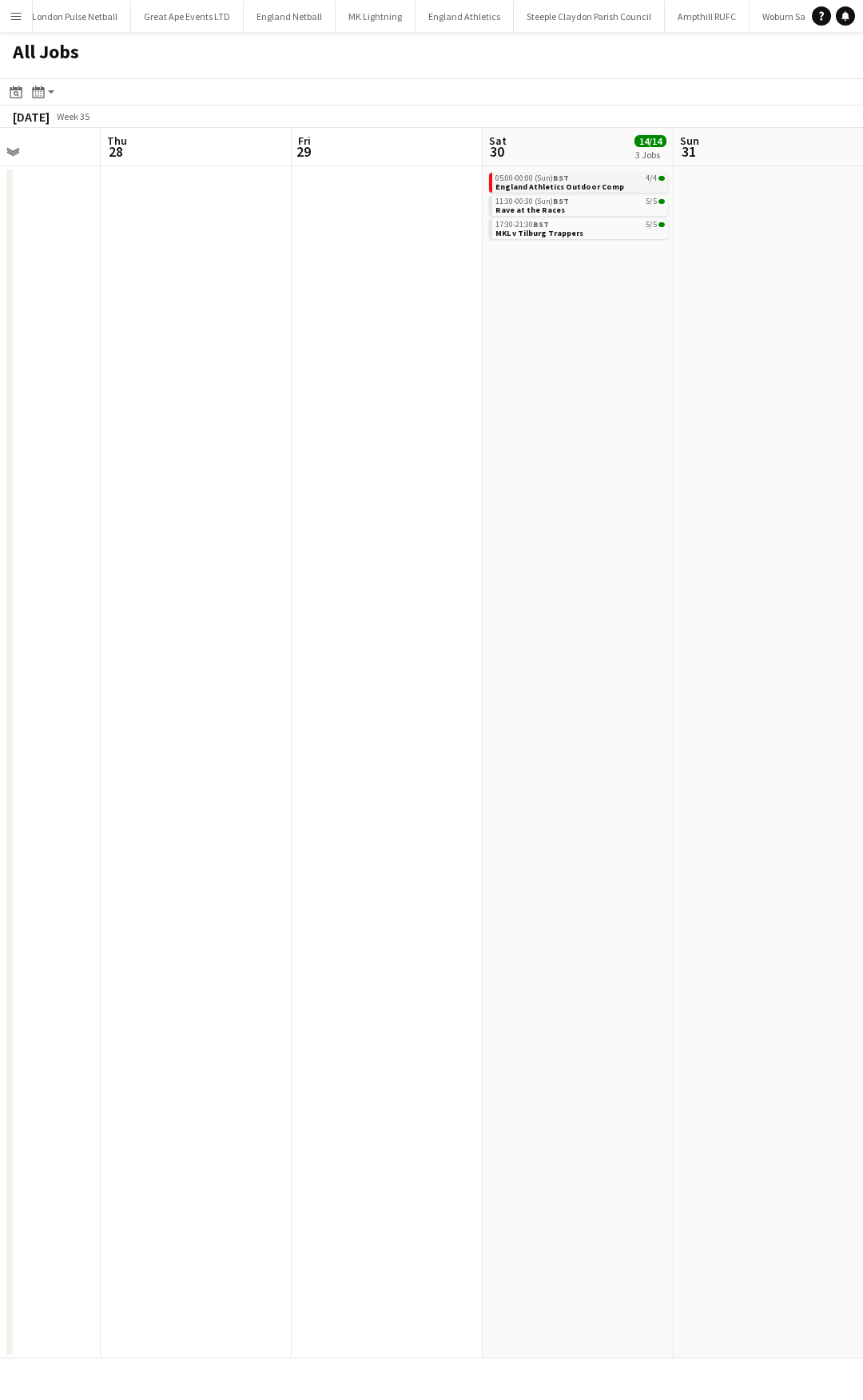
click at [579, 173] on link "05:00-00:00 (Sun) BST 4/4 England Athletics Outdoor Comp" at bounding box center [581, 181] width 170 height 18
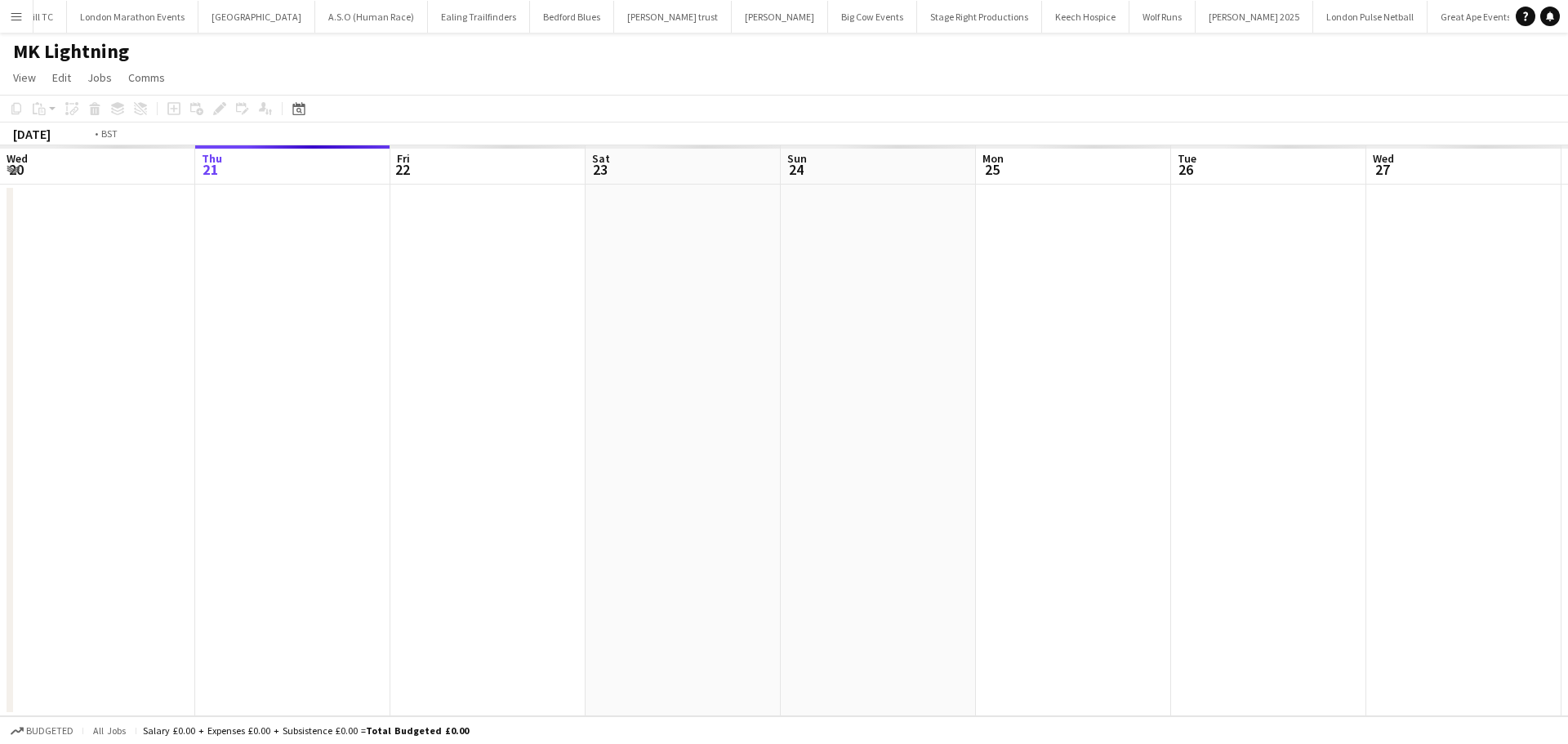
scroll to position [0, 137]
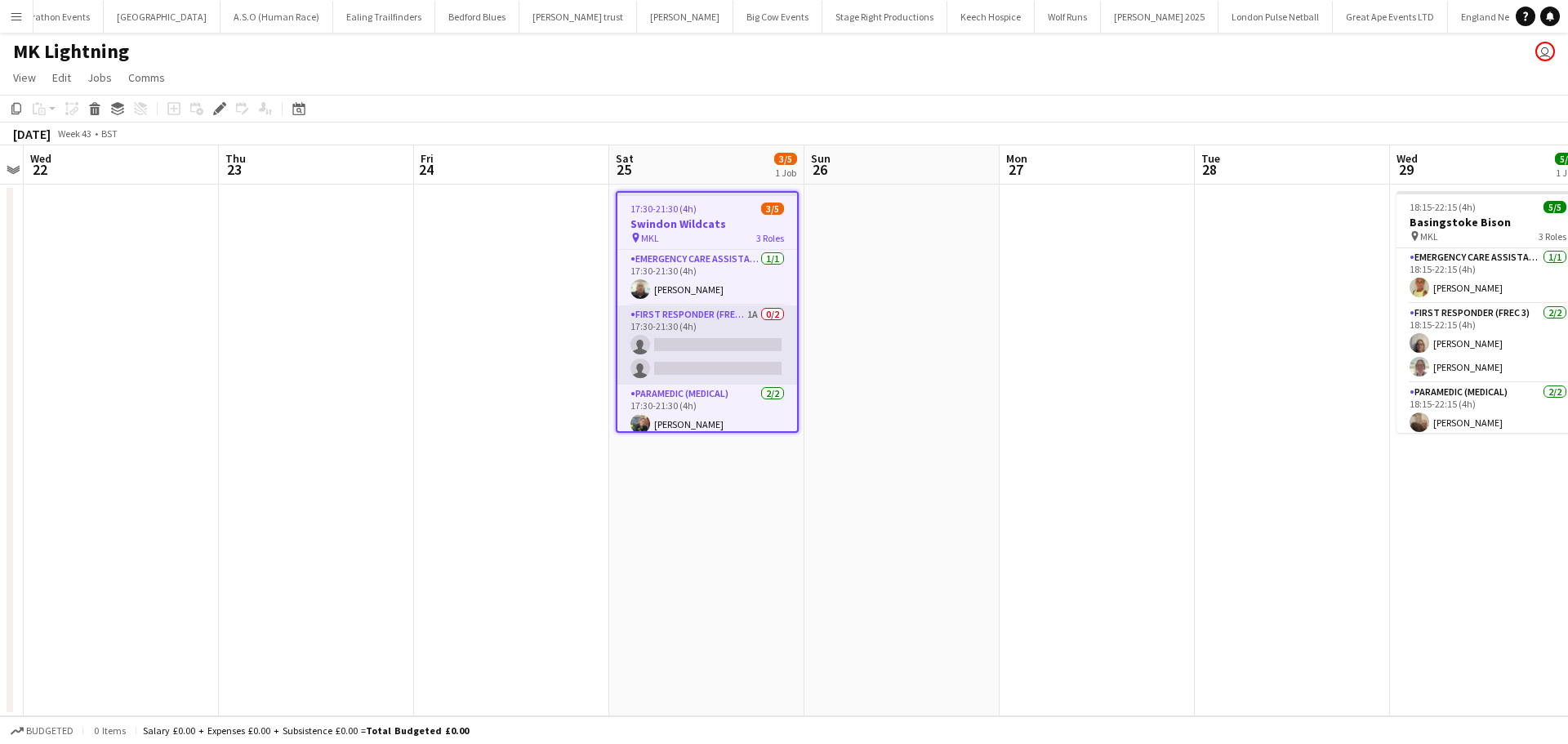
click at [726, 313] on app-card-role "First Responder (FREC 3) 1A 0/2 17:30-21:30 (4h) single-neutral-actions single-…" at bounding box center [706, 344] width 180 height 80
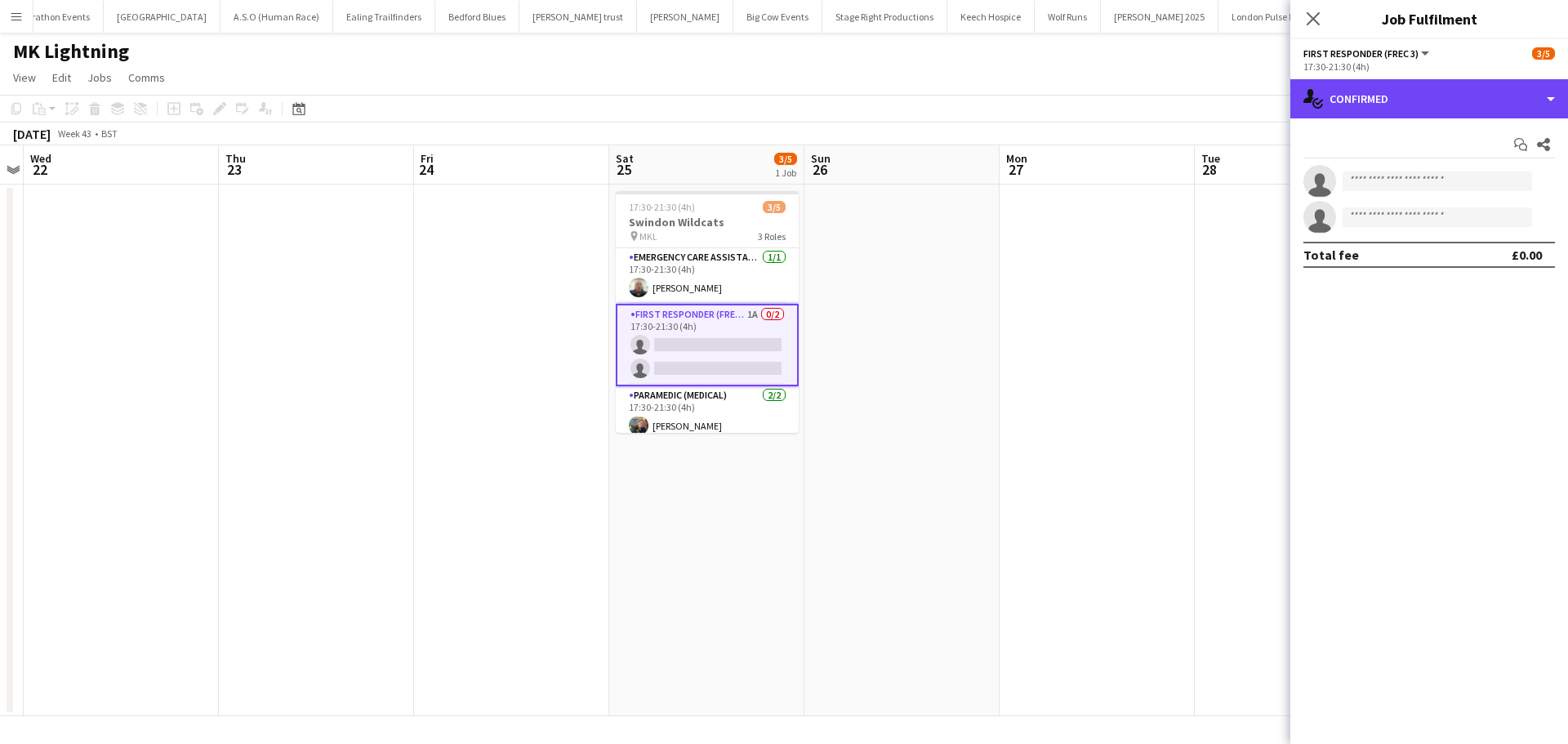
drag, startPoint x: 1380, startPoint y: 113, endPoint x: 1434, endPoint y: 157, distance: 69.7
click at [1381, 113] on div "single-neutral-actions-check-2 Confirmed" at bounding box center [1428, 99] width 277 height 39
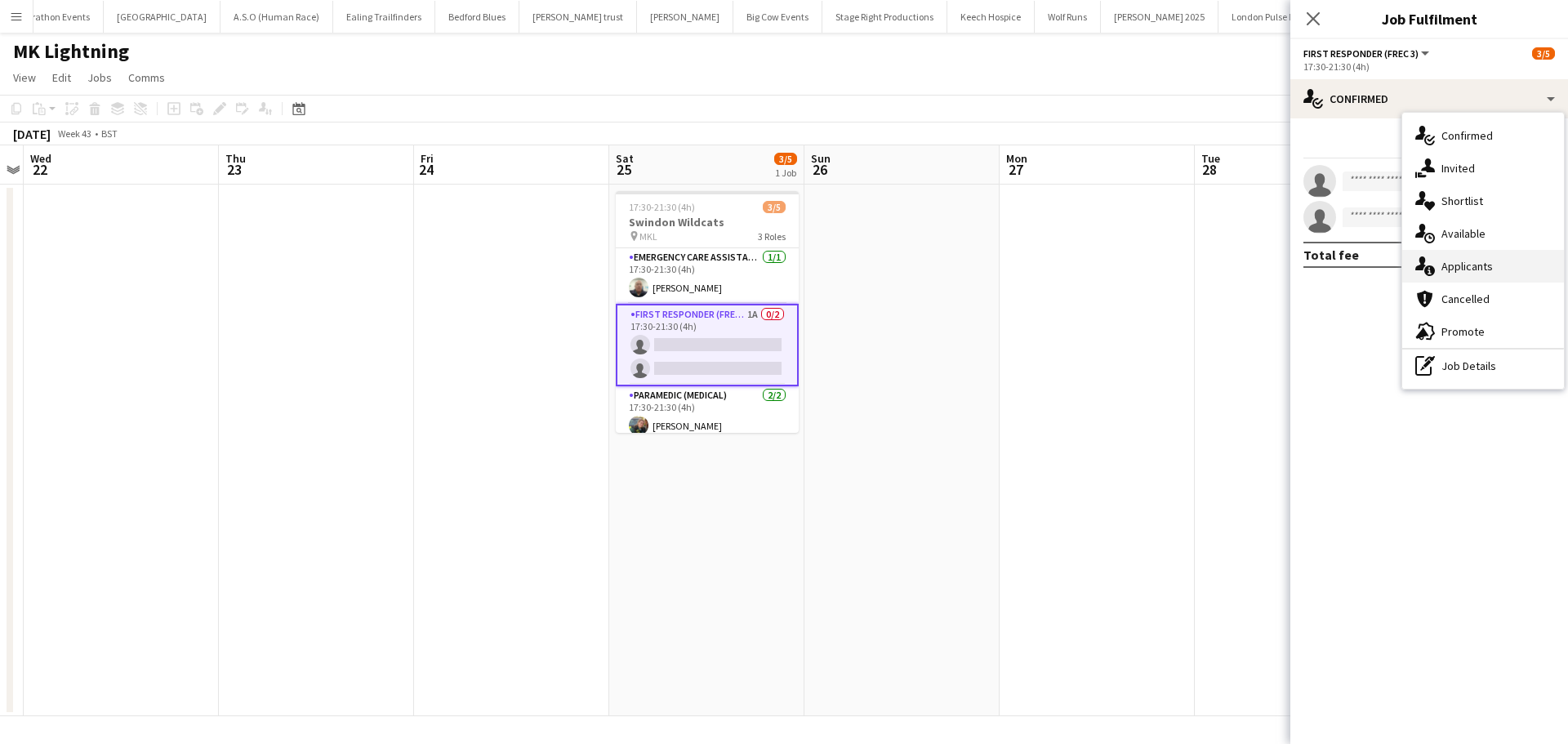
click at [1453, 266] on div "single-neutral-actions-information Applicants" at bounding box center [1482, 266] width 161 height 32
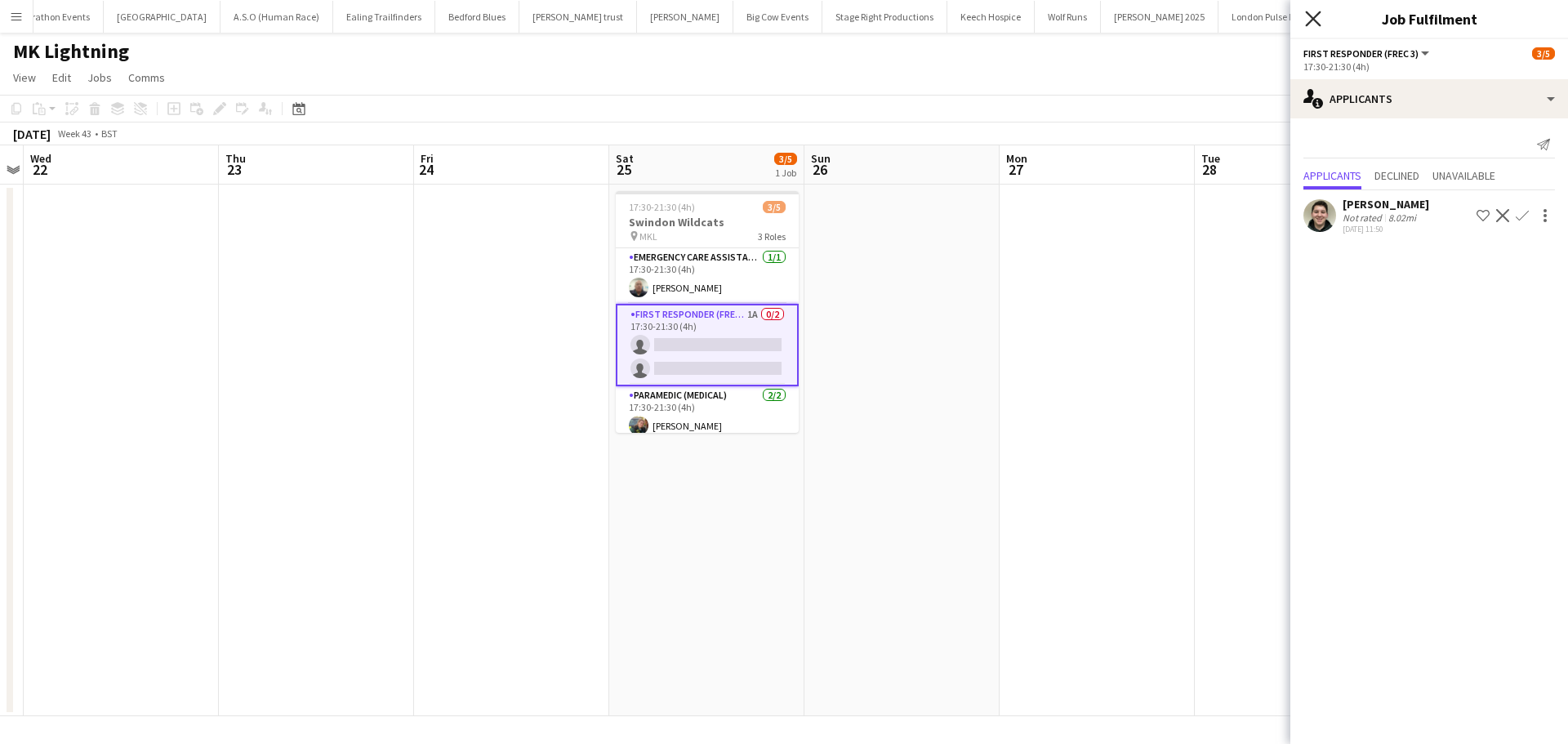
click at [1314, 14] on icon "Close pop-in" at bounding box center [1312, 19] width 16 height 16
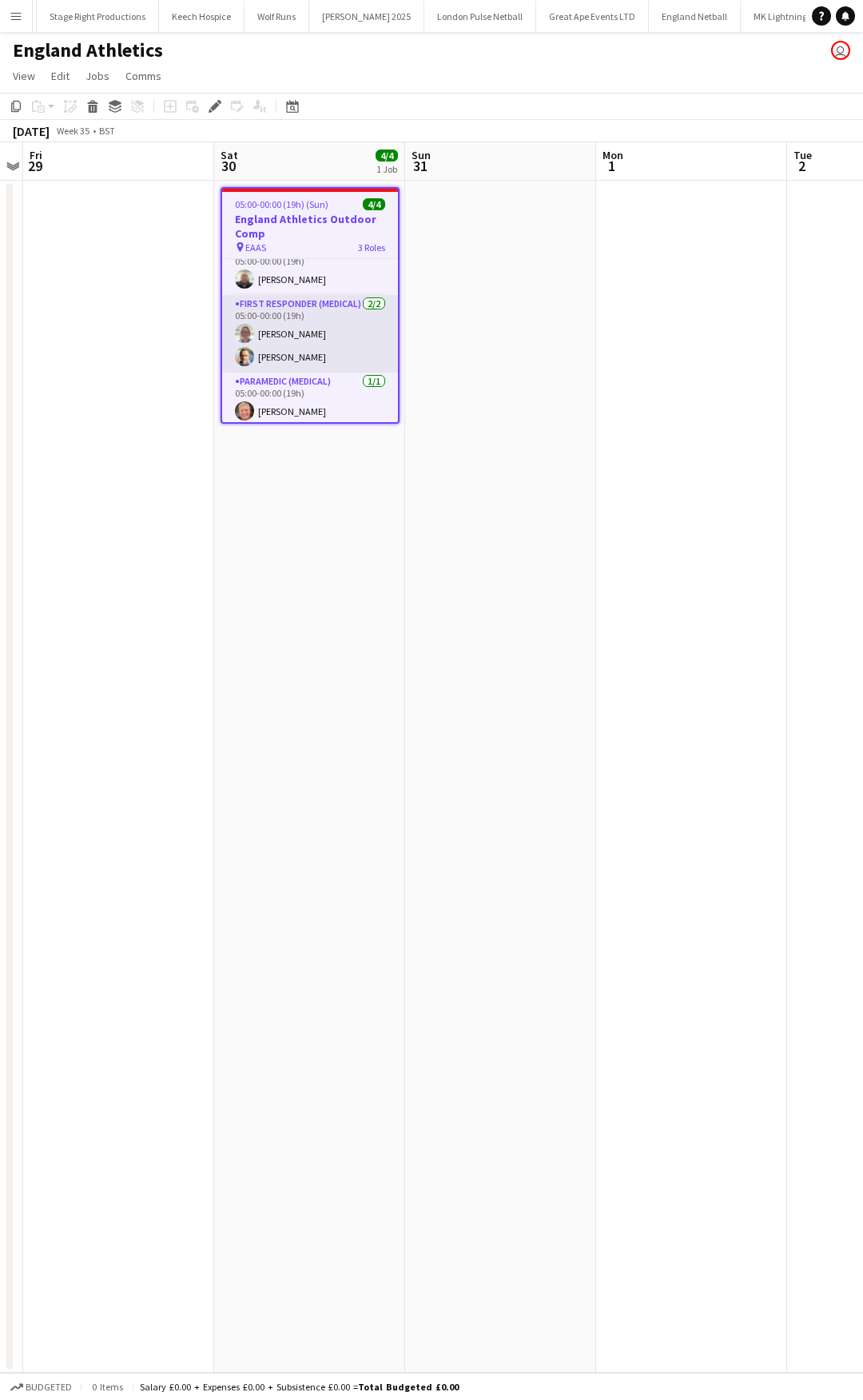
scroll to position [23, 0]
